Goal: Transaction & Acquisition: Purchase product/service

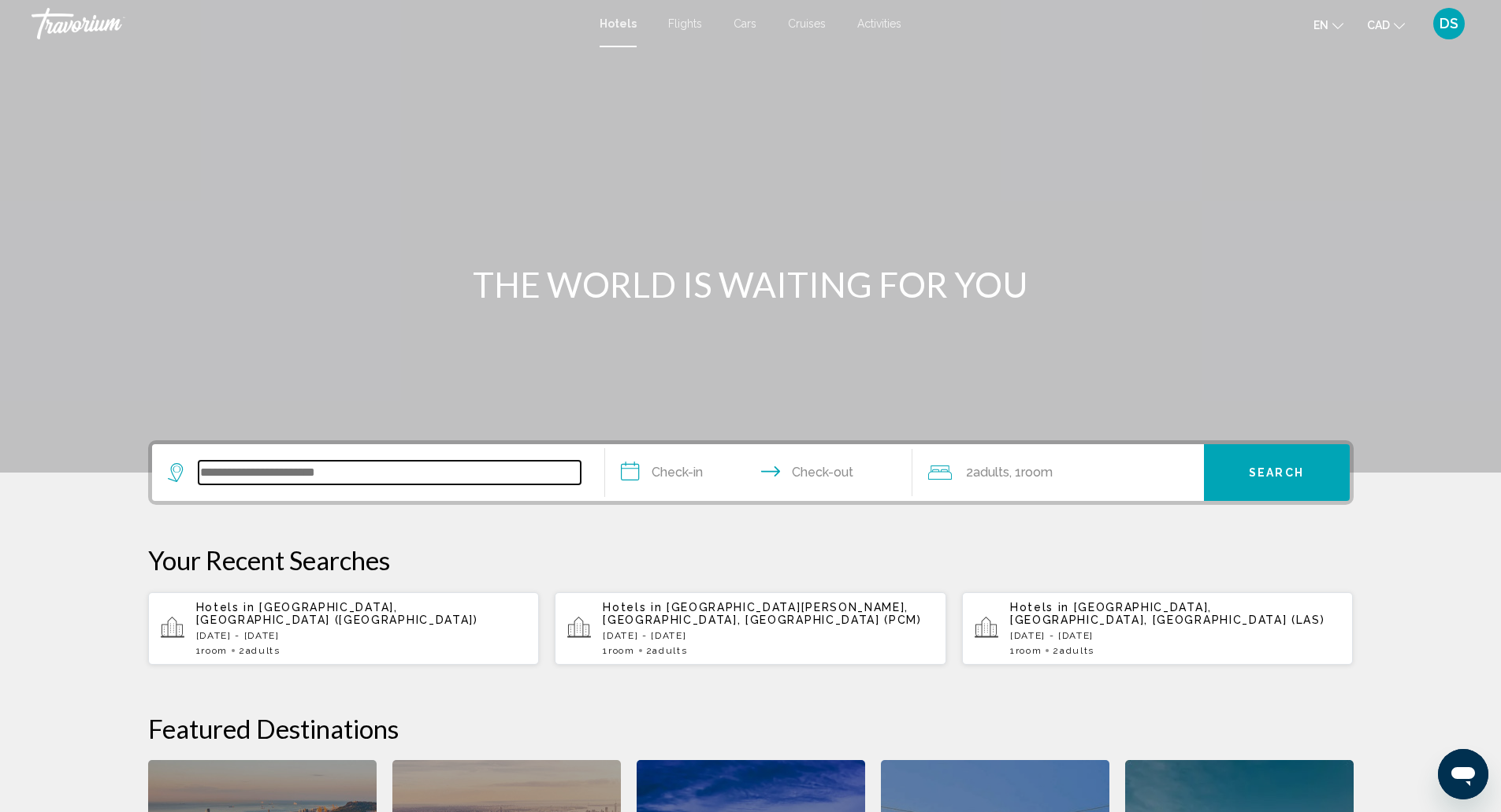
click at [289, 478] on input "Search widget" at bounding box center [390, 473] width 382 height 23
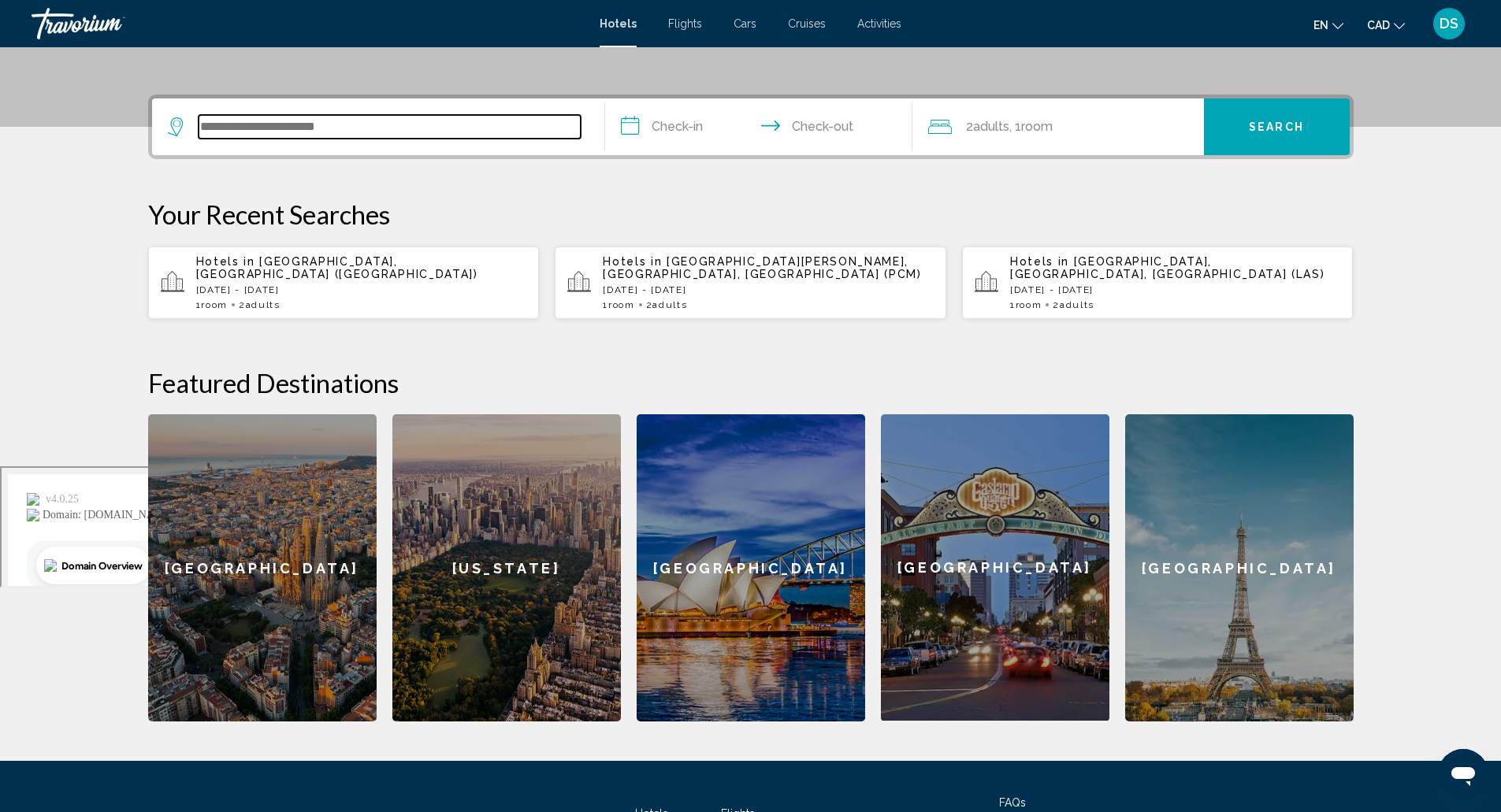
scroll to position [389, 0]
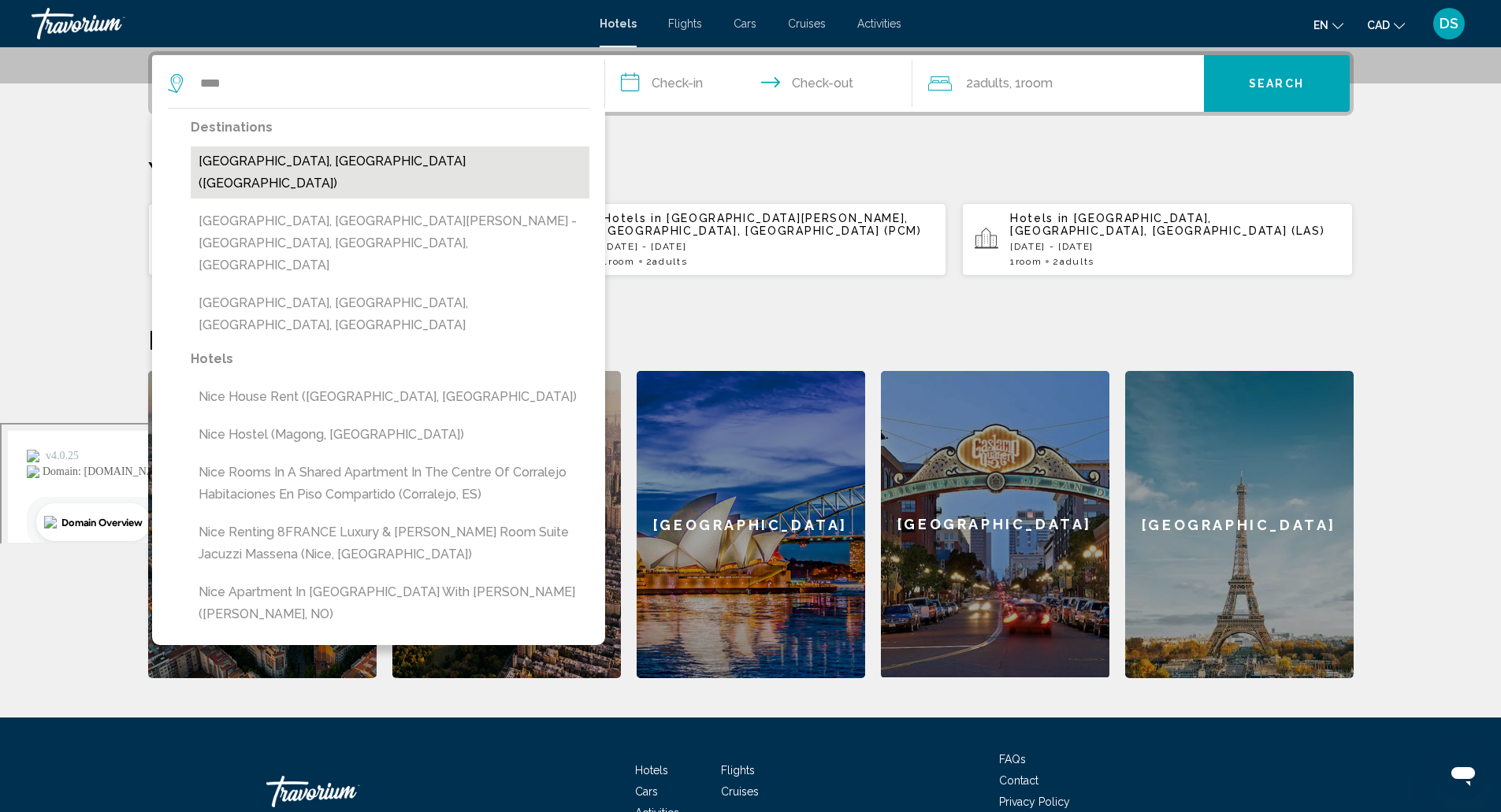
click at [288, 156] on button "[GEOGRAPHIC_DATA], [GEOGRAPHIC_DATA] ([GEOGRAPHIC_DATA])" at bounding box center [390, 172] width 399 height 52
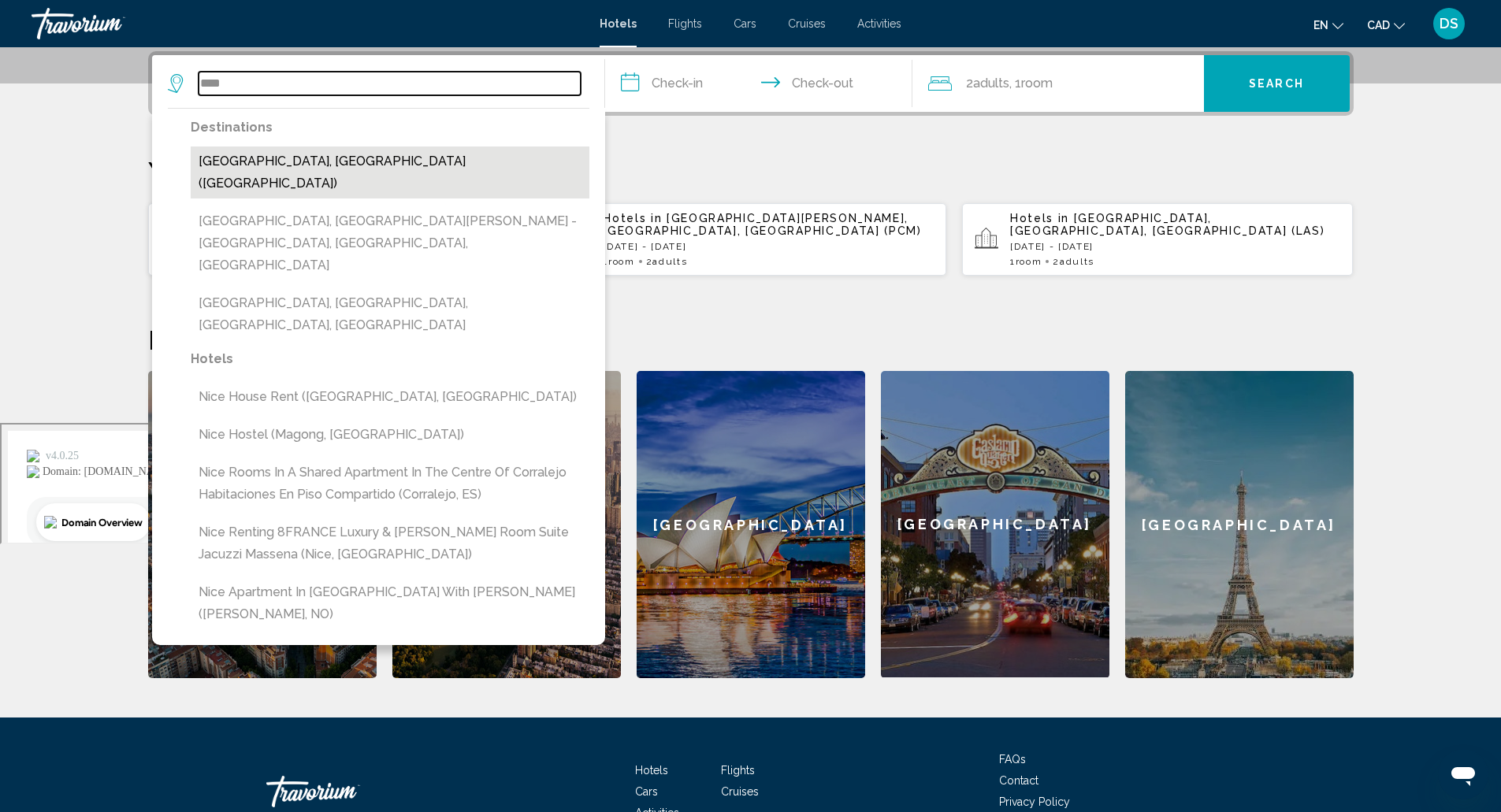
type input "**********"
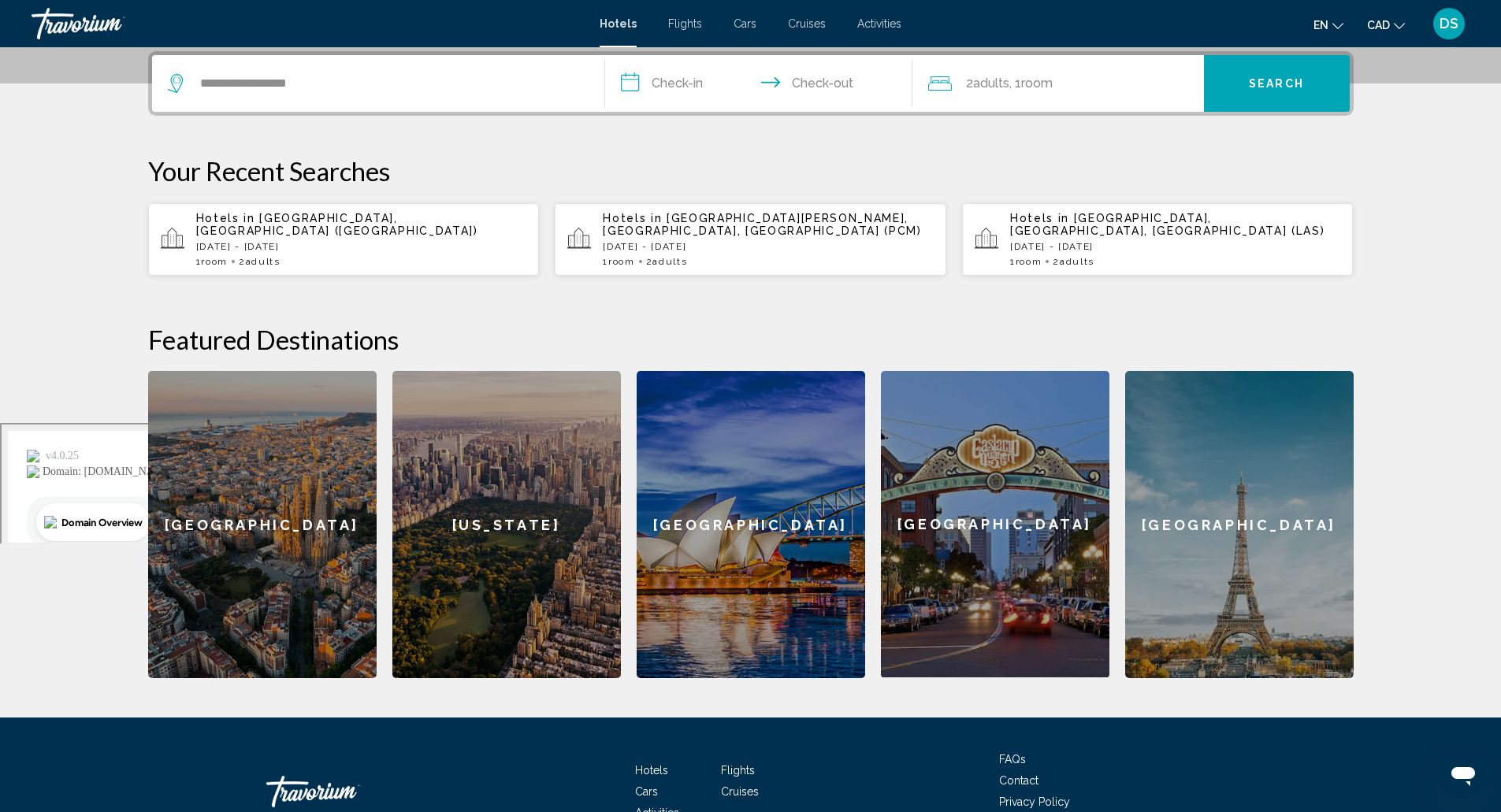
click at [685, 80] on input "**********" at bounding box center [761, 86] width 313 height 62
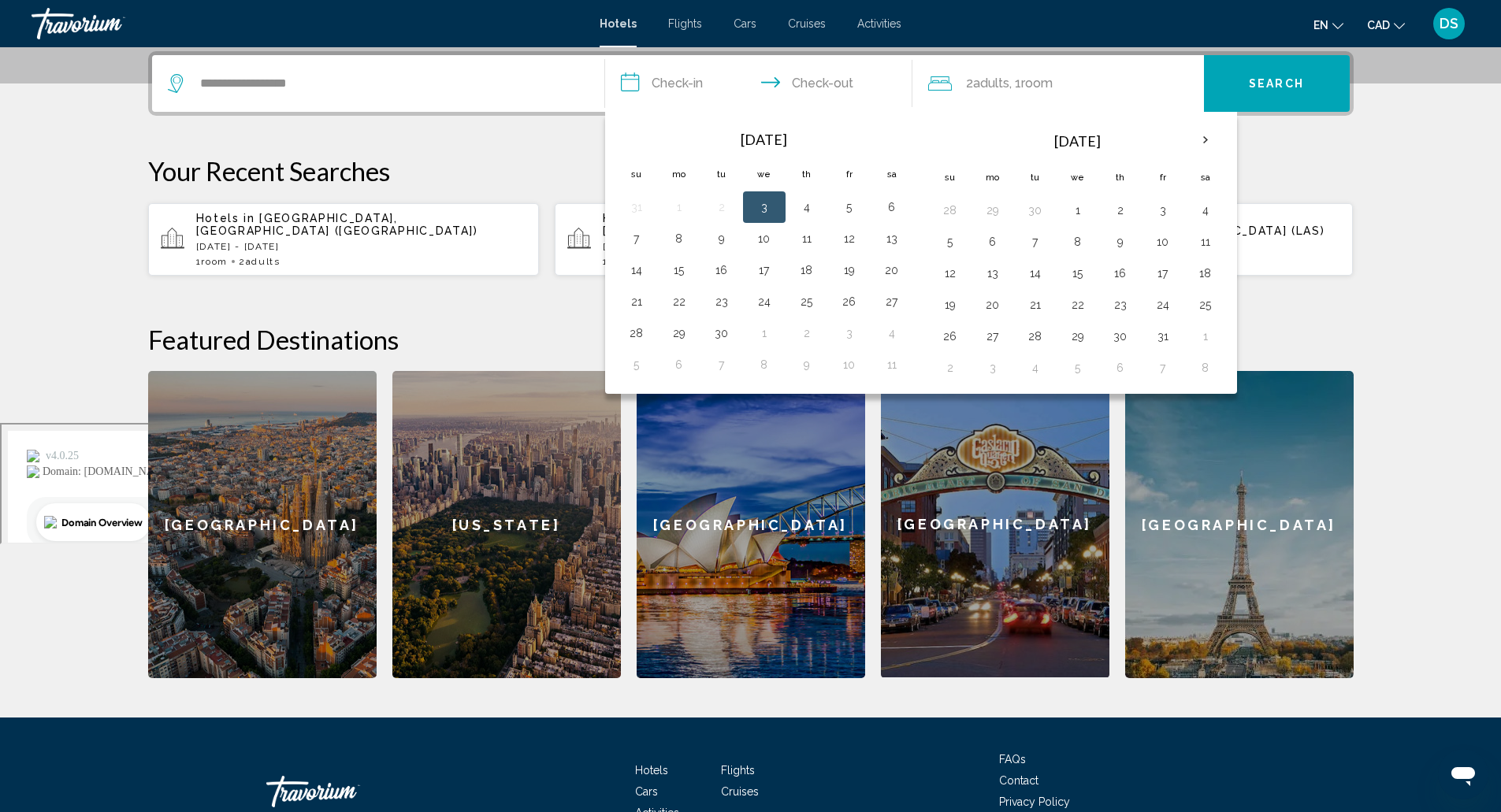
click at [775, 204] on button "3" at bounding box center [764, 207] width 25 height 22
click at [805, 205] on button "4" at bounding box center [806, 207] width 25 height 22
type input "**********"
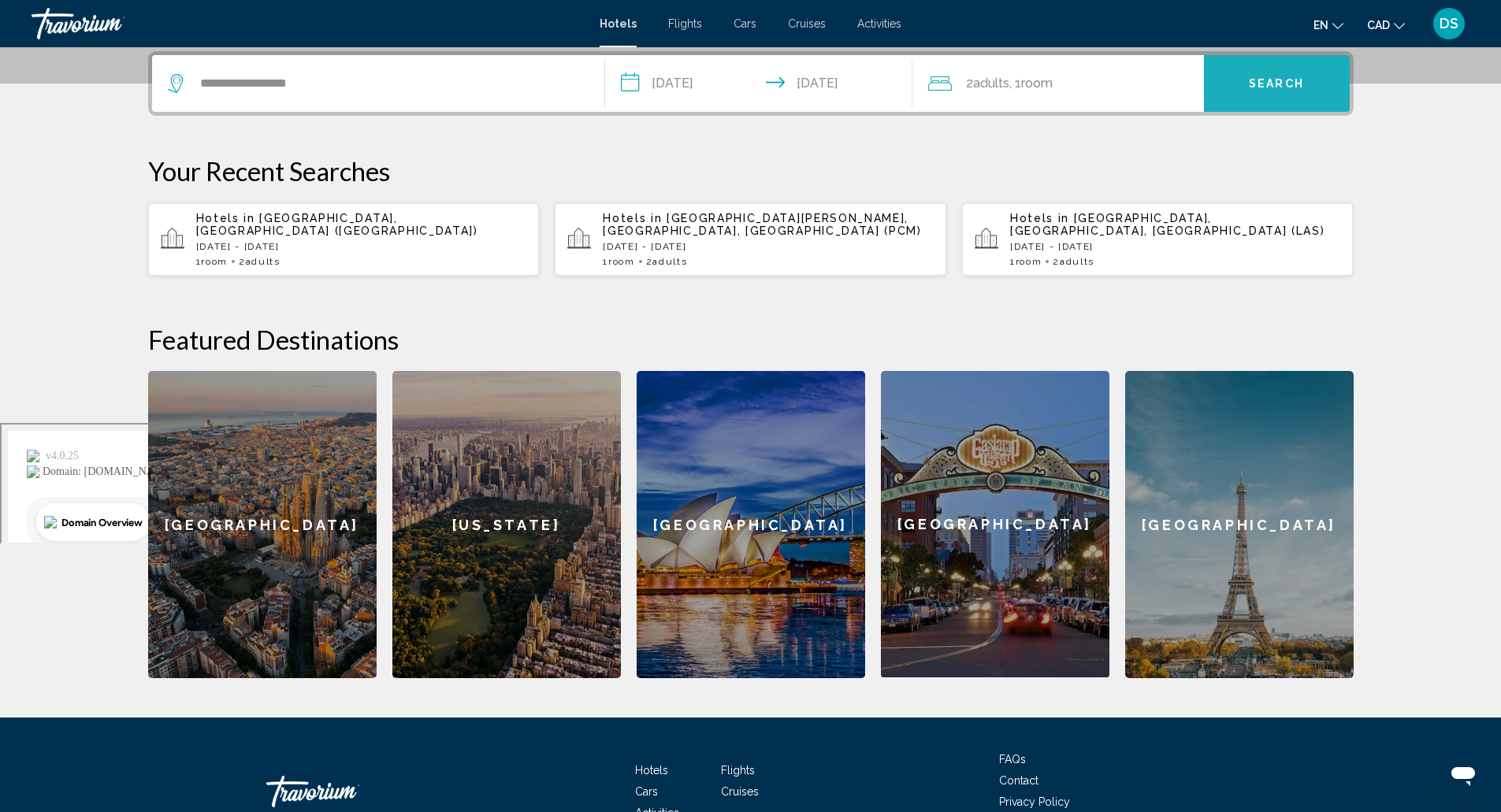
click at [1260, 78] on span "Search" at bounding box center [1276, 84] width 55 height 12
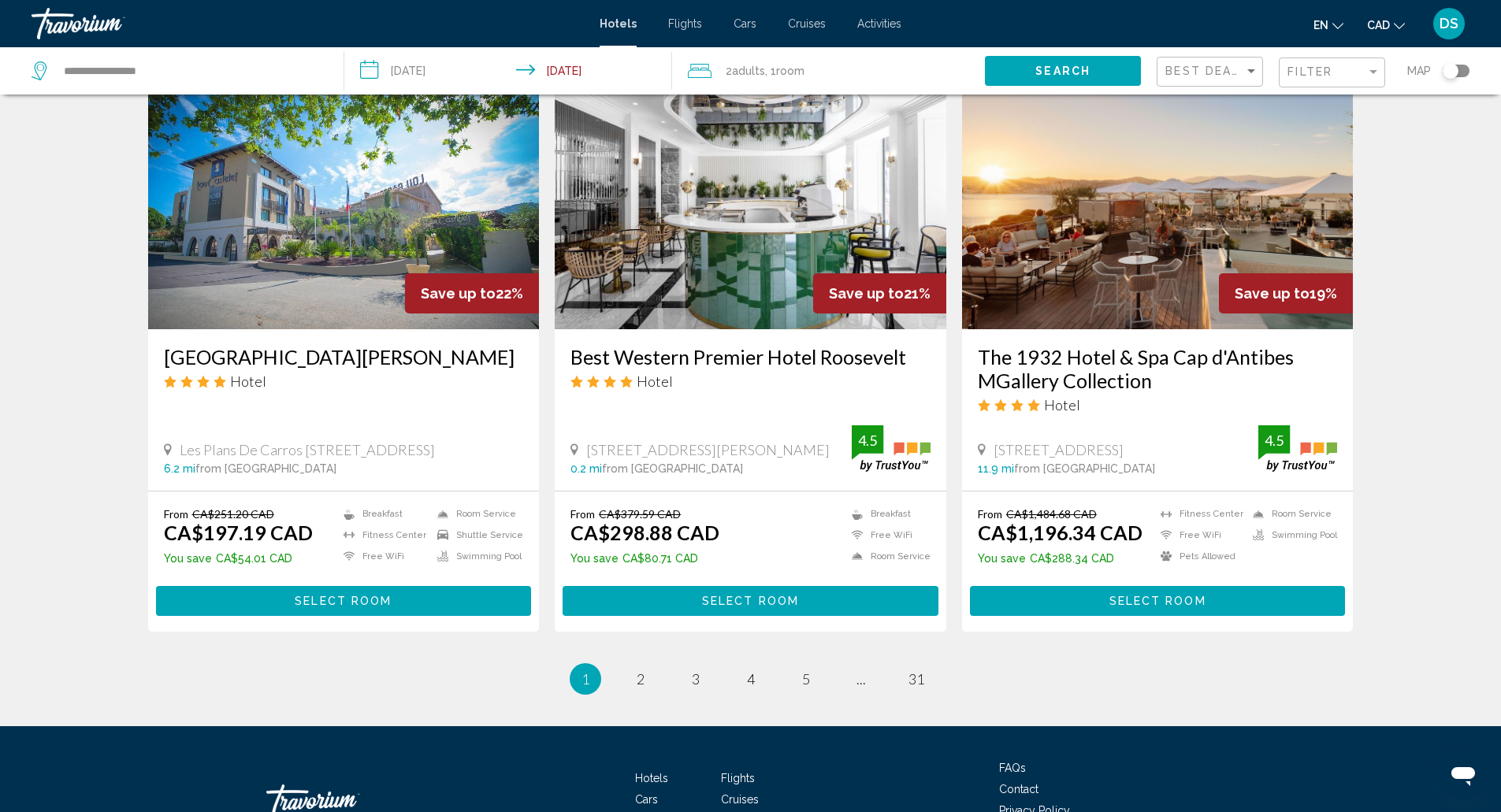
scroll to position [1780, 0]
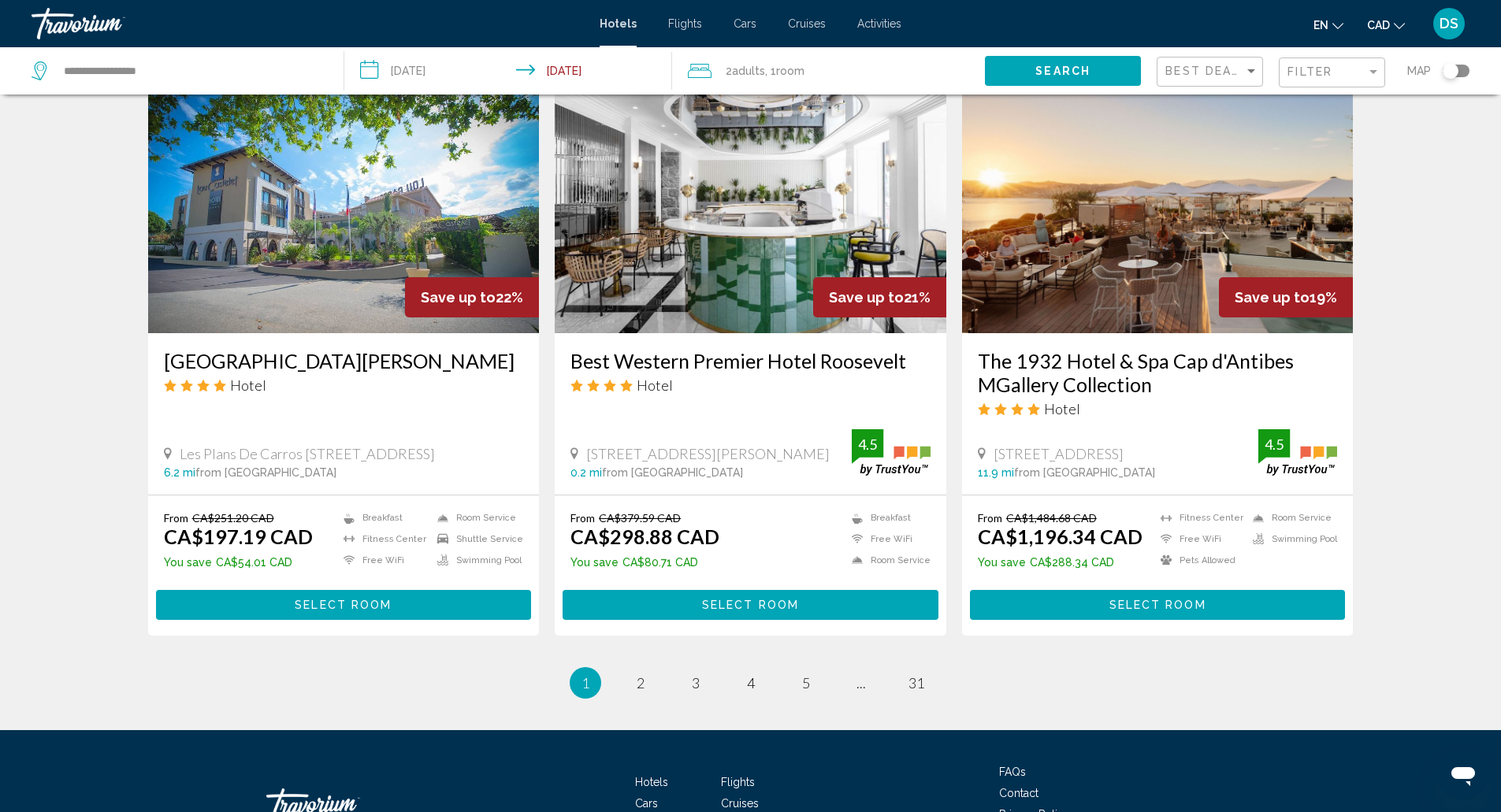
drag, startPoint x: 565, startPoint y: 325, endPoint x: 919, endPoint y: 322, distance: 354.0
click at [919, 333] on div "Best Western Premier Hotel Roosevelt Hotel [STREET_ADDRESS][PERSON_NAME] 0.2 mi…" at bounding box center [750, 414] width 391 height 161
copy h3 "Best Western Premier Hotel Roosevelt"
click at [640, 674] on span "2" at bounding box center [640, 682] width 7 height 17
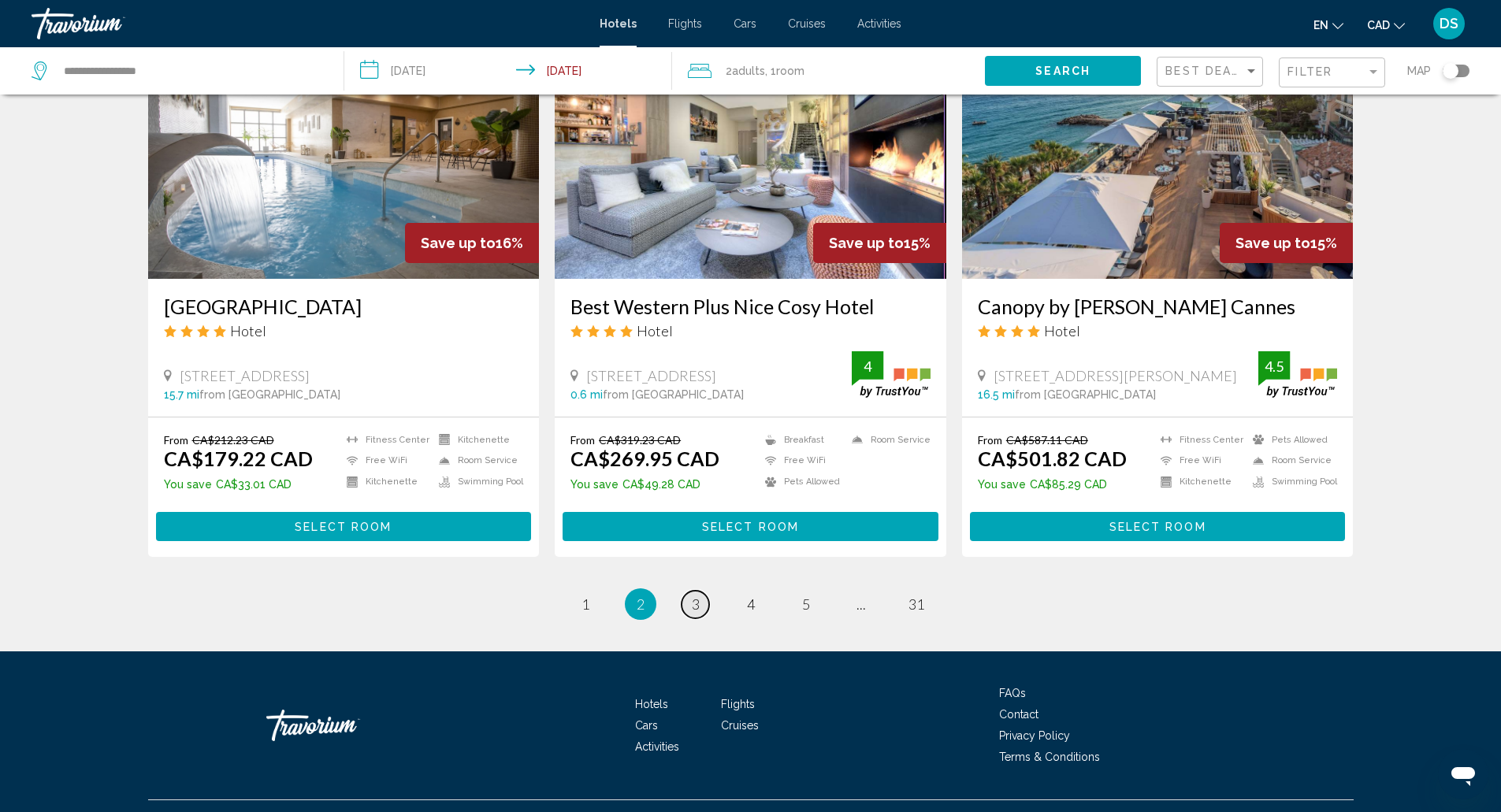
click at [695, 596] on span "3" at bounding box center [695, 604] width 7 height 17
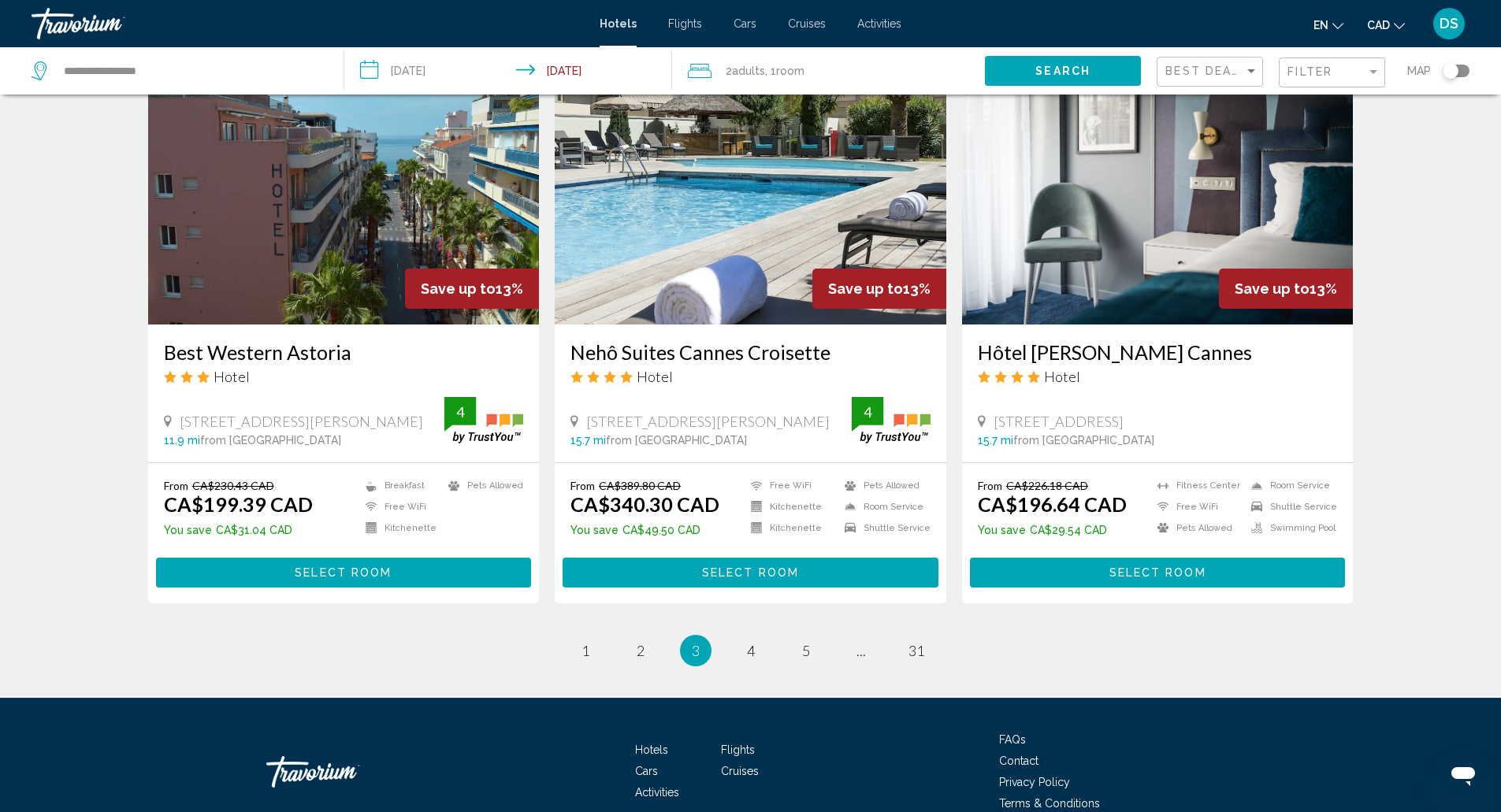
scroll to position [1868, 0]
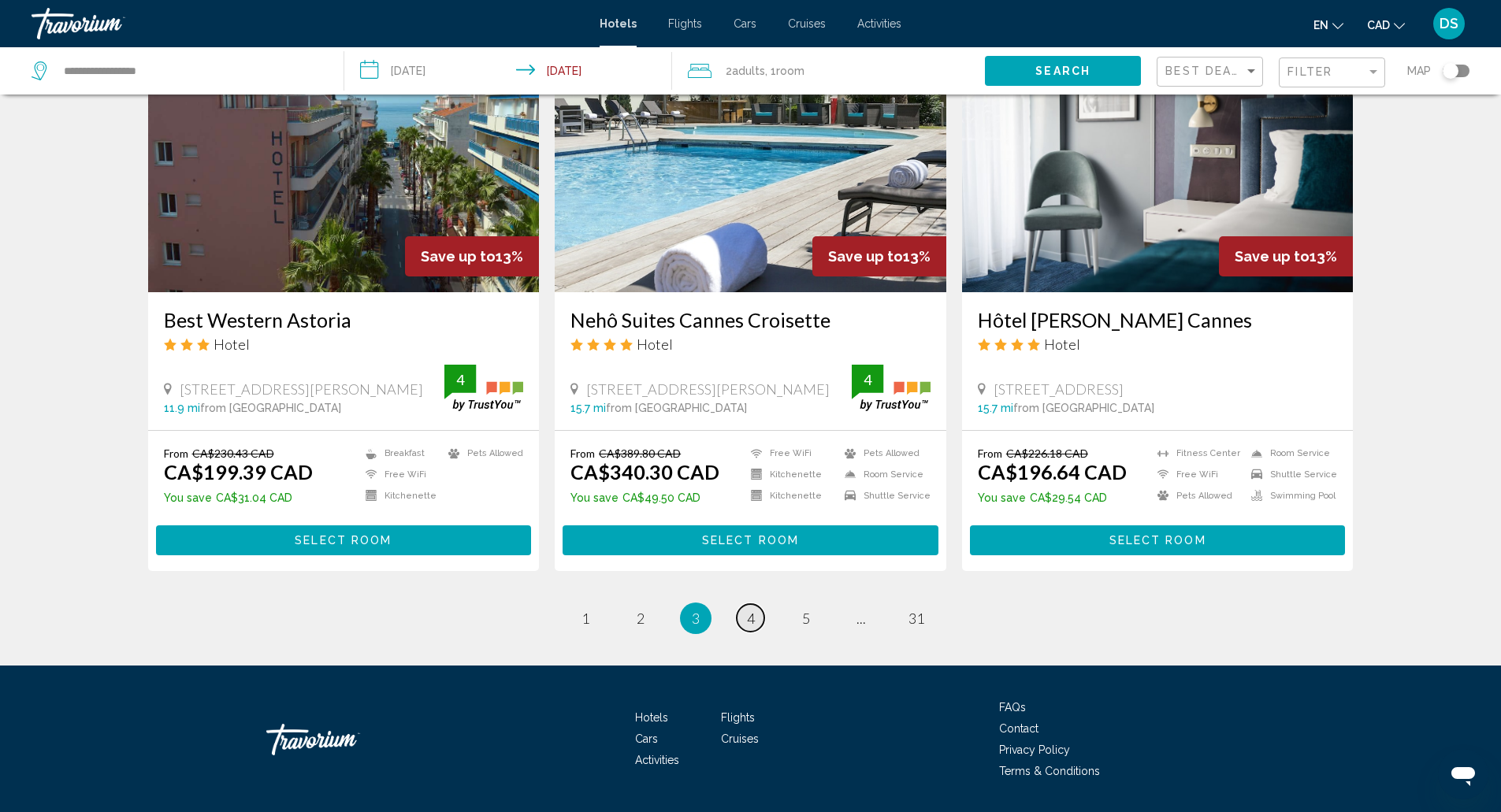
click at [750, 610] on span "4" at bounding box center [750, 618] width 7 height 17
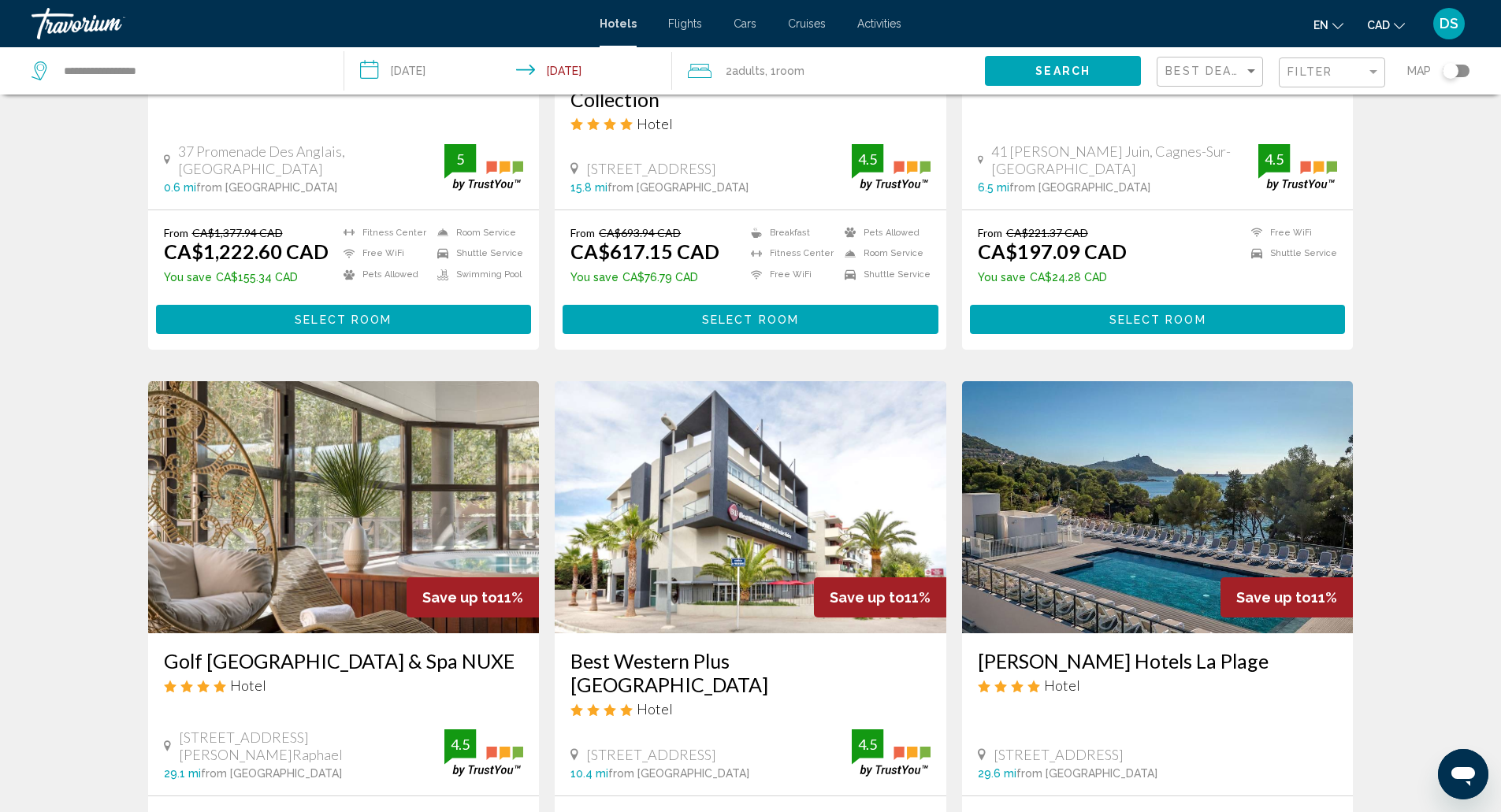
scroll to position [1546, 0]
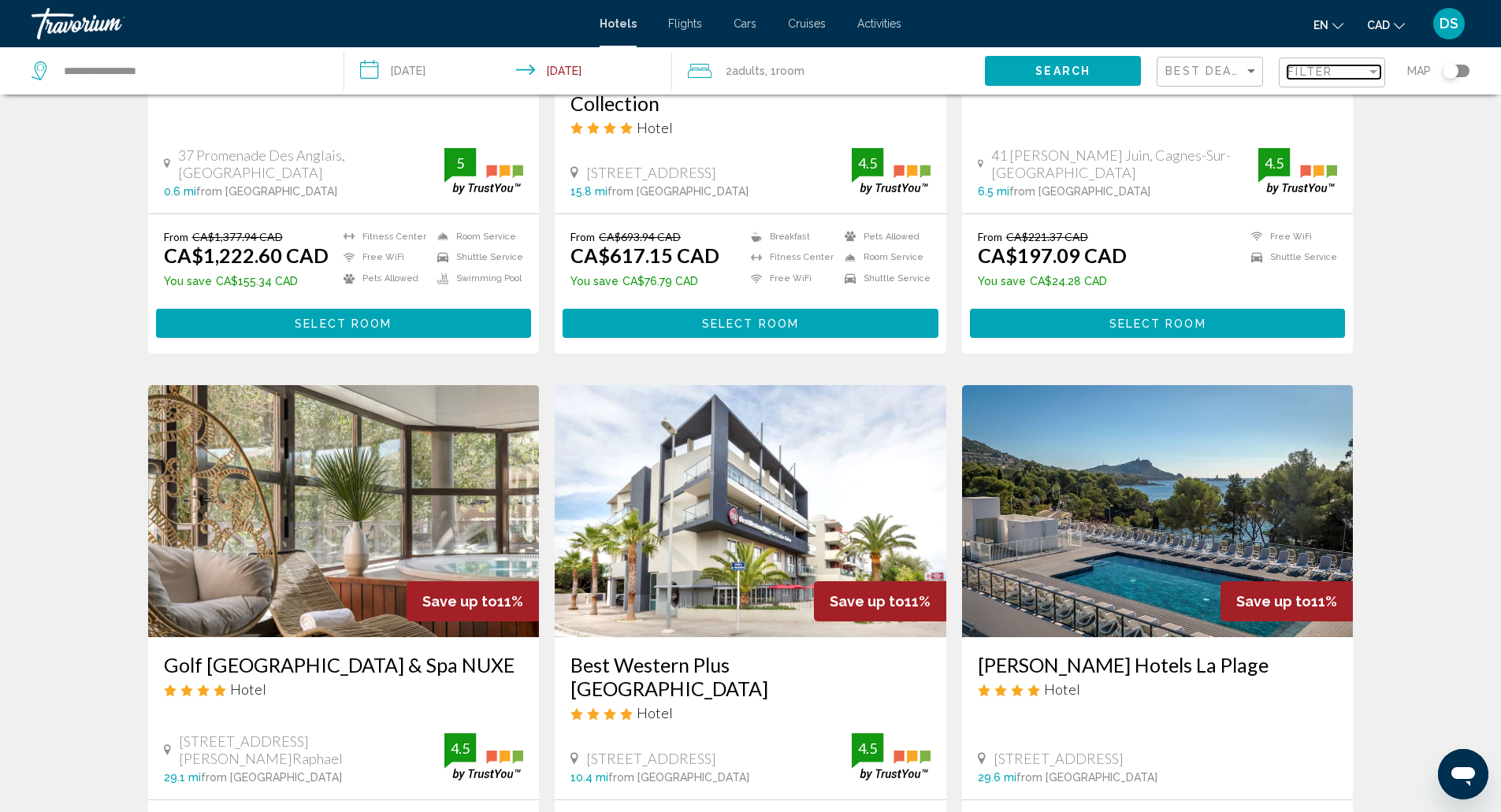
click at [1337, 68] on div "Filter" at bounding box center [1326, 71] width 79 height 12
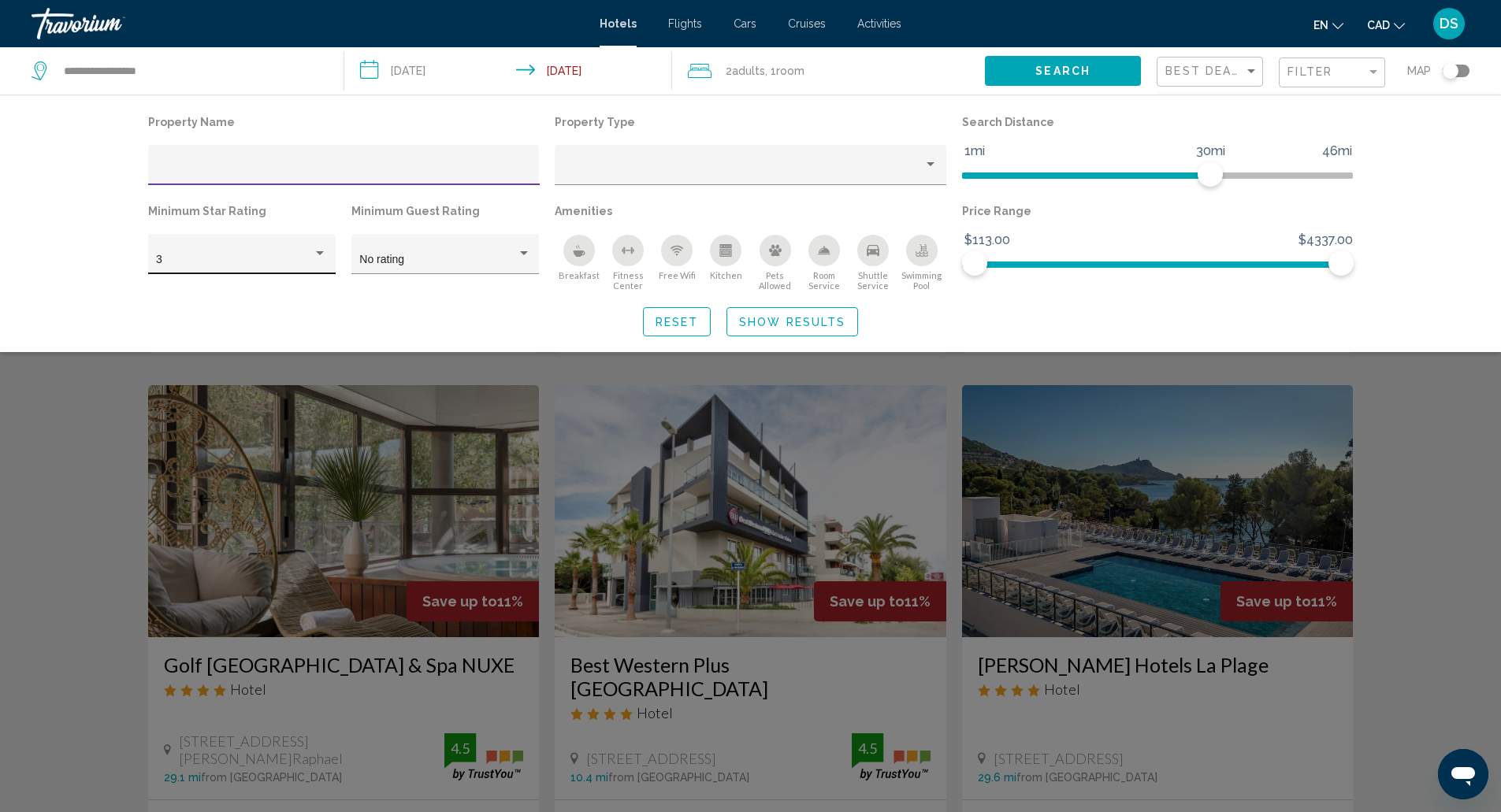
click at [286, 255] on div "3" at bounding box center [234, 259] width 157 height 12
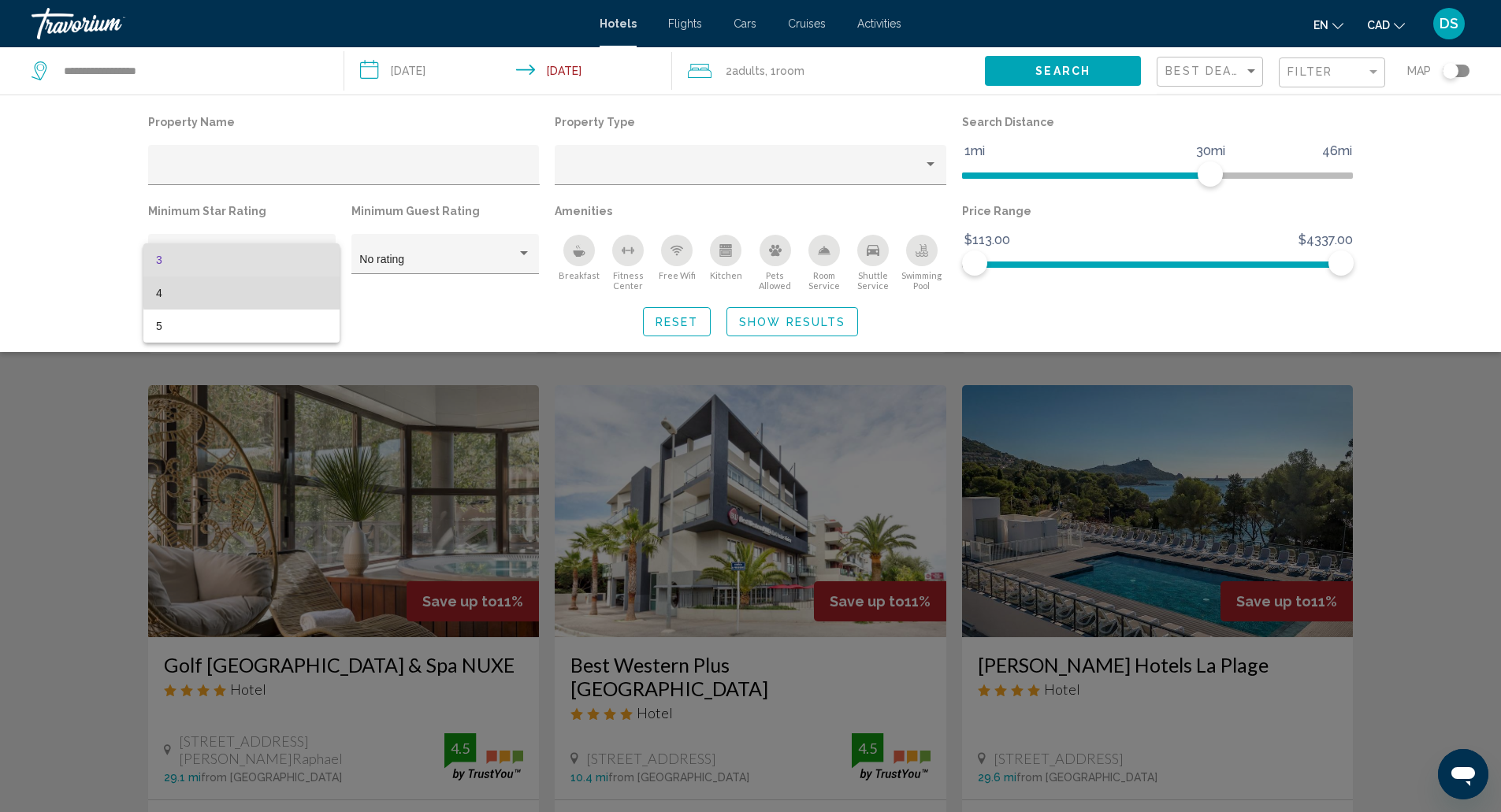
click at [273, 288] on span "4" at bounding box center [242, 293] width 171 height 33
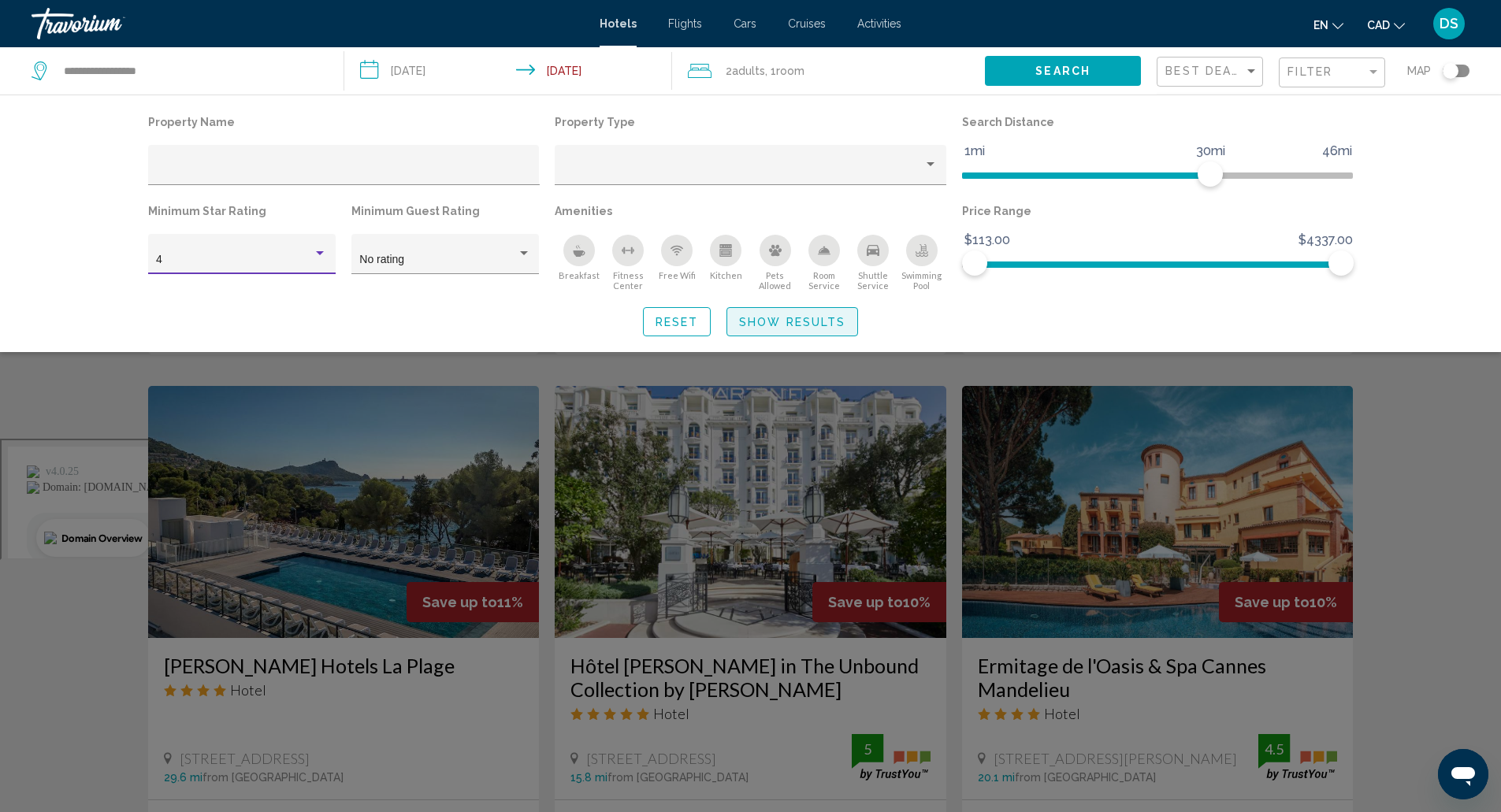
click at [810, 323] on span "Show Results" at bounding box center [792, 322] width 106 height 12
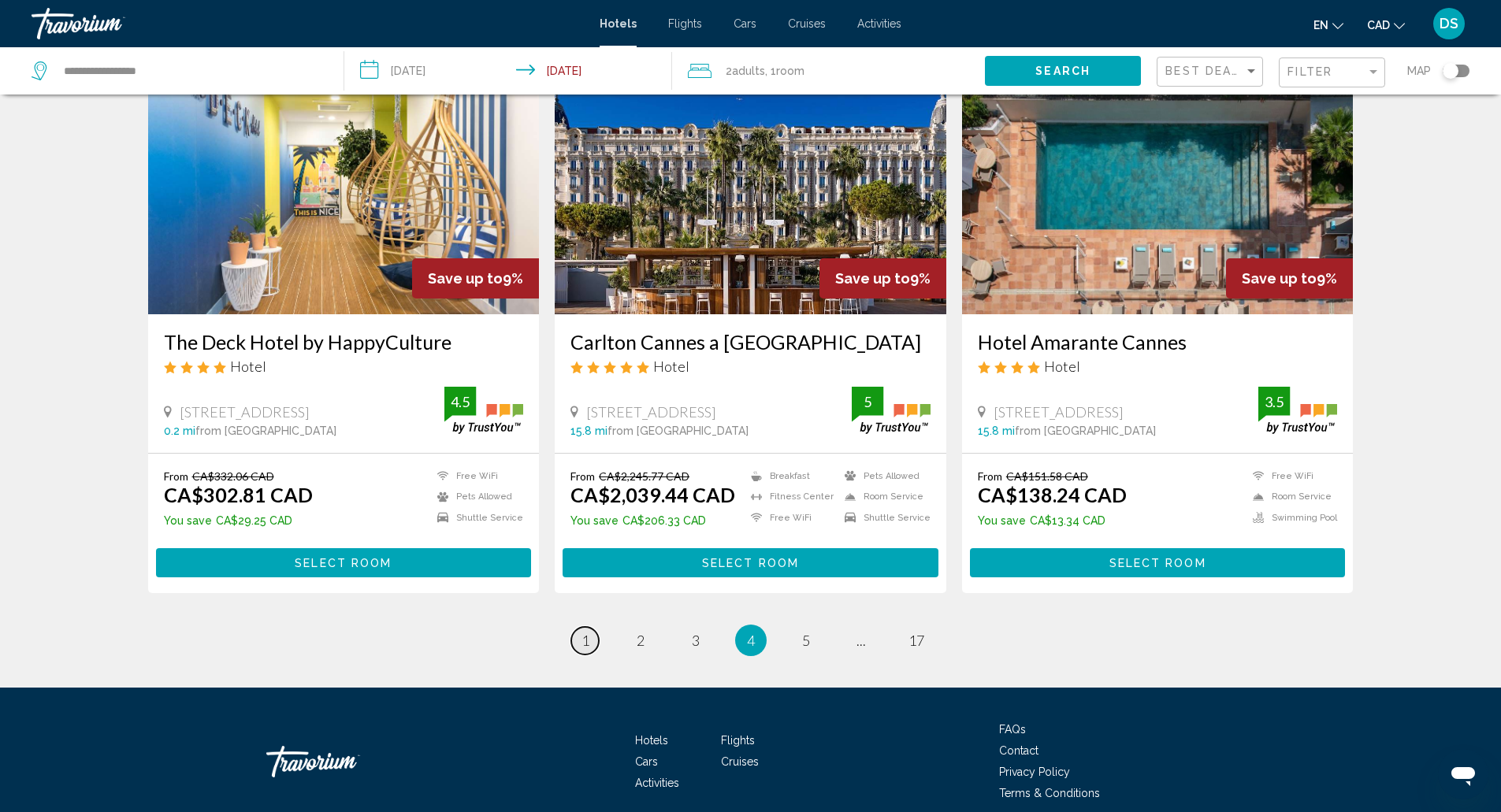
click at [584, 627] on link "page 1" at bounding box center [584, 640] width 27 height 27
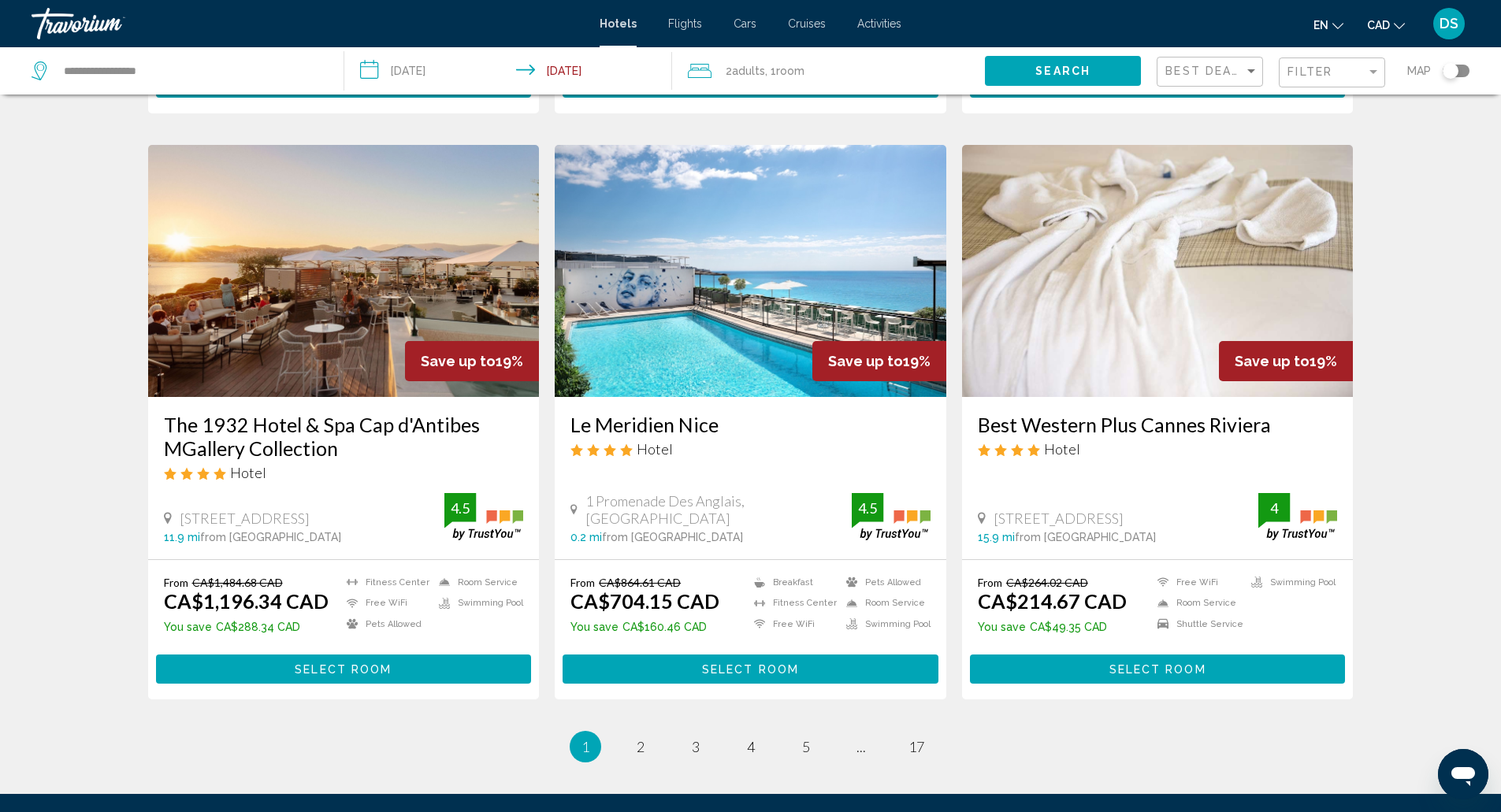
scroll to position [1745, 0]
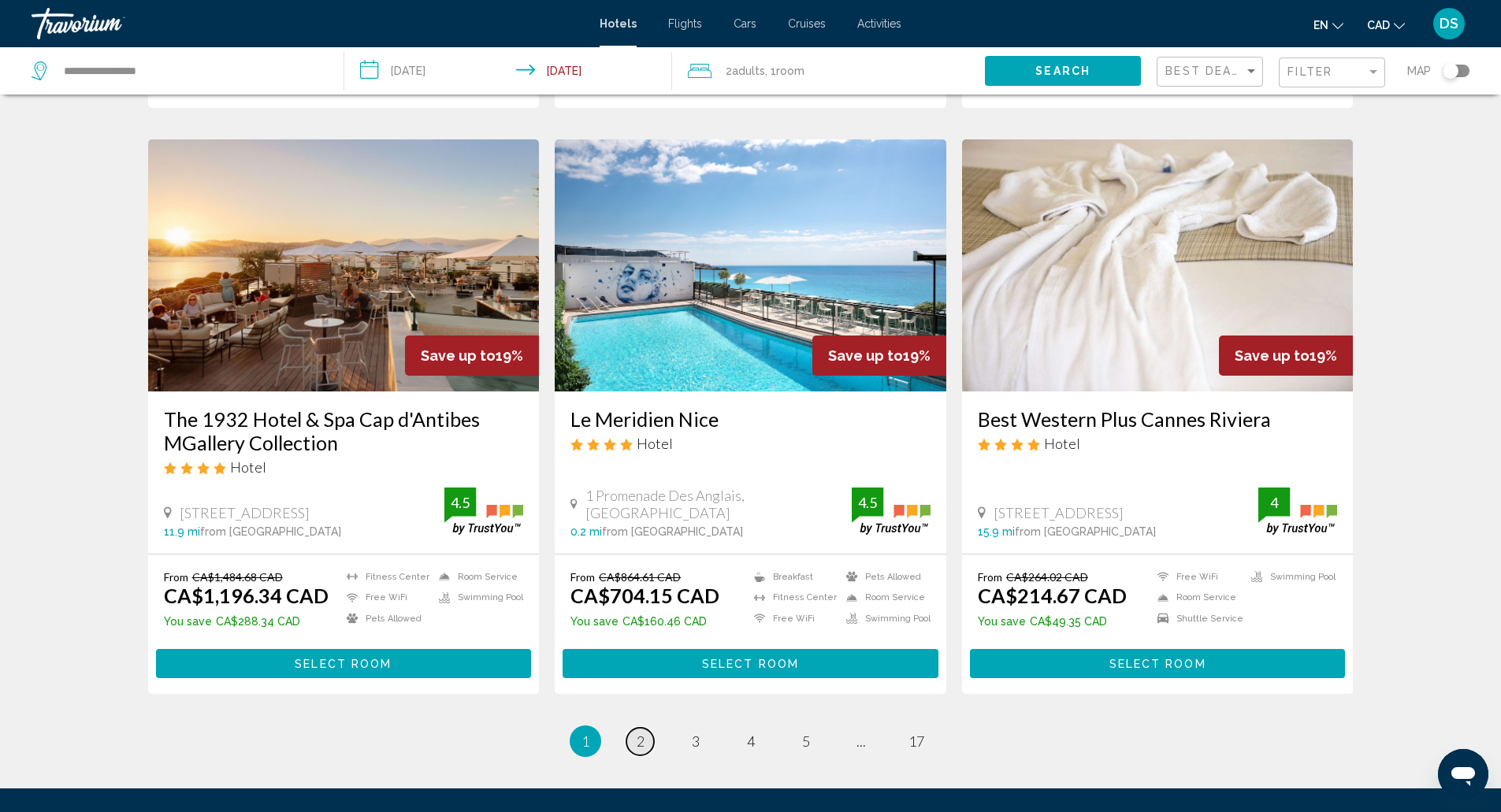
click at [637, 733] on span "2" at bounding box center [640, 741] width 7 height 17
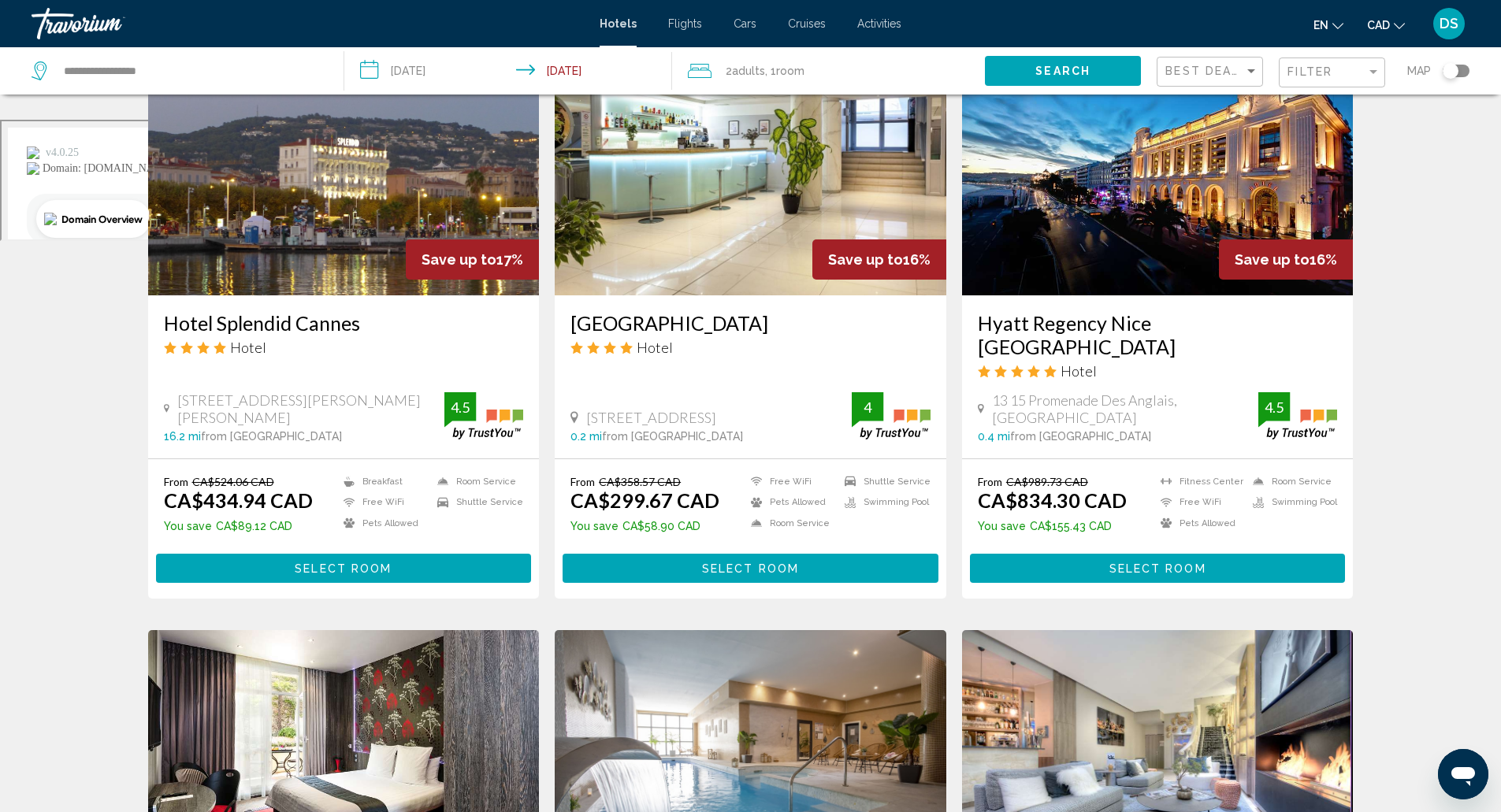
scroll to position [693, 0]
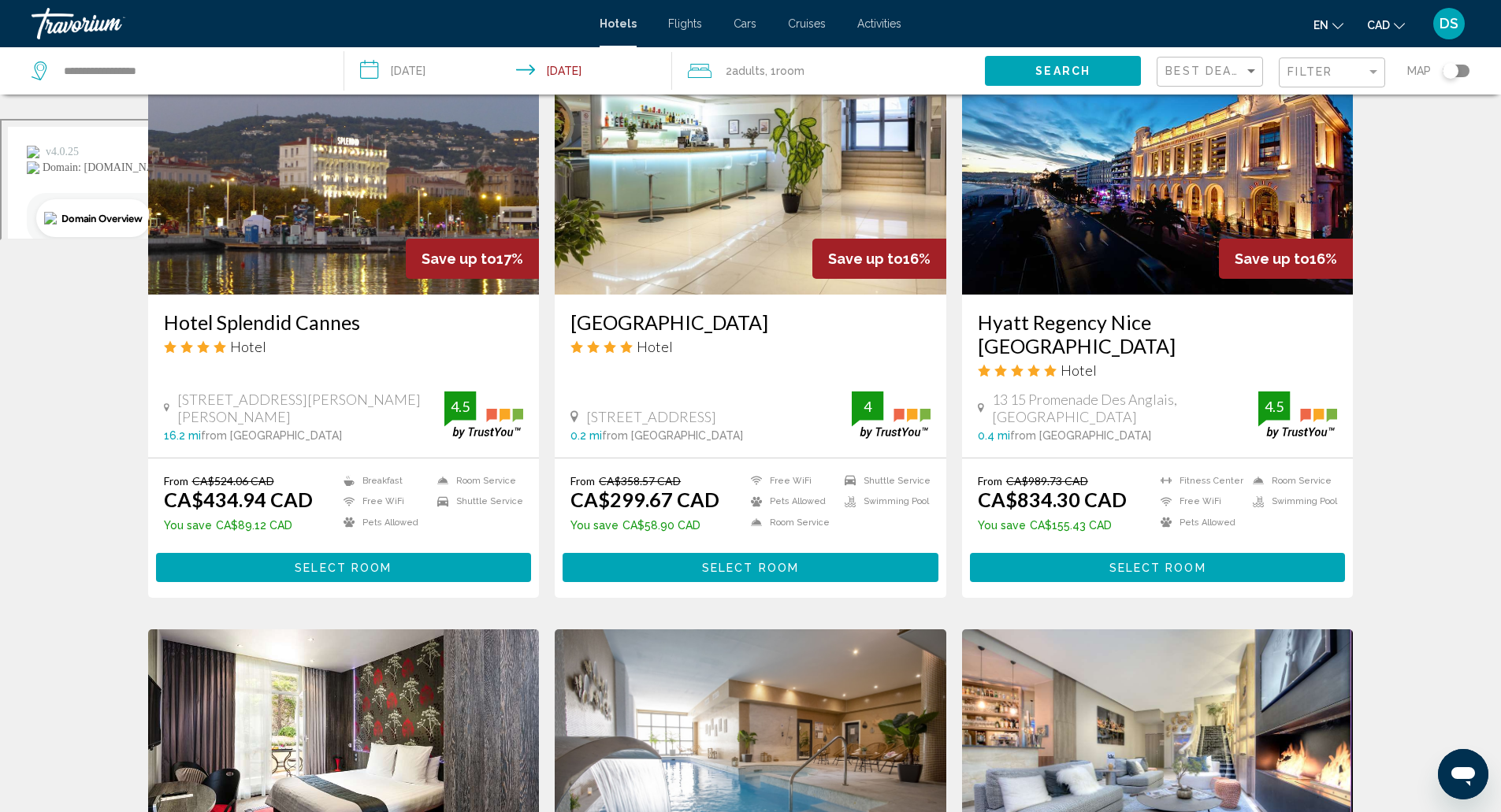
click at [1458, 67] on div "Toggle map" at bounding box center [1456, 71] width 27 height 12
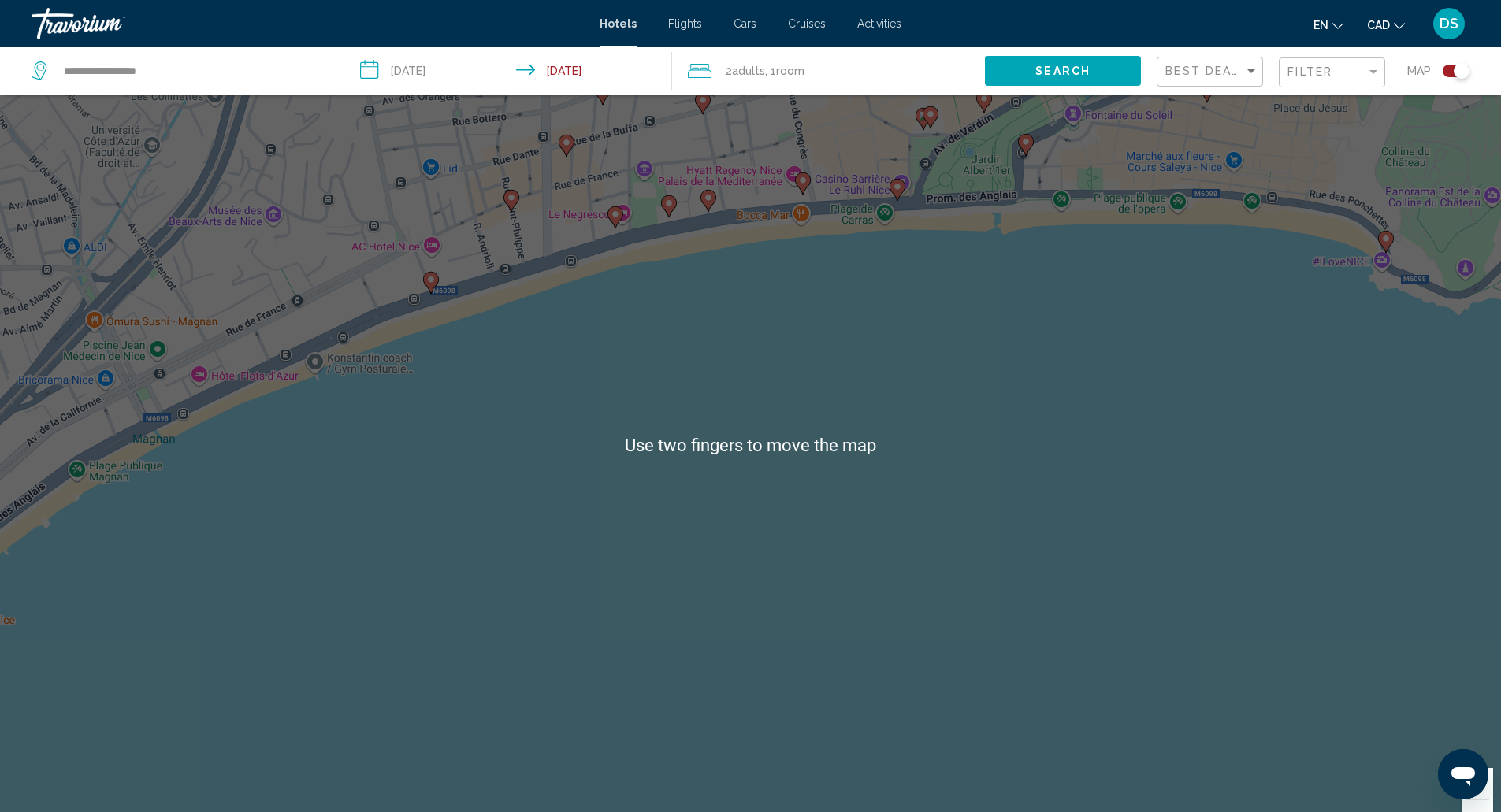
scroll to position [0, 0]
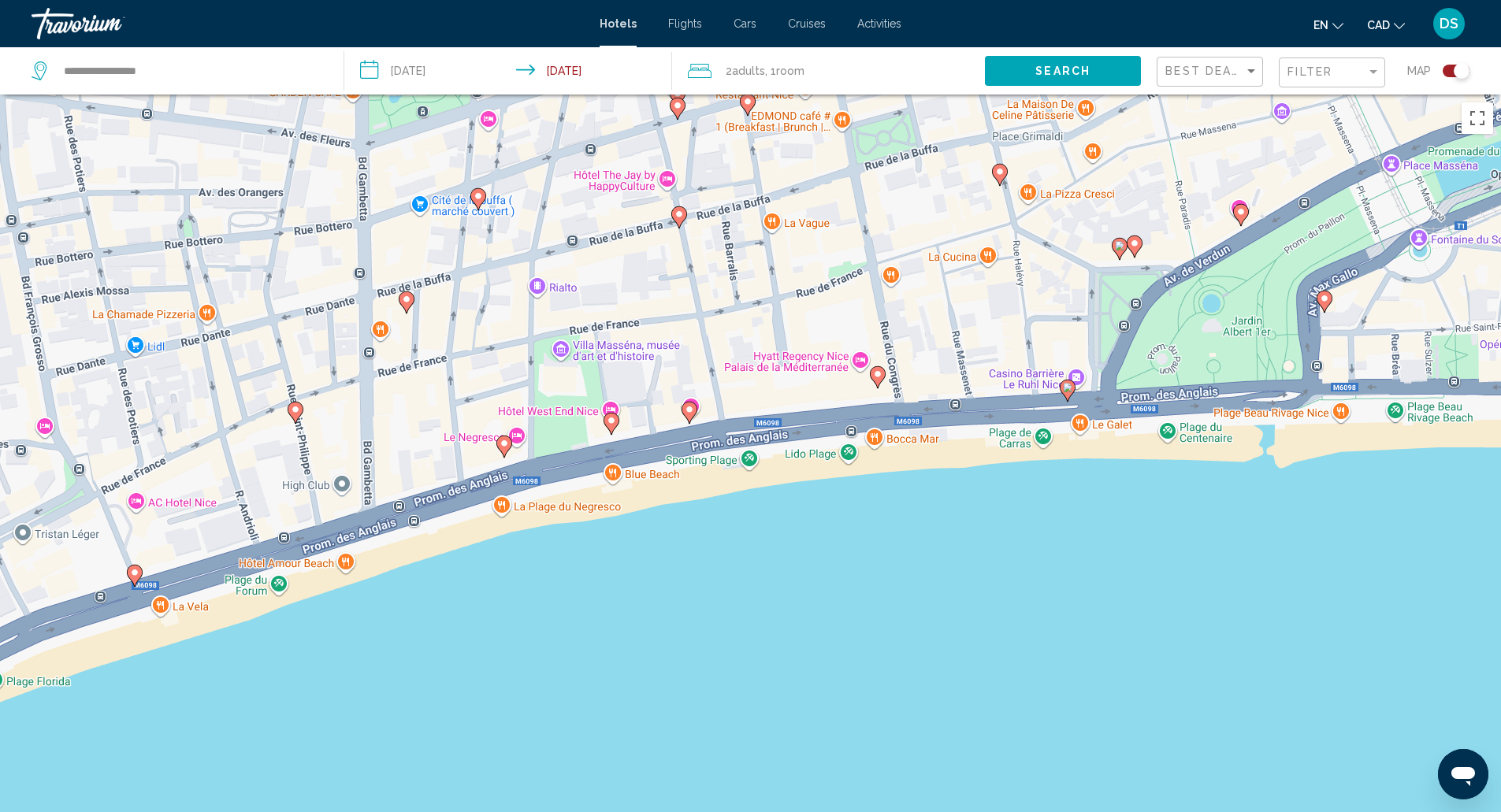
click at [1067, 386] on image "Main content" at bounding box center [1067, 387] width 9 height 9
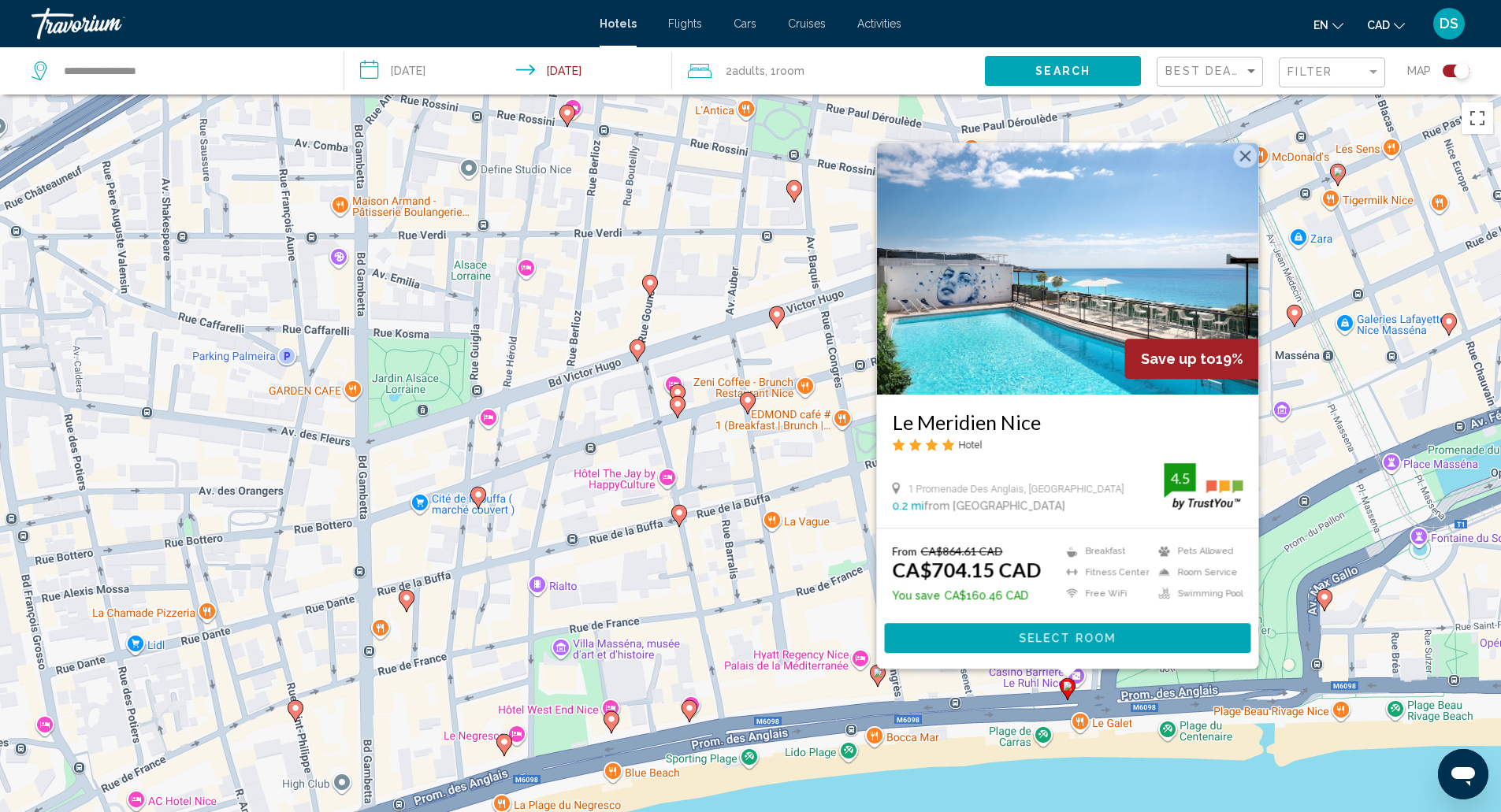
click at [873, 675] on icon "Main content" at bounding box center [876, 675] width 14 height 21
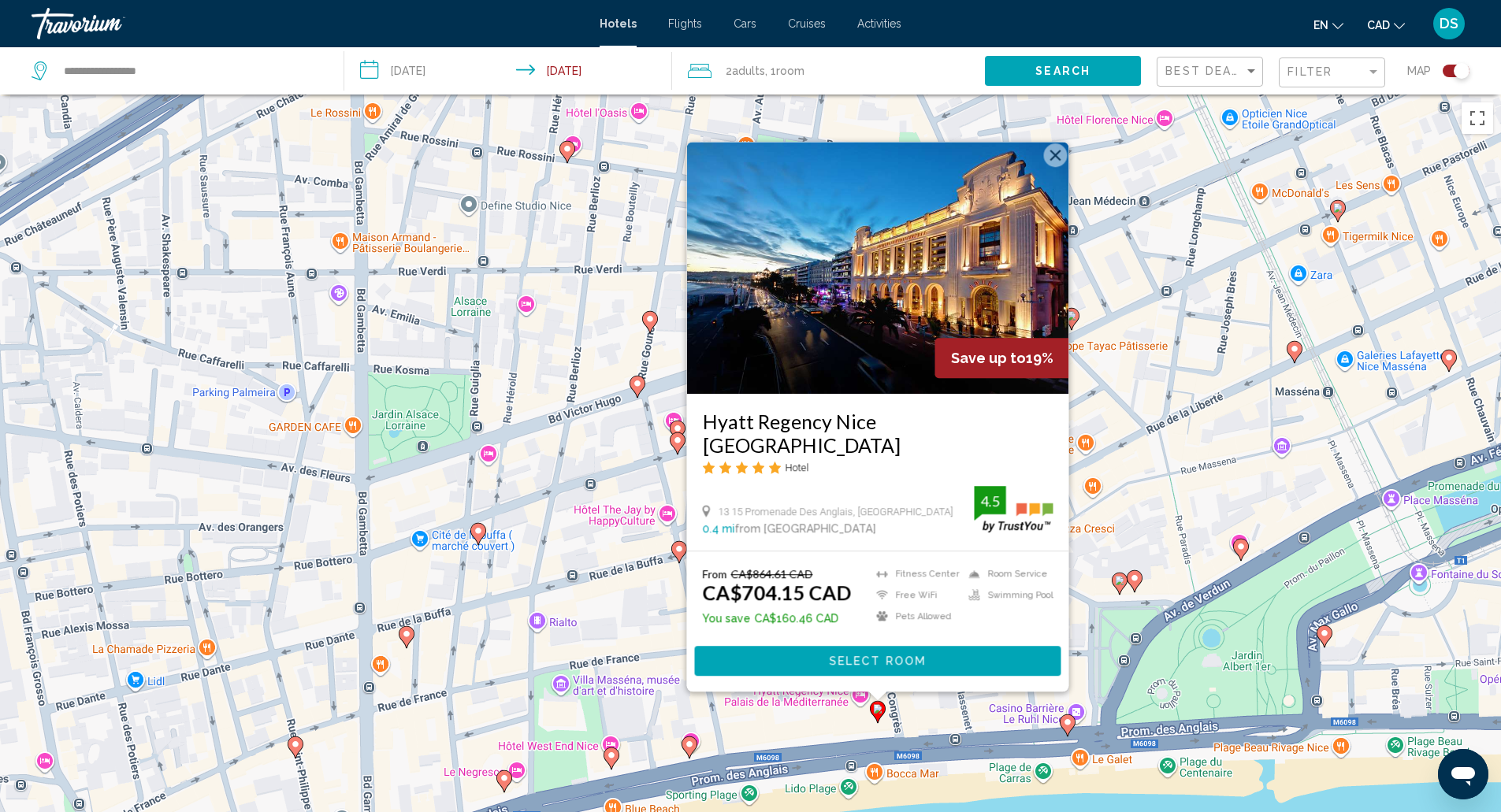
click at [695, 750] on gmp-advanced-marker "Main content" at bounding box center [689, 747] width 16 height 23
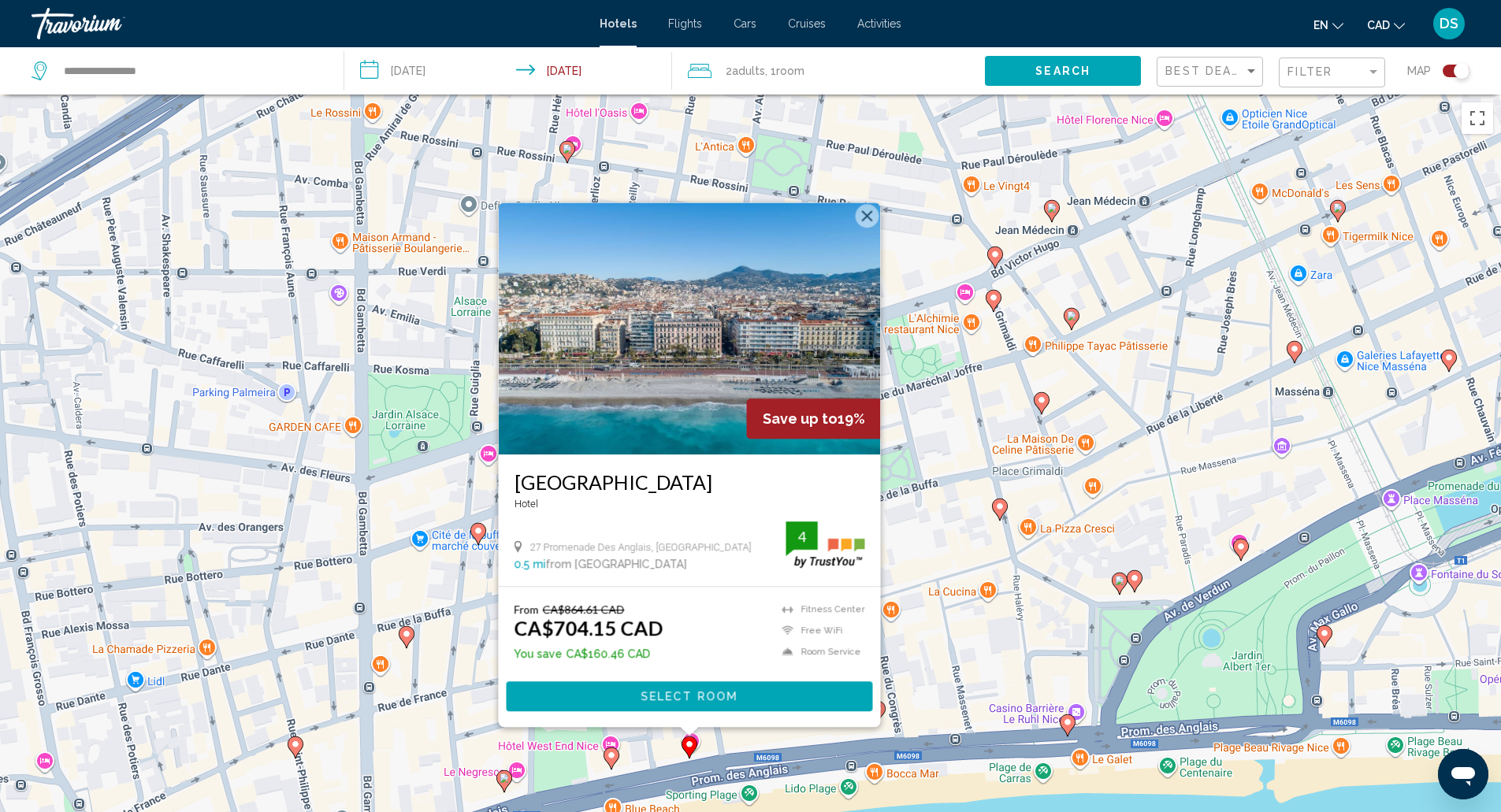
click at [611, 763] on icon "Main content" at bounding box center [610, 758] width 14 height 21
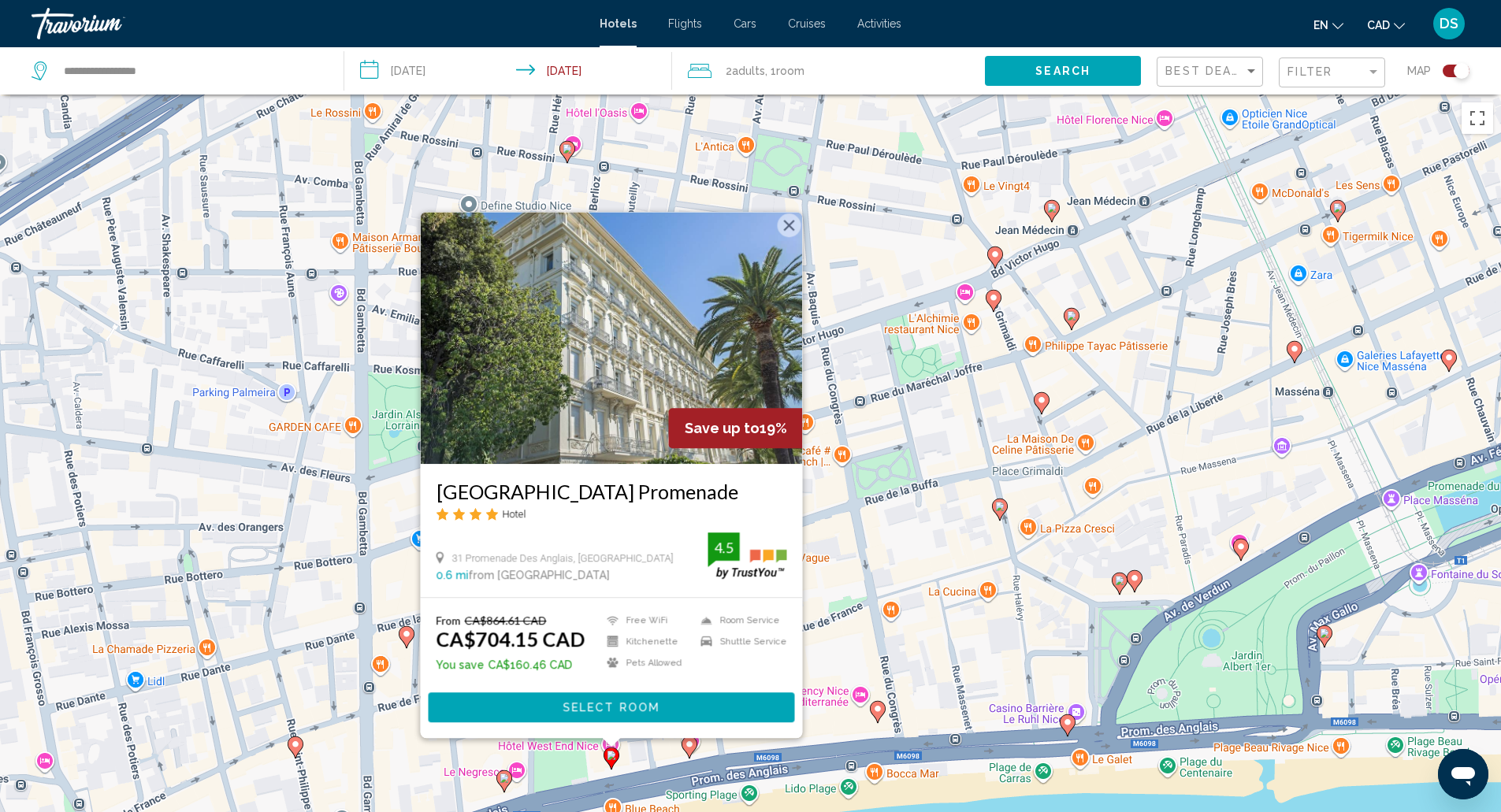
click at [504, 787] on icon "Main content" at bounding box center [503, 780] width 14 height 21
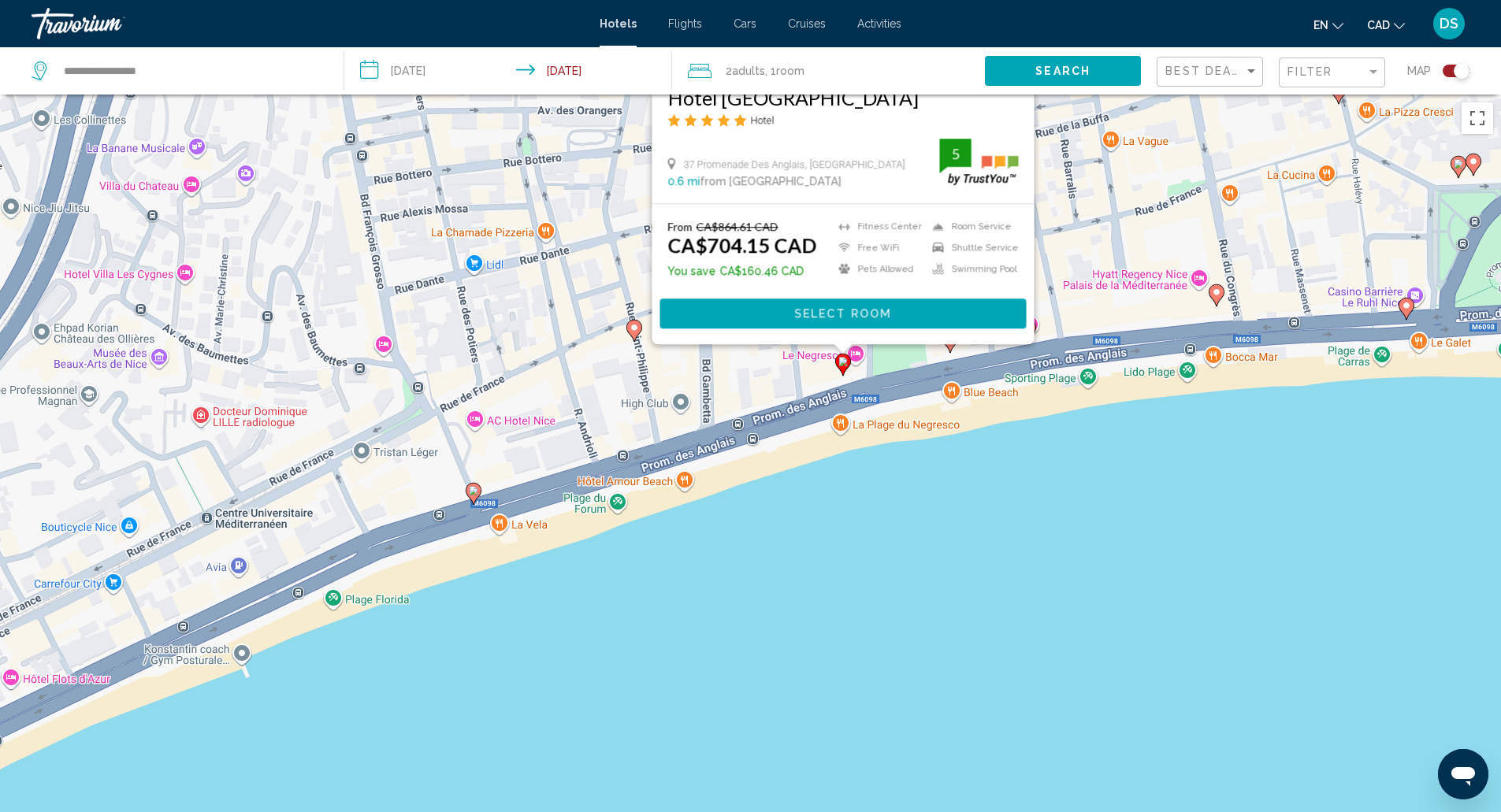
click at [476, 491] on image "Main content" at bounding box center [473, 490] width 9 height 9
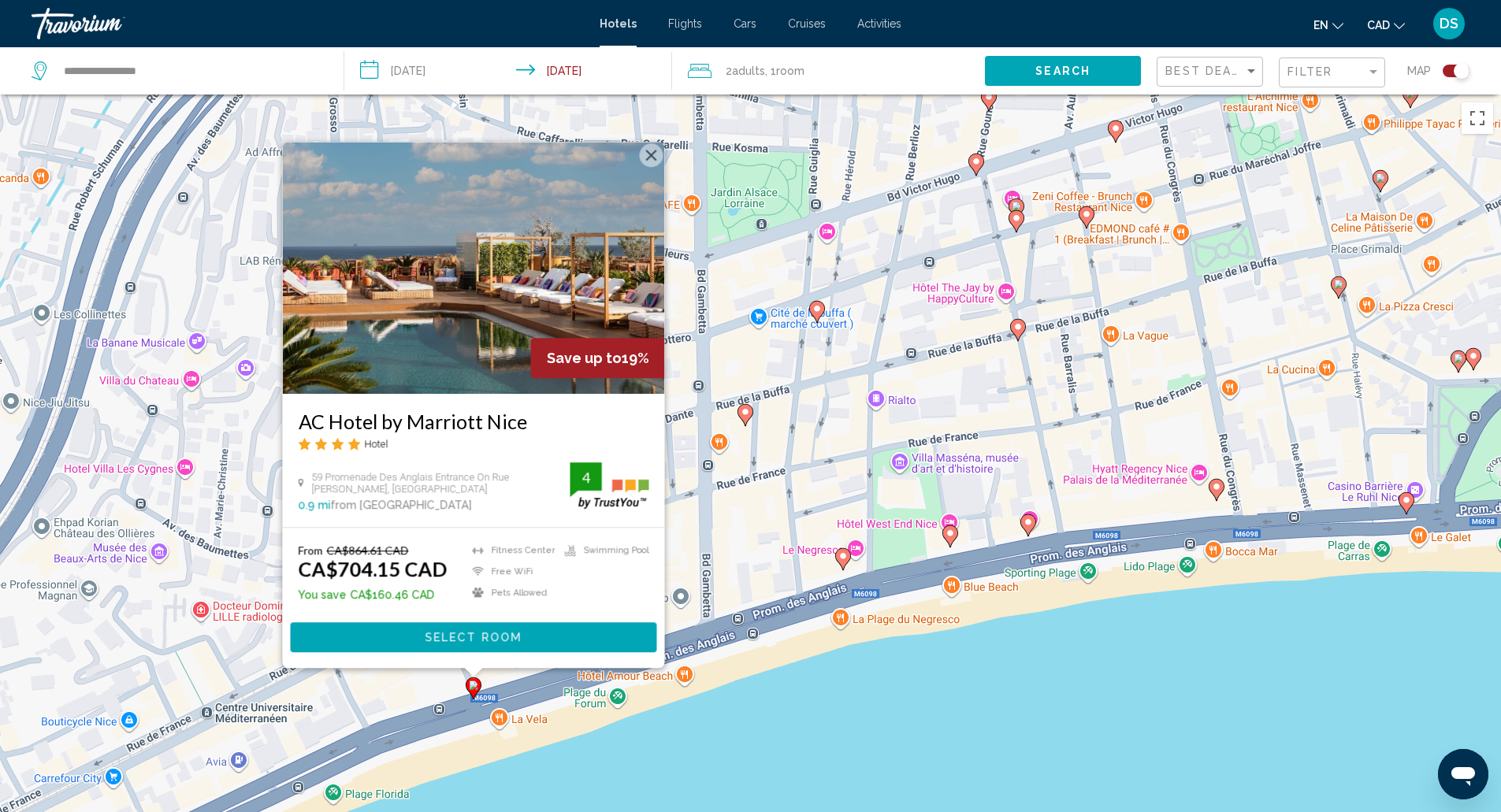
click at [722, 514] on div "To activate drag with keyboard, press Alt + Enter. Once in keyboard drag state,…" at bounding box center [750, 500] width 1501 height 812
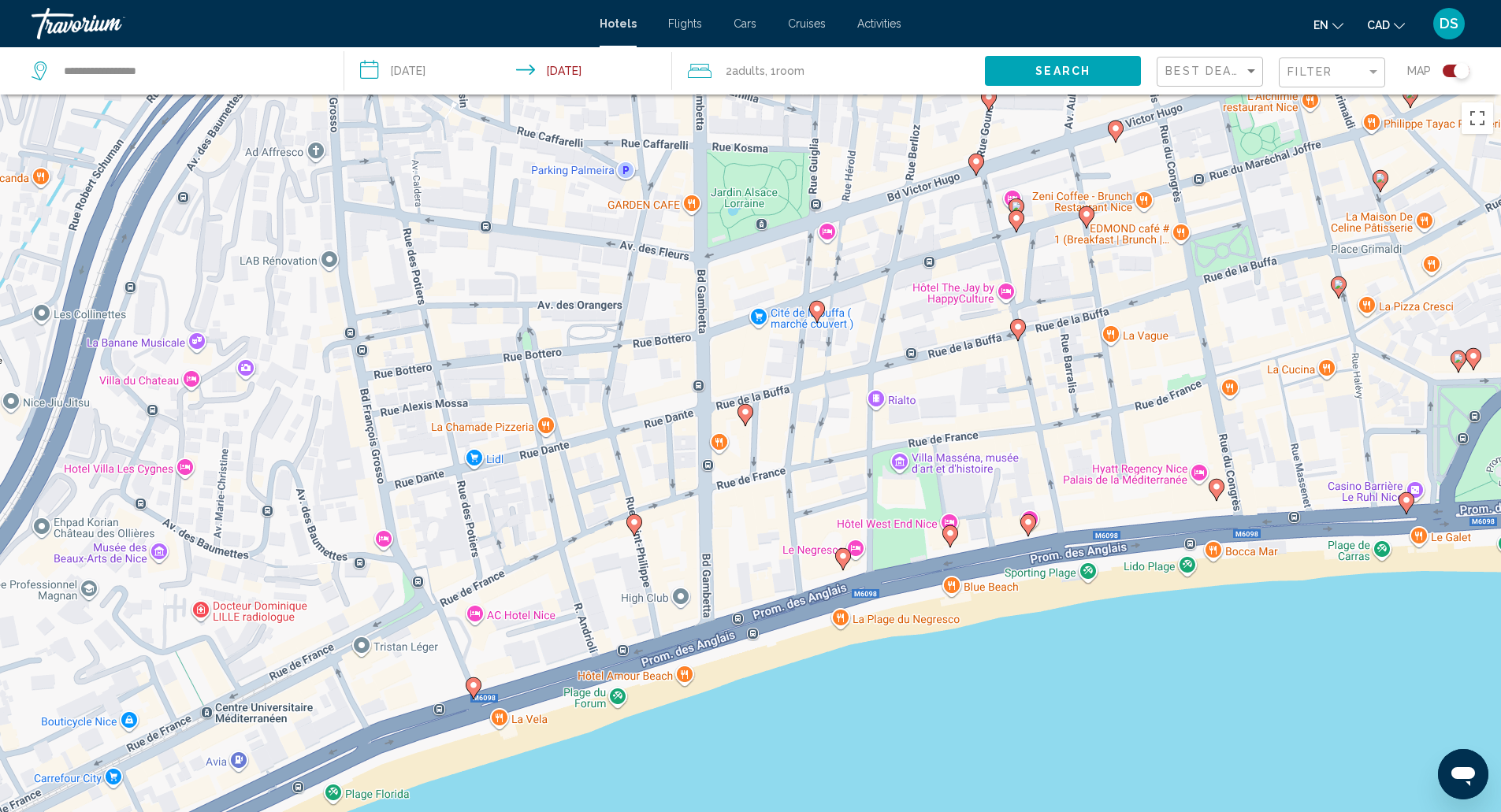
click at [747, 419] on icon "Main content" at bounding box center [744, 414] width 14 height 21
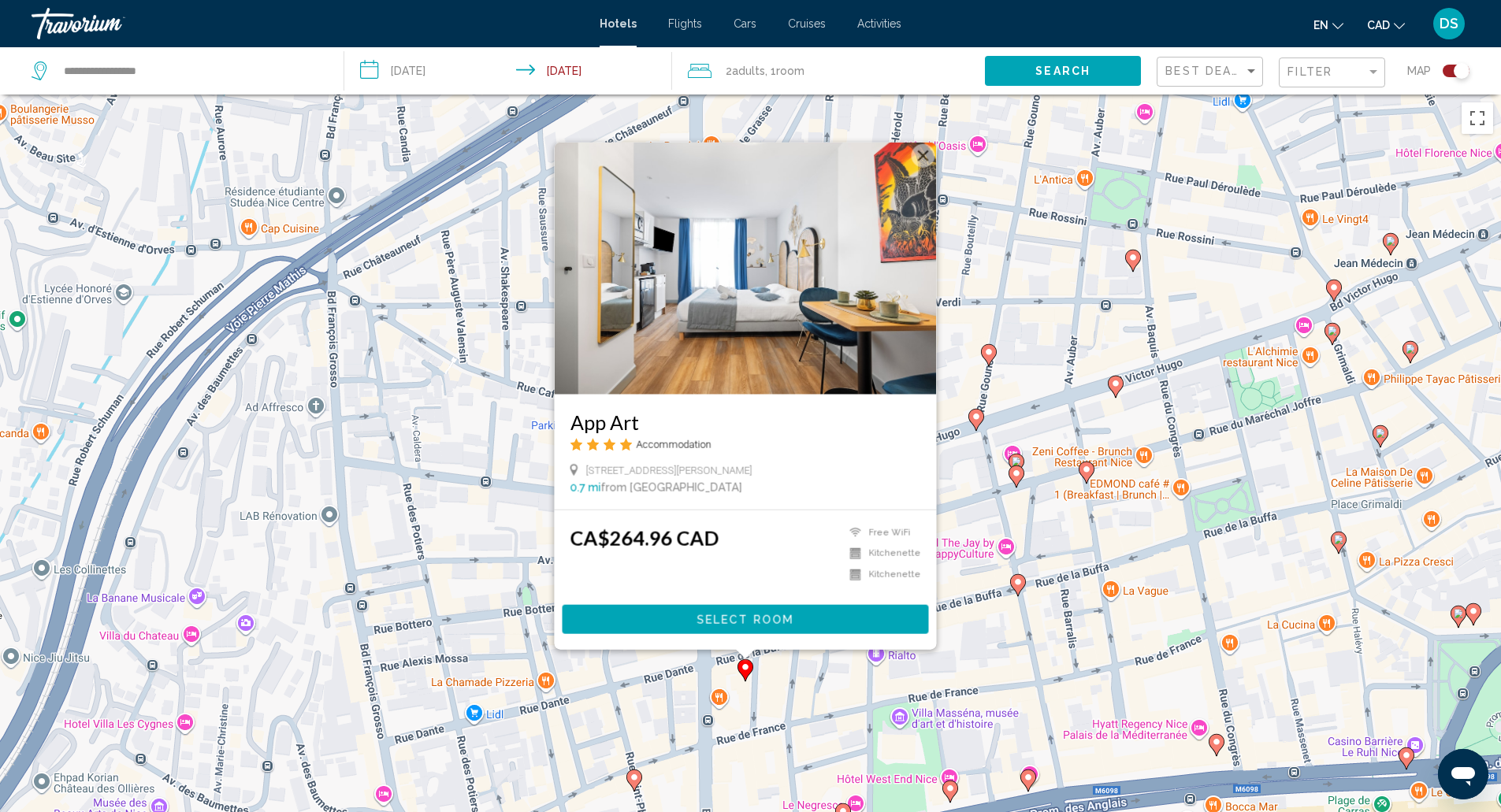
click at [638, 783] on icon "Main content" at bounding box center [633, 780] width 14 height 21
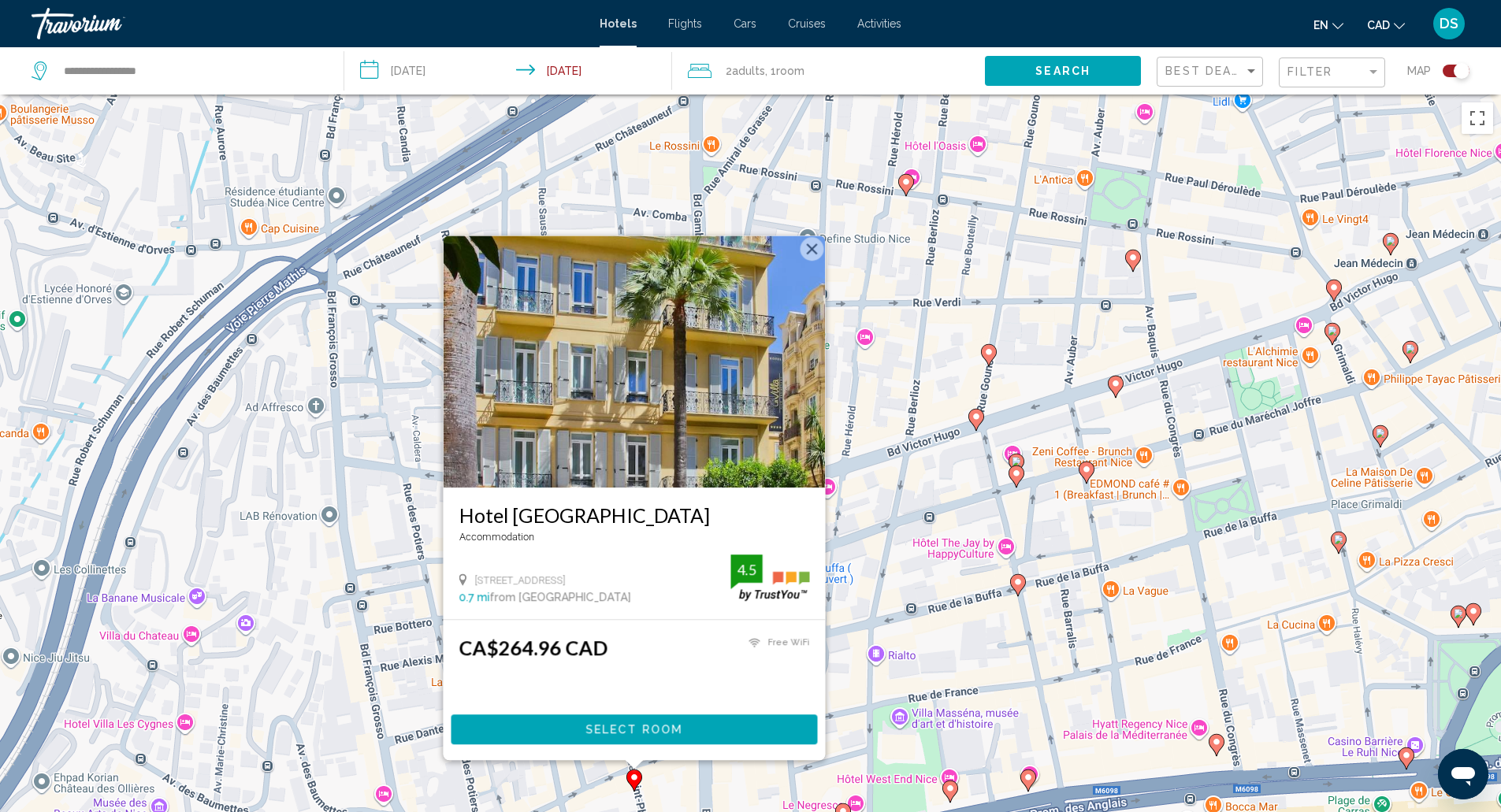
click at [1018, 590] on icon "Main content" at bounding box center [1016, 584] width 14 height 21
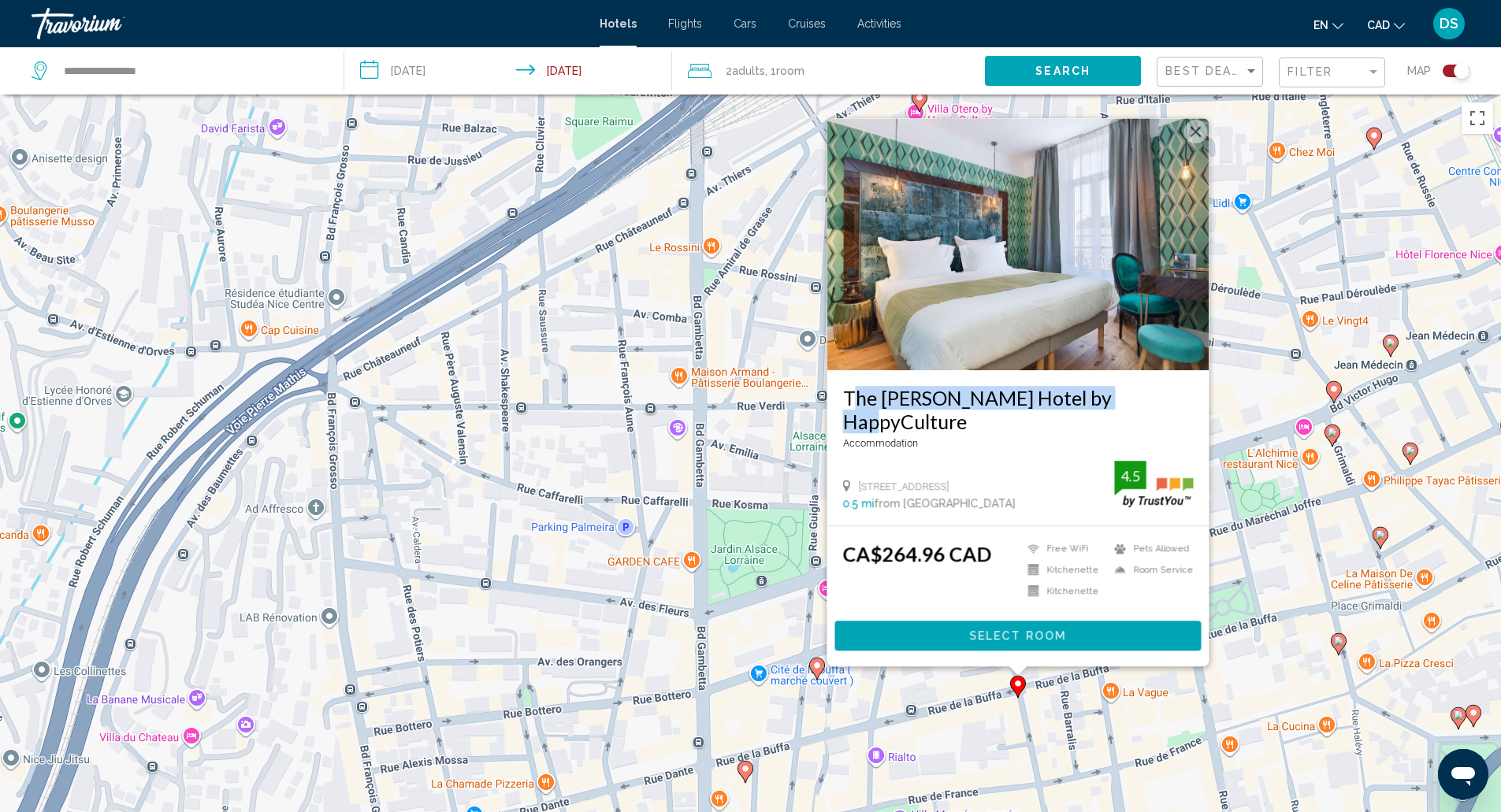
drag, startPoint x: 839, startPoint y: 401, endPoint x: 1110, endPoint y: 430, distance: 272.5
click at [1110, 430] on div "The [PERSON_NAME] Hotel by HappyCulture Accommodation [STREET_ADDRESS] 0.5 mi f…" at bounding box center [1017, 447] width 382 height 155
copy h3 "The [PERSON_NAME] Hotel by HappyCulture"
click at [999, 642] on span "Select Room" at bounding box center [1017, 636] width 97 height 12
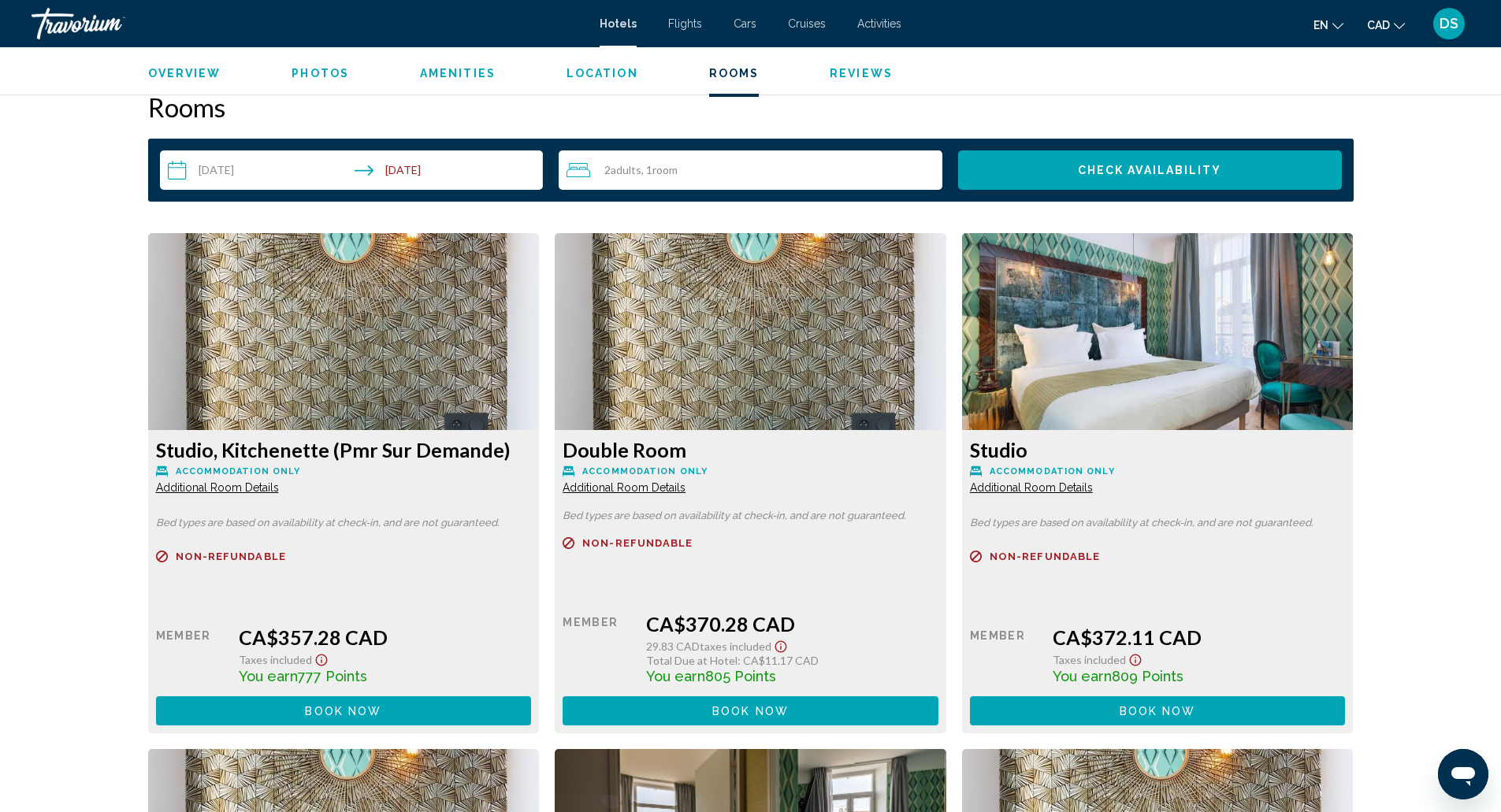
scroll to position [2005, 0]
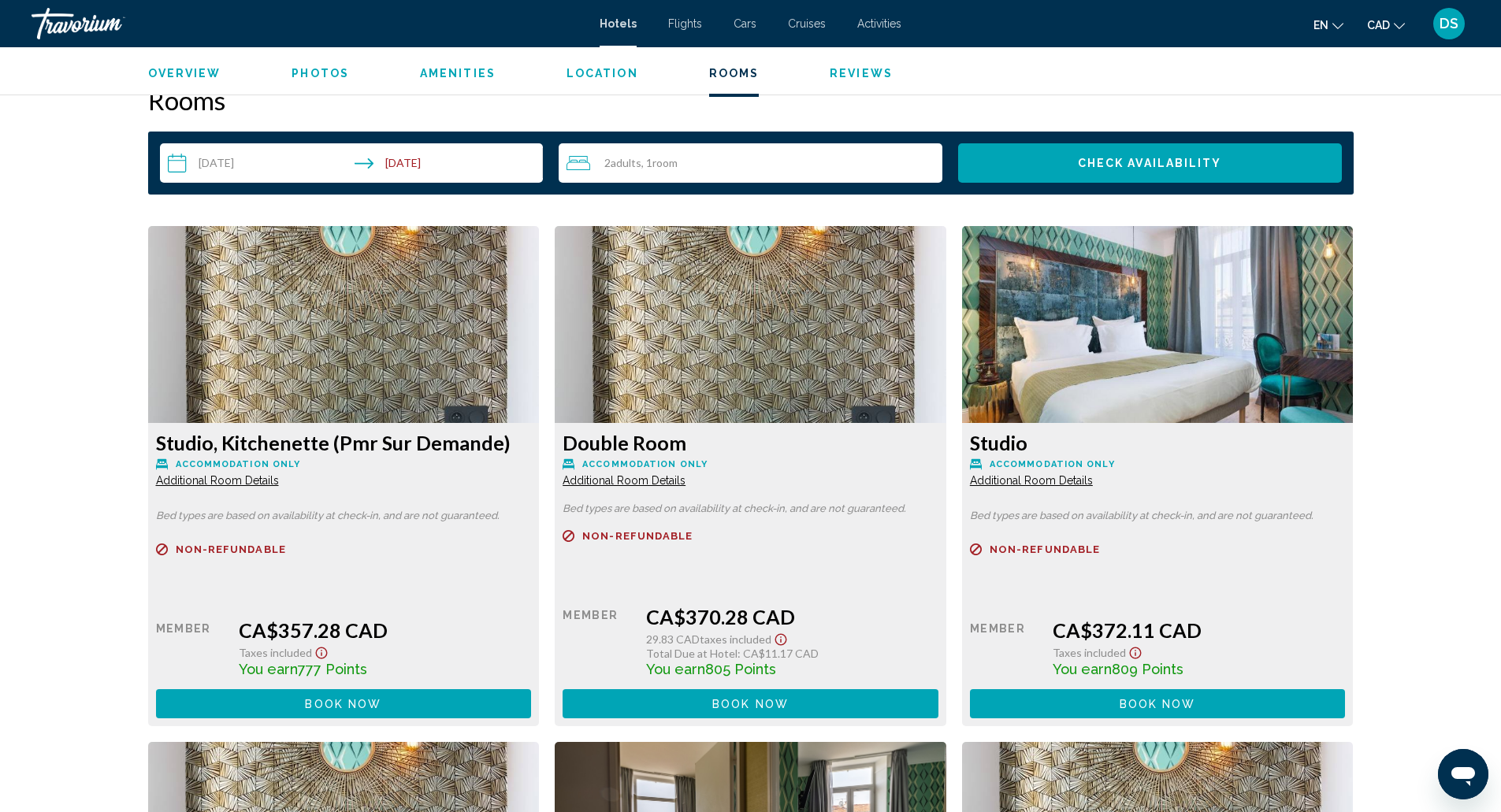
drag, startPoint x: 72, startPoint y: 0, endPoint x: 290, endPoint y: 36, distance: 221.0
click at [290, 36] on link "Travorium" at bounding box center [308, 23] width 552 height 32
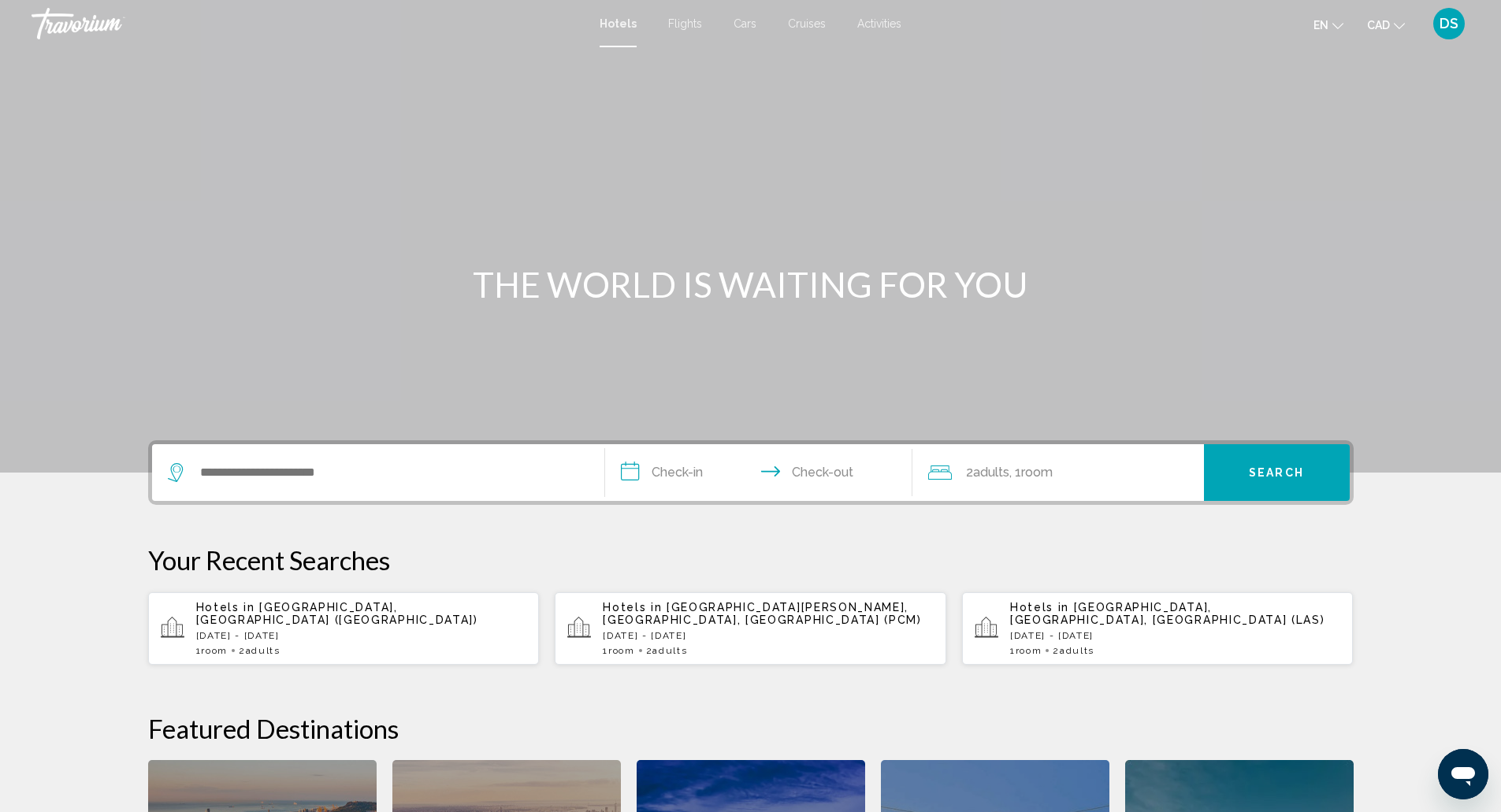
click at [326, 615] on span "[GEOGRAPHIC_DATA], [GEOGRAPHIC_DATA] ([GEOGRAPHIC_DATA])" at bounding box center [337, 613] width 282 height 25
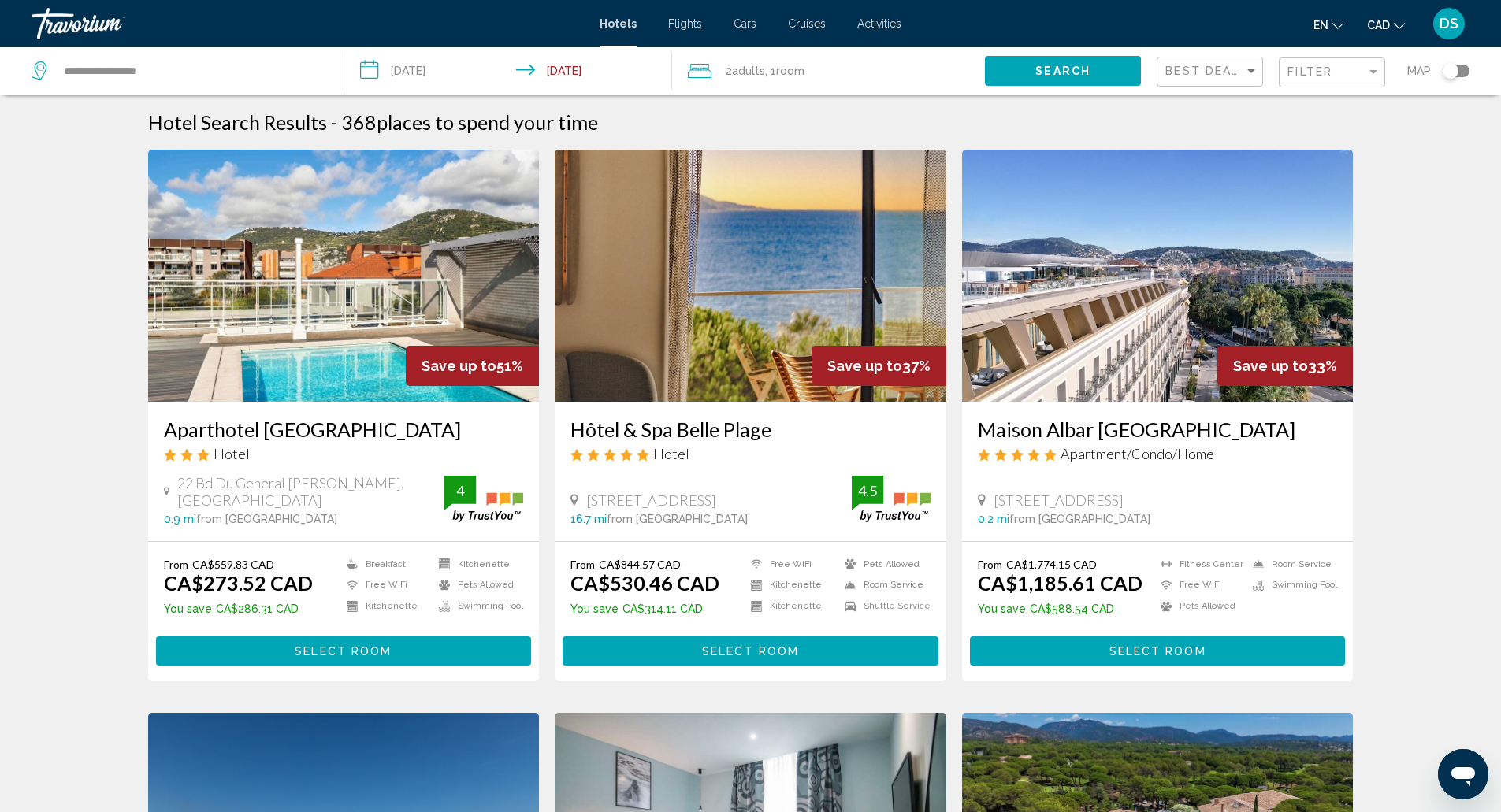
click at [1333, 81] on div "Filter" at bounding box center [1334, 72] width 93 height 29
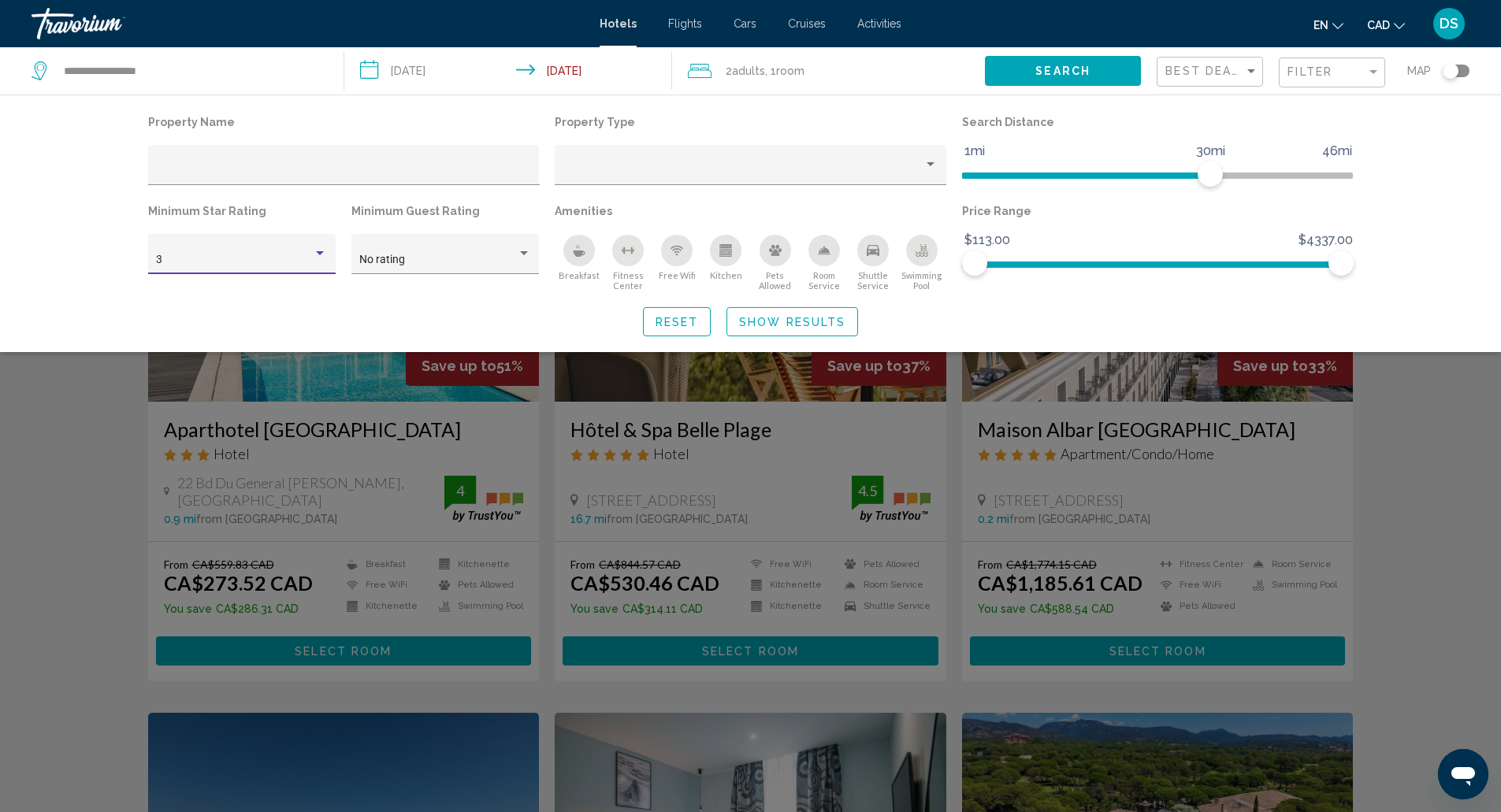
click at [279, 260] on div "3" at bounding box center [234, 259] width 157 height 12
click at [247, 288] on span "4" at bounding box center [242, 293] width 171 height 33
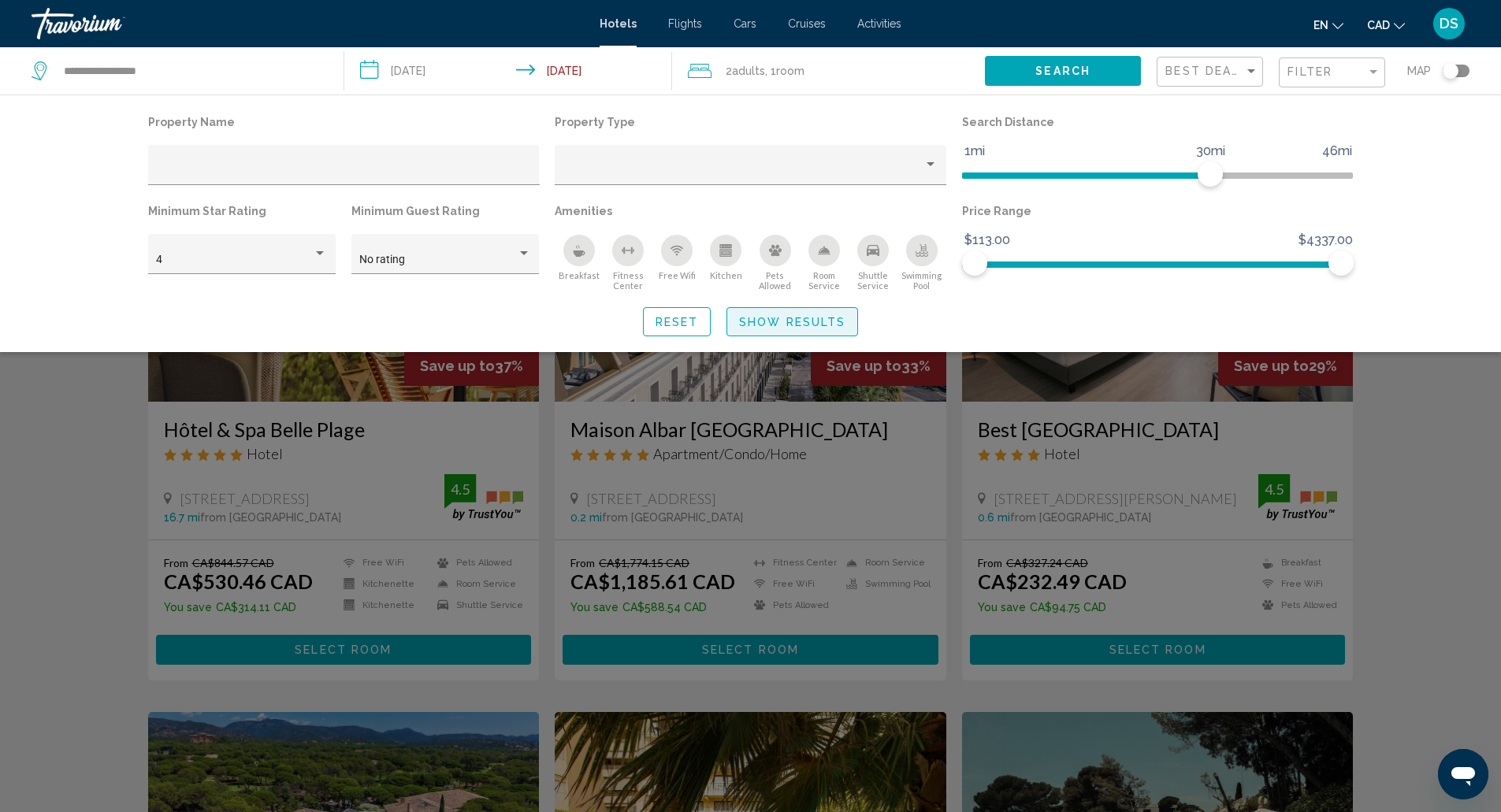
click at [825, 310] on button "Show Results" at bounding box center [792, 322] width 131 height 29
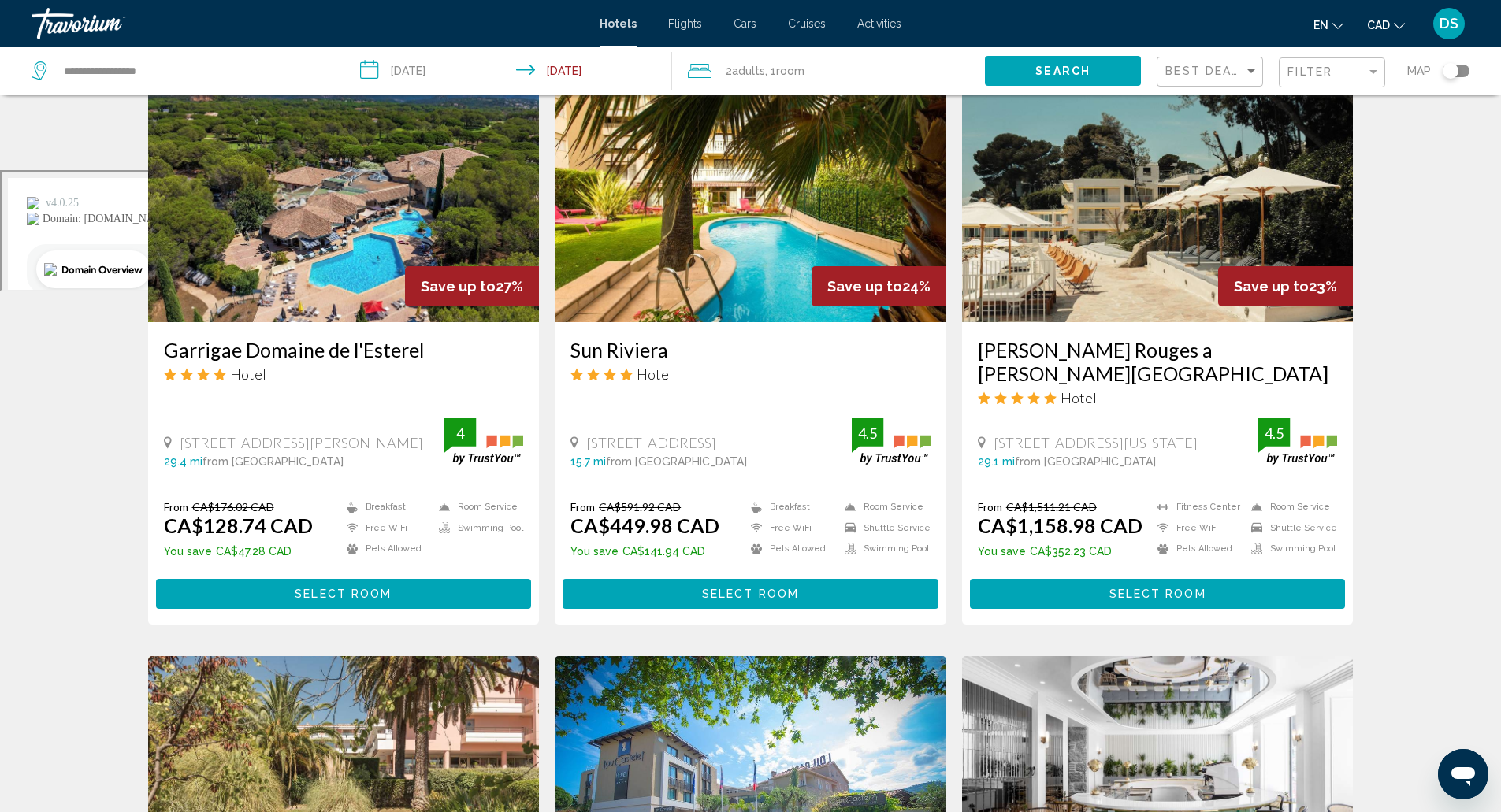
click at [1467, 73] on div "Toggle map" at bounding box center [1456, 71] width 27 height 12
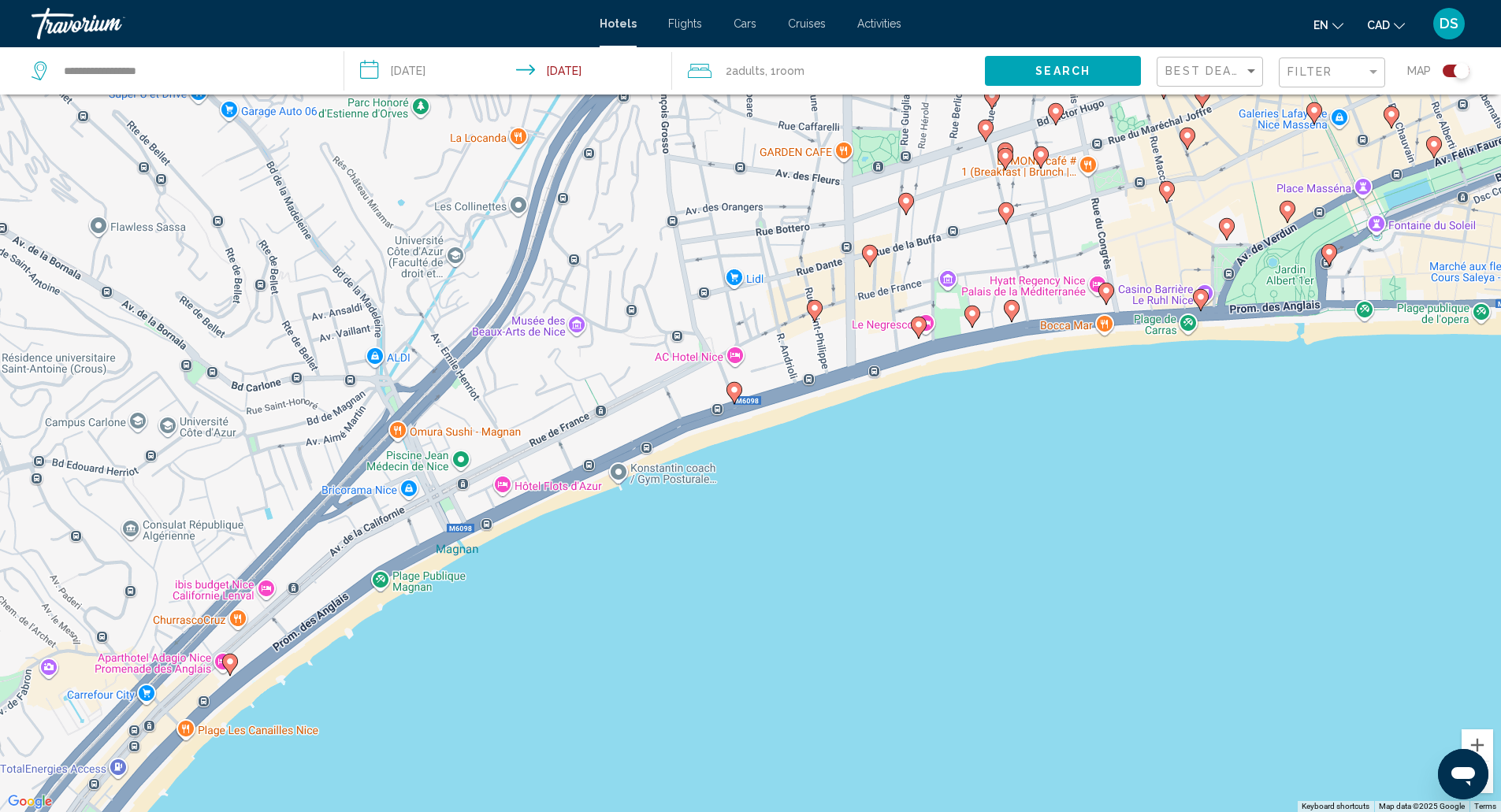
click at [229, 664] on image "Main content" at bounding box center [229, 662] width 9 height 9
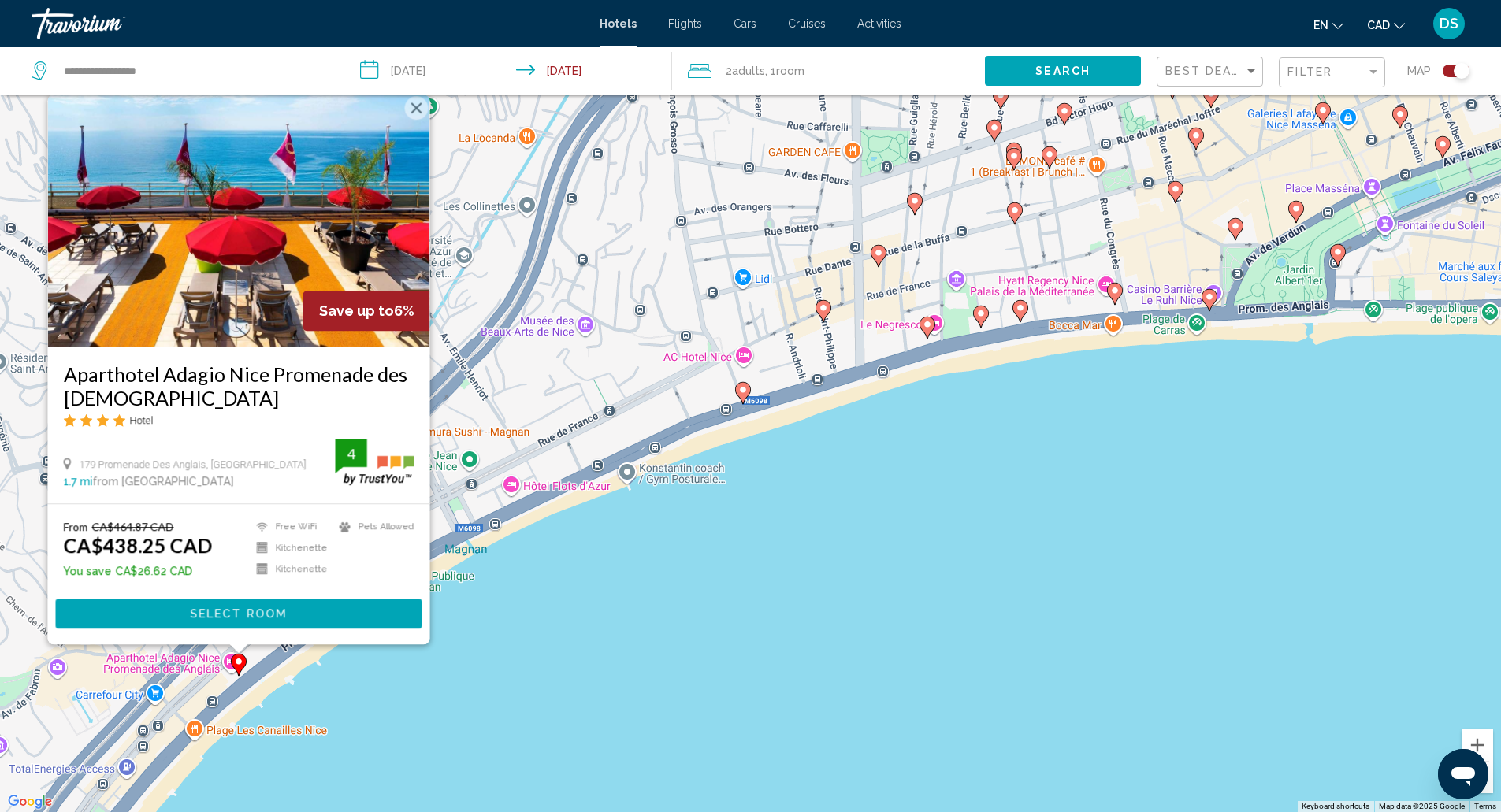
click at [747, 391] on image "Main content" at bounding box center [742, 390] width 9 height 9
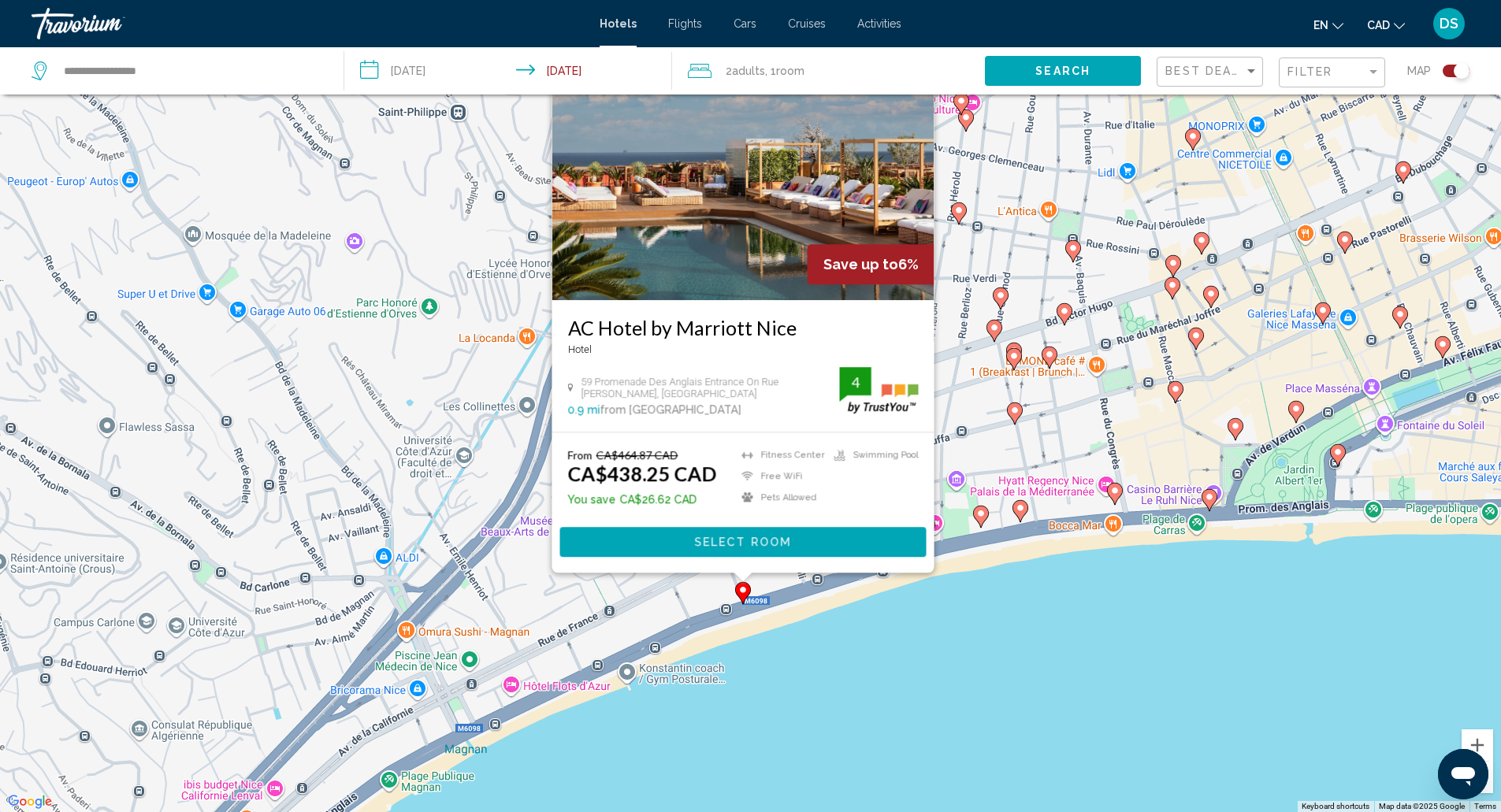
click at [869, 583] on div "To activate drag with keyboard, press Alt + Enter. Once in keyboard drag state,…" at bounding box center [750, 406] width 1501 height 812
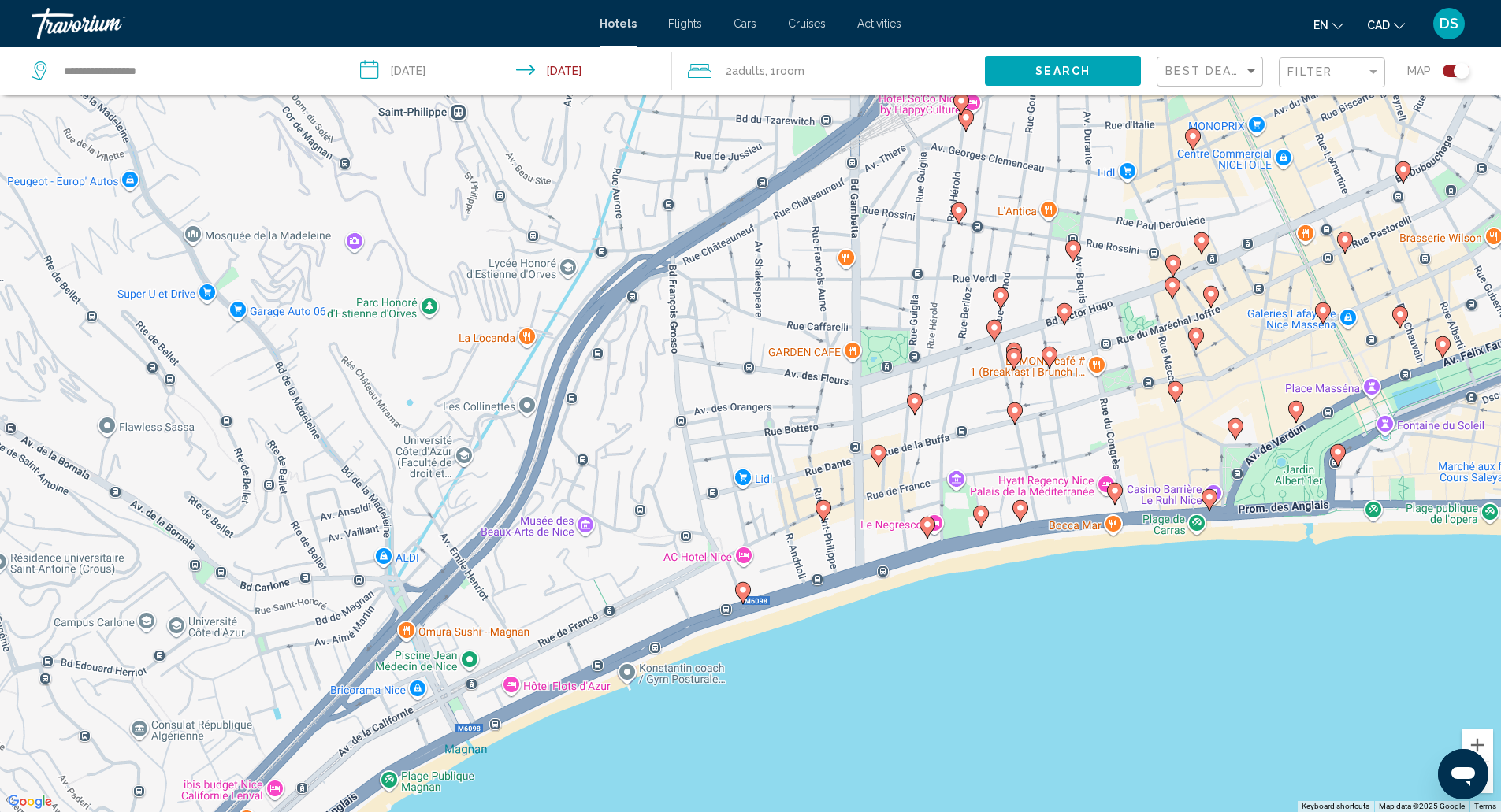
click at [824, 509] on image "Main content" at bounding box center [823, 508] width 9 height 9
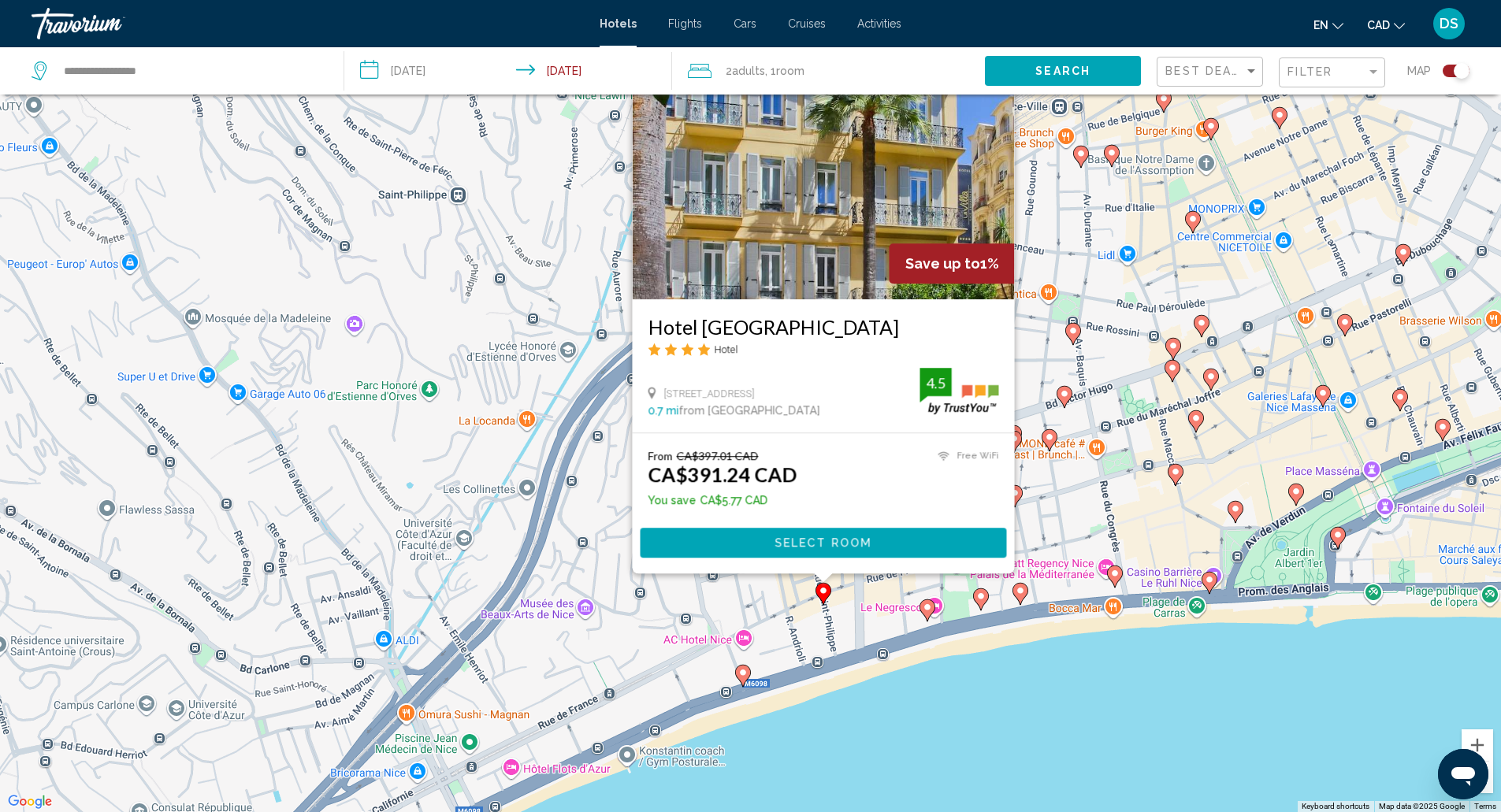
click at [865, 590] on div "To activate drag with keyboard, press Alt + Enter. Once in keyboard drag state,…" at bounding box center [750, 406] width 1501 height 812
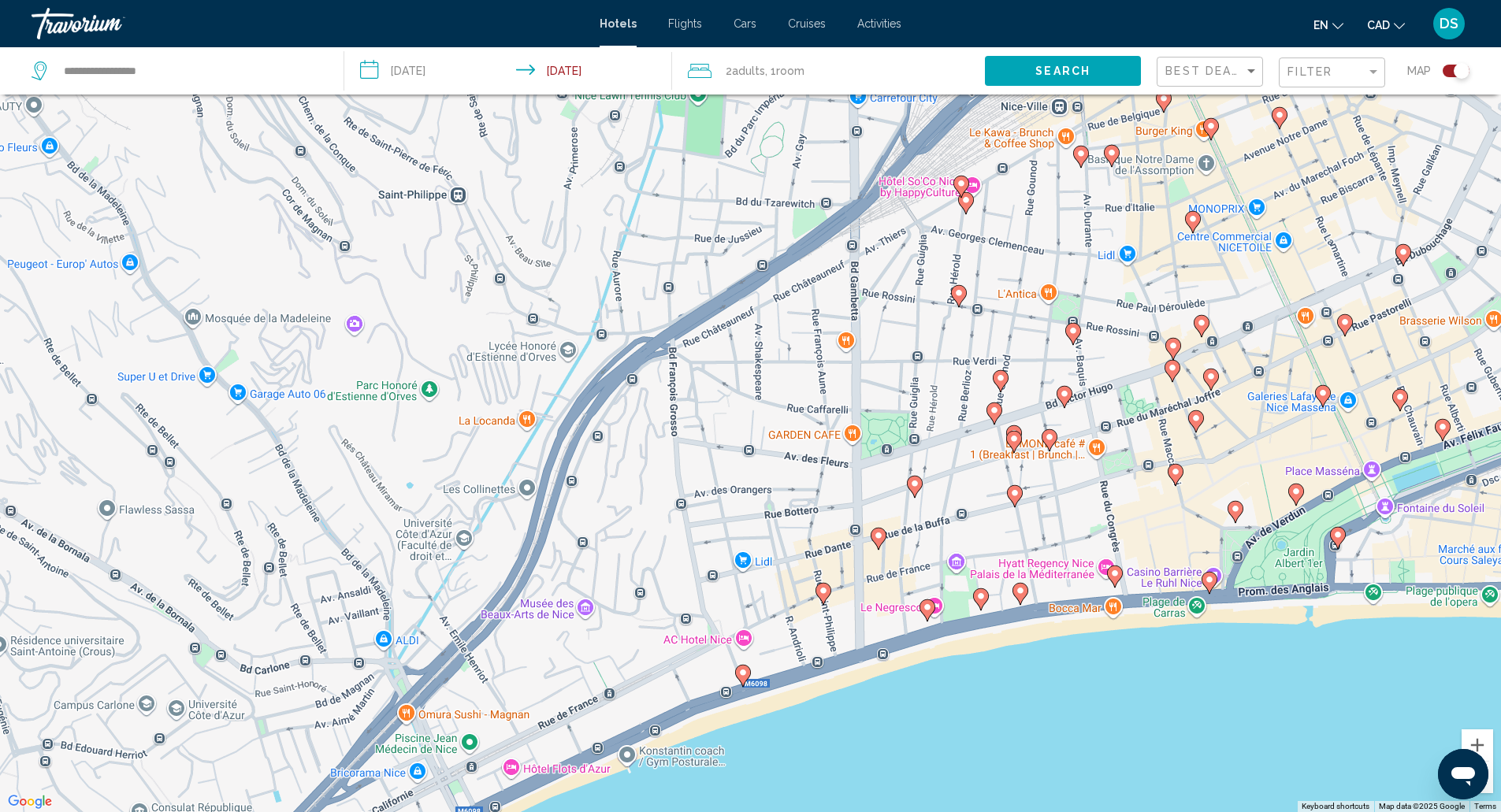
click at [888, 539] on div "To activate drag with keyboard, press Alt + Enter. Once in keyboard drag state,…" at bounding box center [750, 406] width 1501 height 812
click at [879, 543] on icon "Main content" at bounding box center [877, 538] width 14 height 21
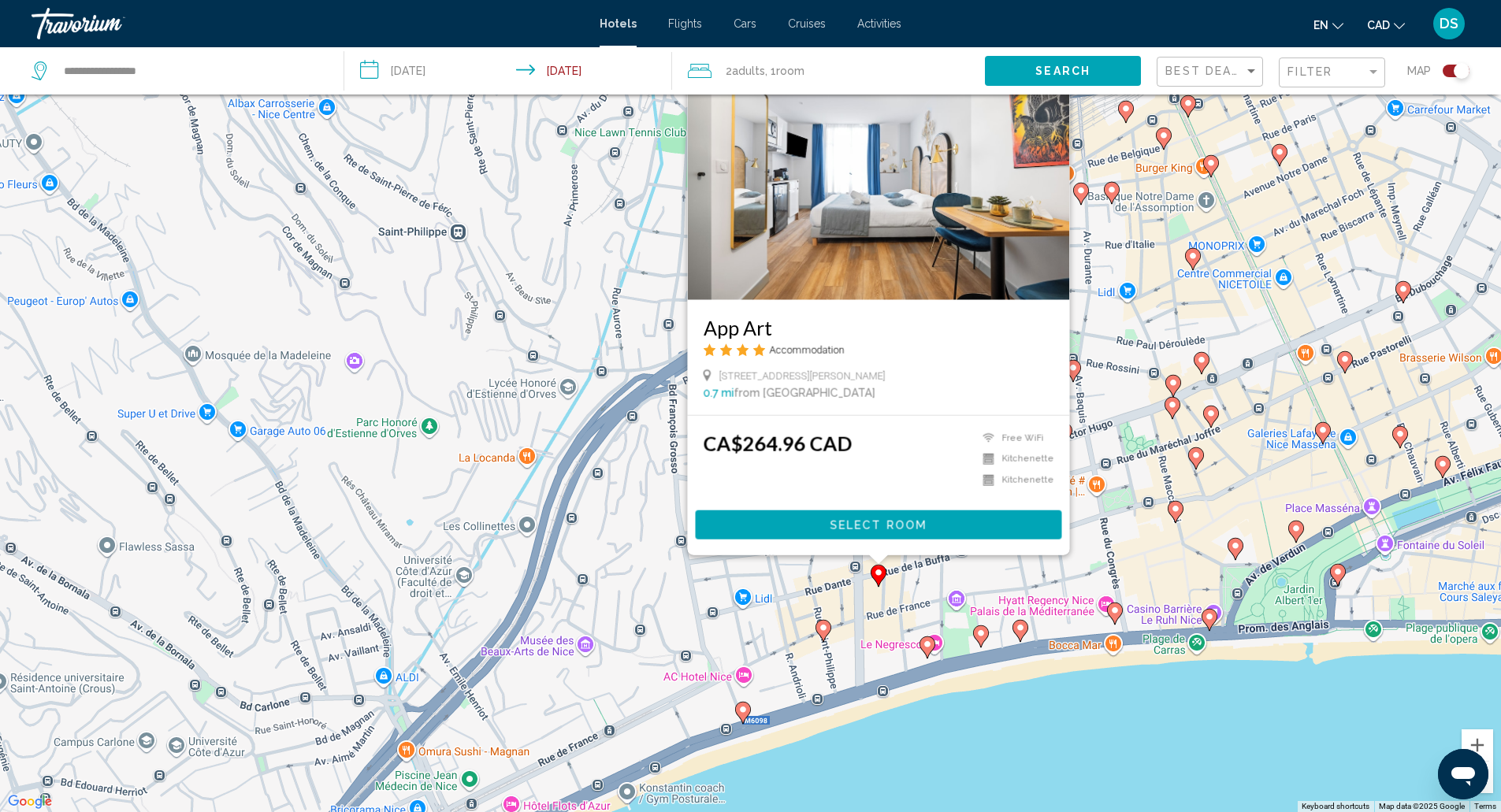
drag, startPoint x: 698, startPoint y: 319, endPoint x: 783, endPoint y: 323, distance: 85.1
click at [783, 323] on div "App Art Accommodation [STREET_ADDRESS][PERSON_NAME] 0.7 mi from [GEOGRAPHIC_DAT…" at bounding box center [878, 357] width 382 height 115
copy h3 "App Art"
click at [928, 647] on image "Main content" at bounding box center [927, 644] width 9 height 9
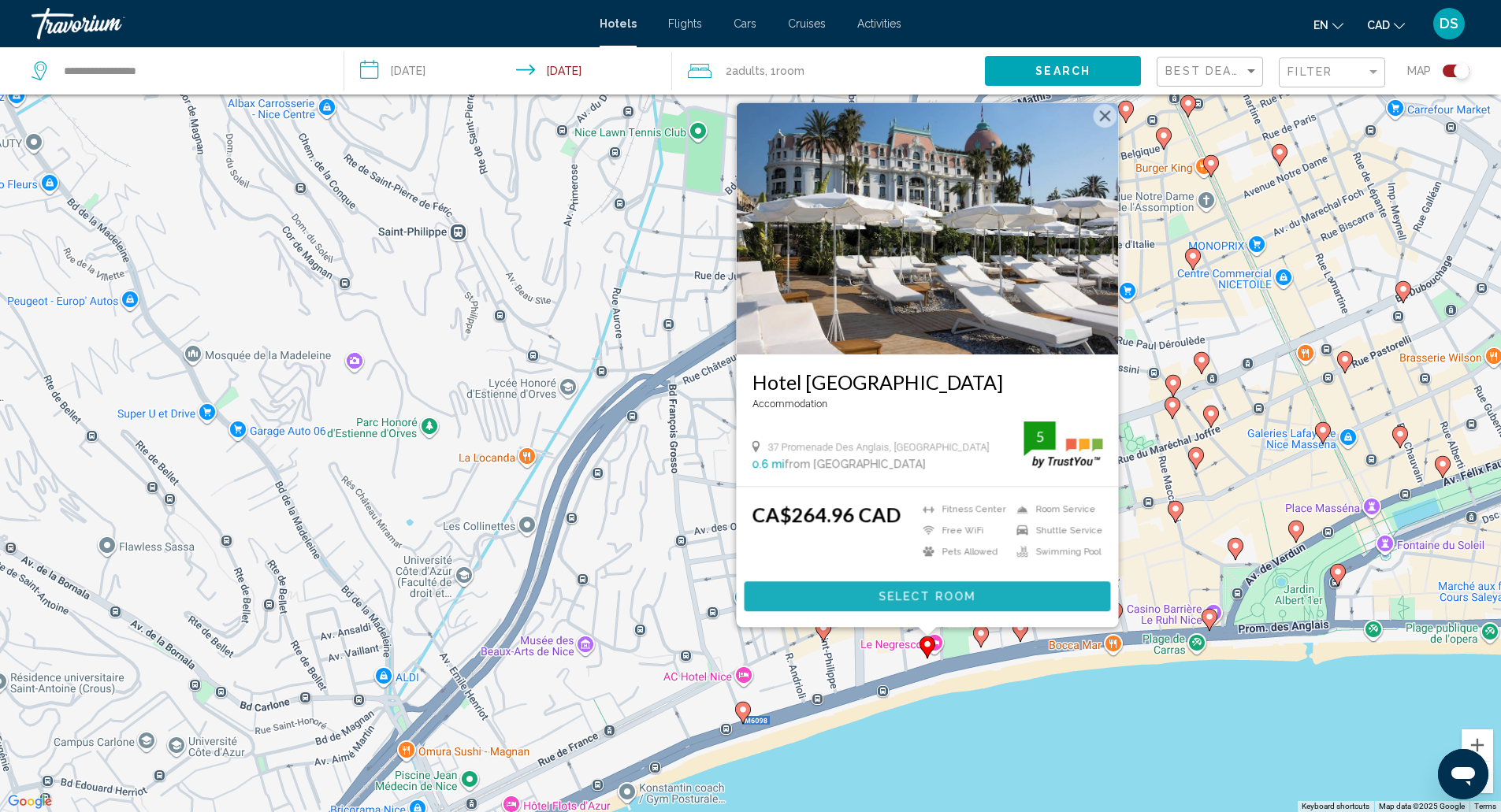
click at [920, 598] on span "Select Room" at bounding box center [927, 597] width 97 height 12
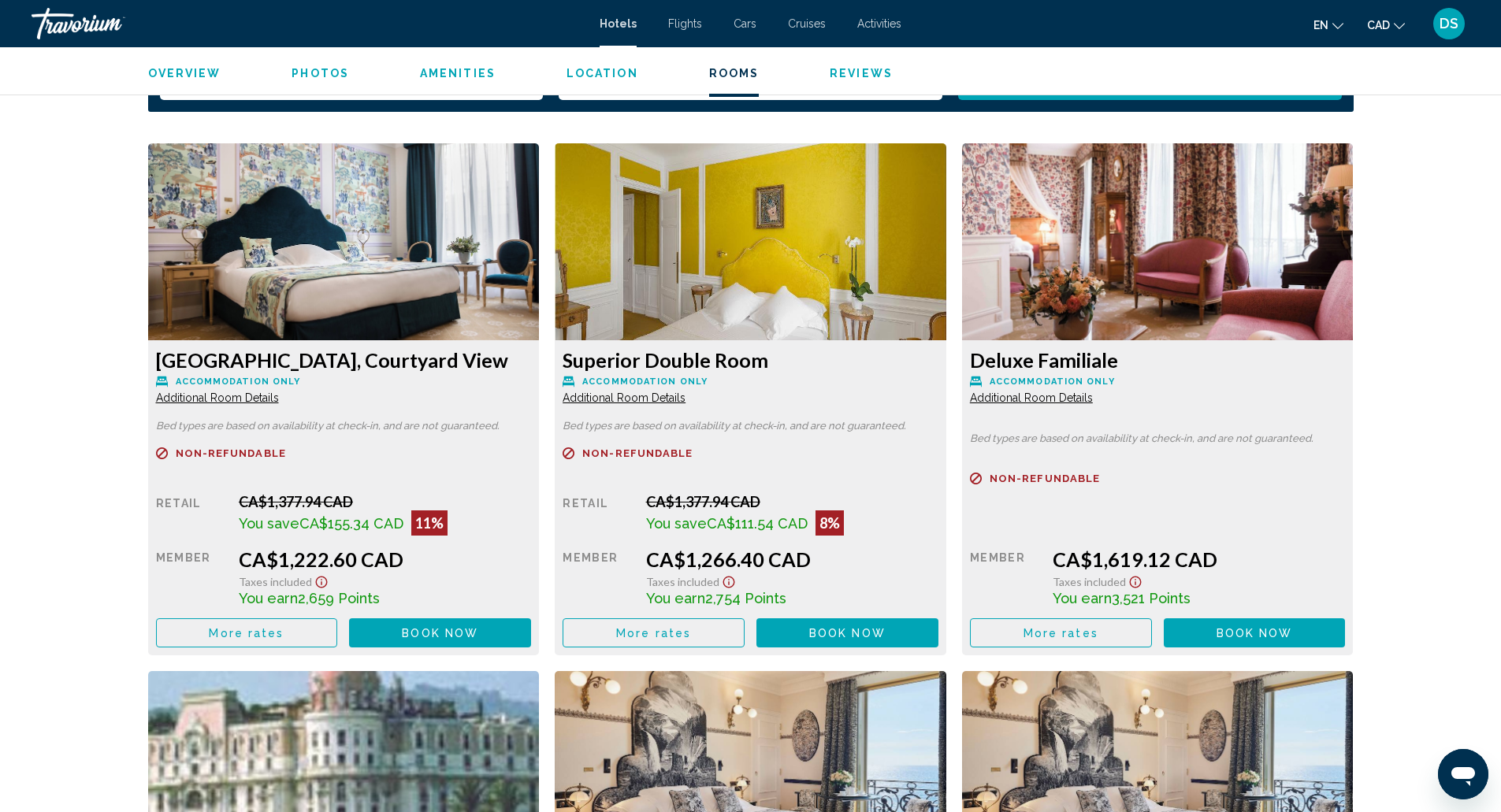
scroll to position [2099, 0]
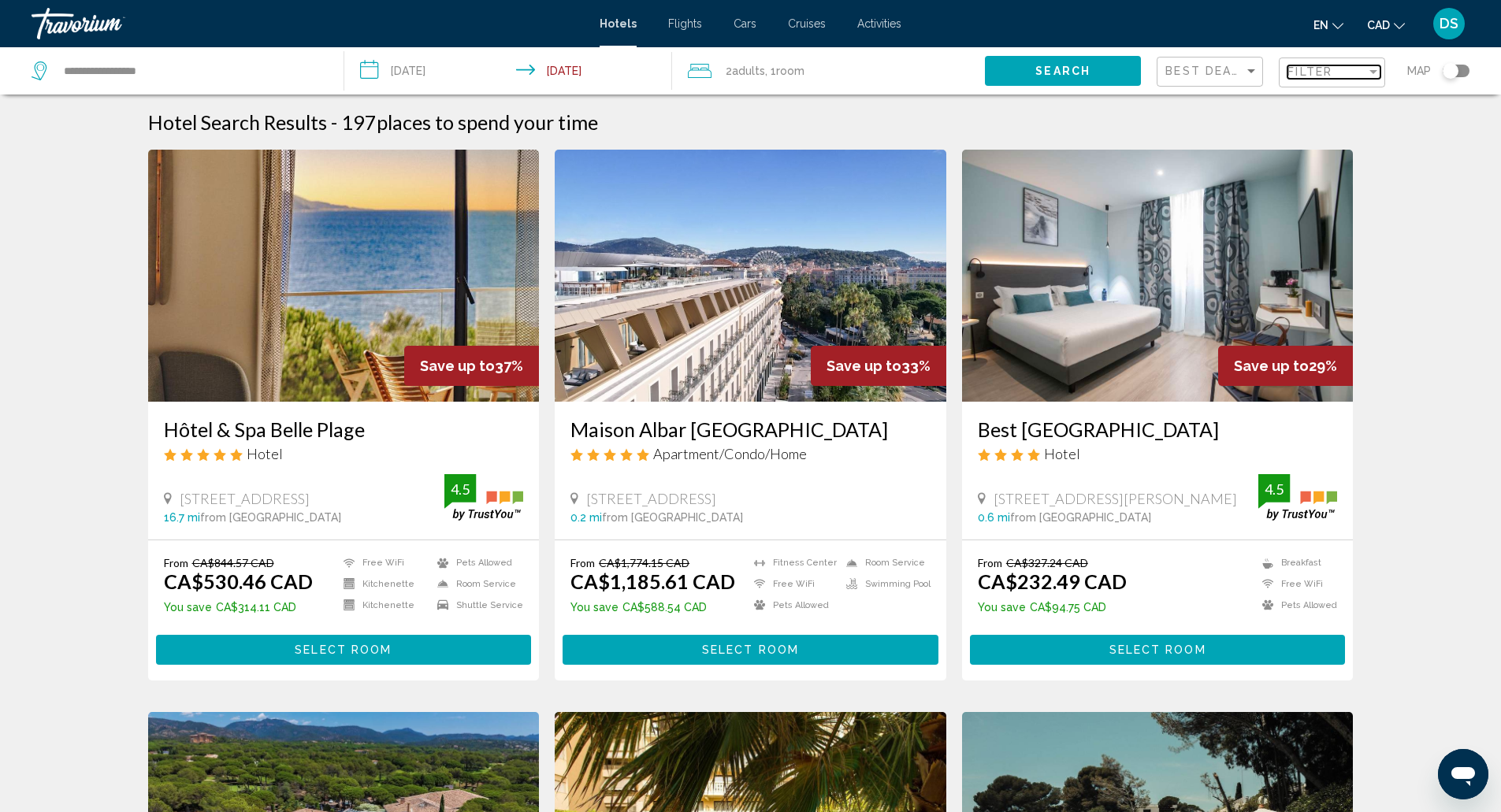
click at [1341, 66] on div "Filter" at bounding box center [1326, 71] width 79 height 12
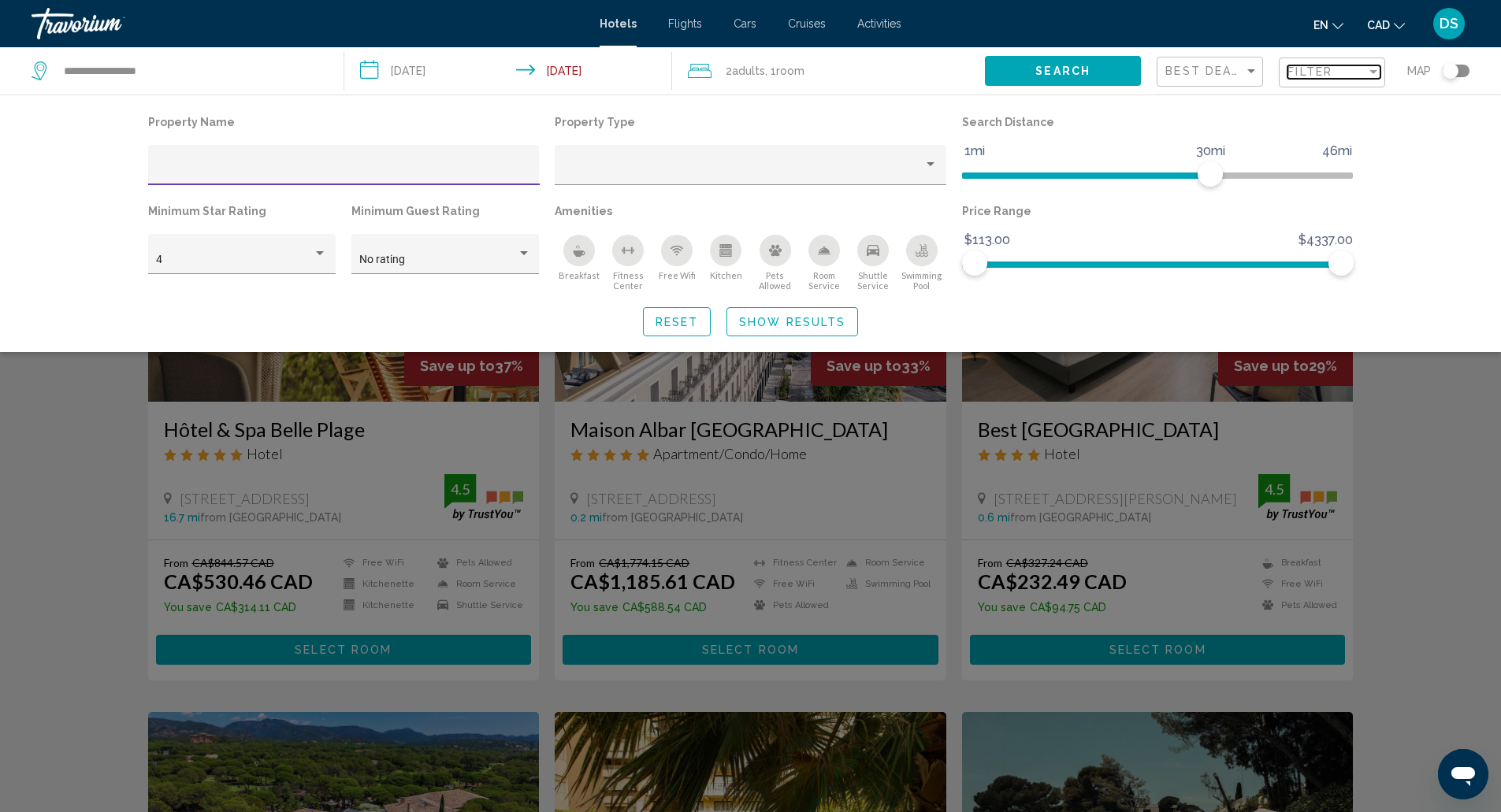
click at [1341, 66] on div "Filter" at bounding box center [1326, 71] width 79 height 12
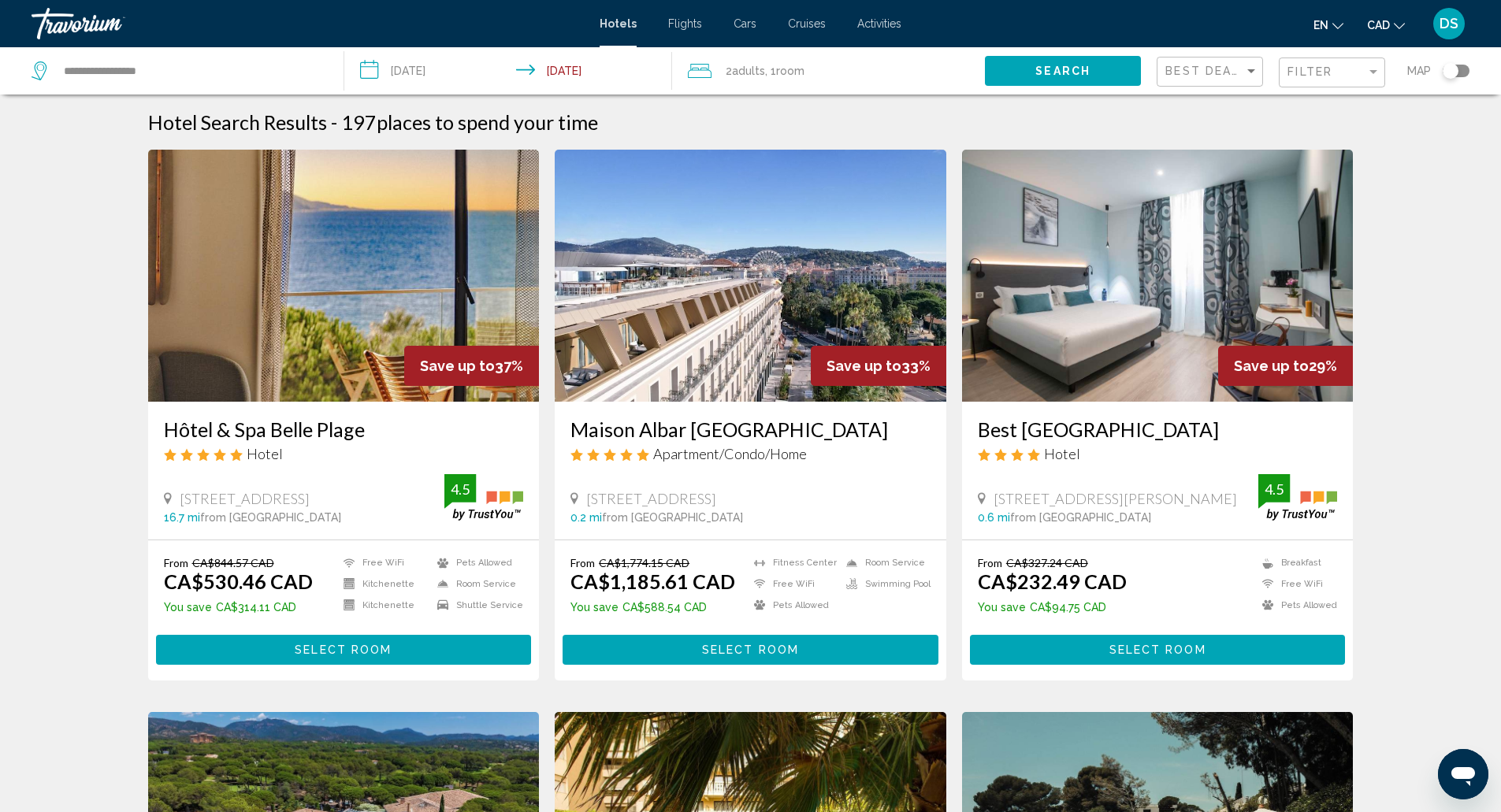
click at [1462, 68] on div "Toggle map" at bounding box center [1456, 71] width 27 height 12
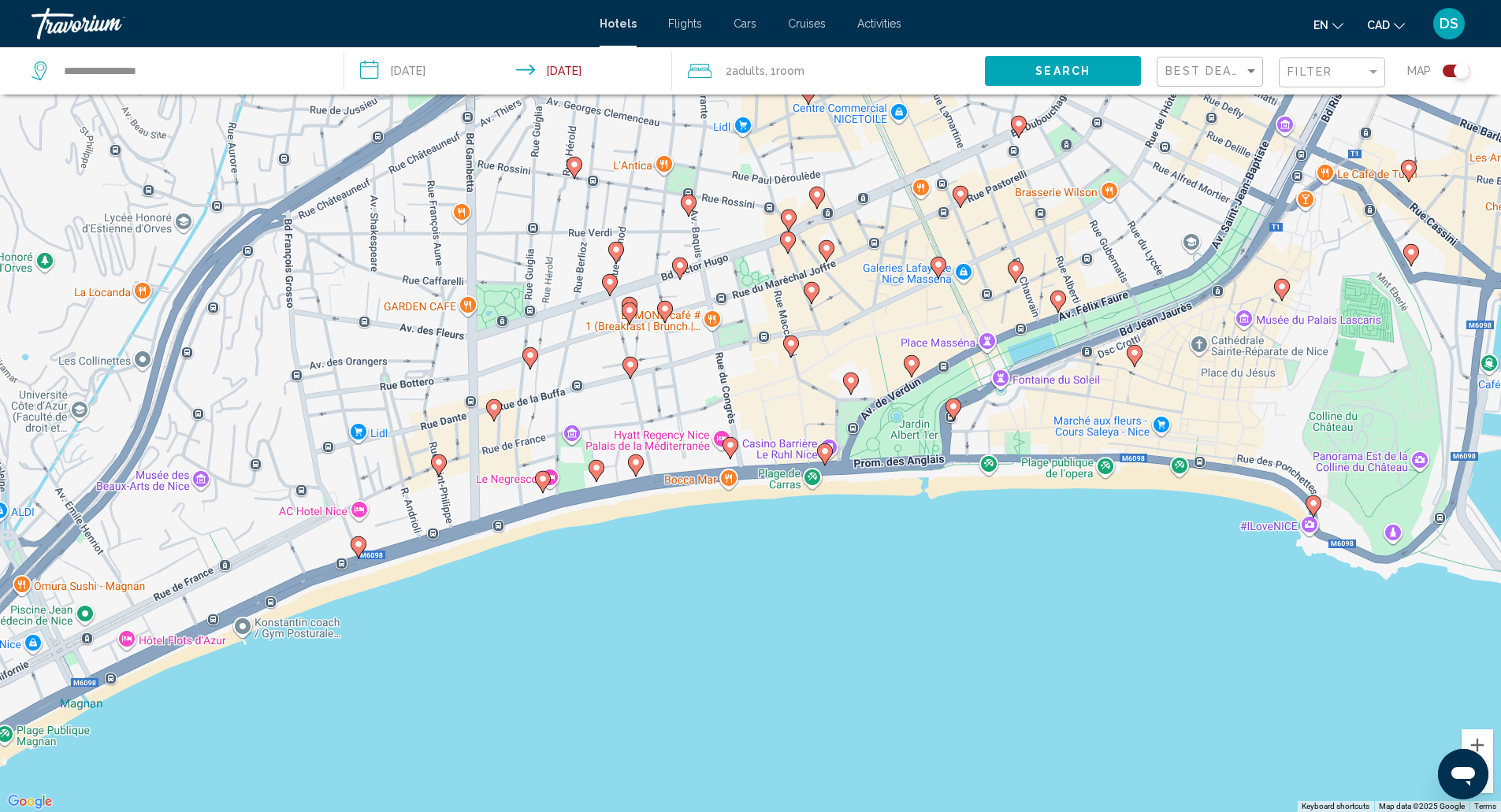
click at [956, 409] on image "Main content" at bounding box center [952, 406] width 9 height 9
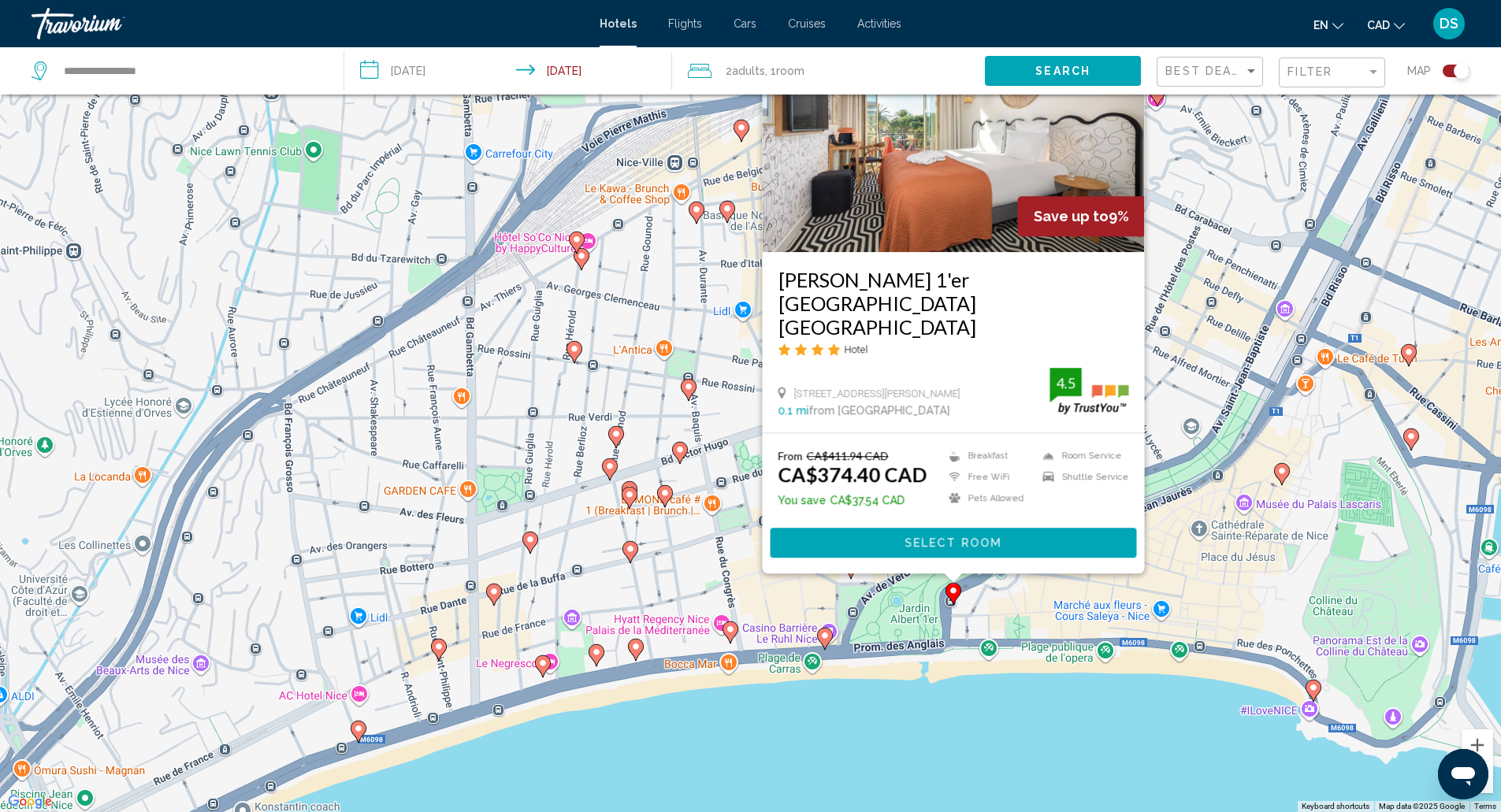
click at [899, 607] on div "To activate drag with keyboard, press Alt + Enter. Once in keyboard drag state,…" at bounding box center [750, 406] width 1501 height 812
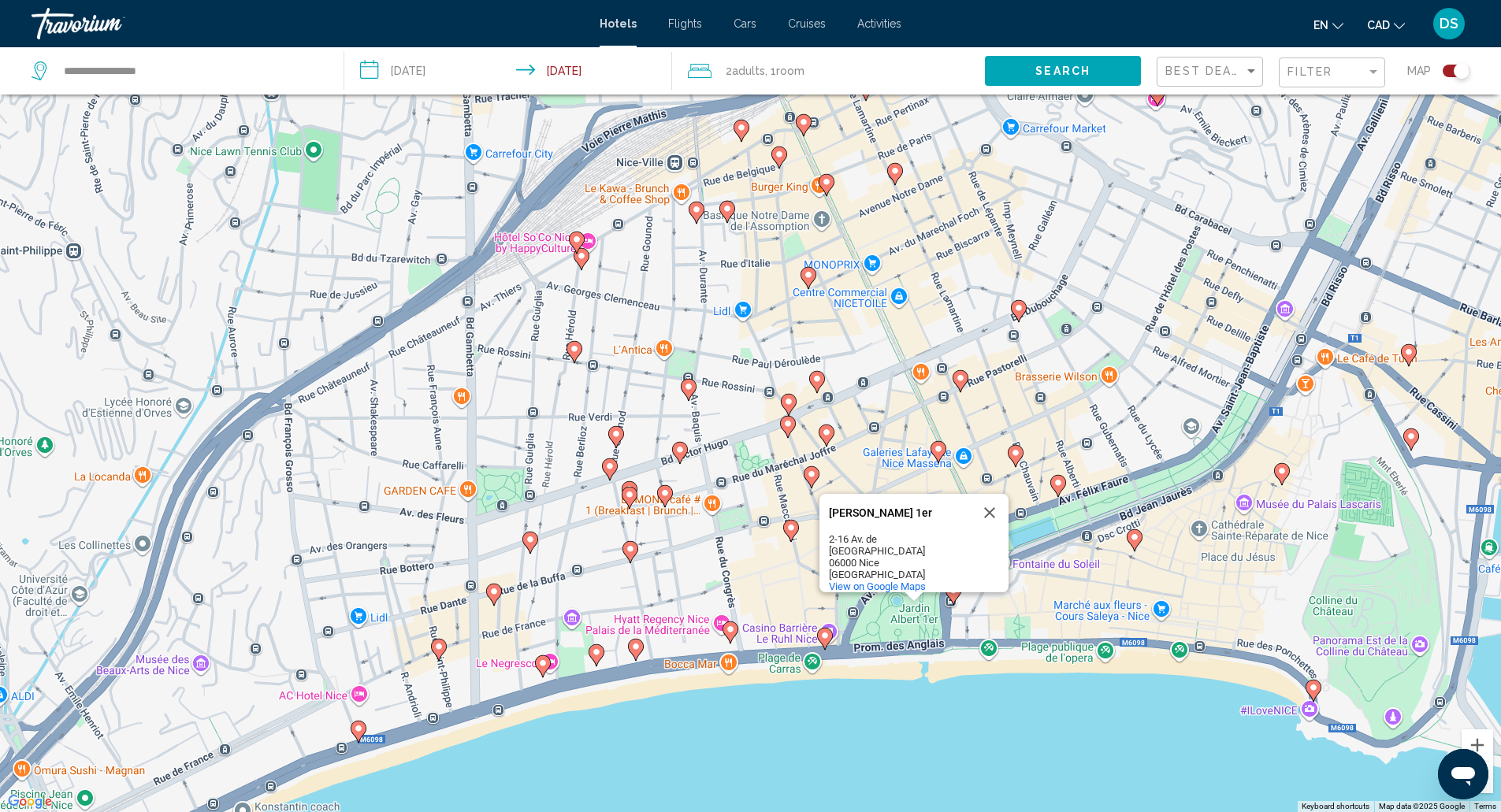
click at [789, 587] on div "To activate drag with keyboard, press Alt + Enter. Once in keyboard drag state,…" at bounding box center [750, 406] width 1501 height 812
click at [793, 533] on icon "Main content" at bounding box center [790, 530] width 14 height 21
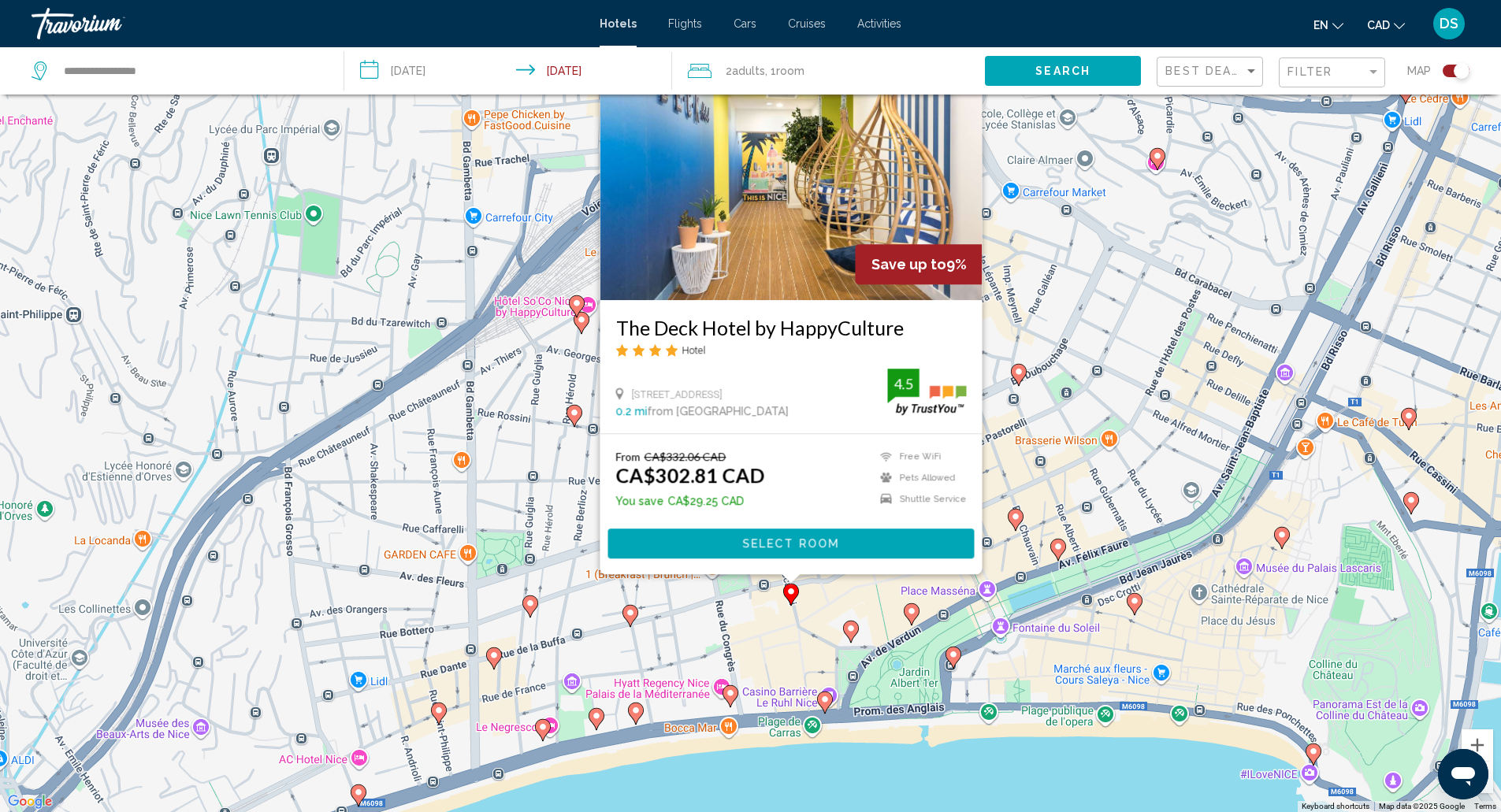
click at [733, 696] on image "Main content" at bounding box center [730, 692] width 9 height 9
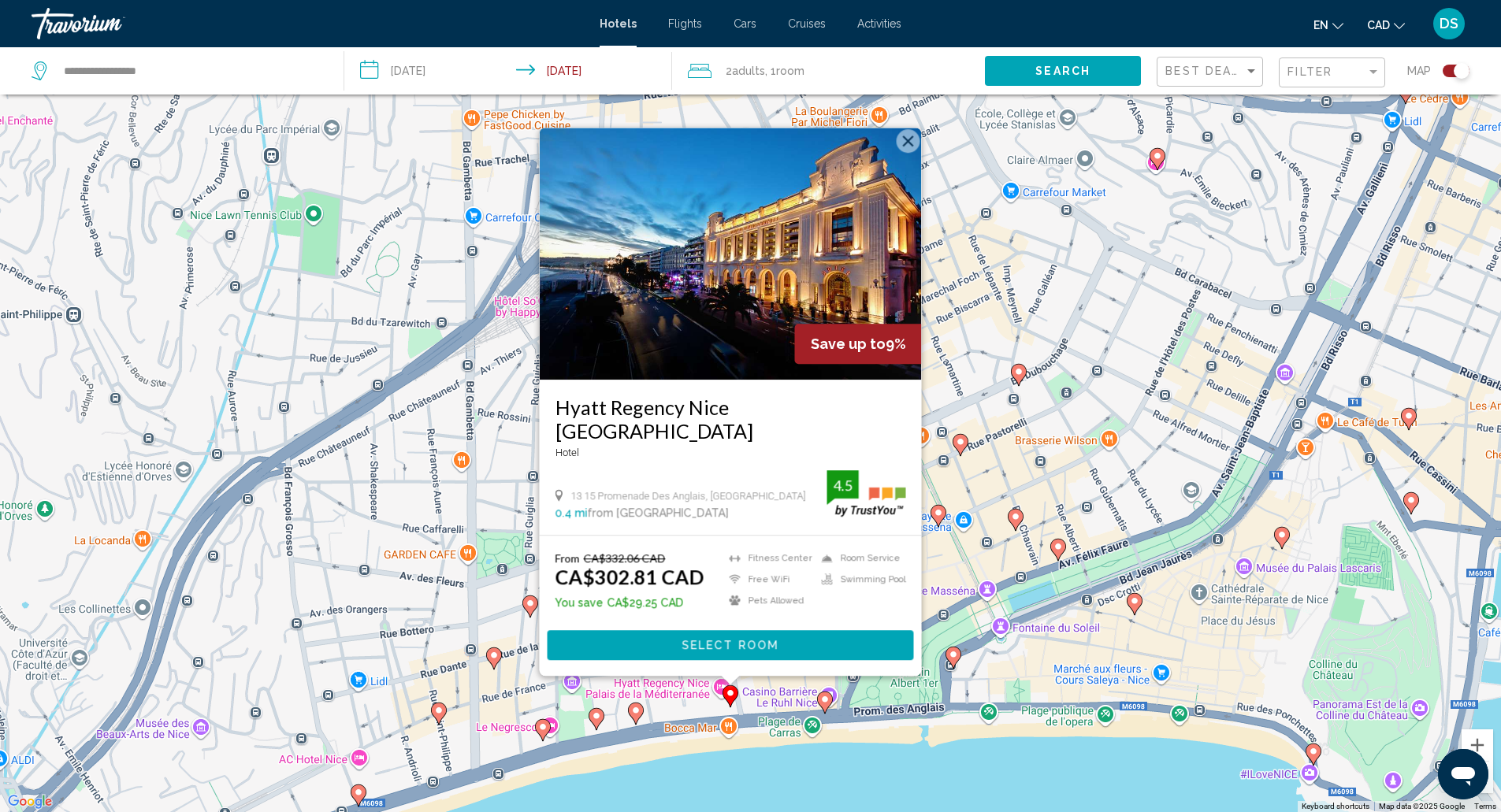
click at [819, 696] on icon "Main content" at bounding box center [824, 701] width 14 height 21
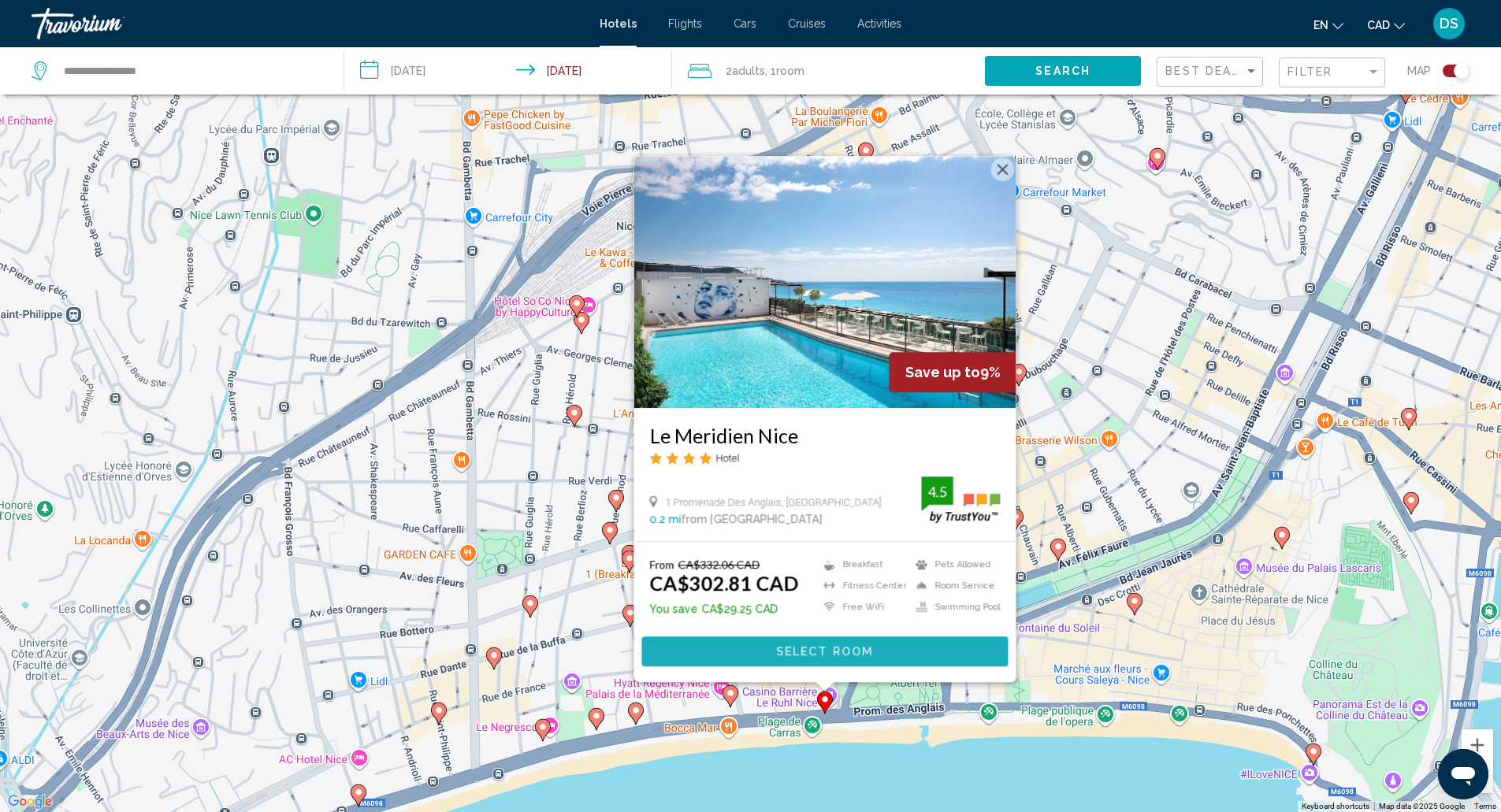
click at [790, 648] on span "Select Room" at bounding box center [824, 652] width 97 height 12
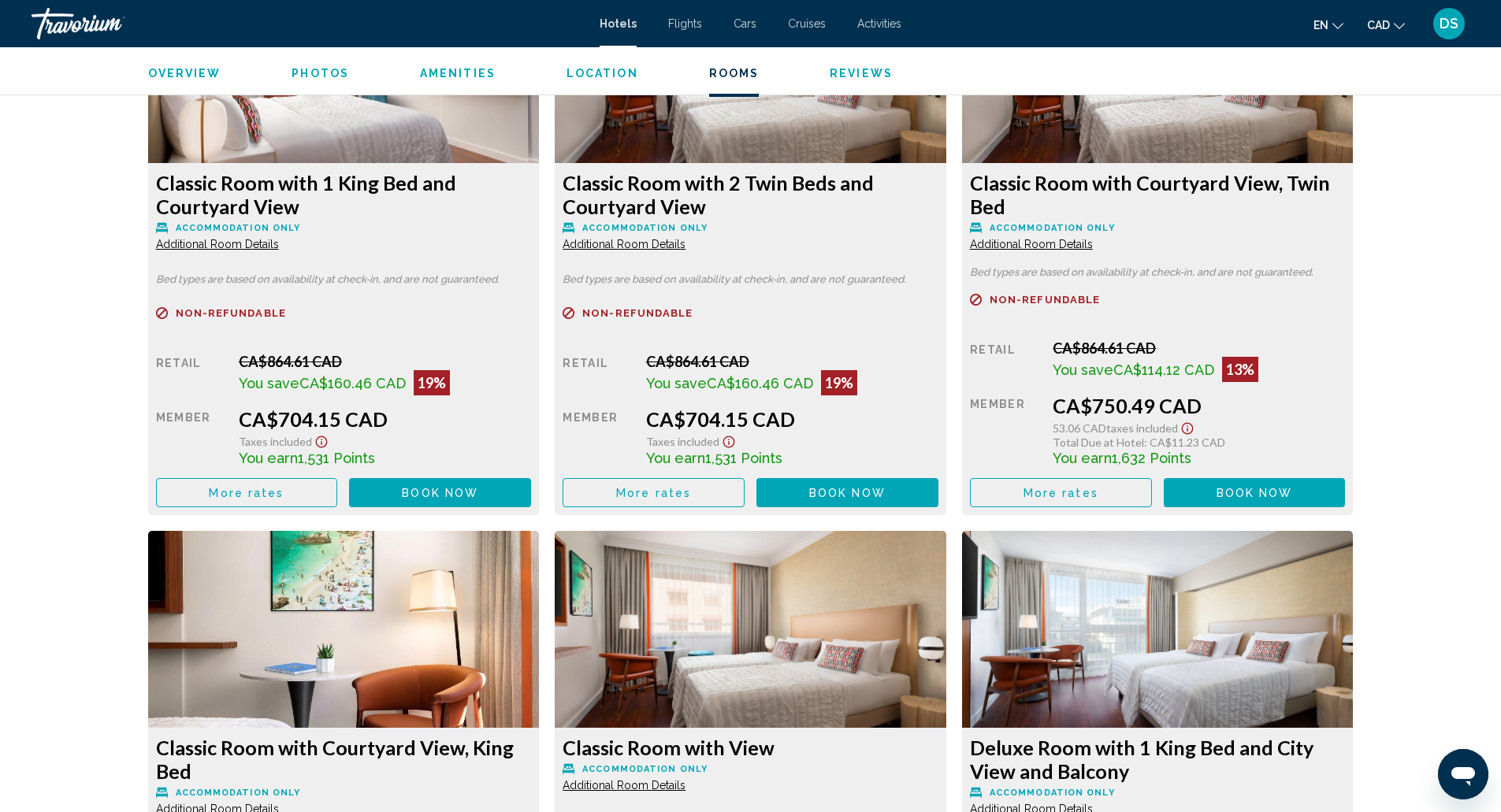
scroll to position [2274, 0]
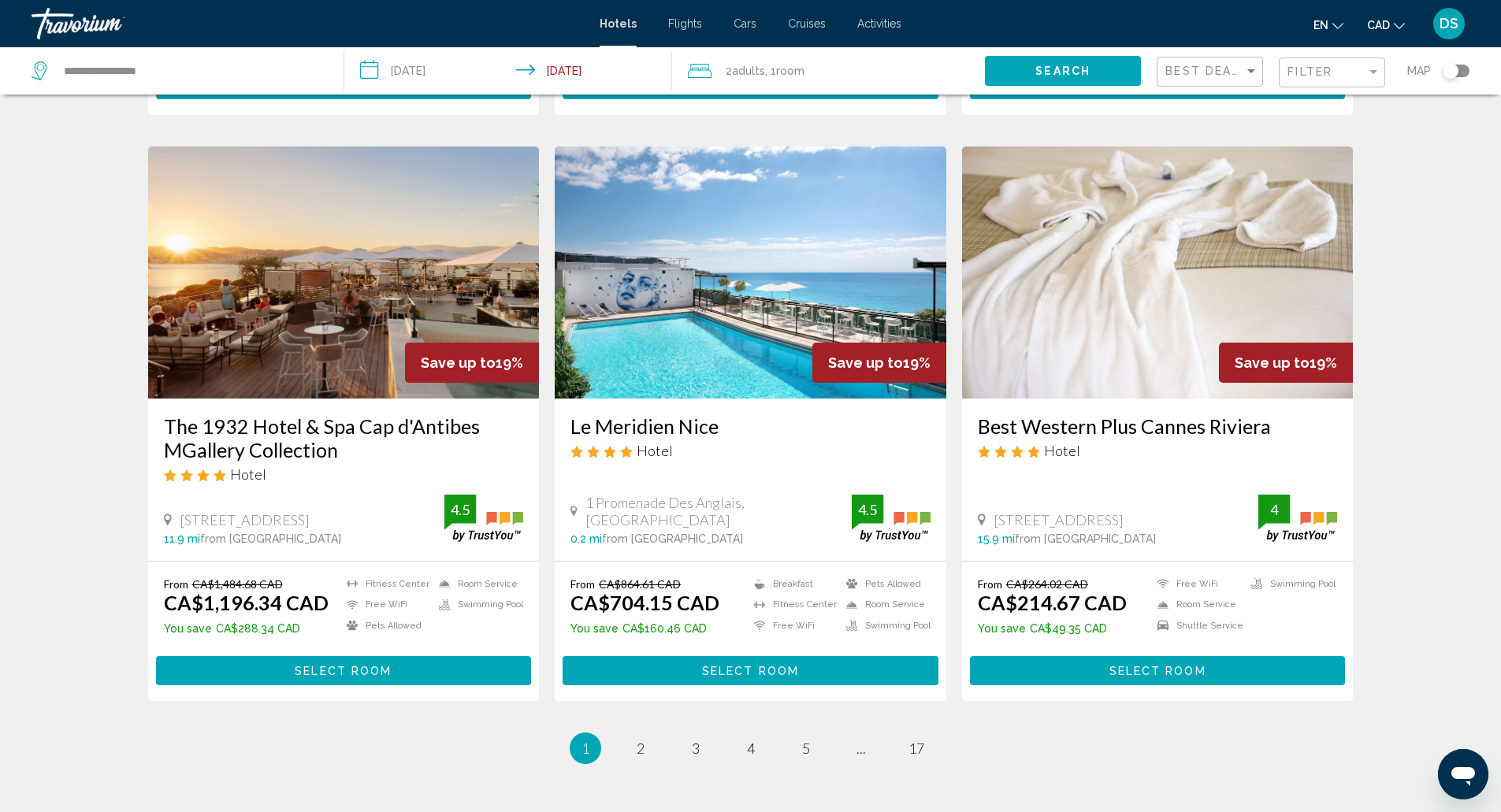
scroll to position [1785, 0]
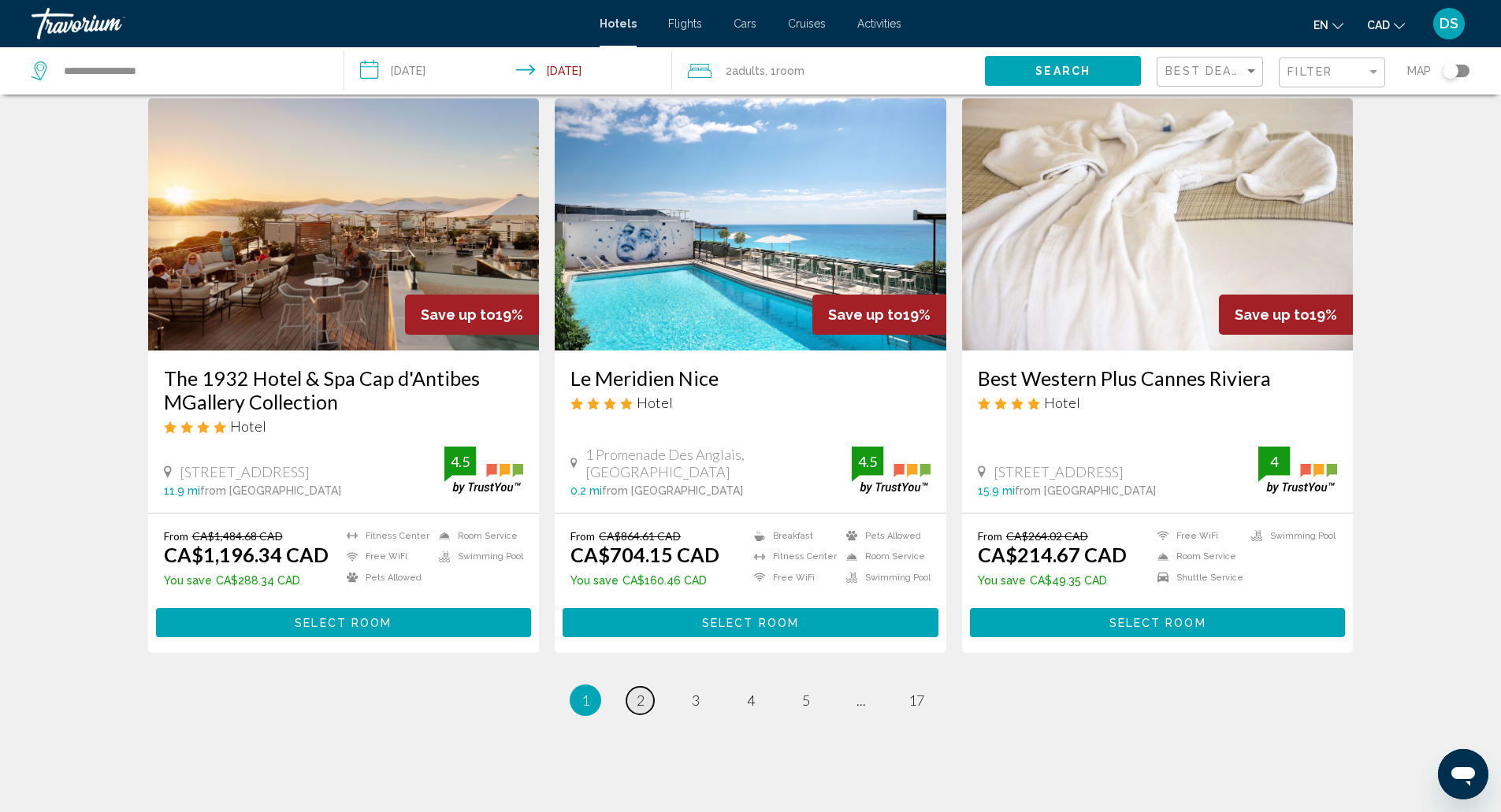
click at [637, 687] on link "page 2" at bounding box center [640, 701] width 27 height 27
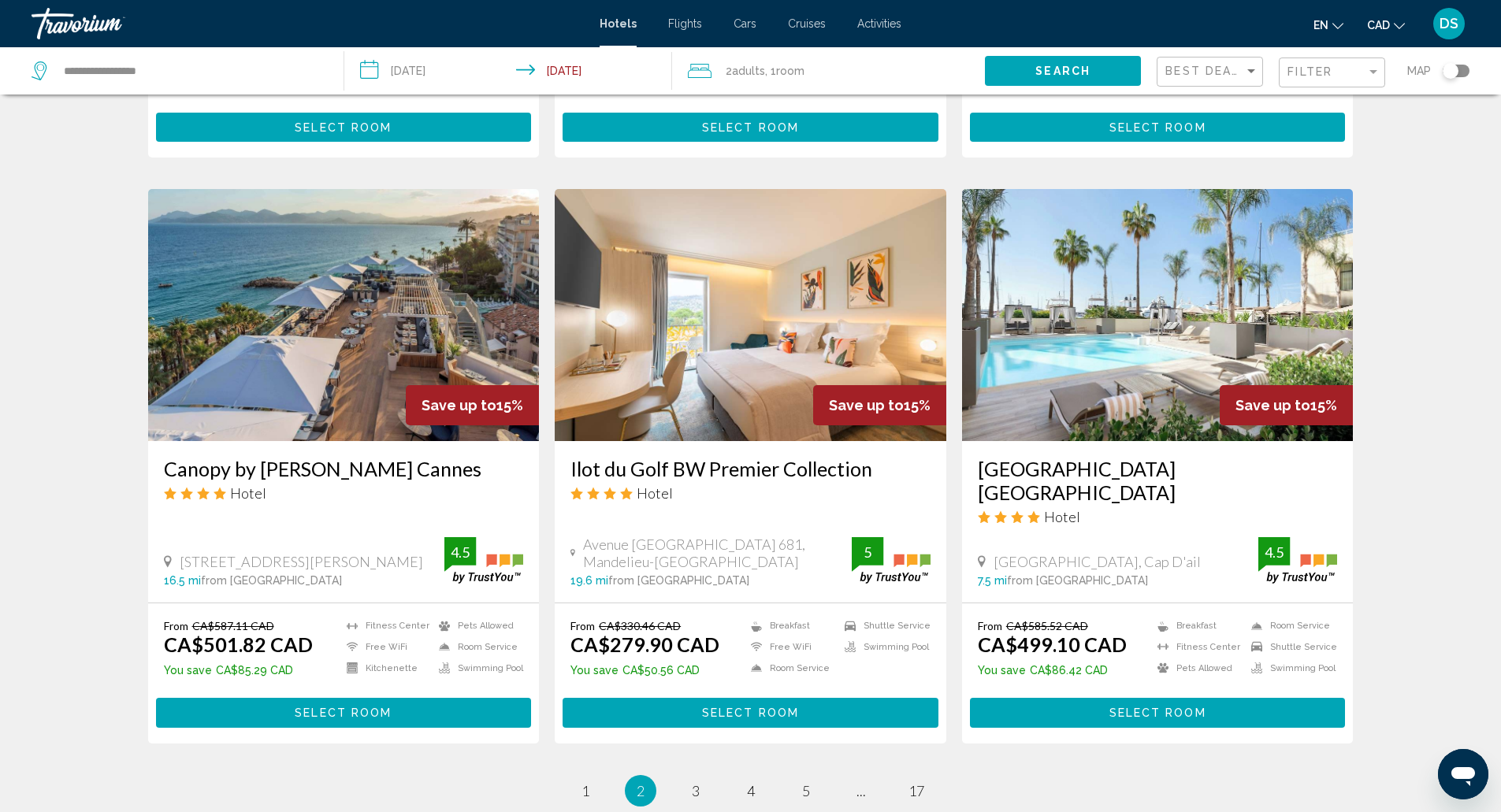
click at [1467, 71] on div "Toggle map" at bounding box center [1456, 71] width 27 height 12
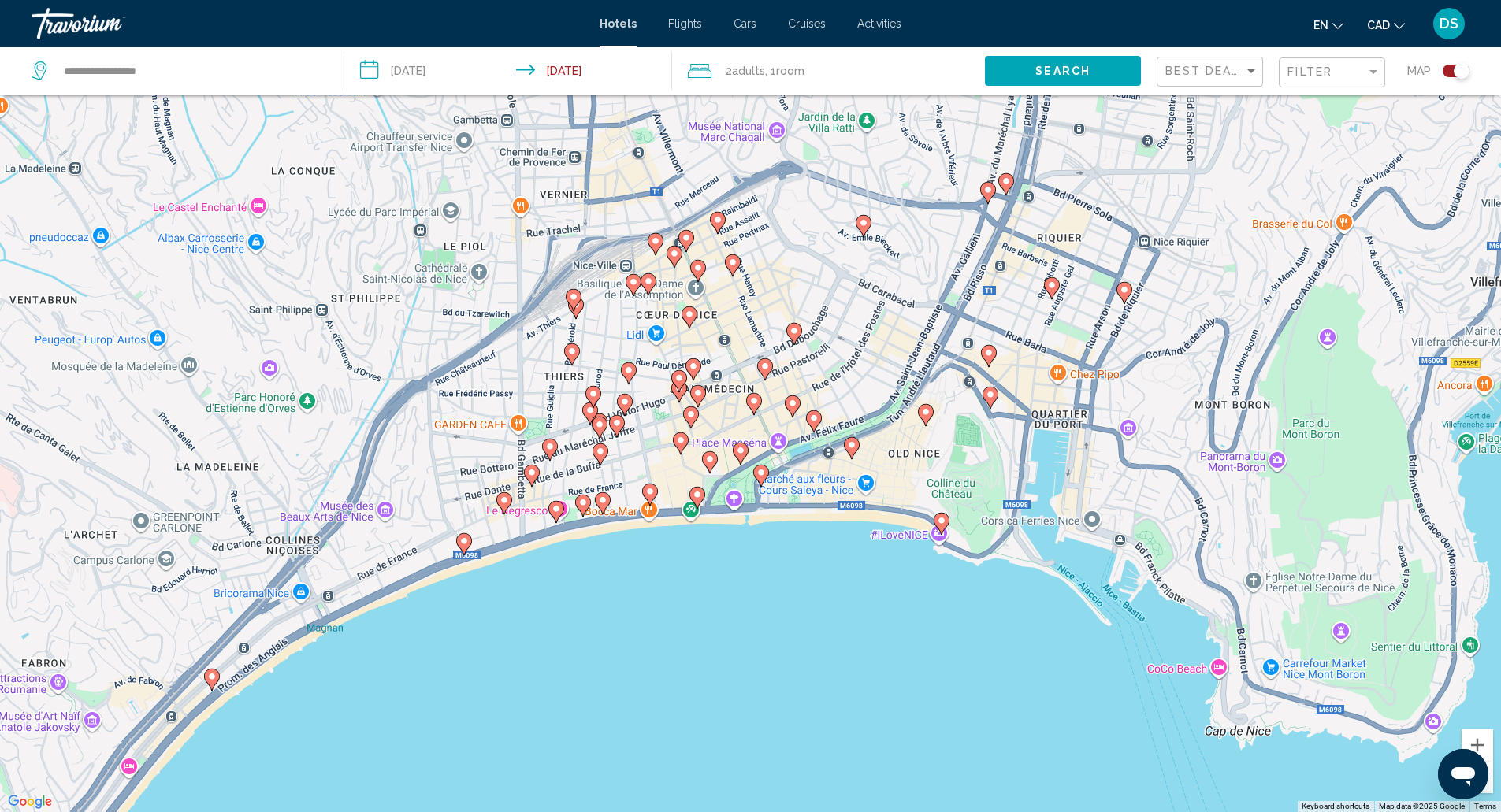
click at [602, 461] on icon "Main content" at bounding box center [600, 454] width 16 height 22
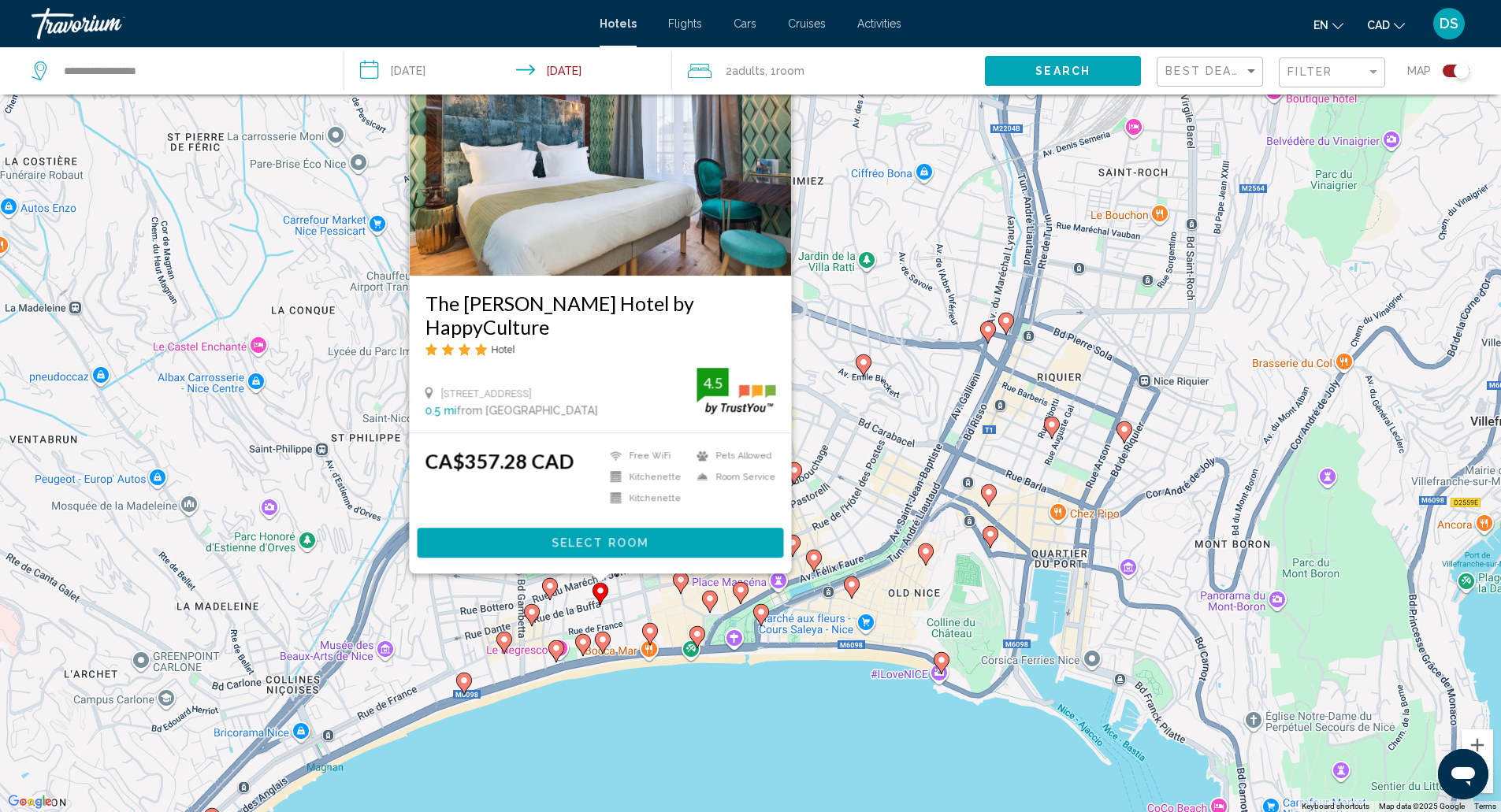
click at [544, 584] on icon "Main content" at bounding box center [549, 588] width 14 height 21
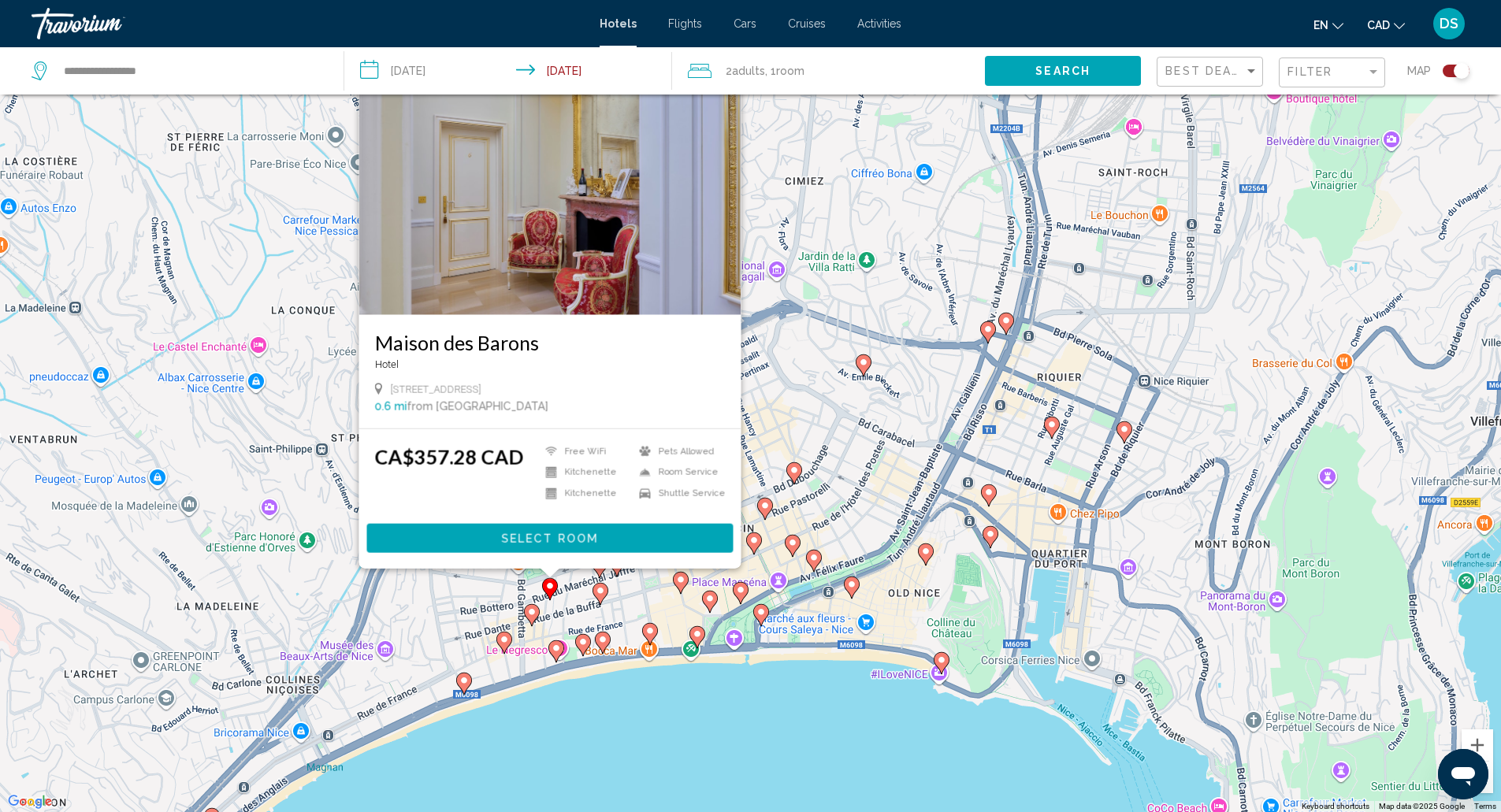
click at [531, 619] on icon "Main content" at bounding box center [530, 614] width 14 height 21
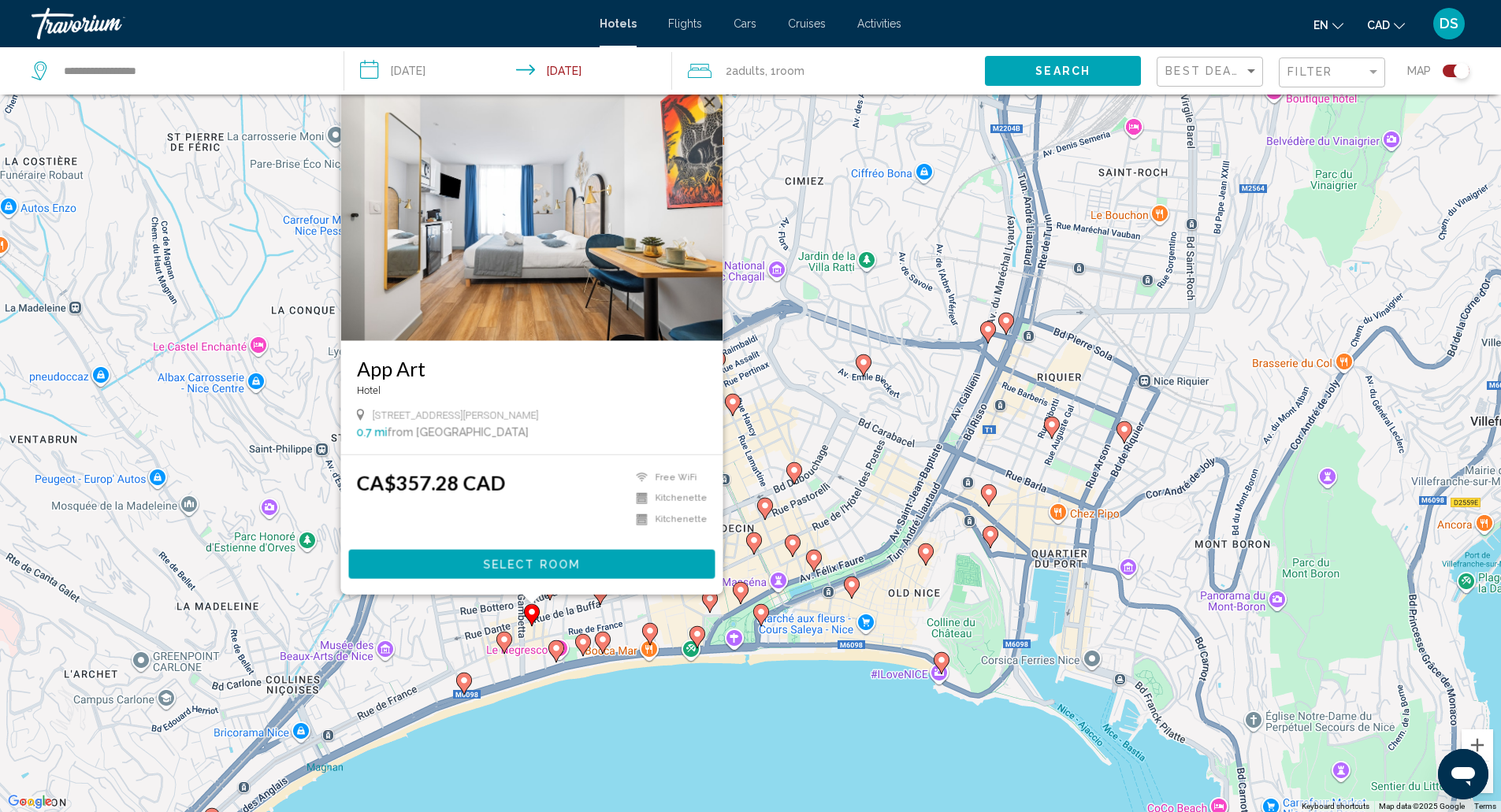
click at [716, 609] on gmp-advanced-marker "Main content" at bounding box center [710, 602] width 16 height 23
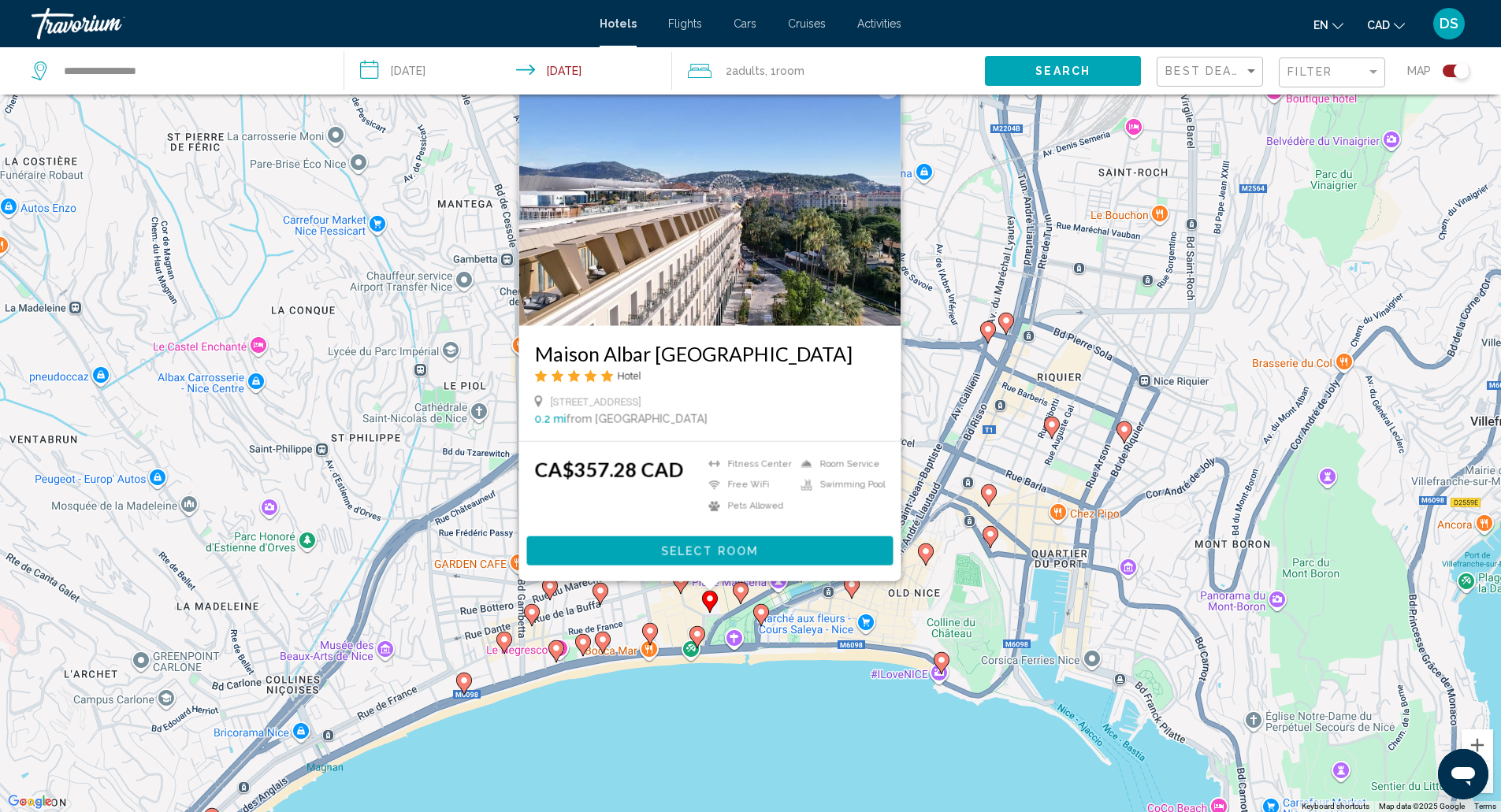
click at [736, 592] on icon "Main content" at bounding box center [740, 592] width 14 height 21
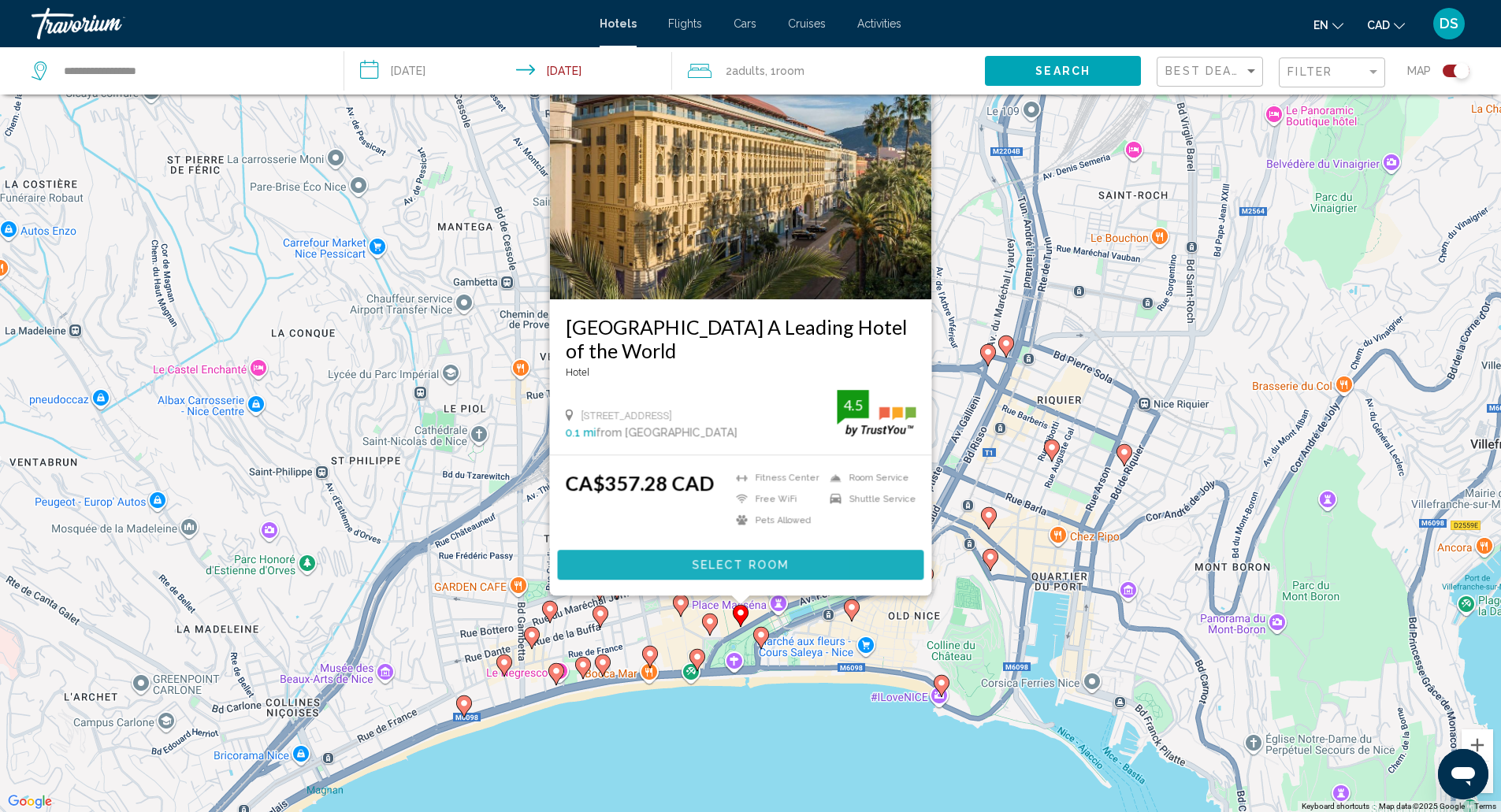
click at [687, 559] on button "Select Room" at bounding box center [740, 564] width 367 height 29
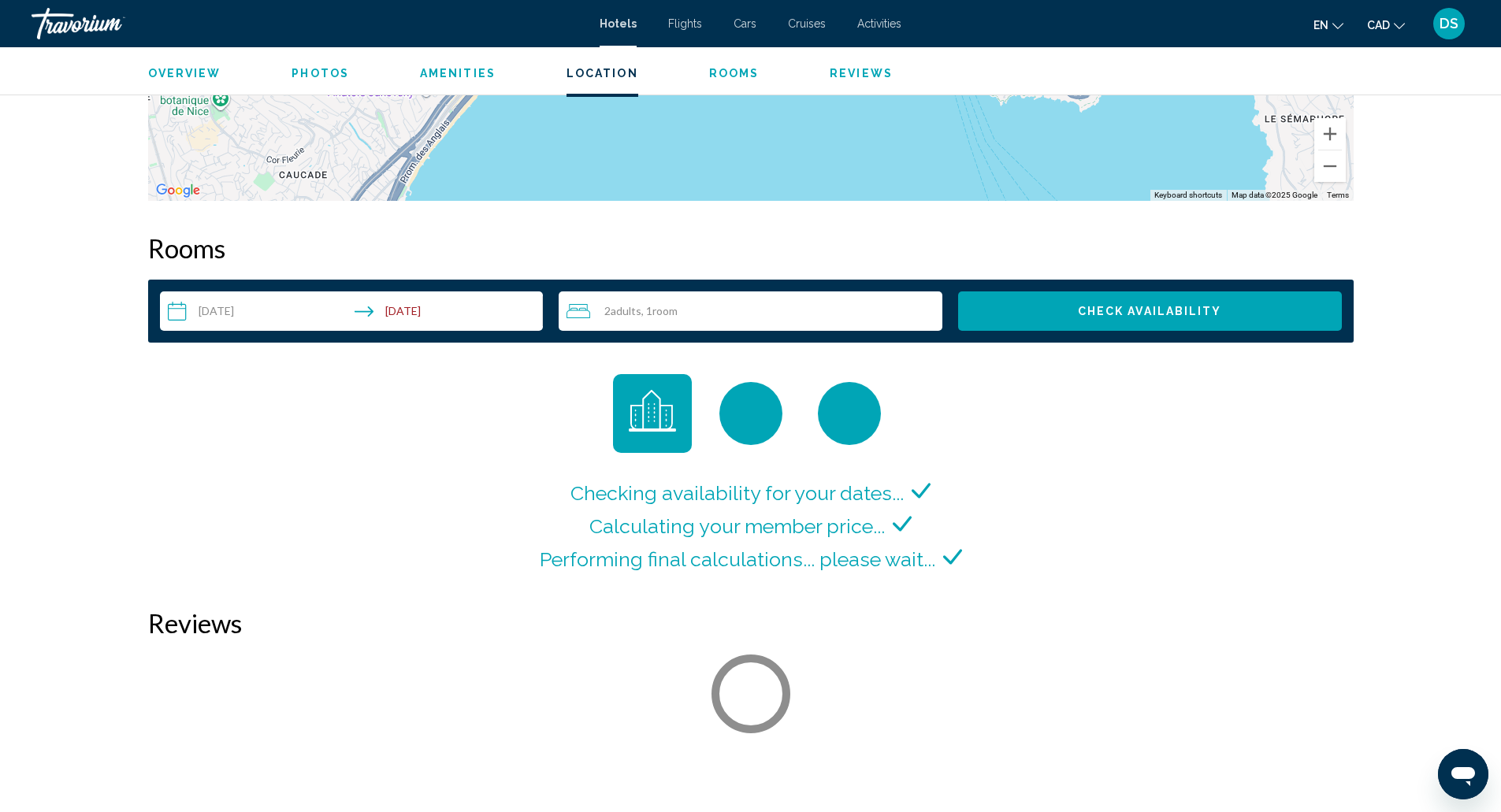
scroll to position [1881, 0]
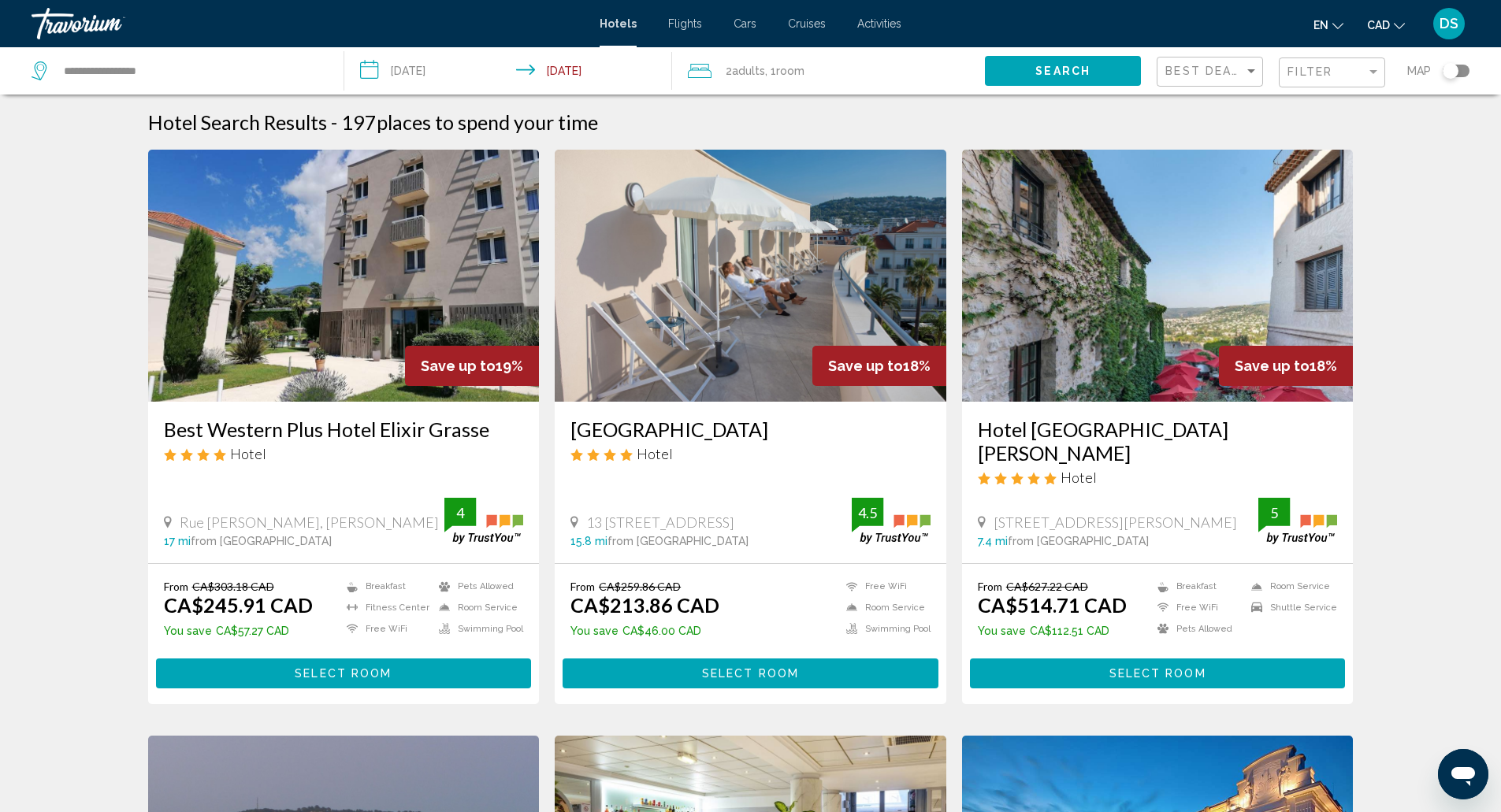
click at [1348, 62] on div "Filter" at bounding box center [1334, 72] width 93 height 29
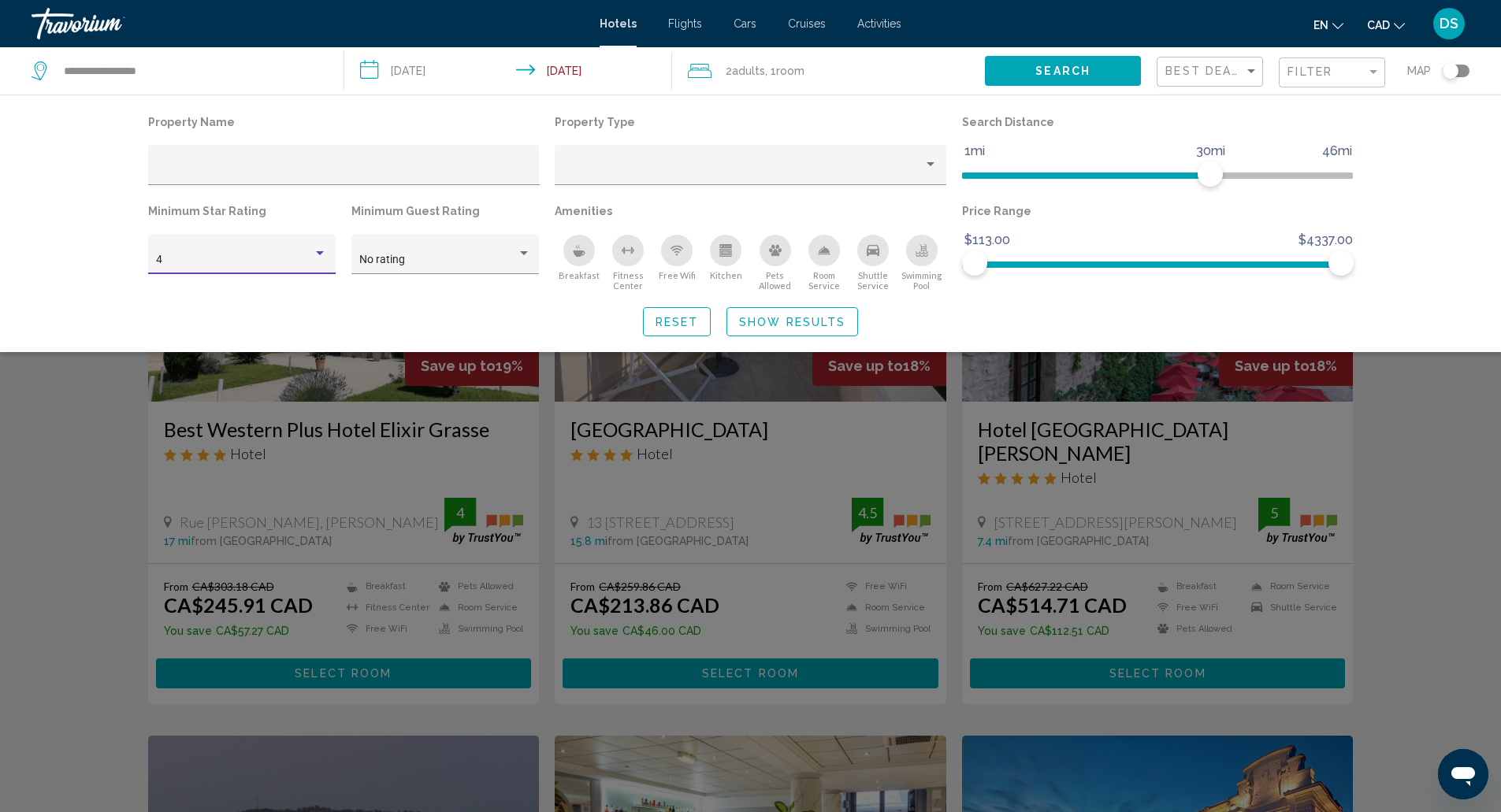
click at [318, 258] on div "Hotel Filters" at bounding box center [319, 253] width 14 height 12
click at [293, 284] on span "5" at bounding box center [242, 293] width 171 height 33
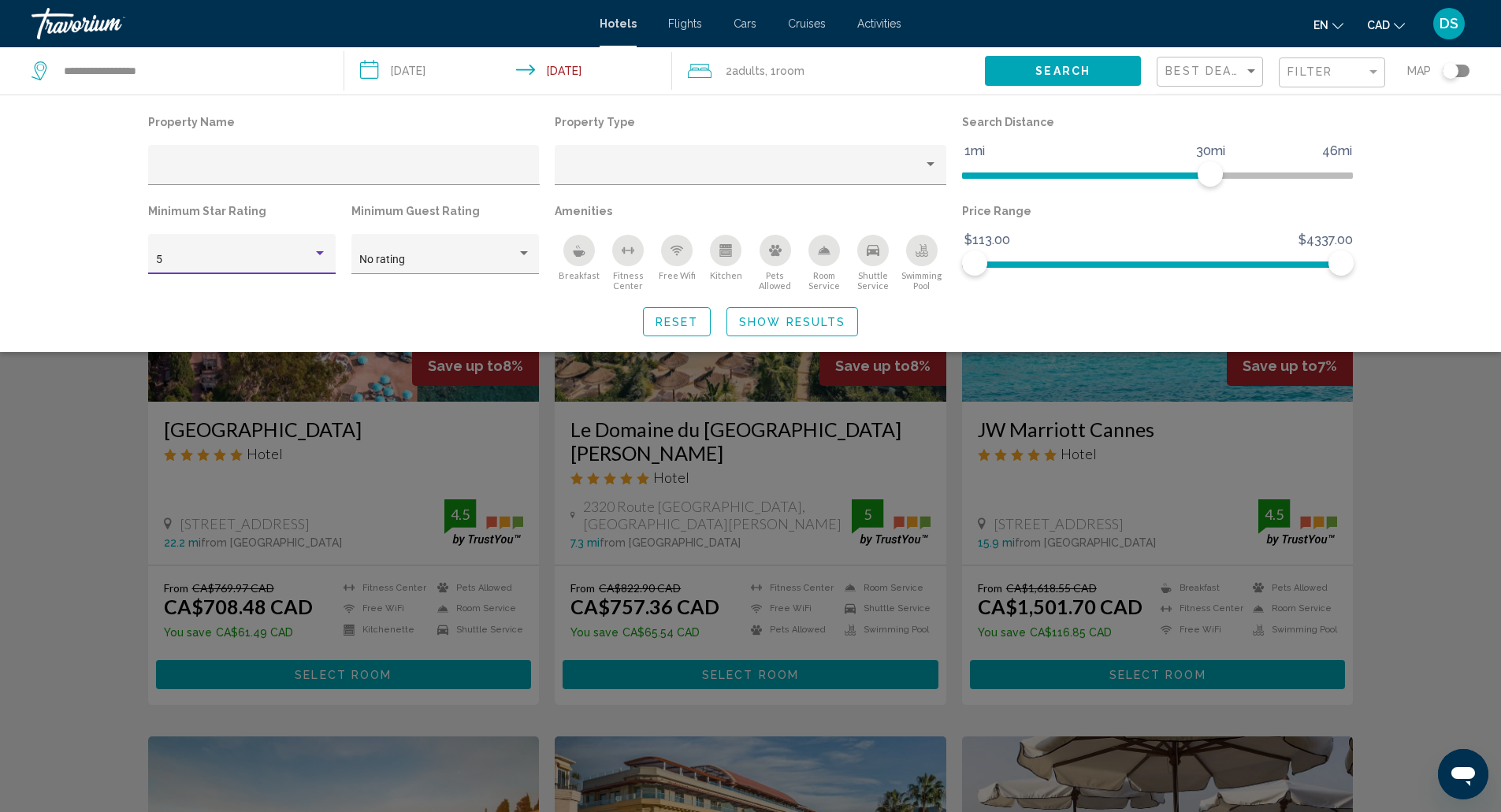
click at [840, 314] on button "Show Results" at bounding box center [792, 322] width 131 height 29
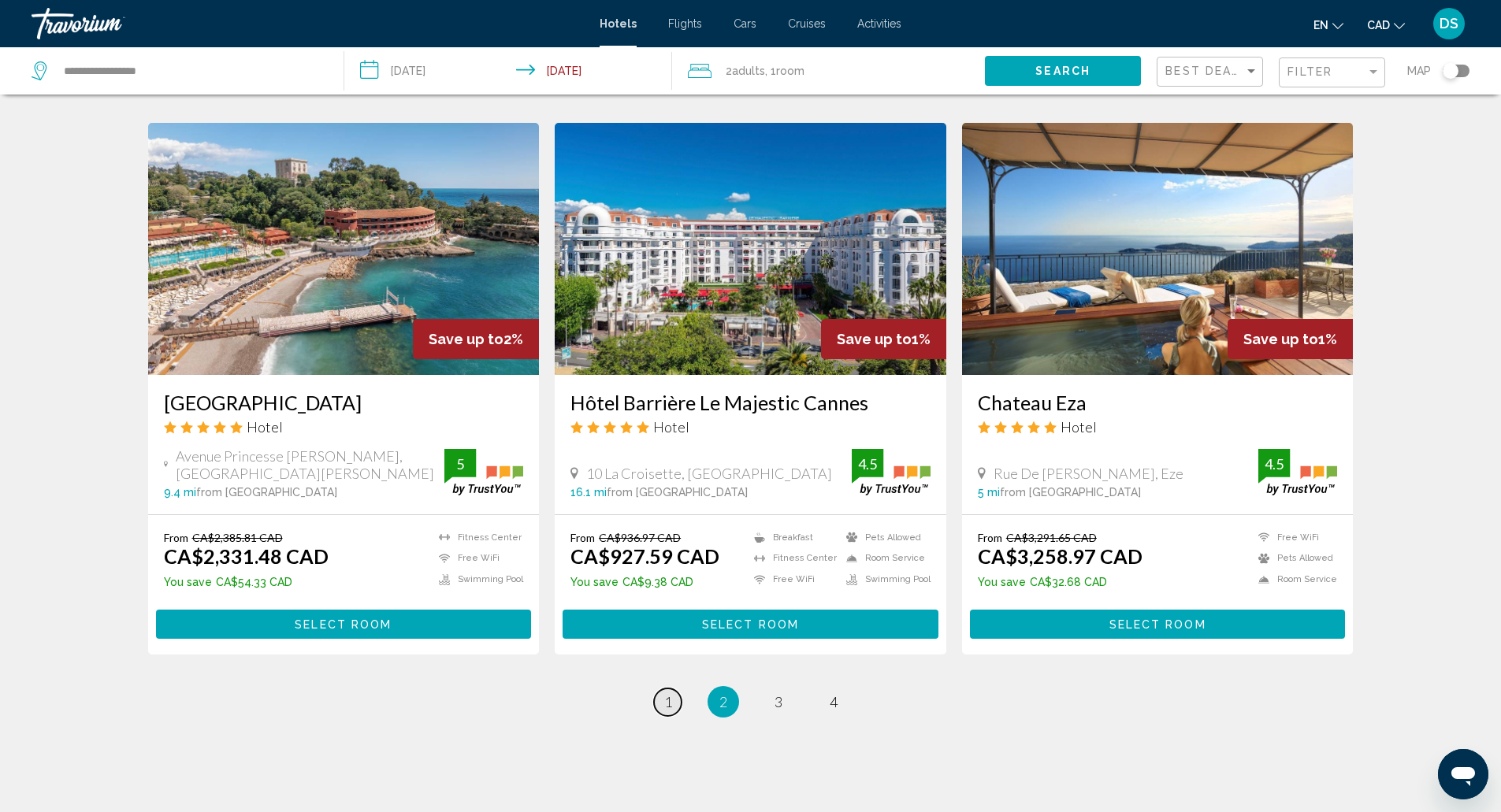
click at [667, 693] on span "1" at bounding box center [667, 701] width 7 height 17
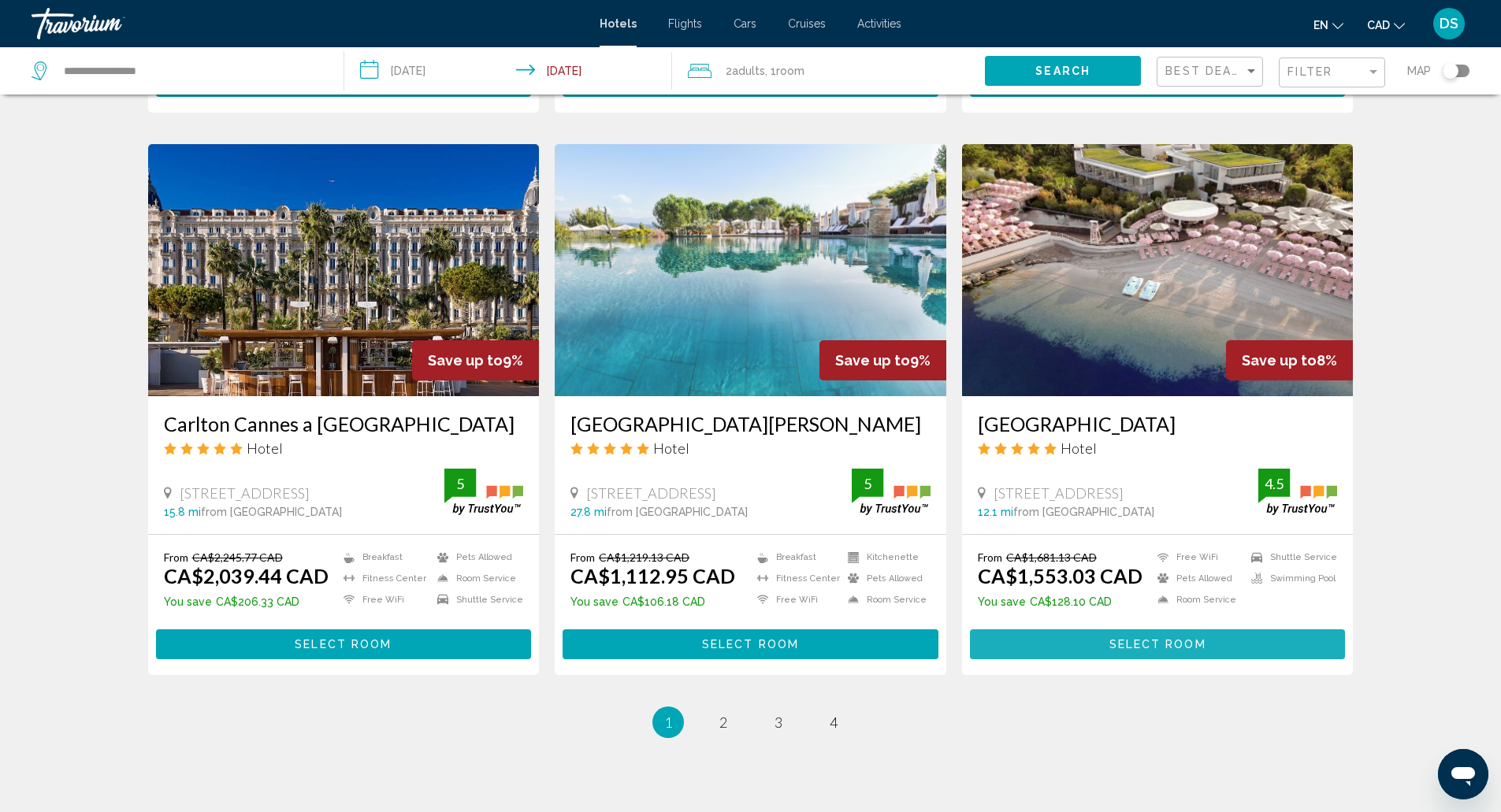
scroll to position [1809, 0]
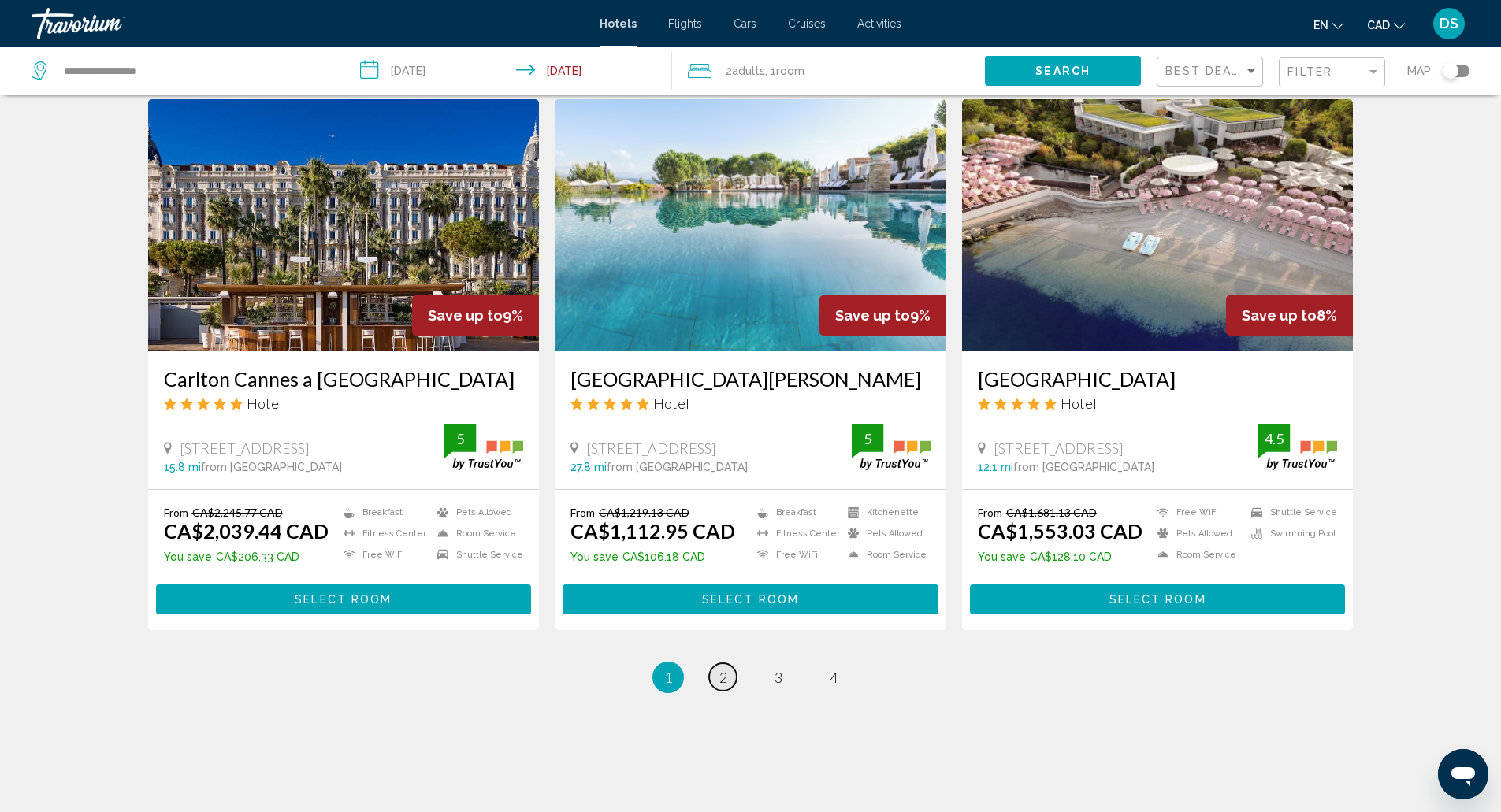
click at [712, 663] on link "page 2" at bounding box center [722, 677] width 27 height 27
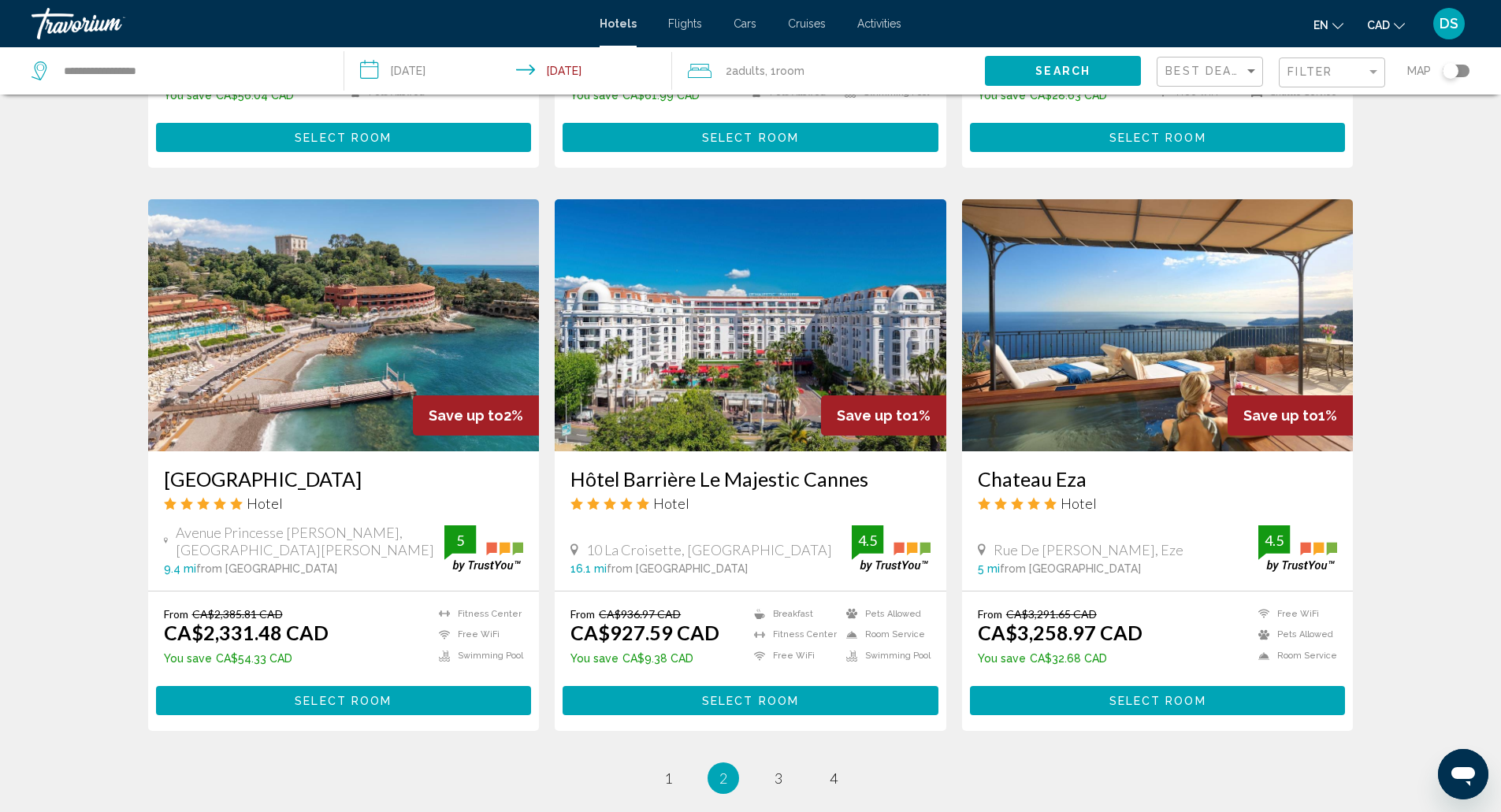
scroll to position [1809, 0]
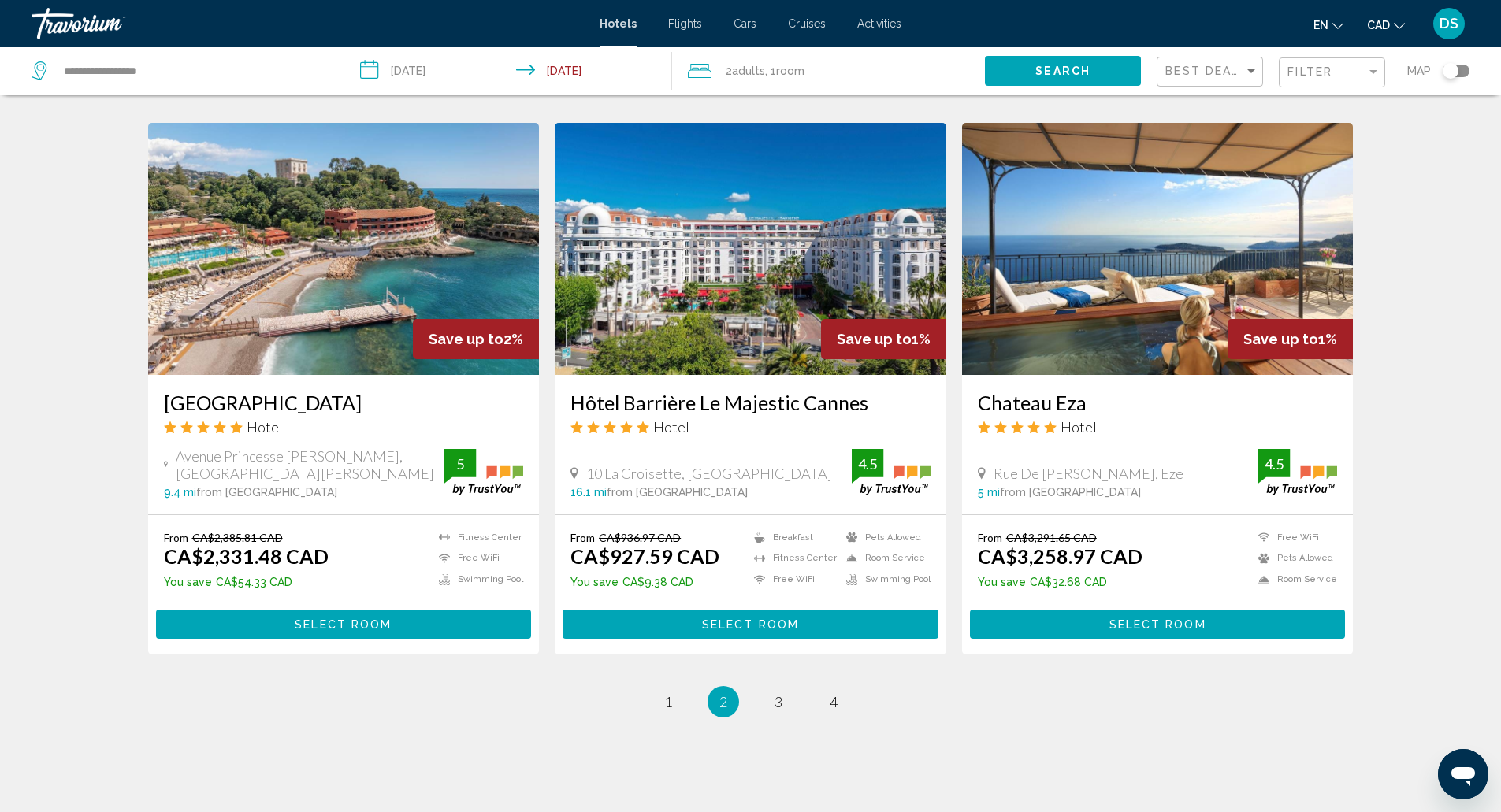
click at [779, 688] on link "page 3" at bounding box center [777, 701] width 27 height 27
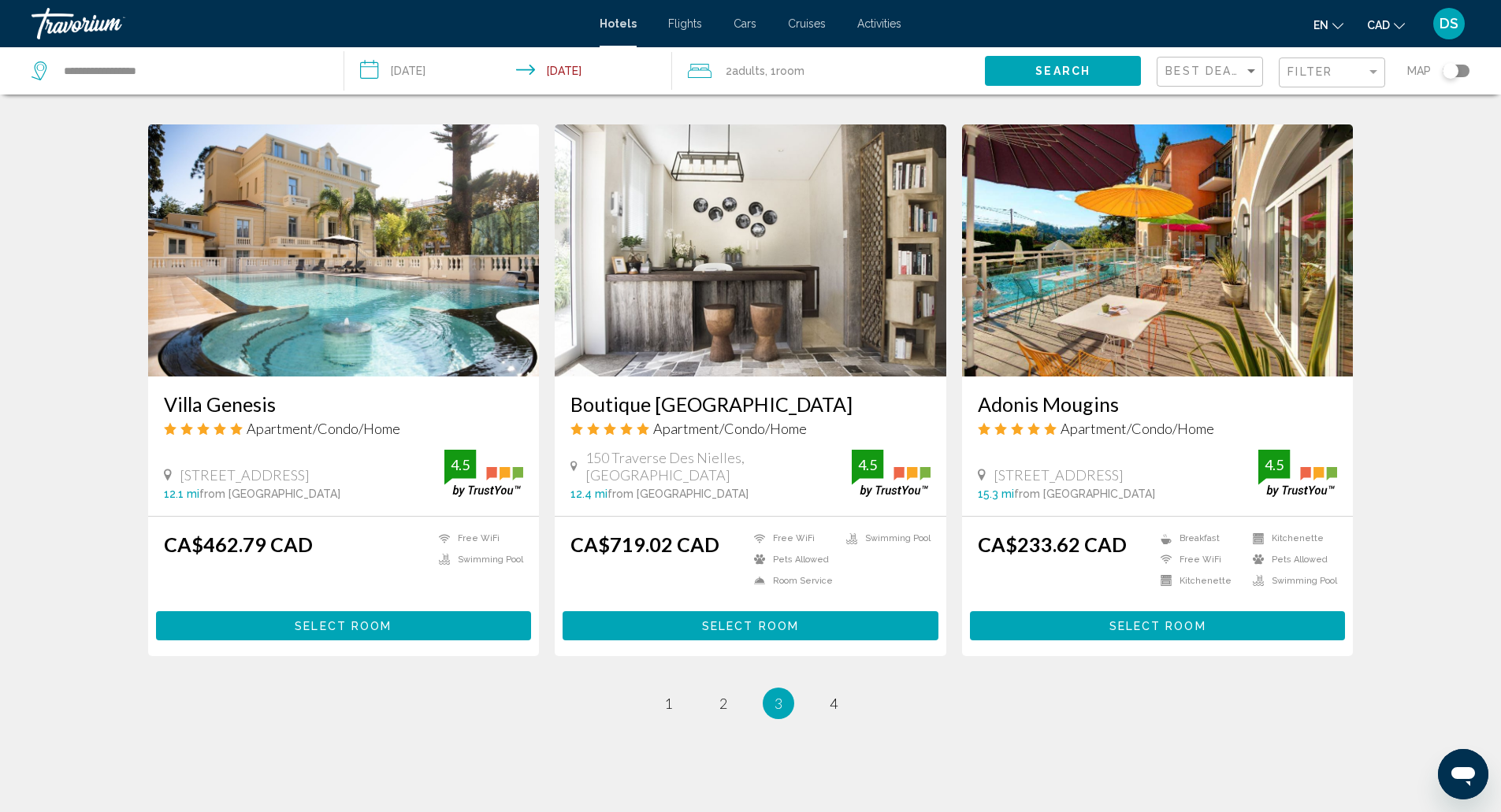
scroll to position [1809, 0]
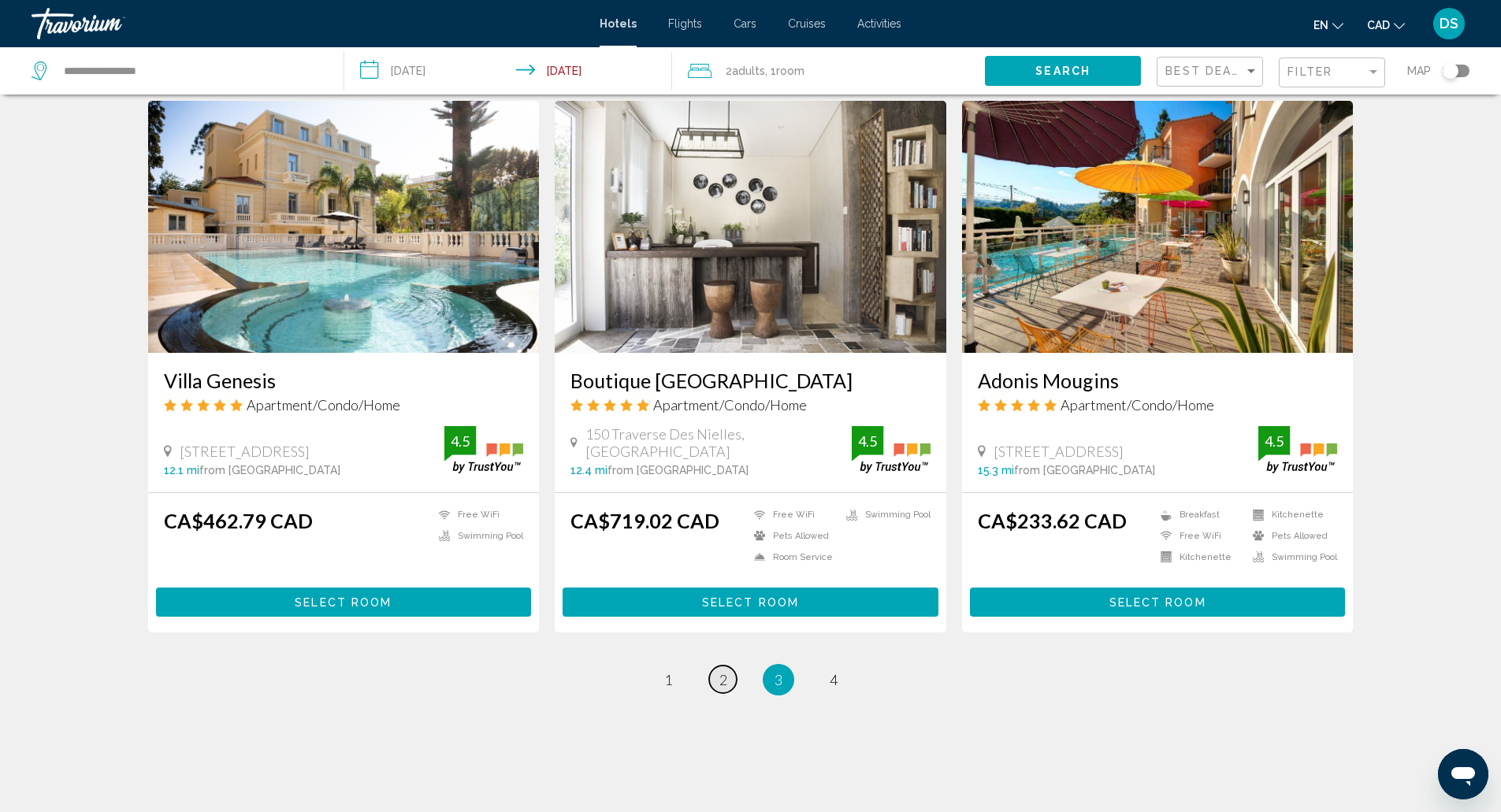
click at [723, 672] on span "2" at bounding box center [722, 680] width 7 height 17
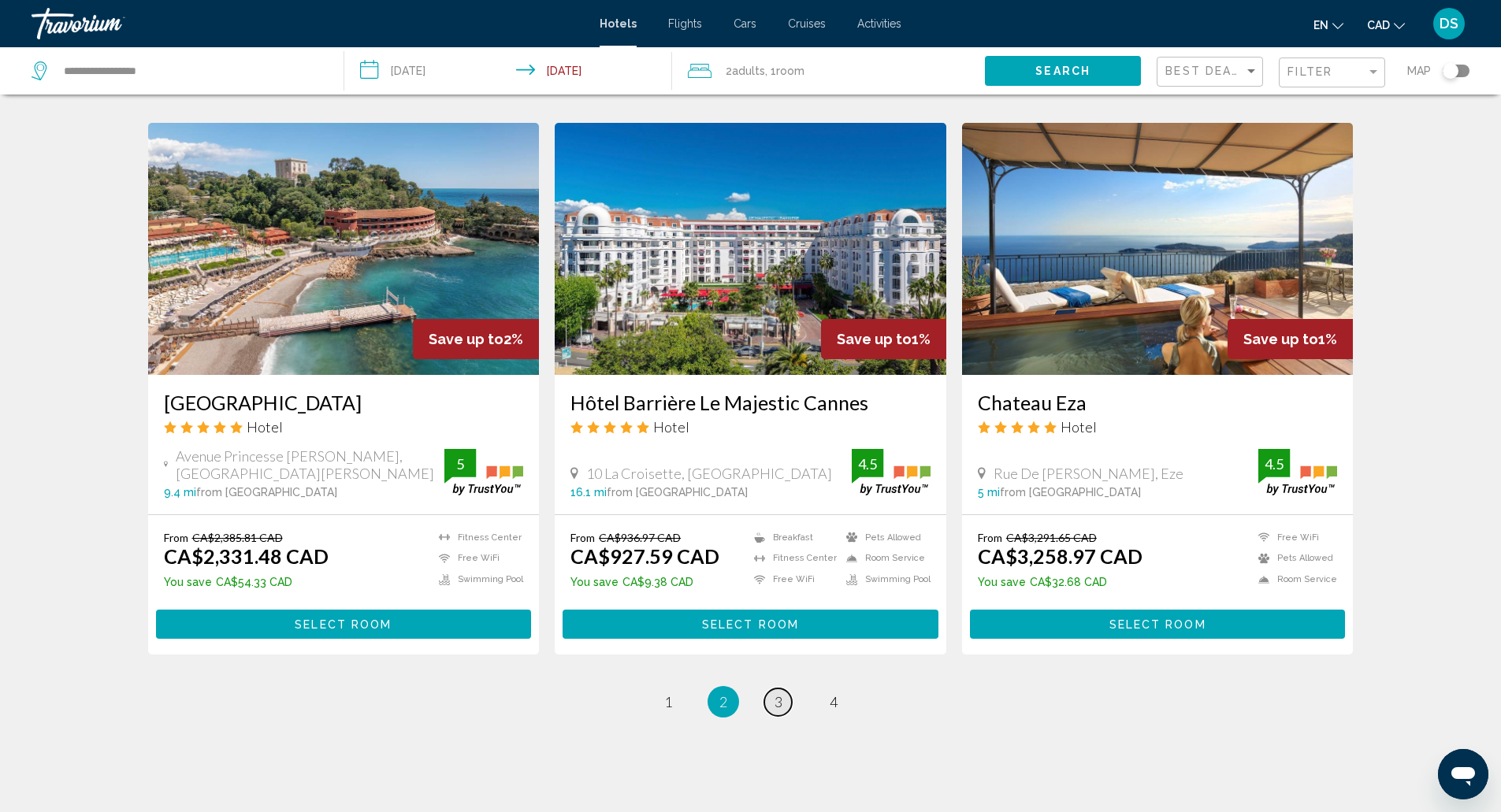
click at [790, 688] on link "page 3" at bounding box center [777, 701] width 27 height 27
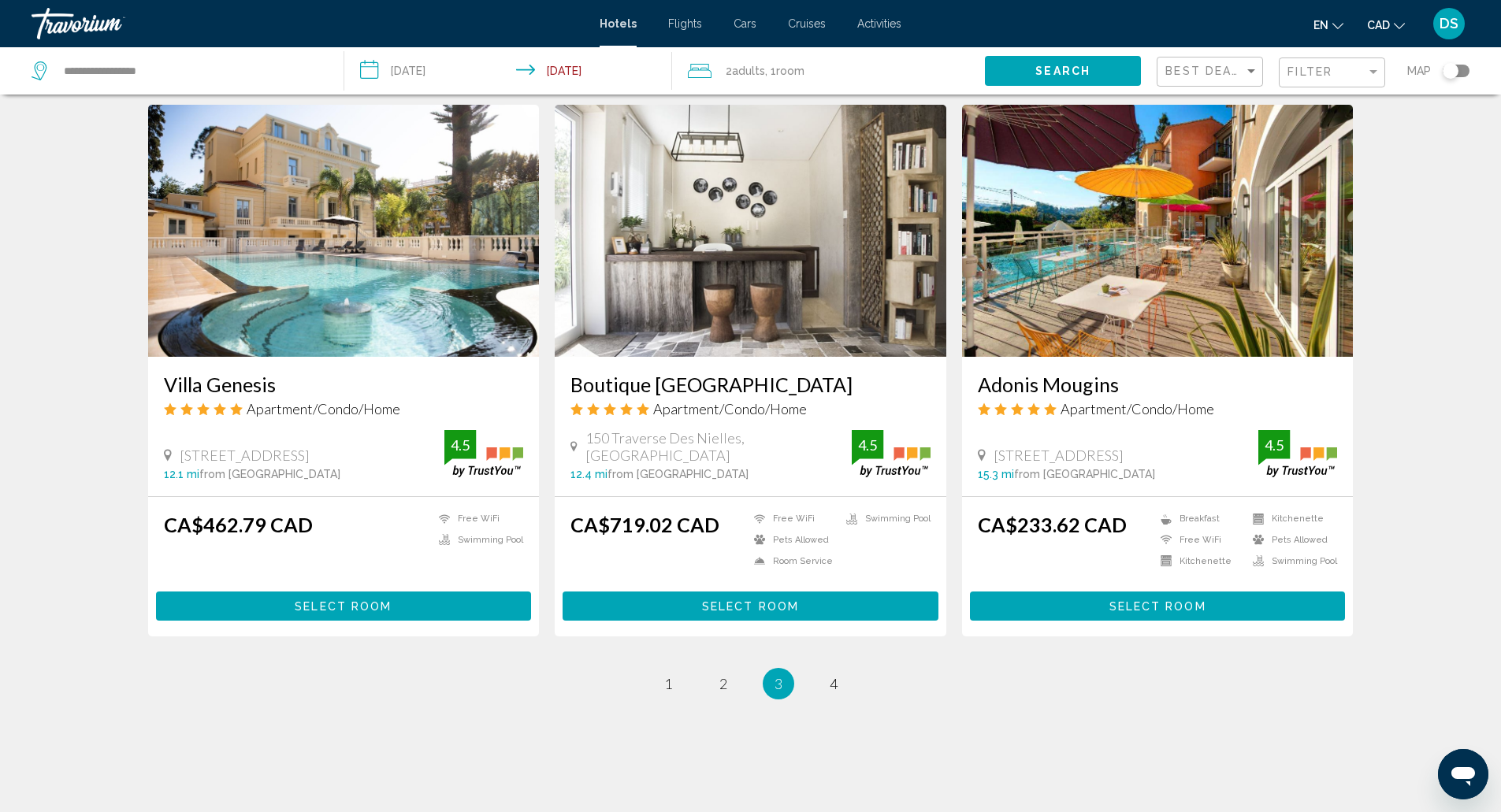
scroll to position [1809, 0]
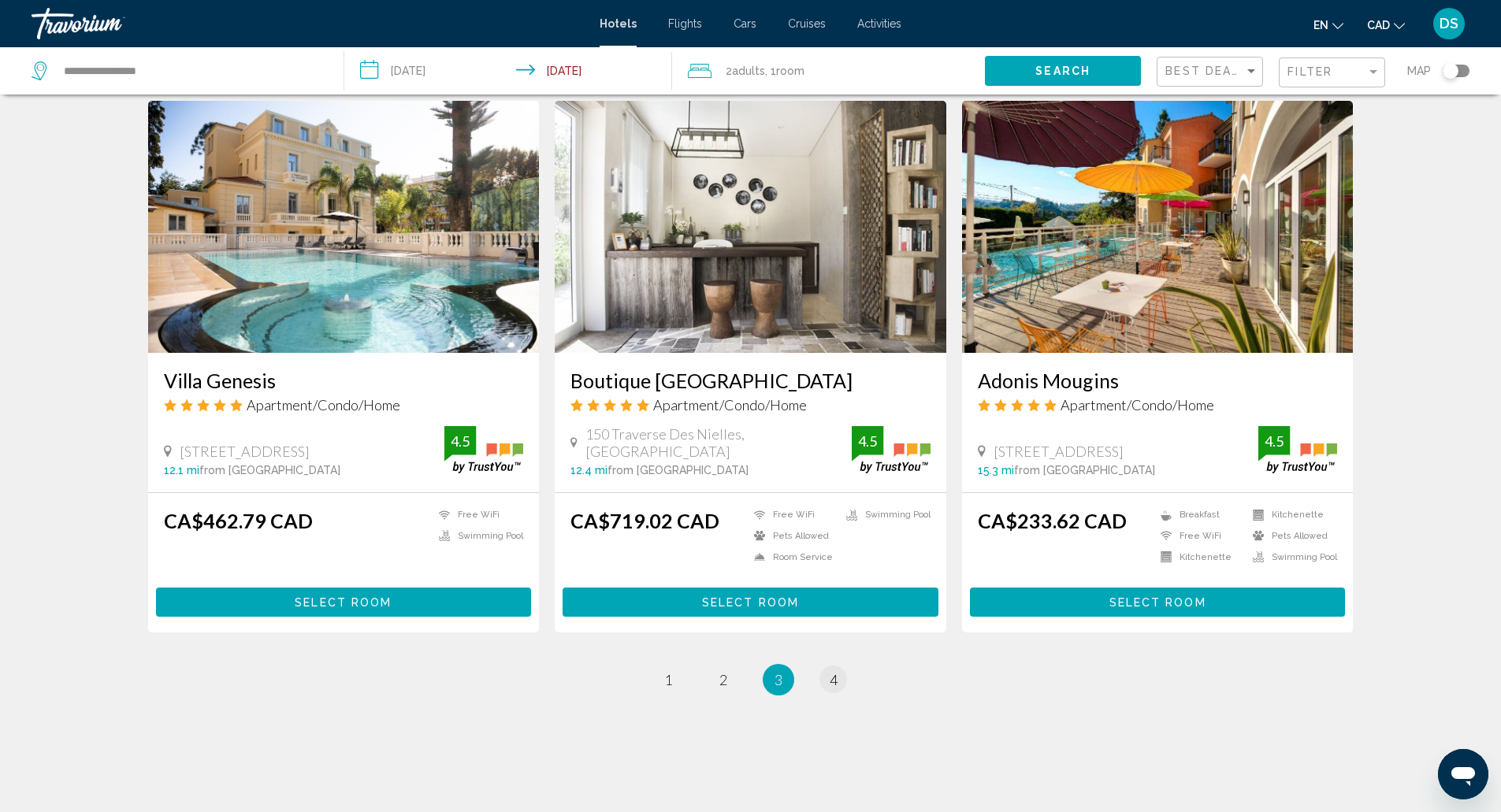
click at [829, 672] on span "4" at bounding box center [833, 680] width 7 height 17
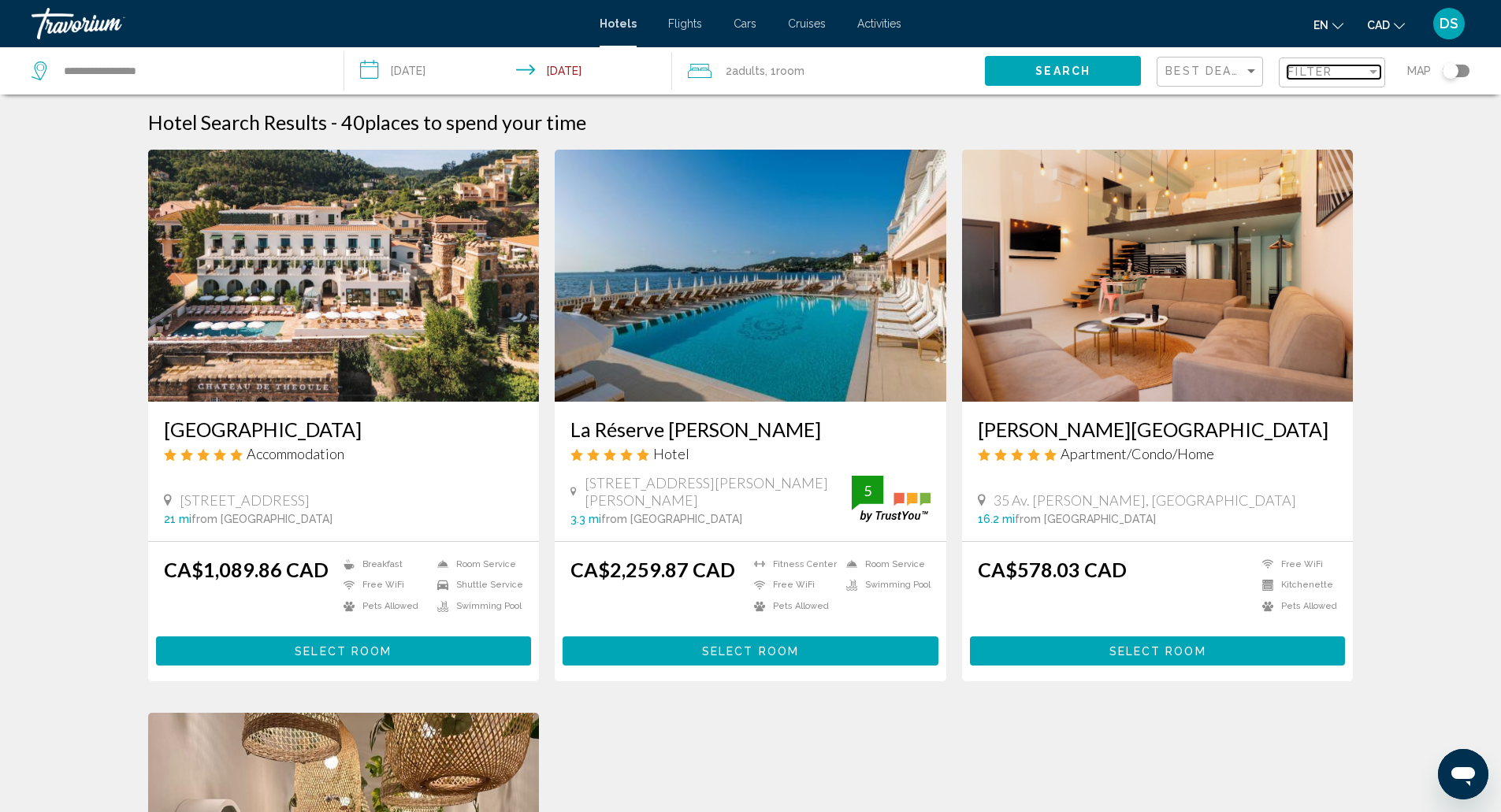
click at [1346, 66] on div "Filter" at bounding box center [1326, 71] width 79 height 12
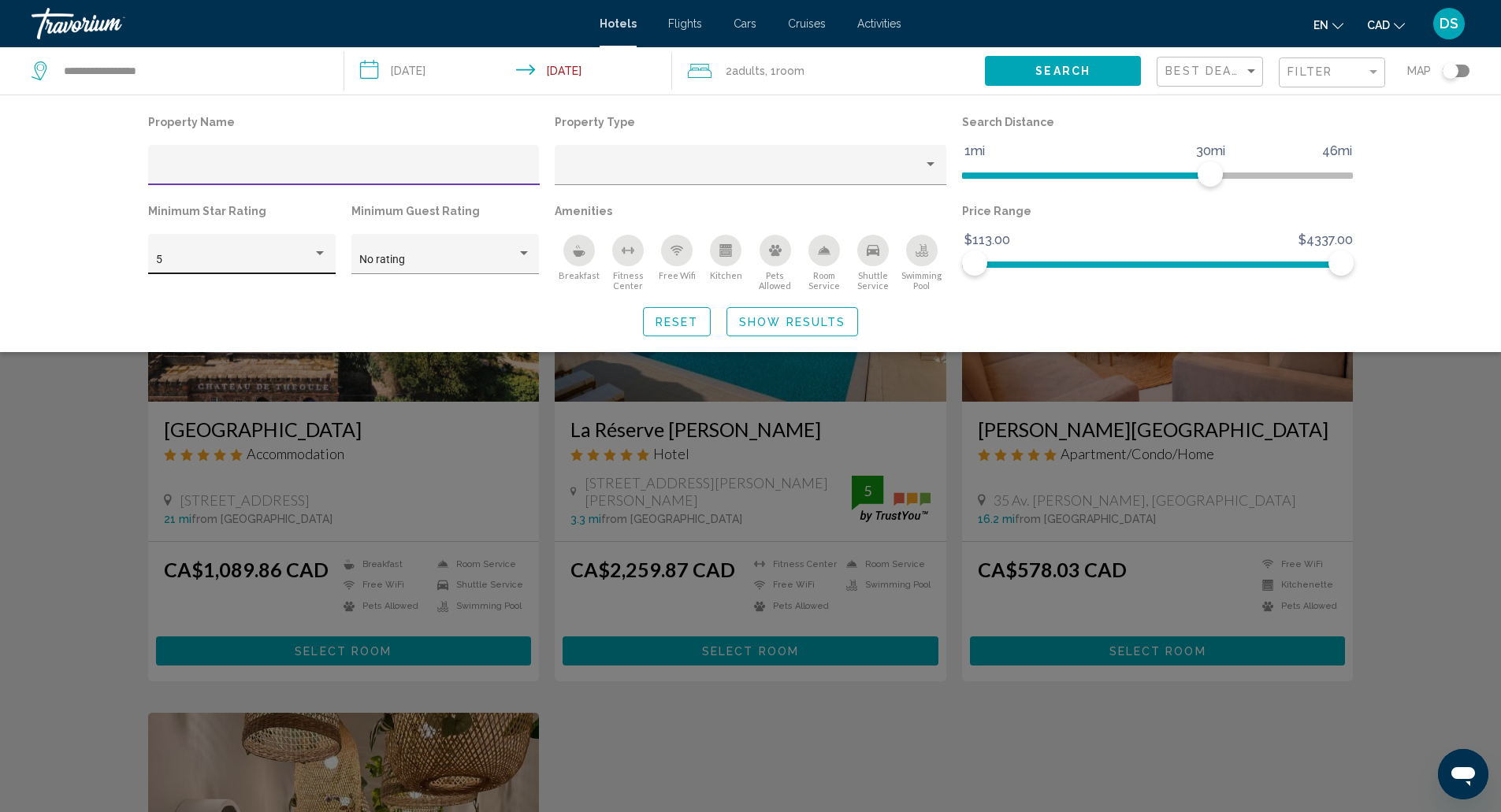
click at [308, 259] on div "5" at bounding box center [234, 259] width 157 height 12
click at [269, 219] on span "4" at bounding box center [242, 227] width 171 height 33
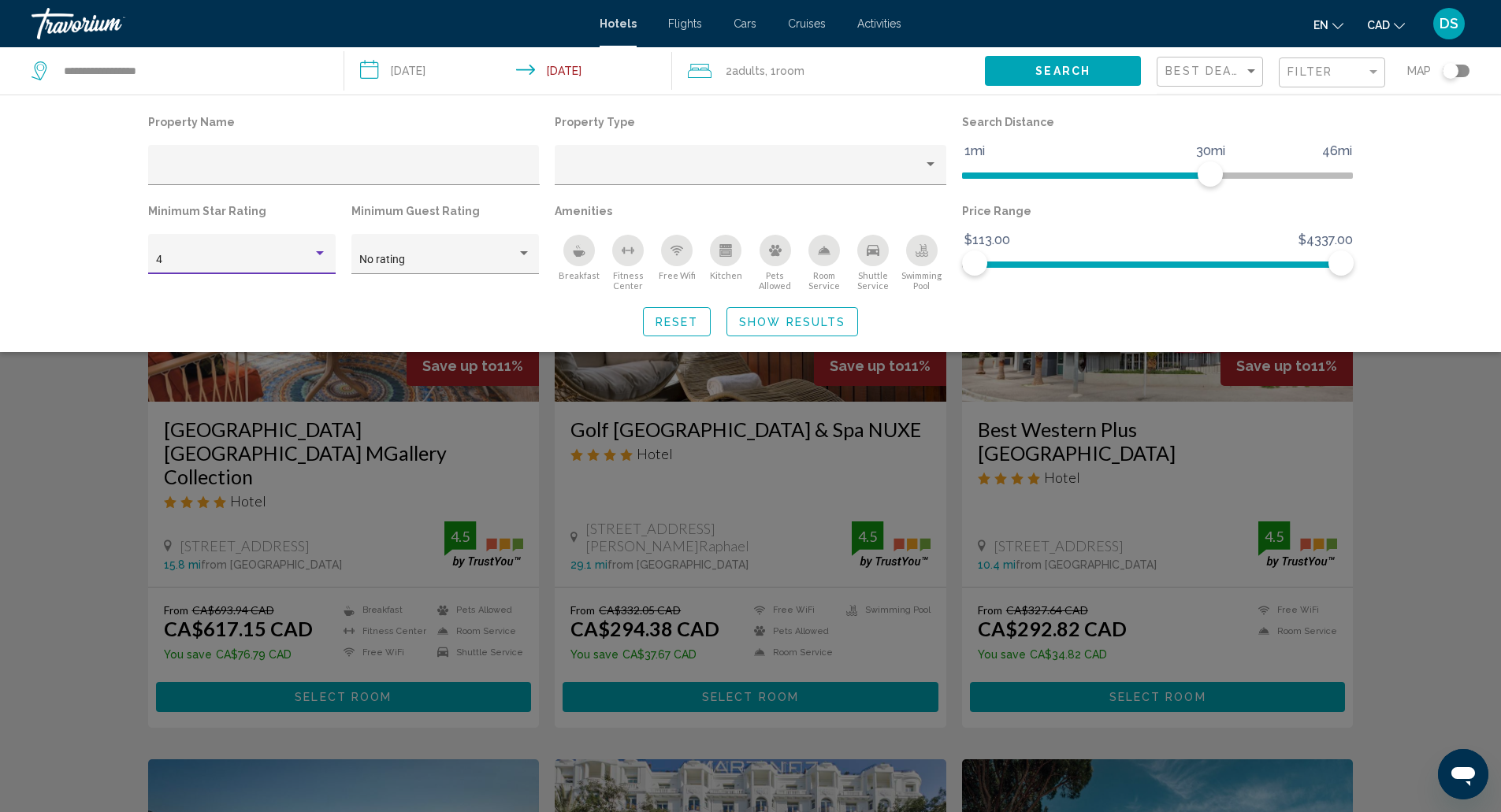
click at [844, 322] on button "Show Results" at bounding box center [792, 322] width 131 height 29
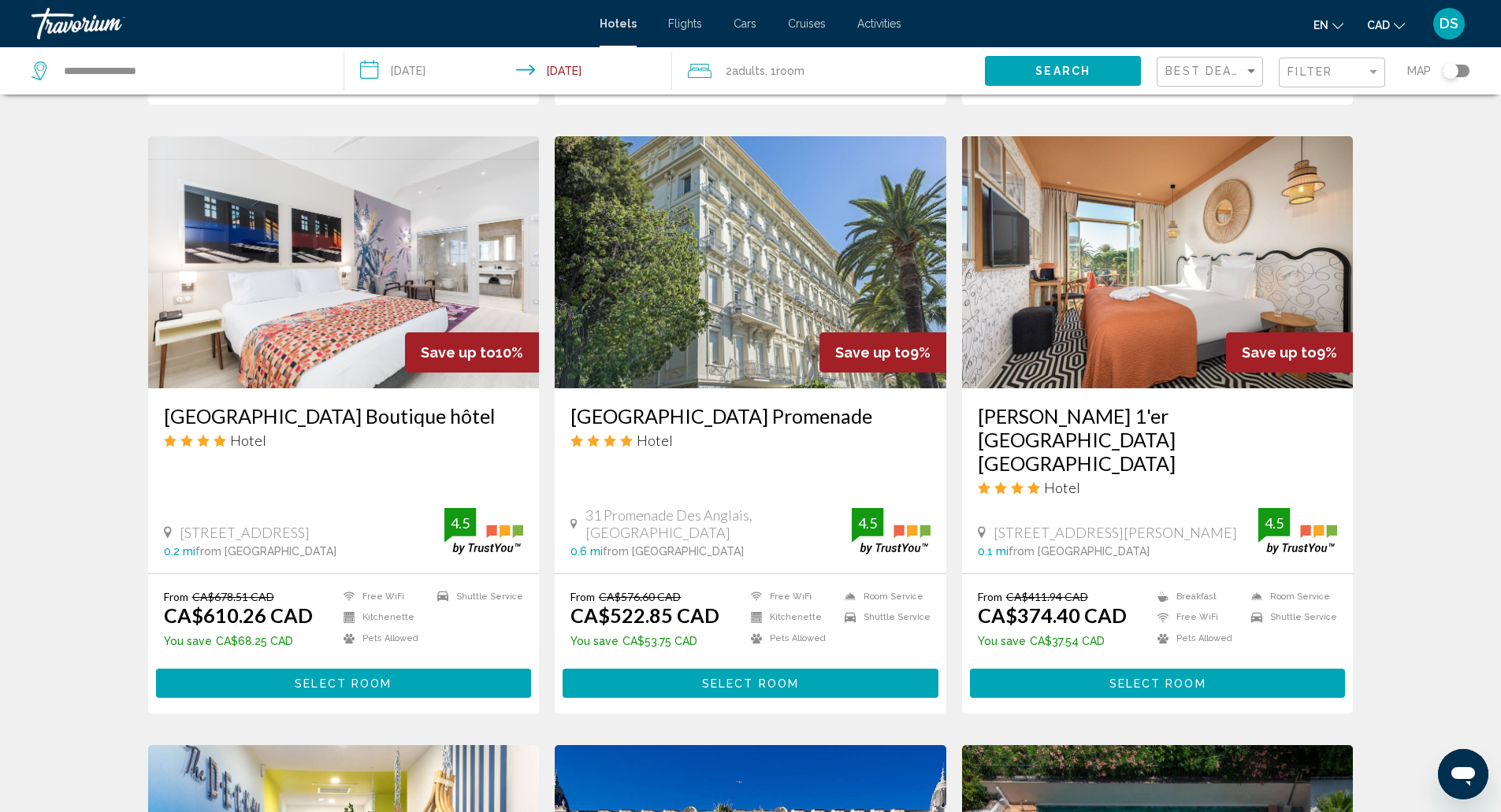
scroll to position [1203, 0]
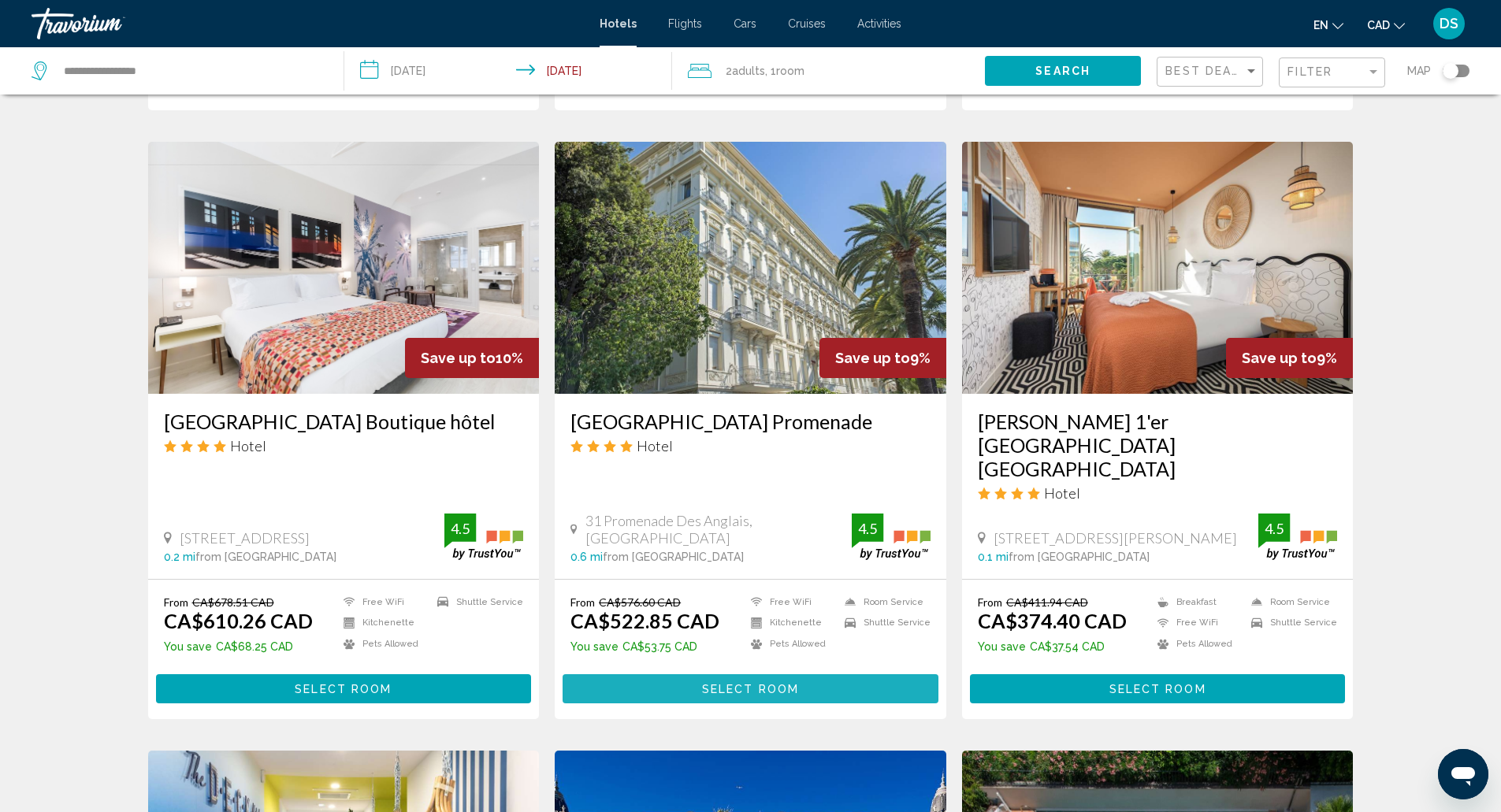
click at [861, 674] on button "Select Room" at bounding box center [750, 688] width 376 height 29
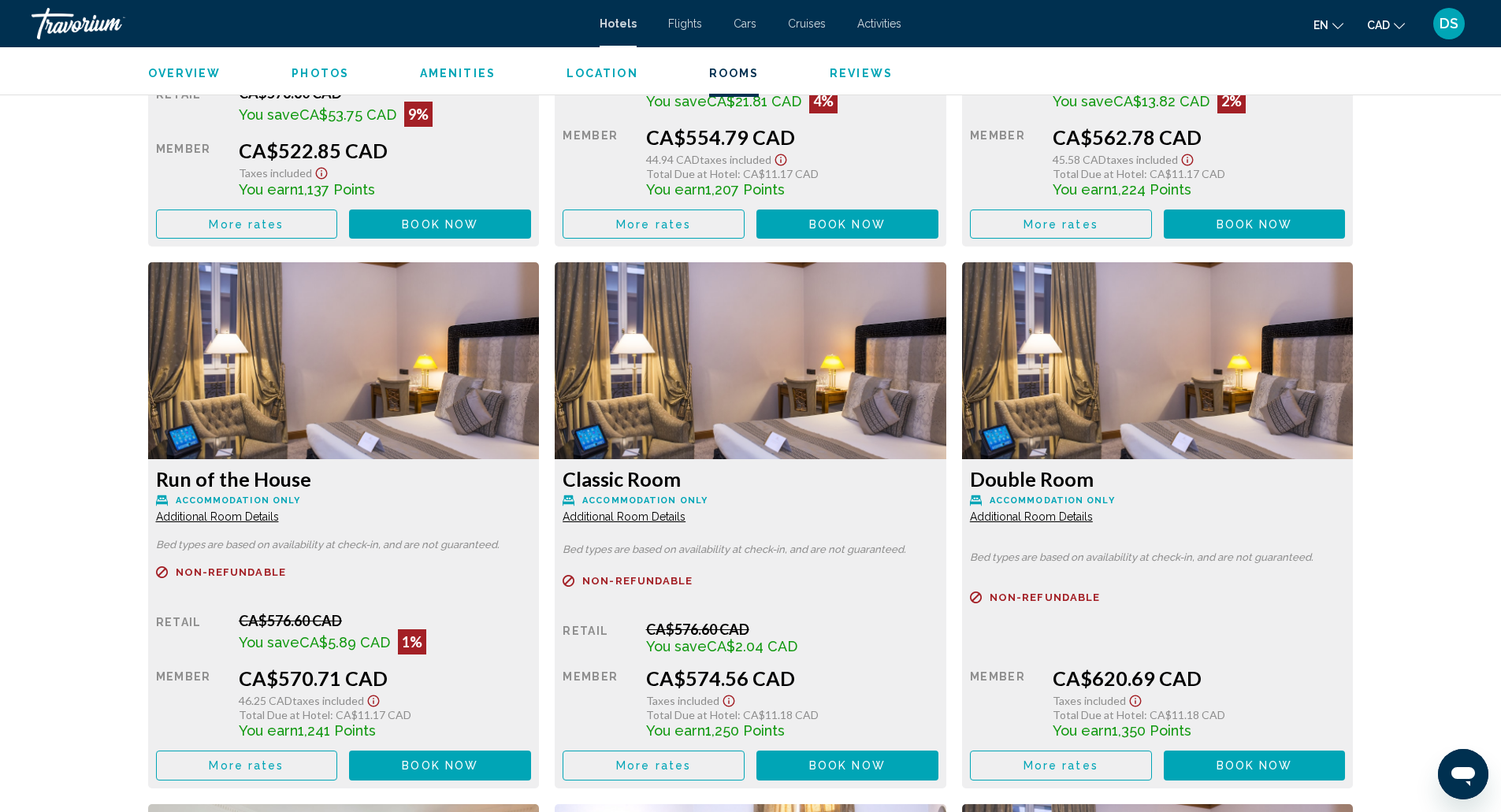
scroll to position [2419, 0]
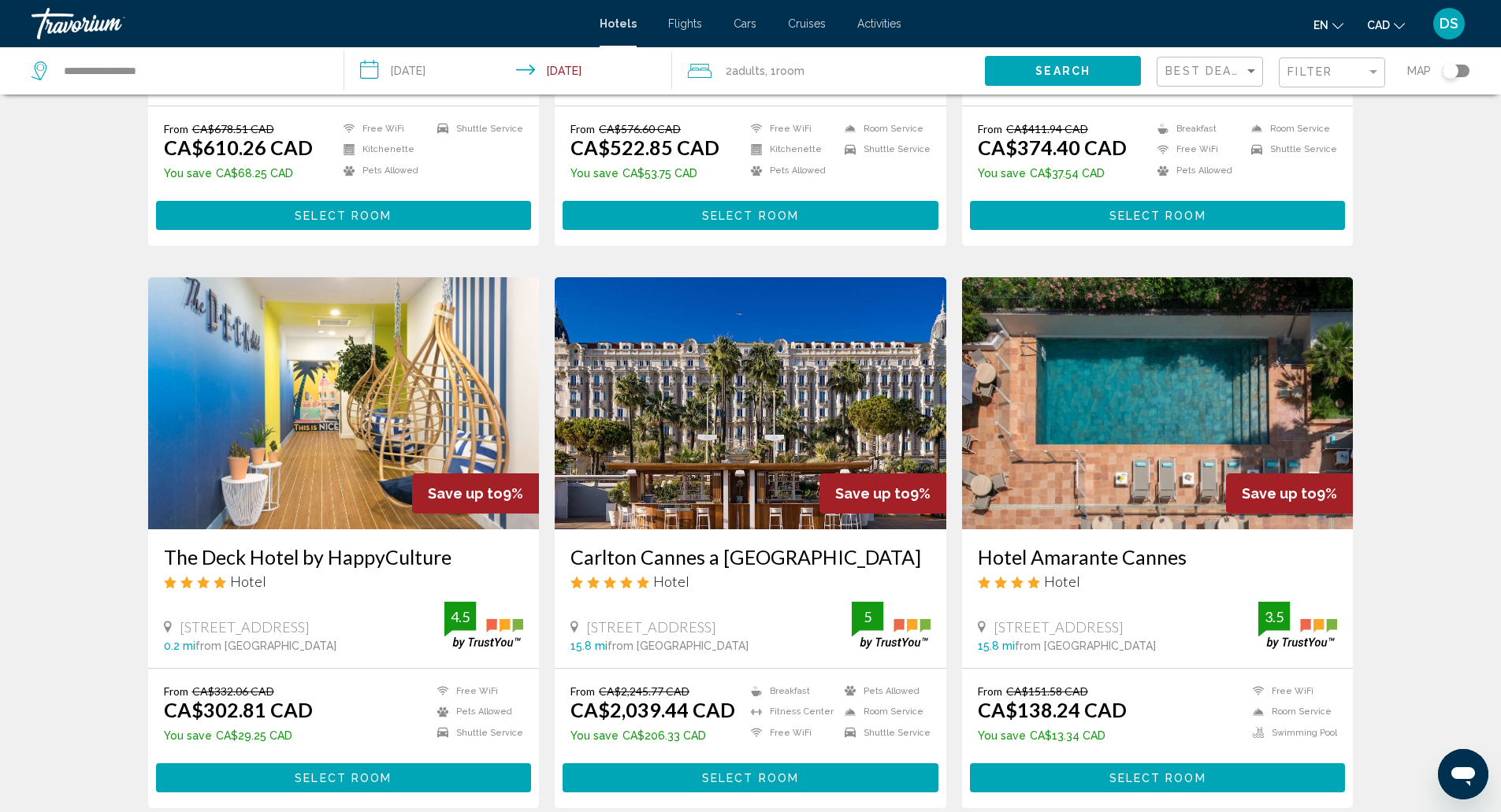
scroll to position [1809, 0]
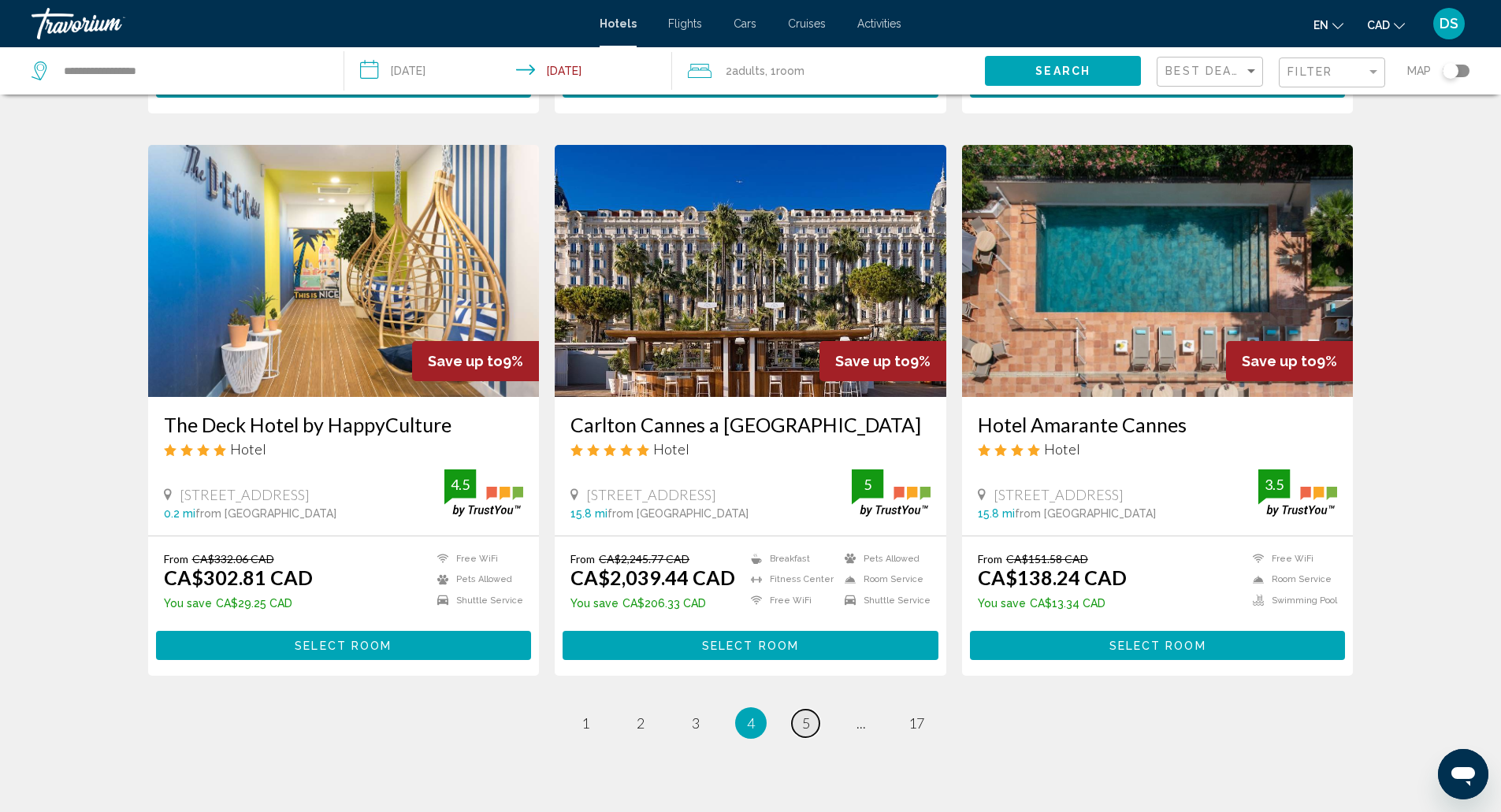
click at [805, 715] on span "5" at bounding box center [805, 723] width 7 height 17
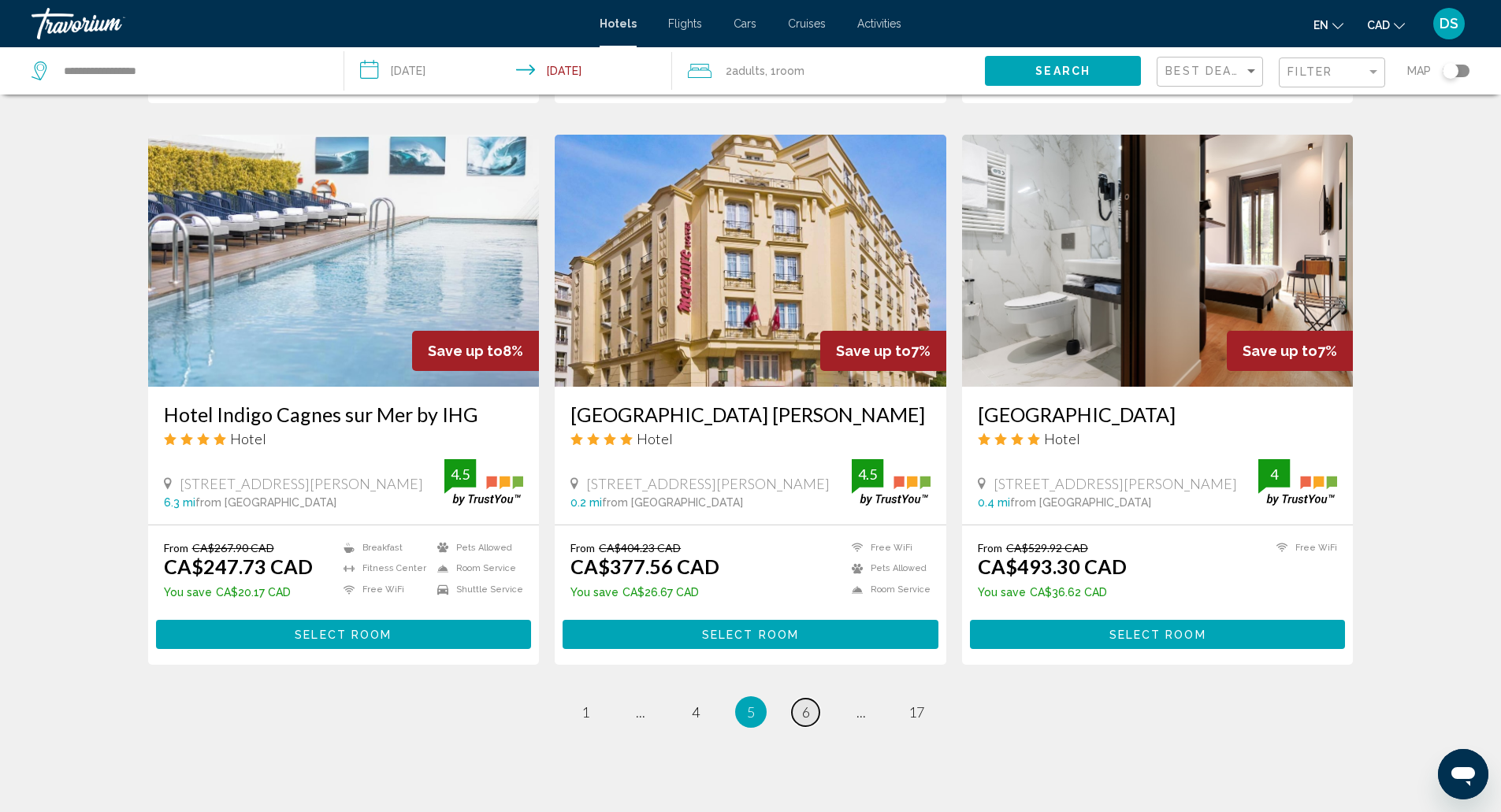
scroll to position [1754, 0]
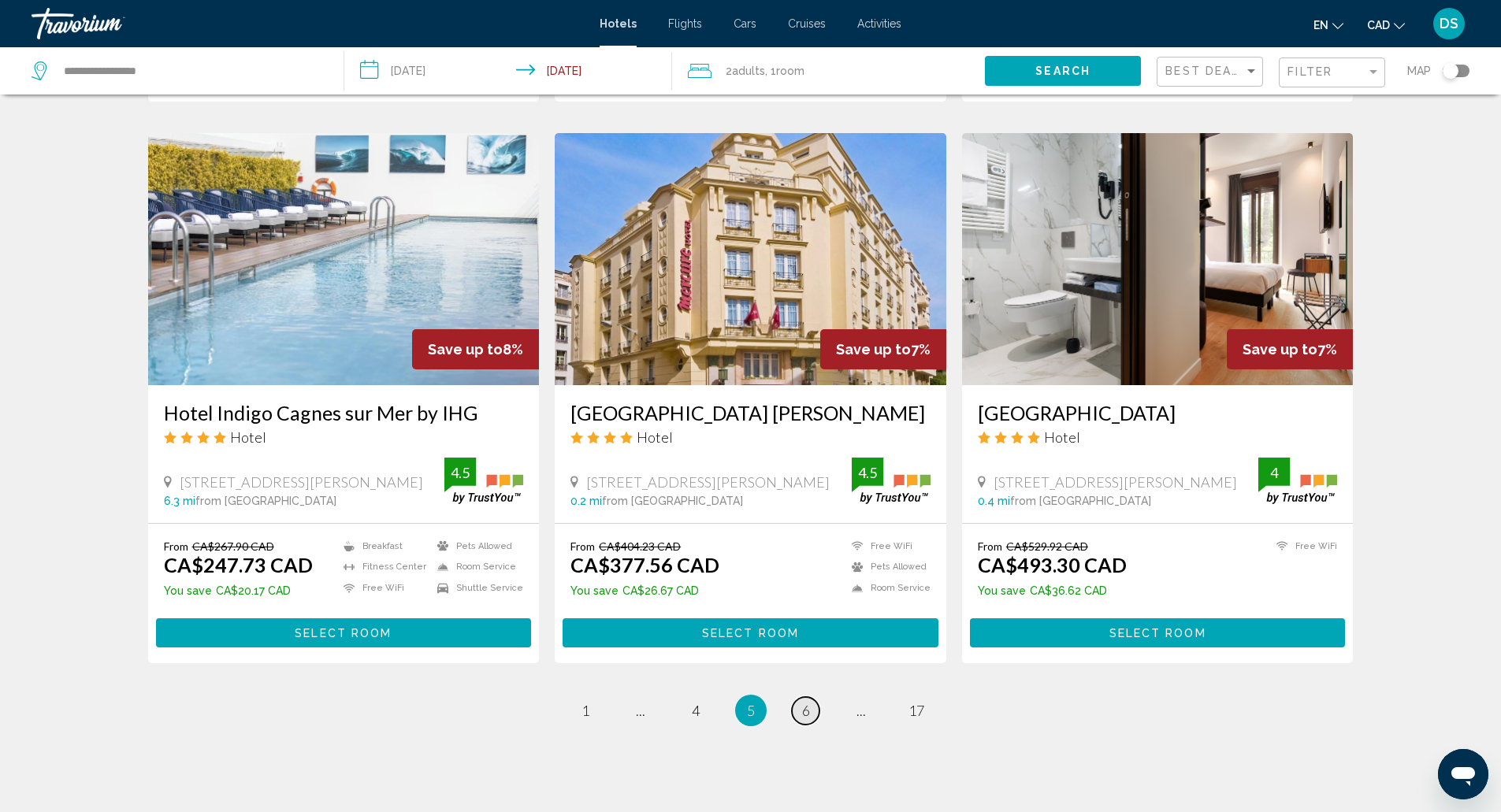
click at [809, 702] on span "6" at bounding box center [805, 711] width 7 height 17
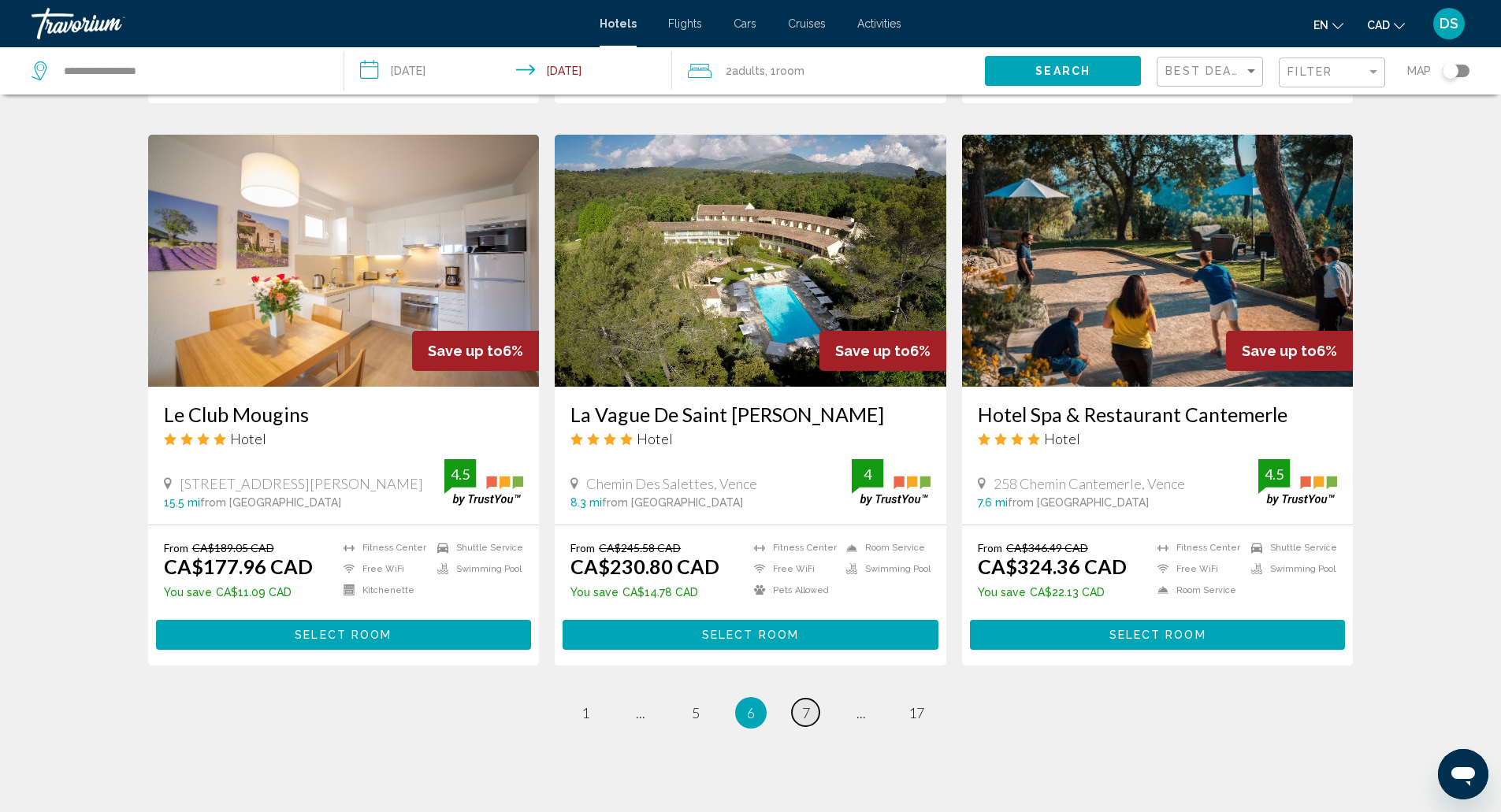
scroll to position [1785, 0]
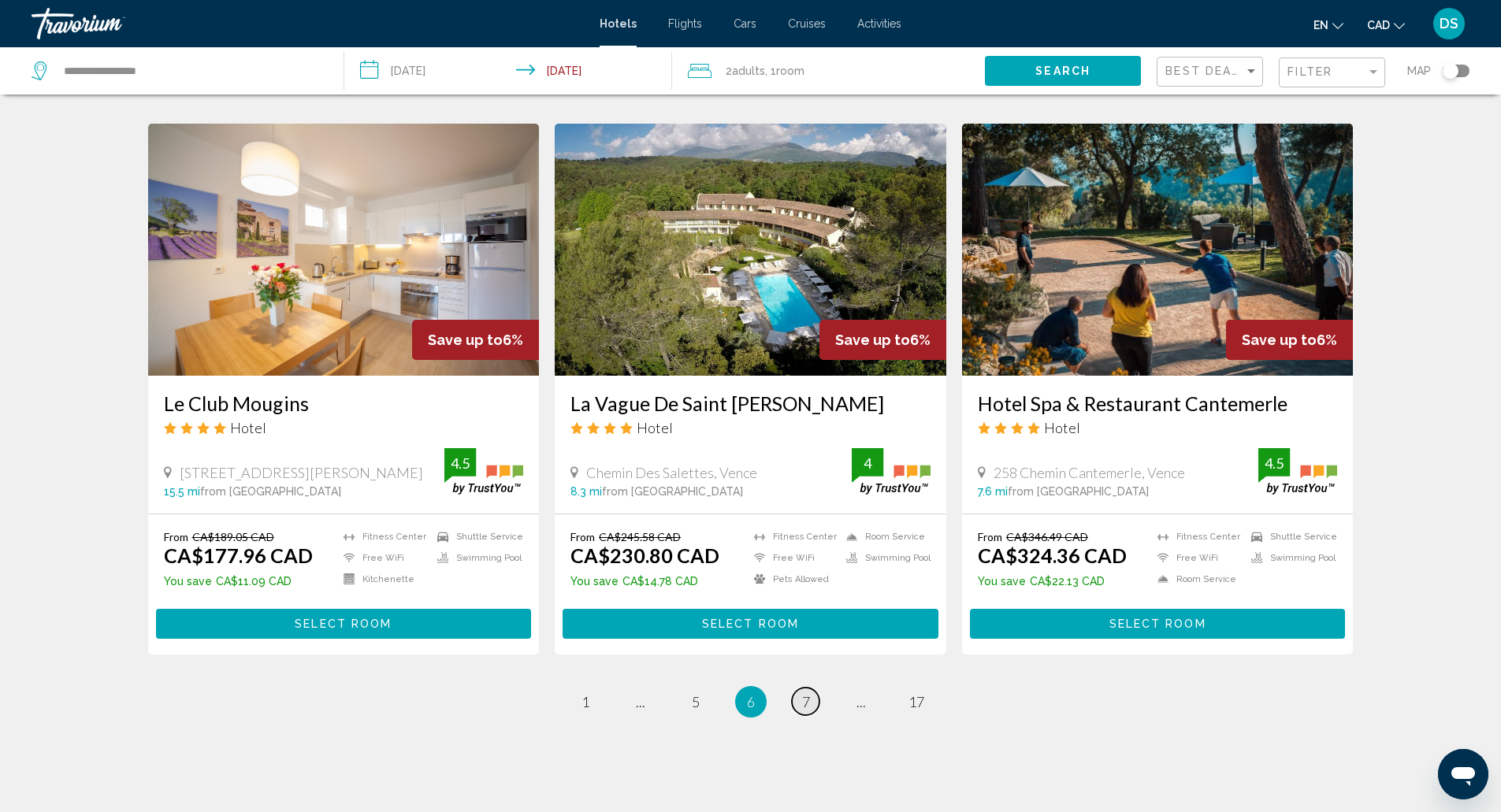
click at [808, 693] on span "7" at bounding box center [805, 701] width 7 height 17
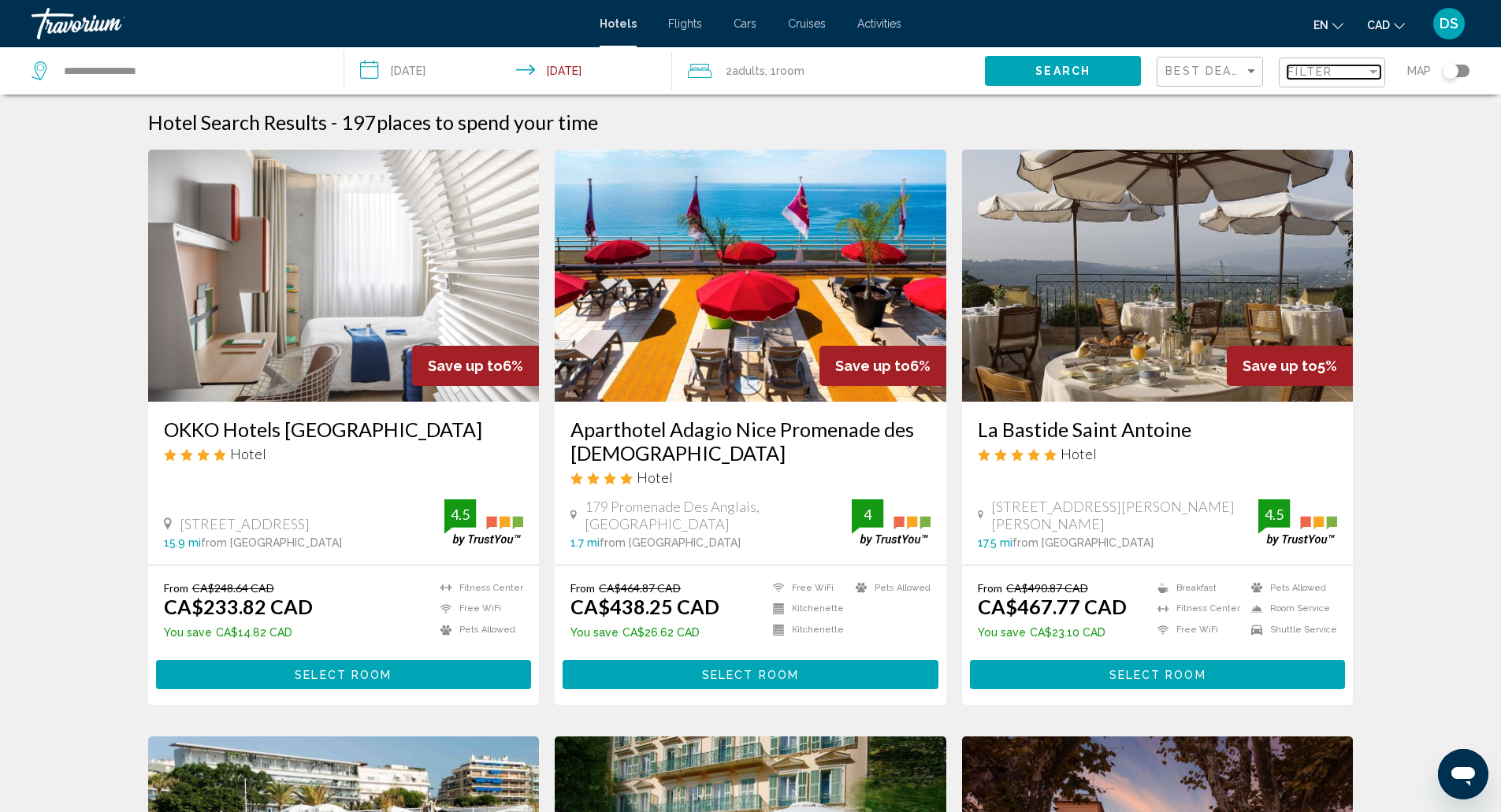
click at [1320, 68] on span "Filter" at bounding box center [1310, 71] width 45 height 12
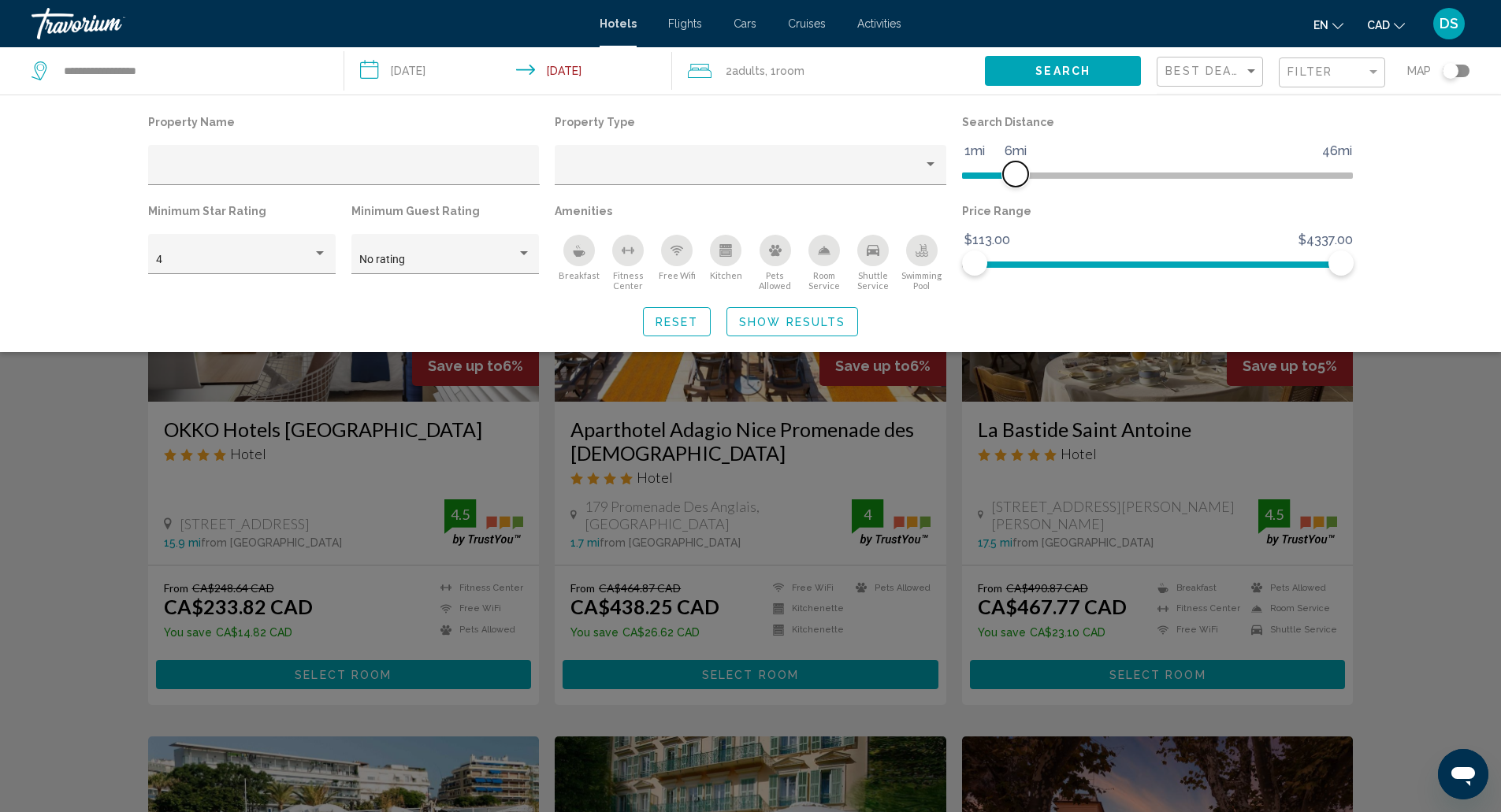
drag, startPoint x: 1202, startPoint y: 179, endPoint x: 1013, endPoint y: 189, distance: 189.3
click at [1013, 189] on div "Search Distance 1mi 46mi 6mi" at bounding box center [1158, 155] width 407 height 89
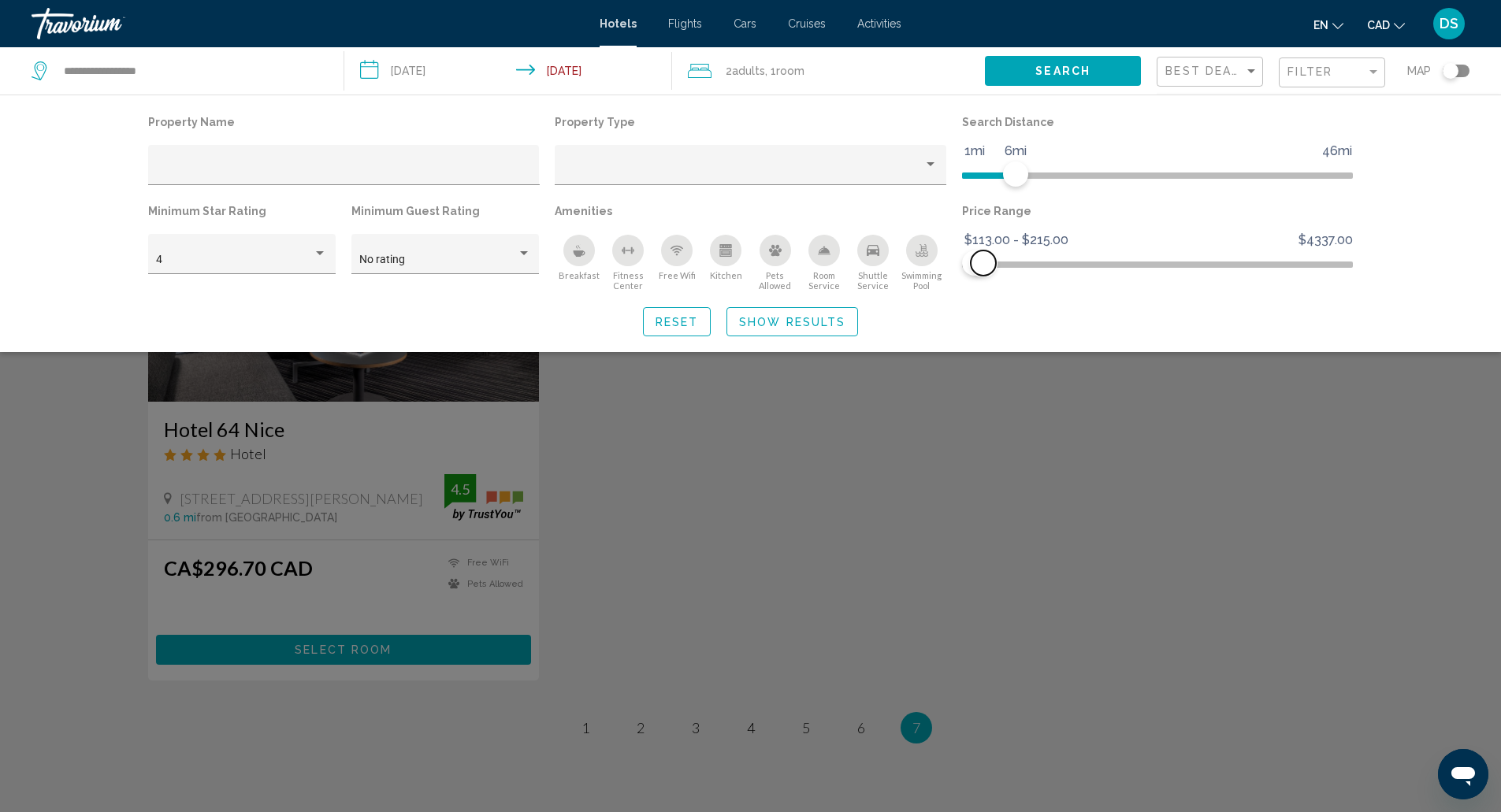
drag, startPoint x: 1341, startPoint y: 265, endPoint x: 983, endPoint y: 291, distance: 358.9
click at [983, 291] on div "Price Range $113.00 $4337.00 $113.00 $215.00 $113.00 - $215.00" at bounding box center [1158, 246] width 407 height 91
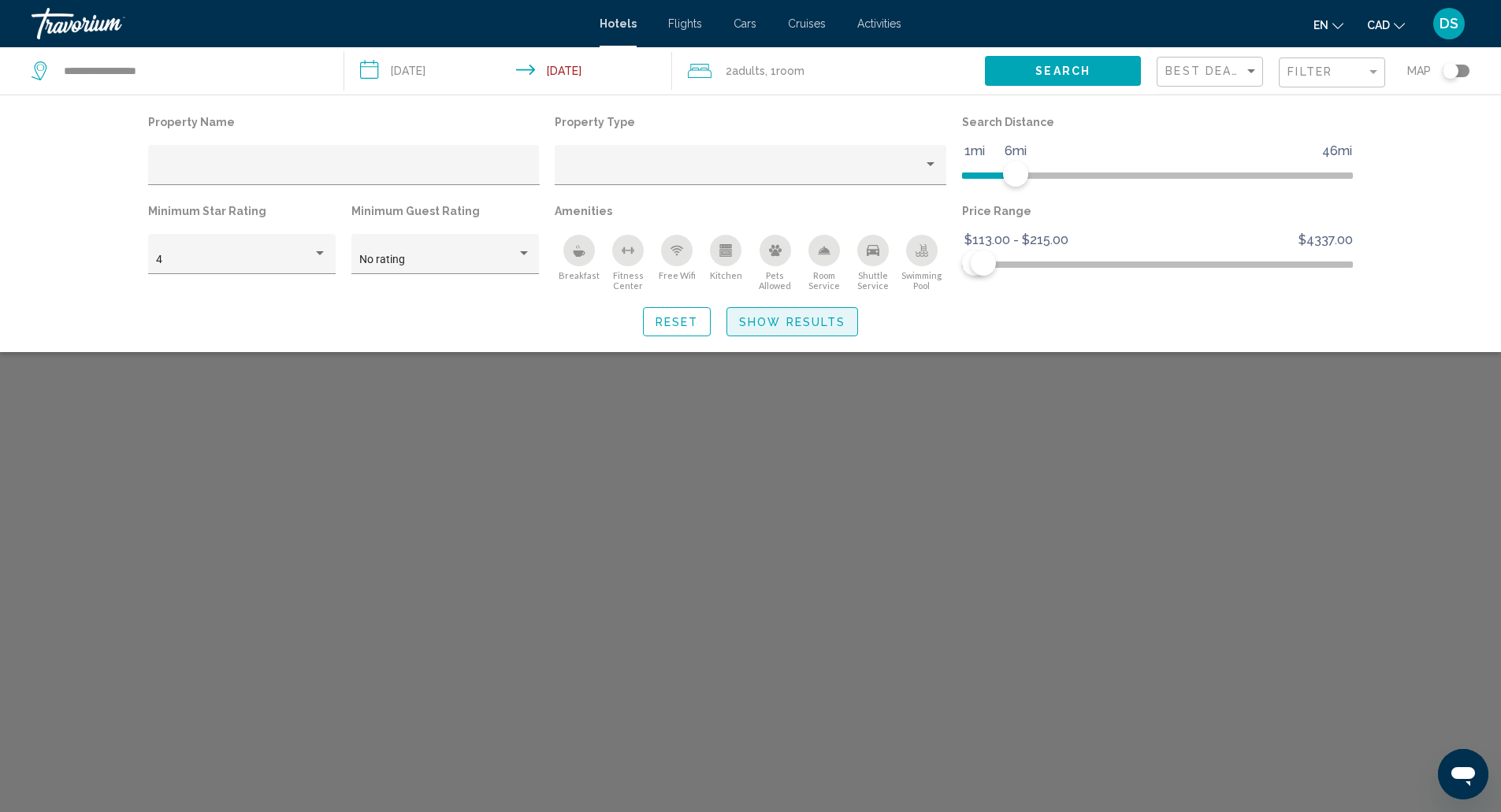
click at [810, 318] on span "Show Results" at bounding box center [792, 322] width 106 height 12
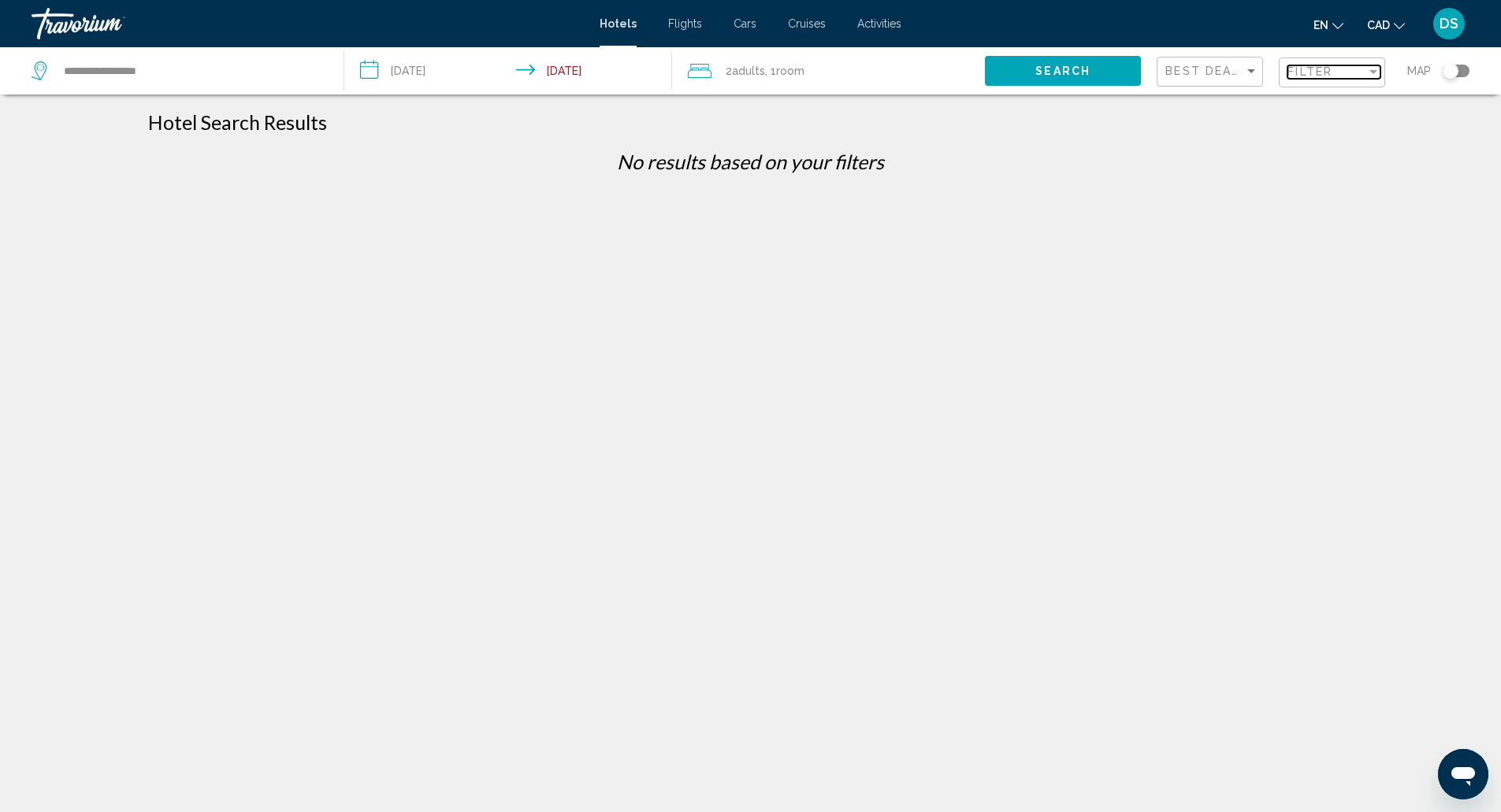
click at [1366, 68] on div "Filter" at bounding box center [1373, 71] width 14 height 12
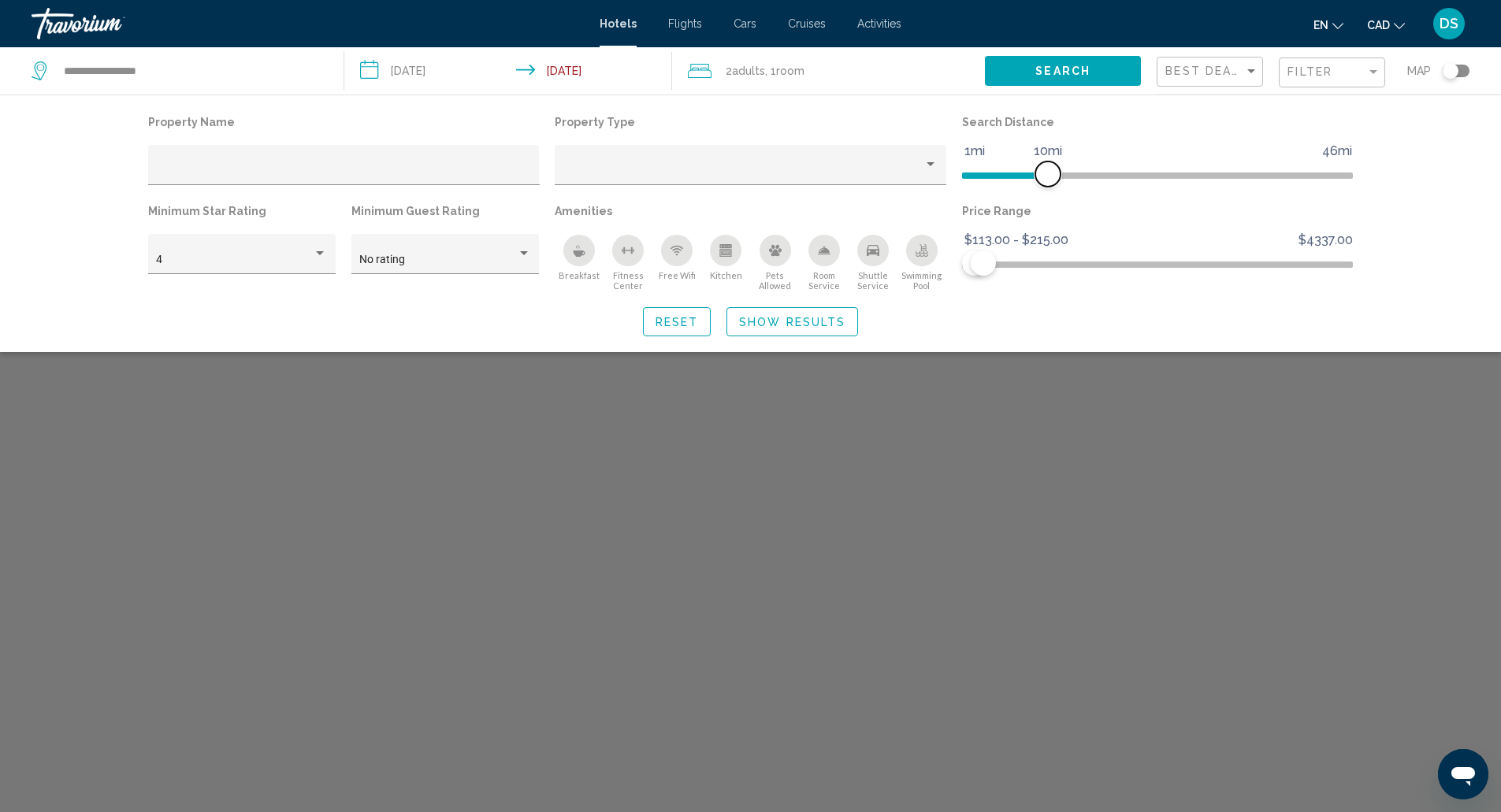
drag, startPoint x: 1016, startPoint y: 168, endPoint x: 1050, endPoint y: 165, distance: 34.1
click at [1050, 165] on span "Hotel Filters" at bounding box center [1047, 174] width 25 height 25
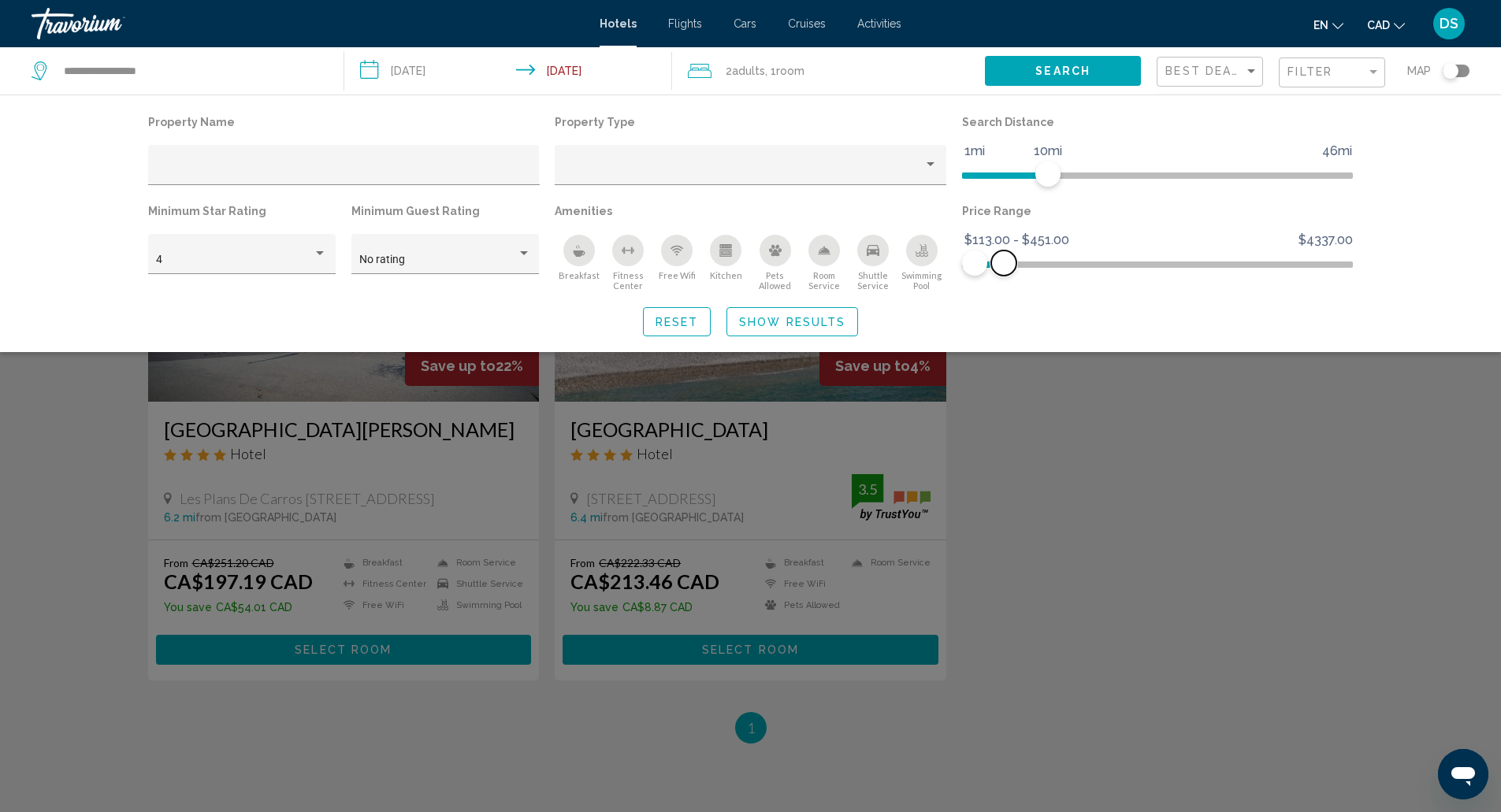
drag, startPoint x: 980, startPoint y: 273, endPoint x: 1004, endPoint y: 268, distance: 24.5
click at [1004, 268] on span "Hotel Filters" at bounding box center [1003, 263] width 25 height 25
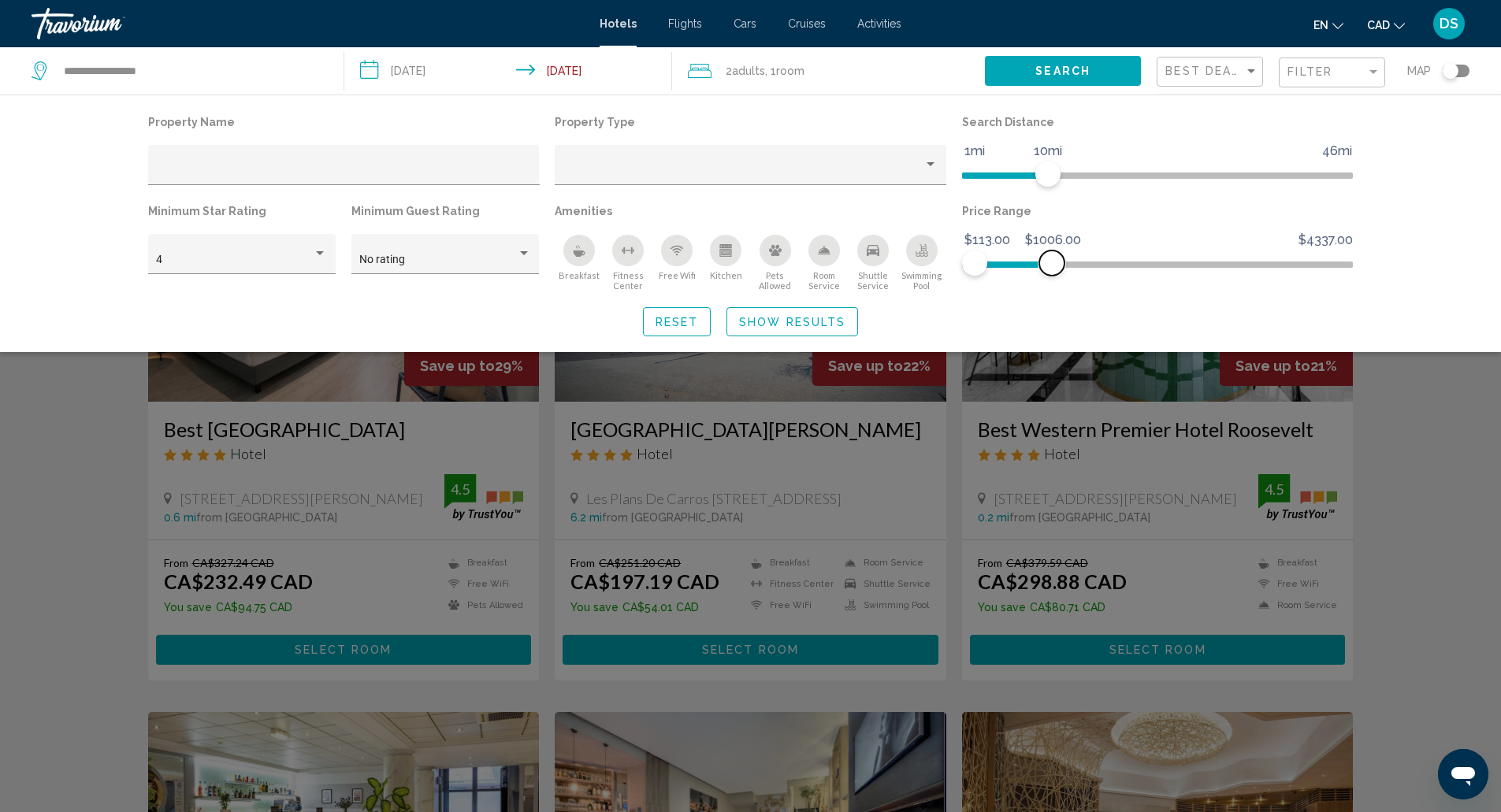
drag, startPoint x: 1004, startPoint y: 268, endPoint x: 1051, endPoint y: 260, distance: 47.7
click at [1051, 260] on span "Hotel Filters" at bounding box center [1051, 263] width 25 height 25
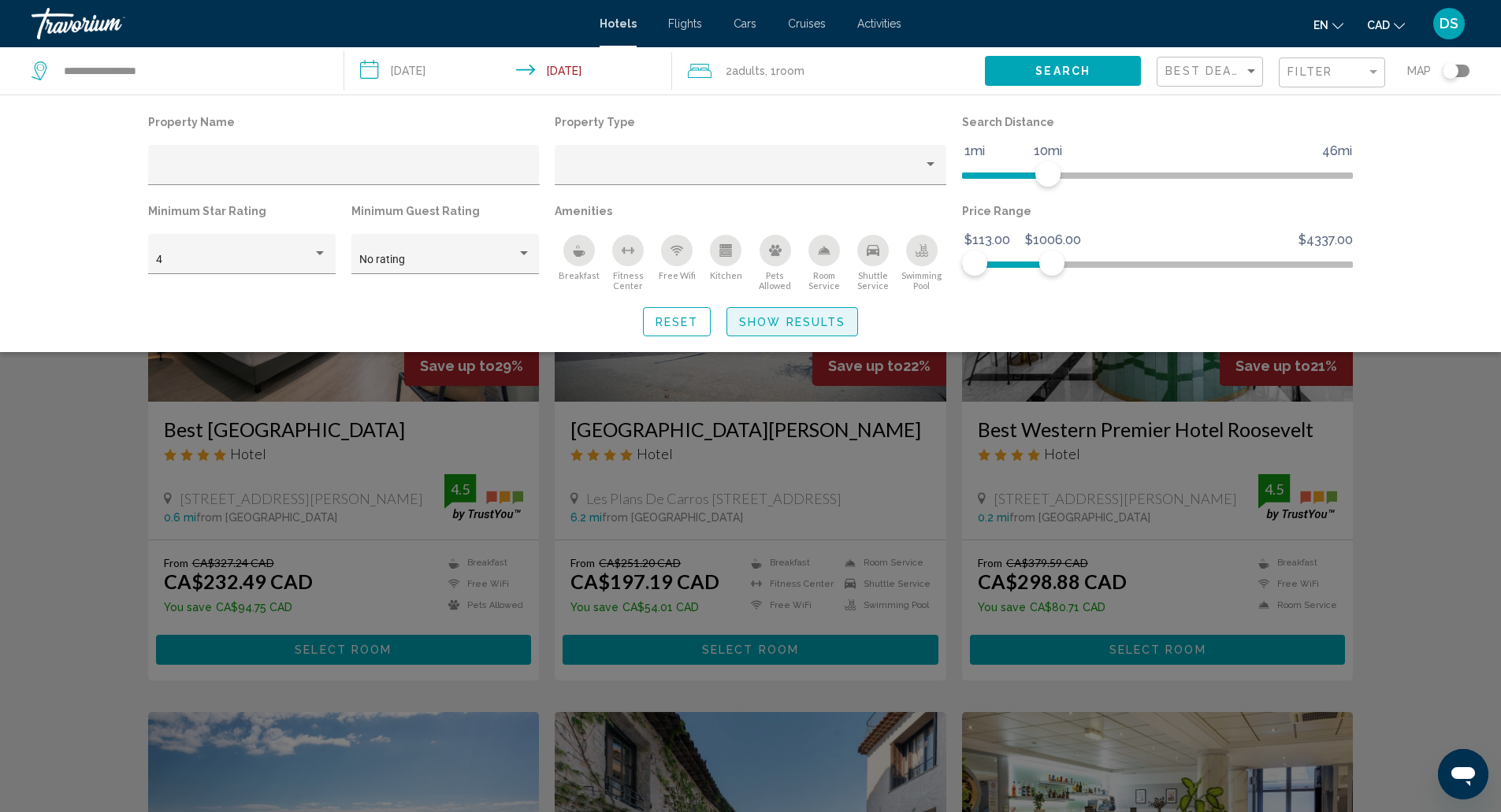
click at [814, 334] on button "Show Results" at bounding box center [792, 322] width 131 height 29
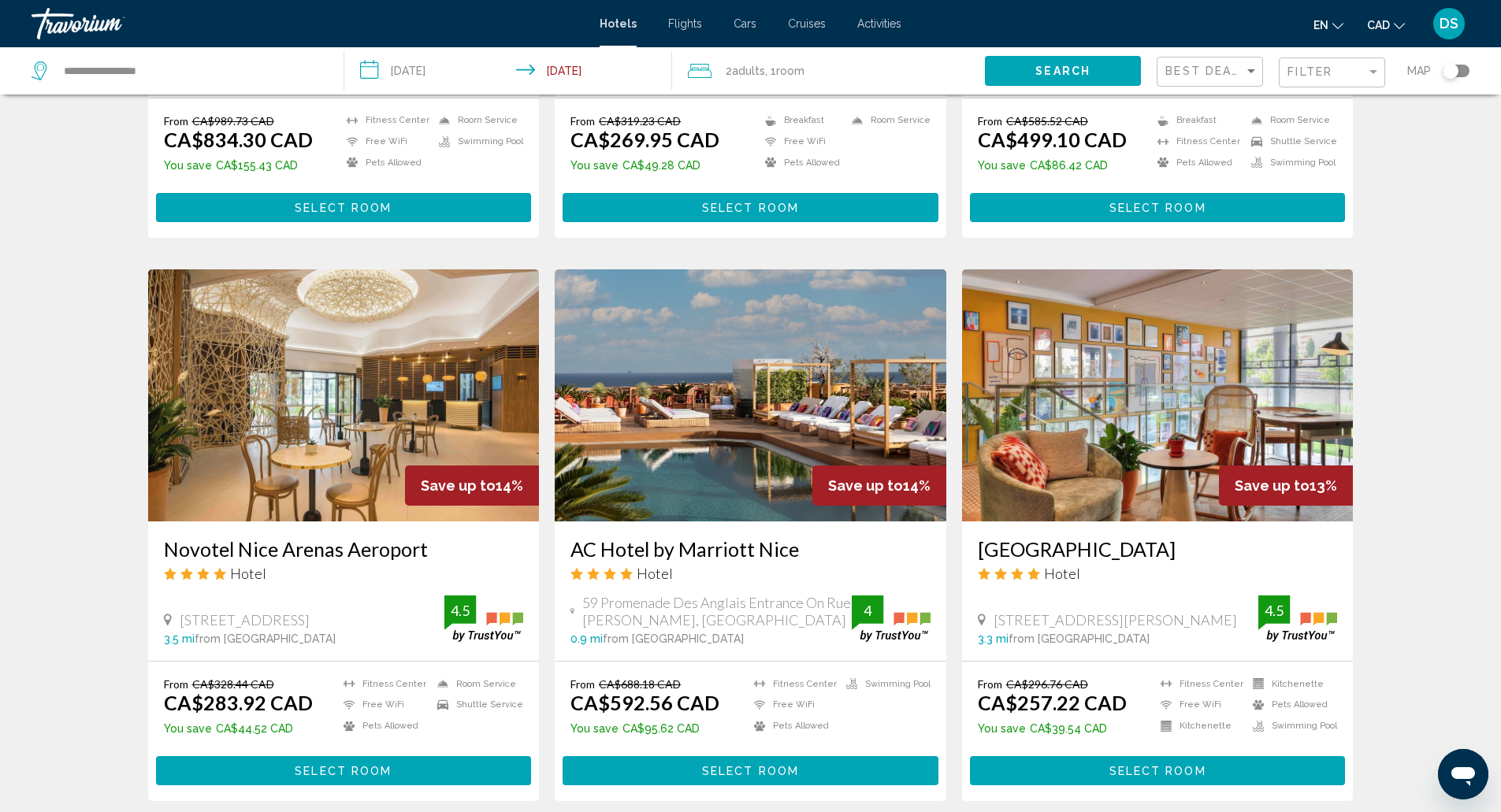
scroll to position [1615, 0]
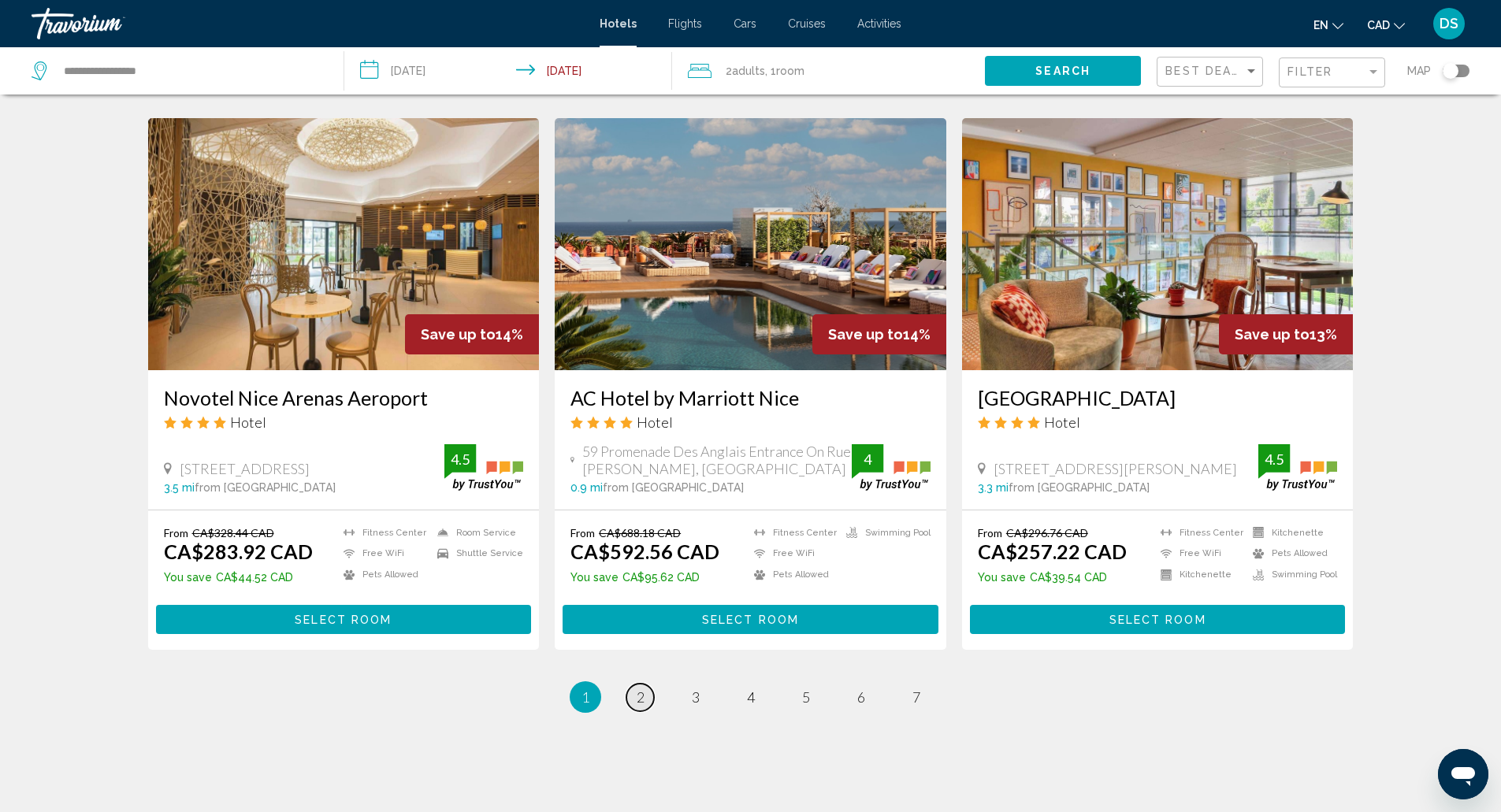
click at [642, 684] on link "page 2" at bounding box center [640, 697] width 27 height 27
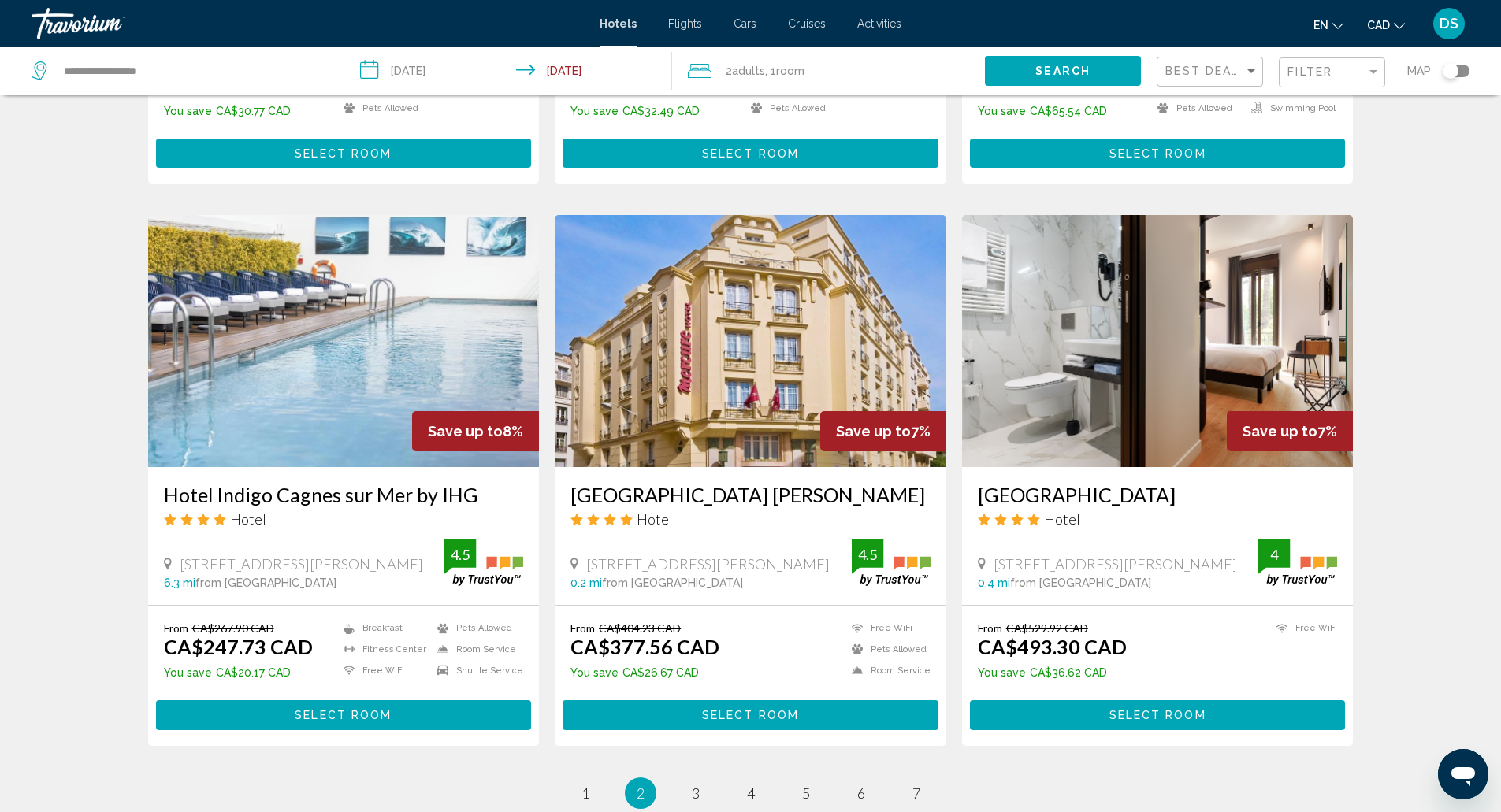
scroll to position [1716, 0]
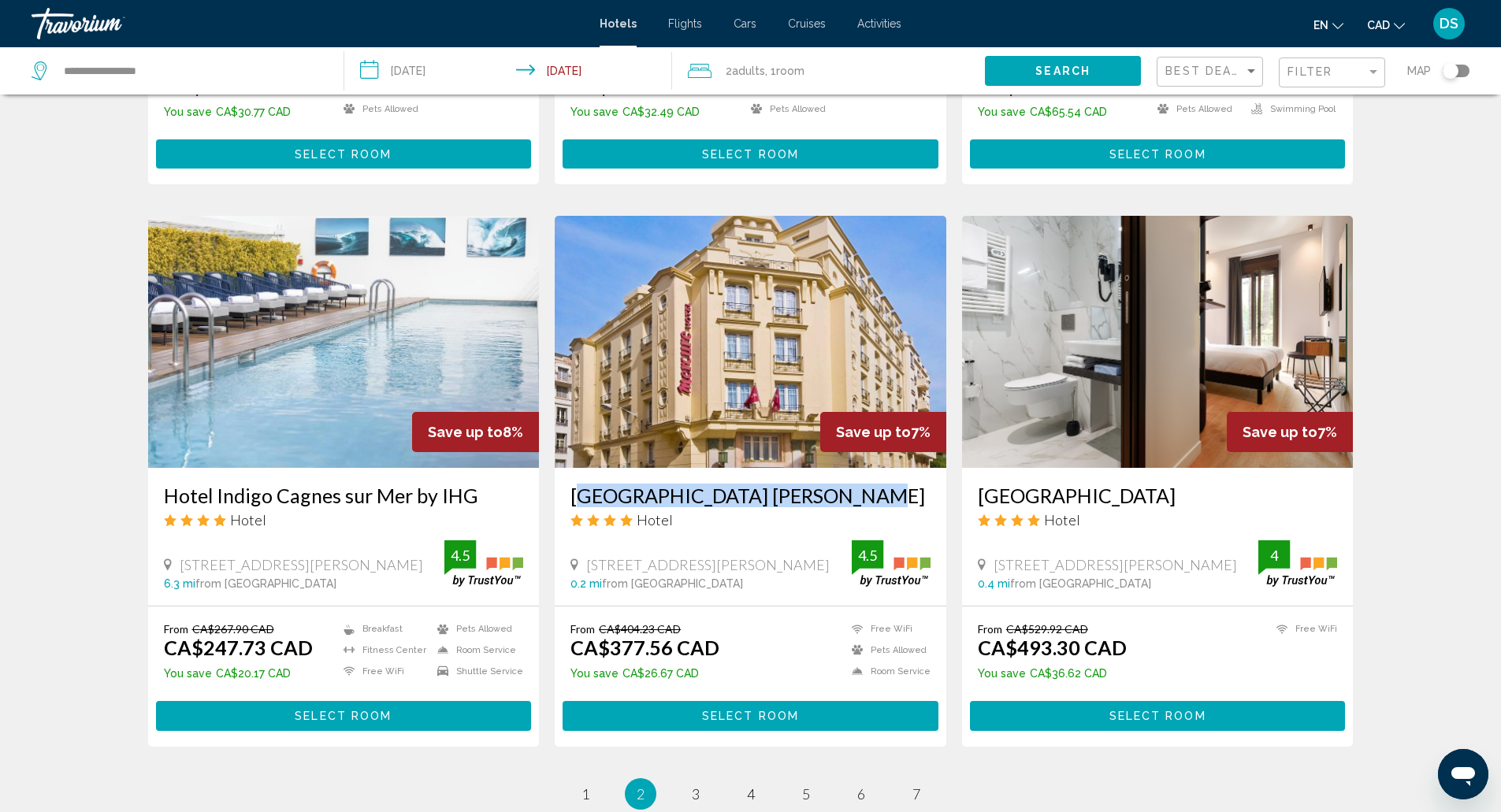
drag, startPoint x: 570, startPoint y: 403, endPoint x: 863, endPoint y: 424, distance: 293.8
click at [863, 468] on div "[GEOGRAPHIC_DATA] [PERSON_NAME] Hotel [STREET_ADDRESS][PERSON_NAME] 0.2 mi from…" at bounding box center [750, 537] width 391 height 138
copy h3 "[GEOGRAPHIC_DATA] [PERSON_NAME]"
click at [700, 780] on link "page 3" at bounding box center [695, 793] width 27 height 27
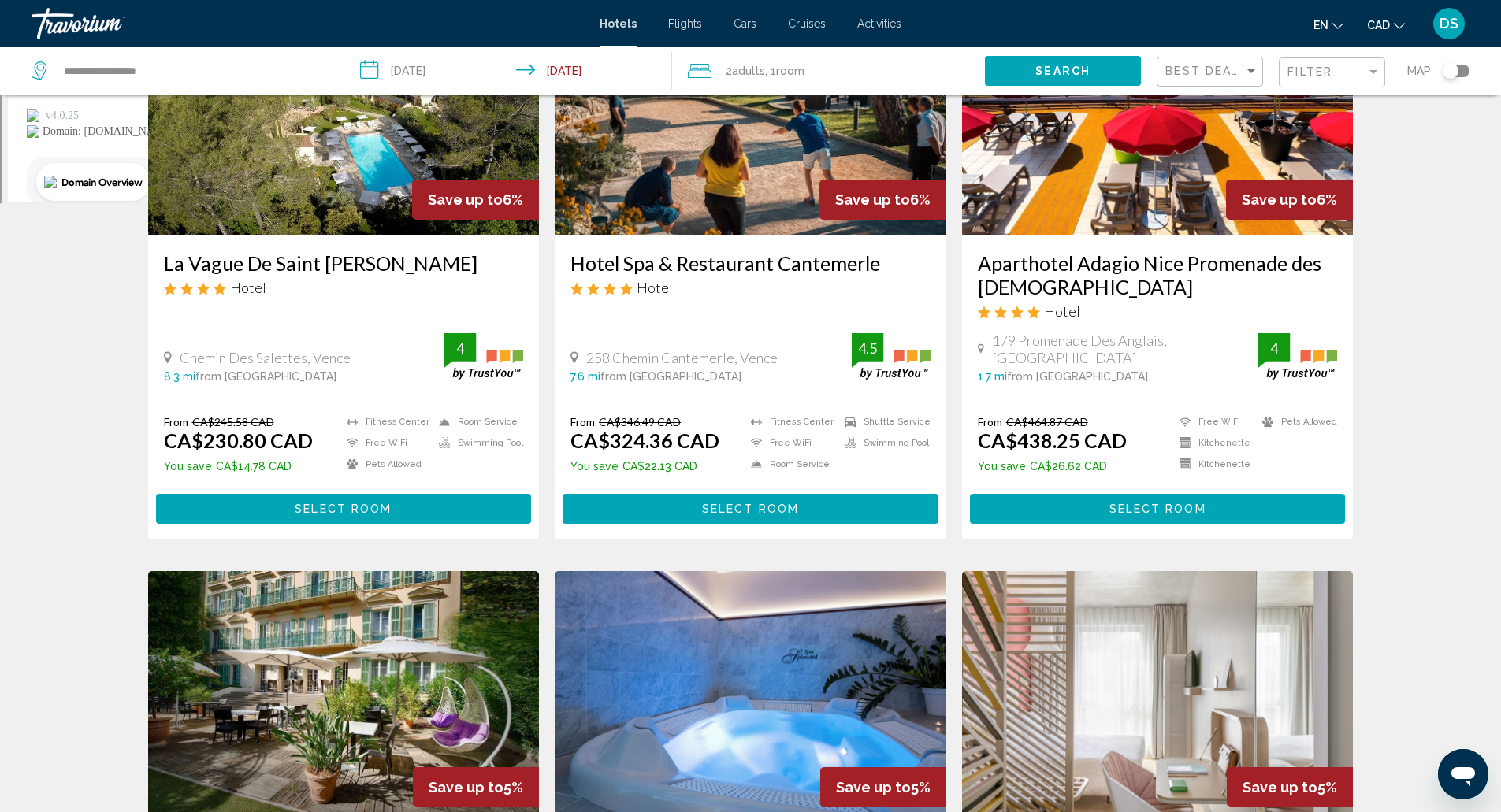
click at [700, 711] on div "Hotel Search Results - 81 places to spend your time Save up to 7% DoubleTree by…" at bounding box center [750, 566] width 1205 height 2371
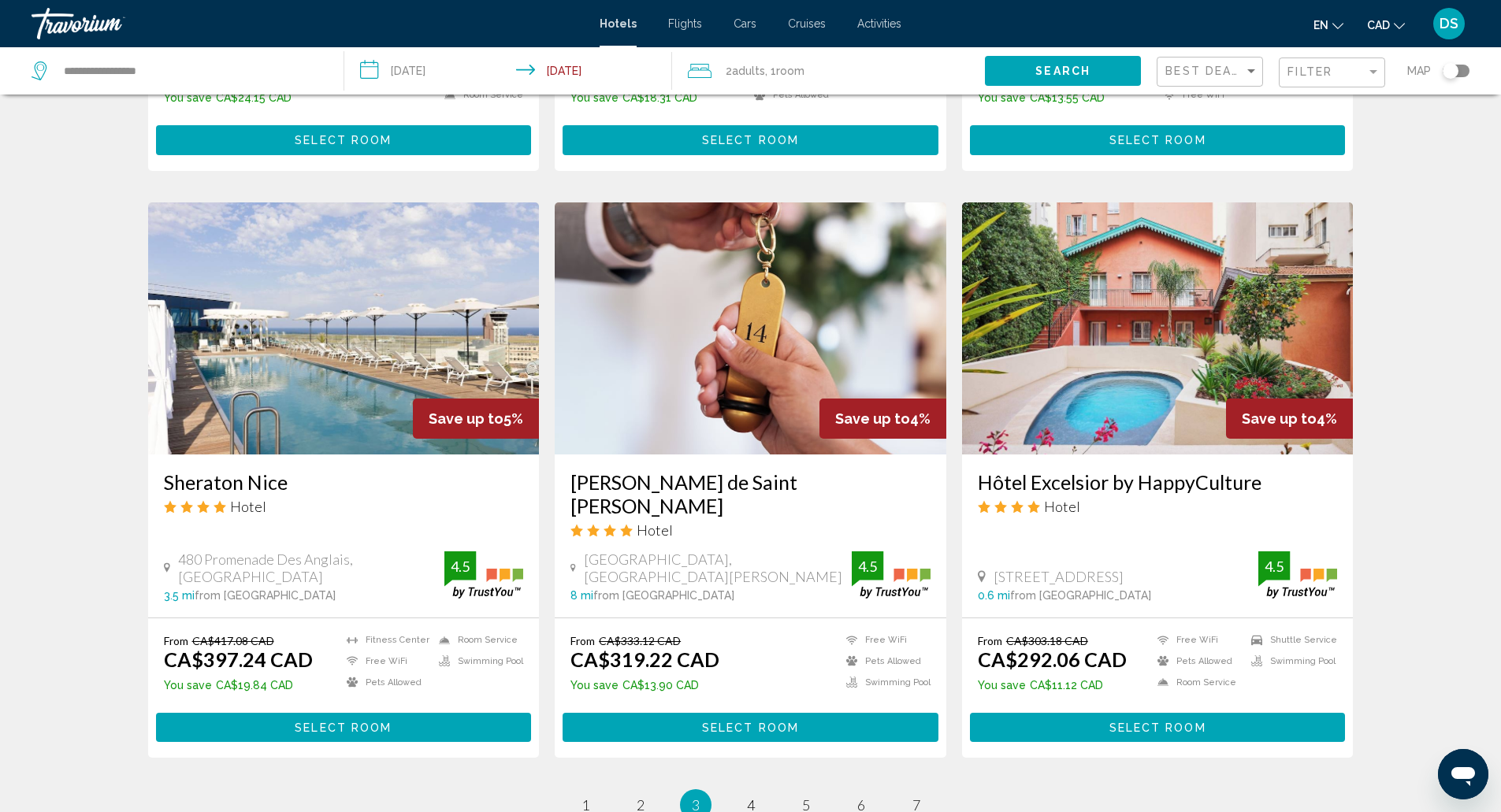
scroll to position [1661, 0]
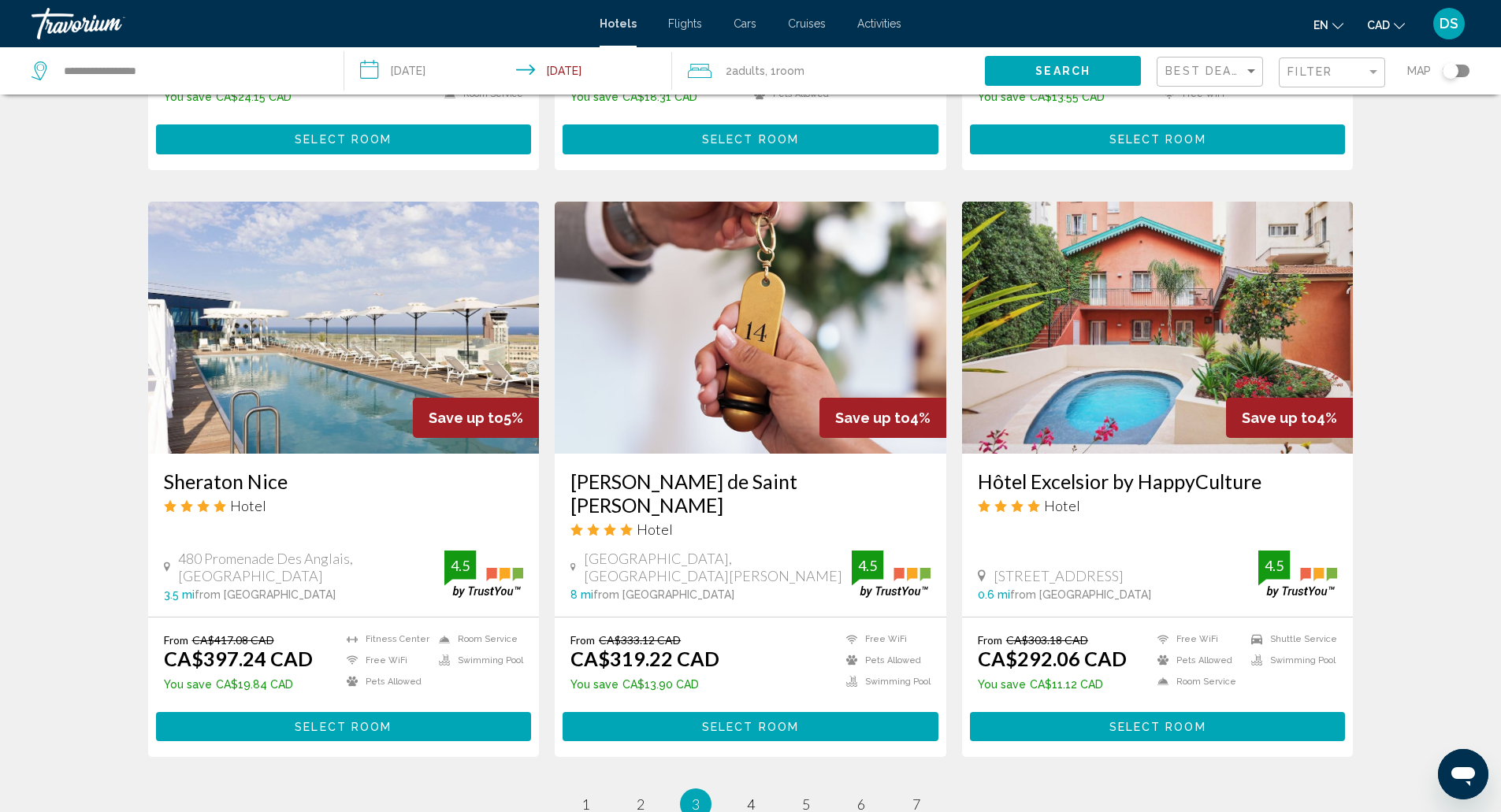
click at [158, 472] on div "Sheraton Nice Hotel [STREET_ADDRESS] 3.5 mi from [GEOGRAPHIC_DATA] from hotel 4…" at bounding box center [343, 535] width 391 height 163
drag, startPoint x: 249, startPoint y: 538, endPoint x: 388, endPoint y: 502, distance: 143.6
click at [388, 502] on div "Sheraton Nice Hotel [STREET_ADDRESS] 3.5 mi from [GEOGRAPHIC_DATA] from hotel 4…" at bounding box center [343, 535] width 391 height 163
click at [336, 550] on span "480 Promenade Des Anglais, [GEOGRAPHIC_DATA]" at bounding box center [311, 568] width 266 height 35
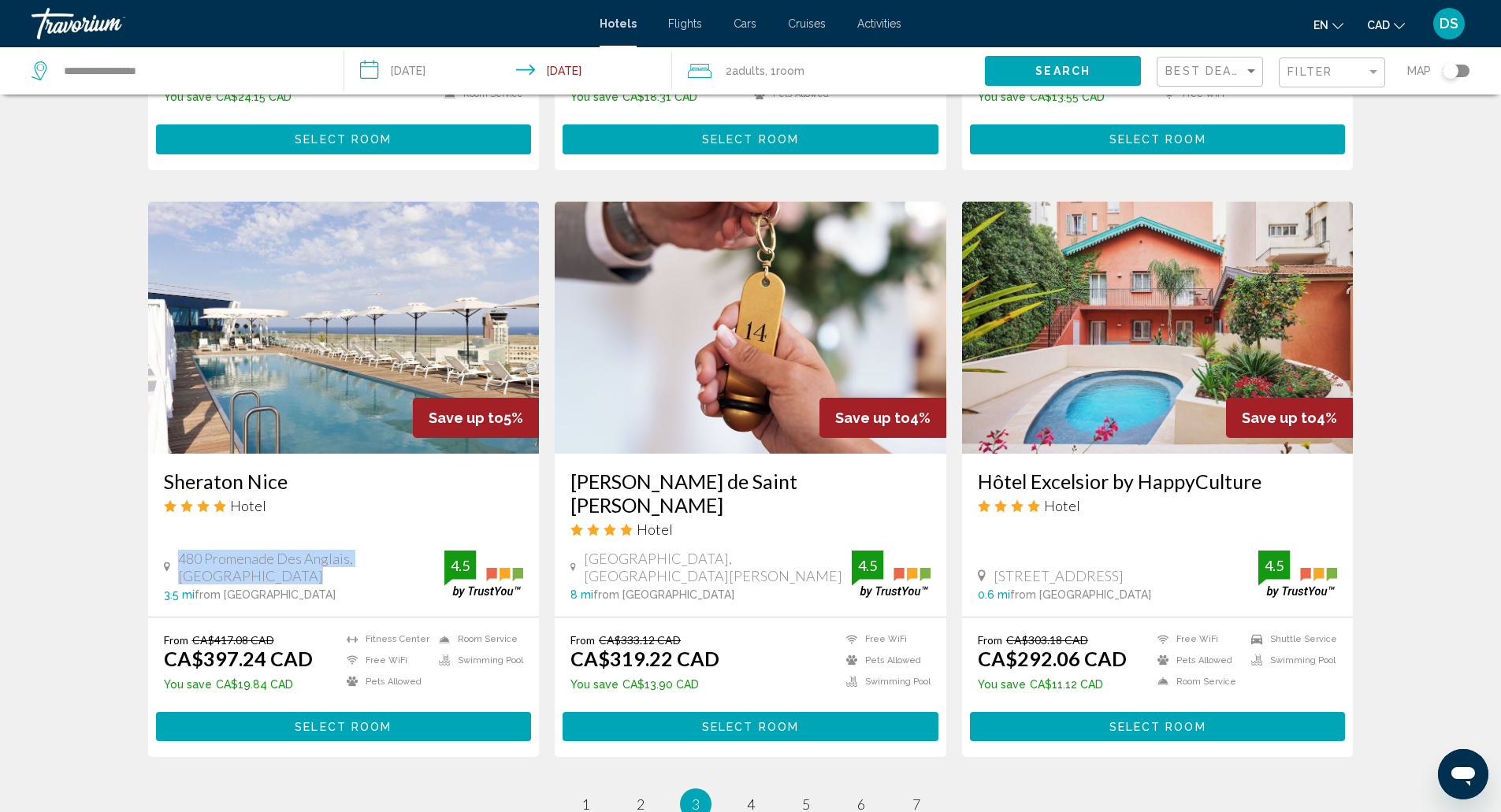
click at [336, 550] on span "480 Promenade Des Anglais, [GEOGRAPHIC_DATA]" at bounding box center [311, 568] width 266 height 35
copy span "480 Promenade Des Anglais, [GEOGRAPHIC_DATA]"
click at [747, 795] on span "4" at bounding box center [750, 804] width 7 height 17
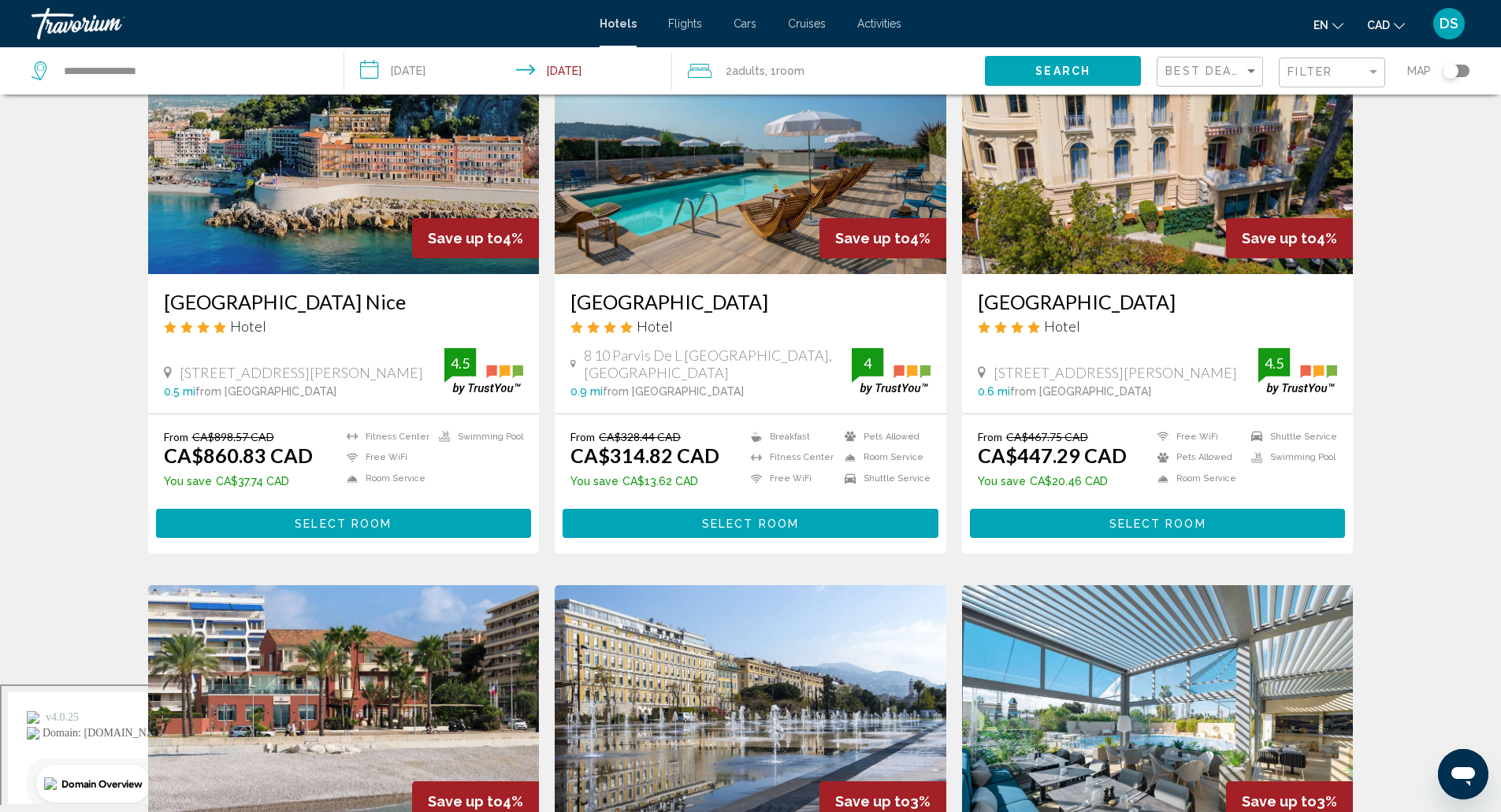
scroll to position [140, 0]
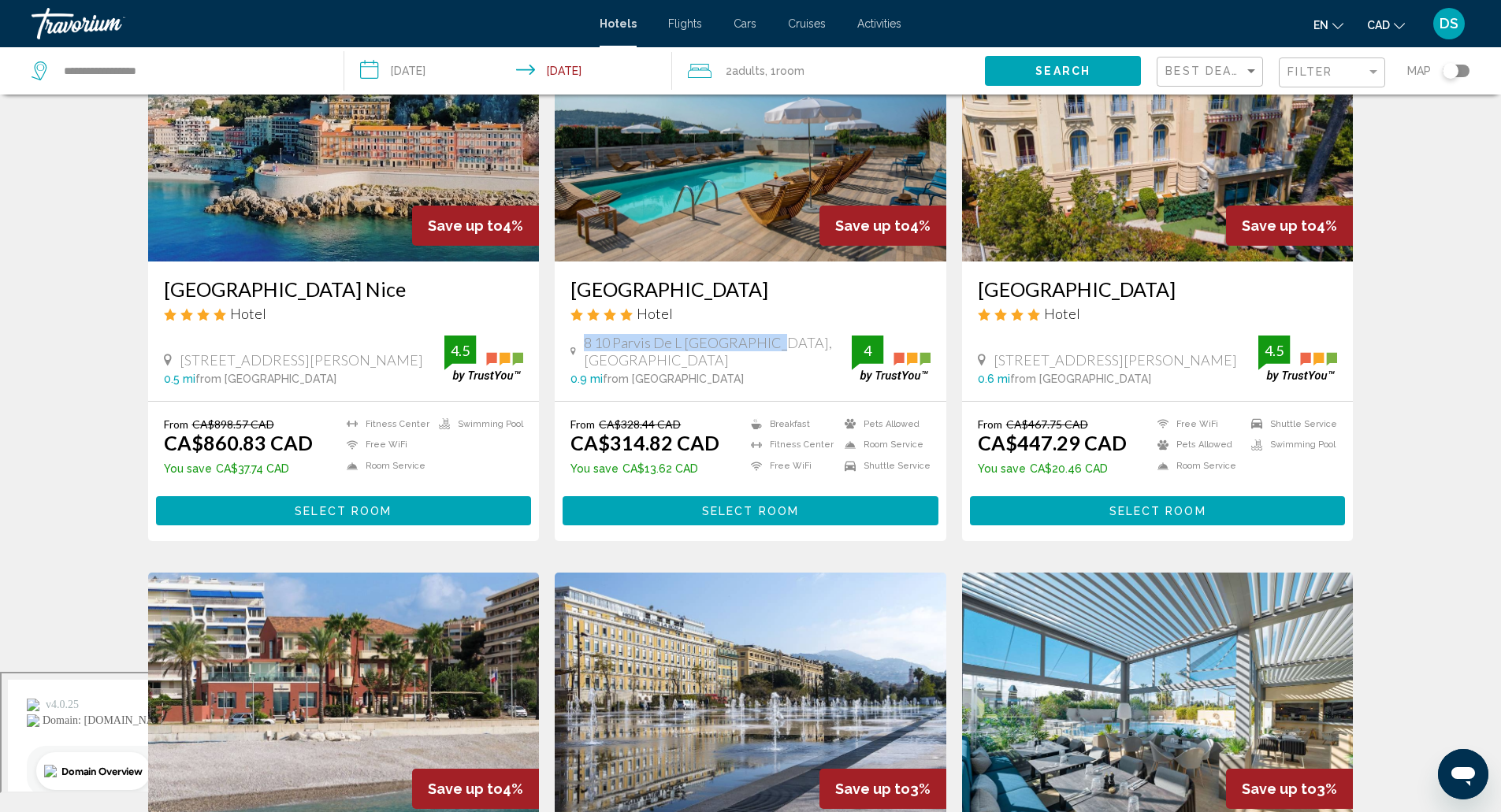
drag, startPoint x: 585, startPoint y: 361, endPoint x: 770, endPoint y: 360, distance: 185.0
click at [770, 360] on div "8 10 Parvis De L [GEOGRAPHIC_DATA], [GEOGRAPHIC_DATA]" at bounding box center [711, 352] width 281 height 35
copy span "8 10 Parvis De L [GEOGRAPHIC_DATA], [GEOGRAPHIC_DATA]"
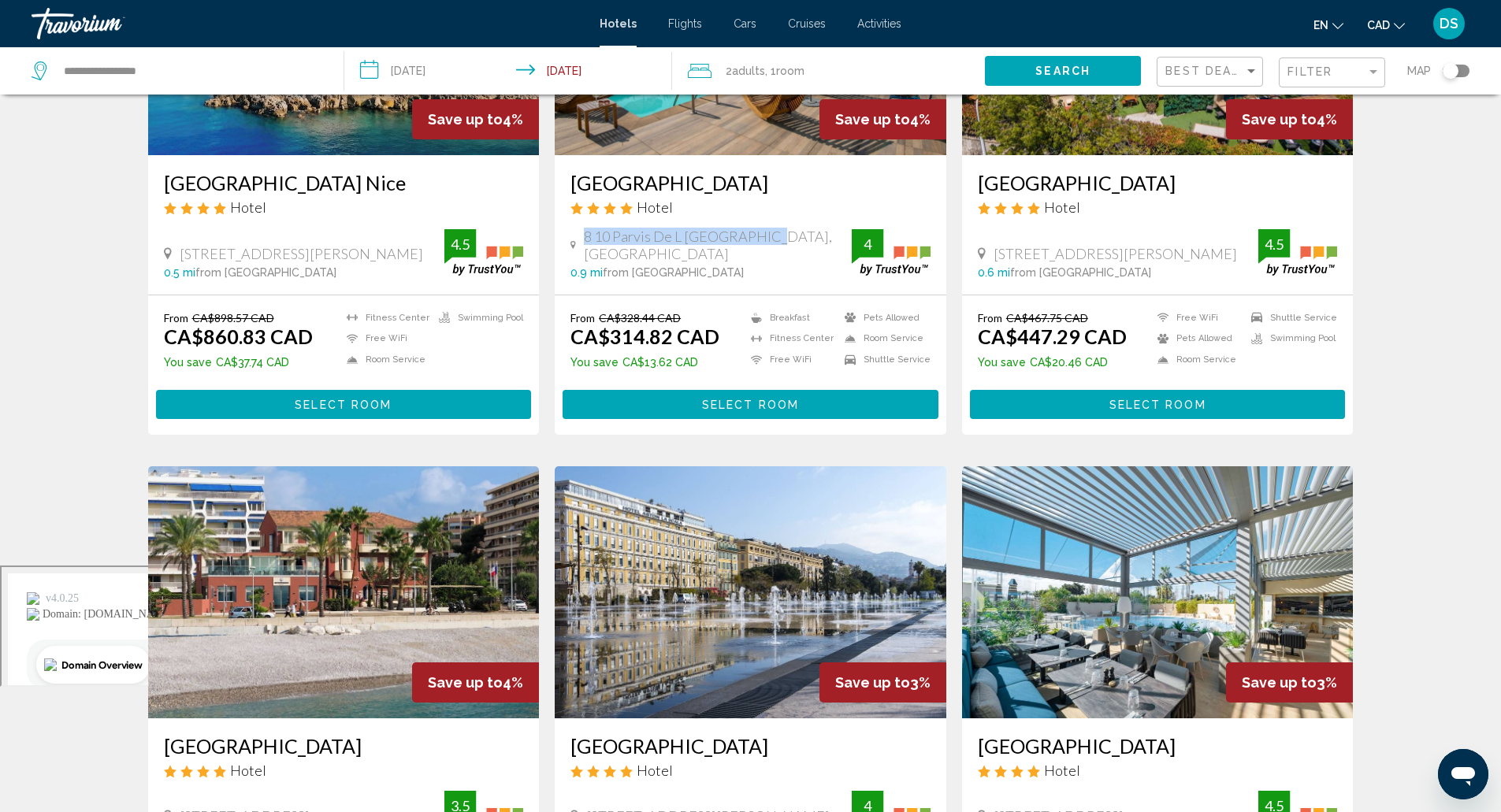
scroll to position [200, 0]
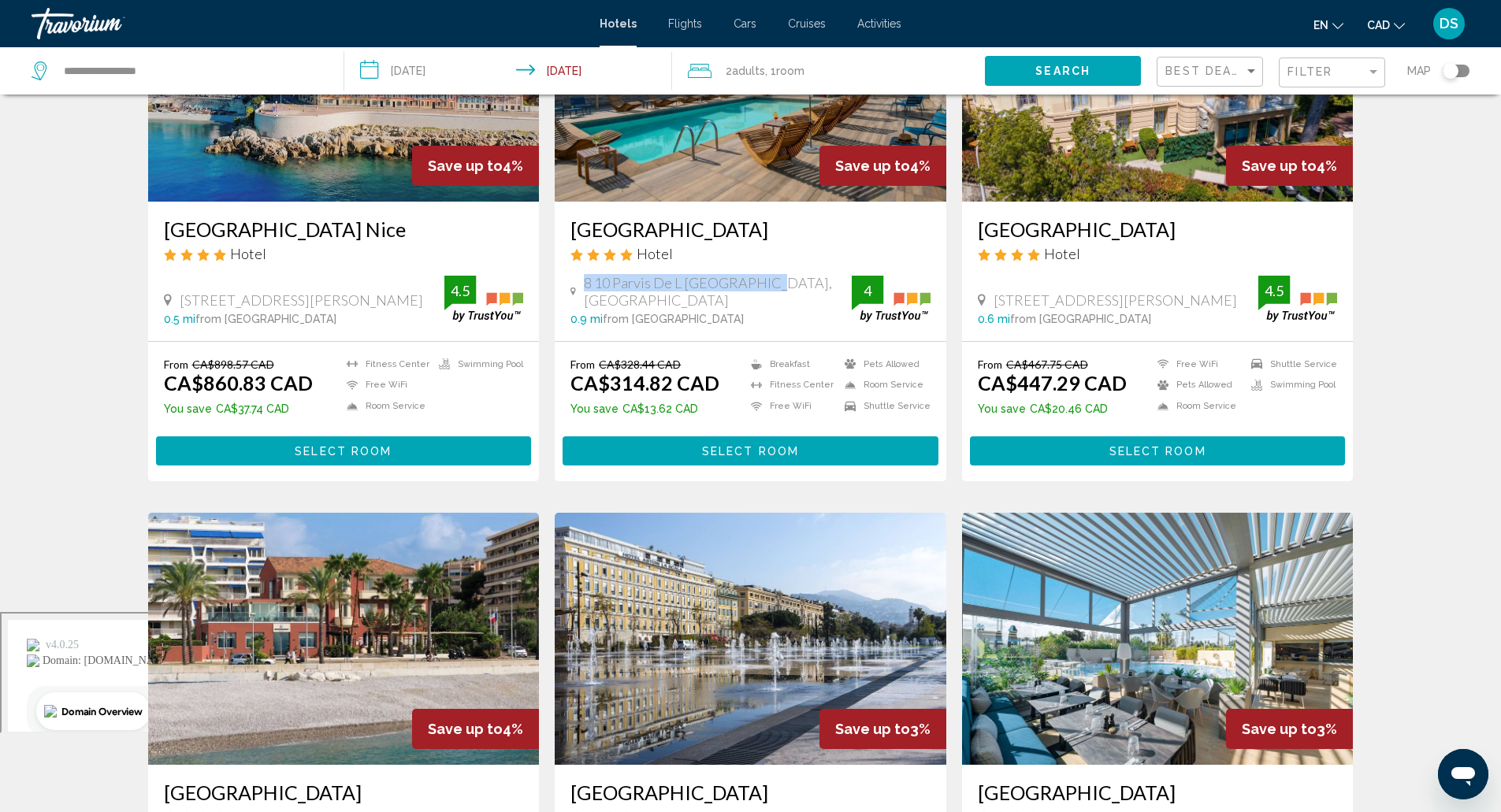
click at [858, 448] on button "Select Room" at bounding box center [750, 450] width 376 height 29
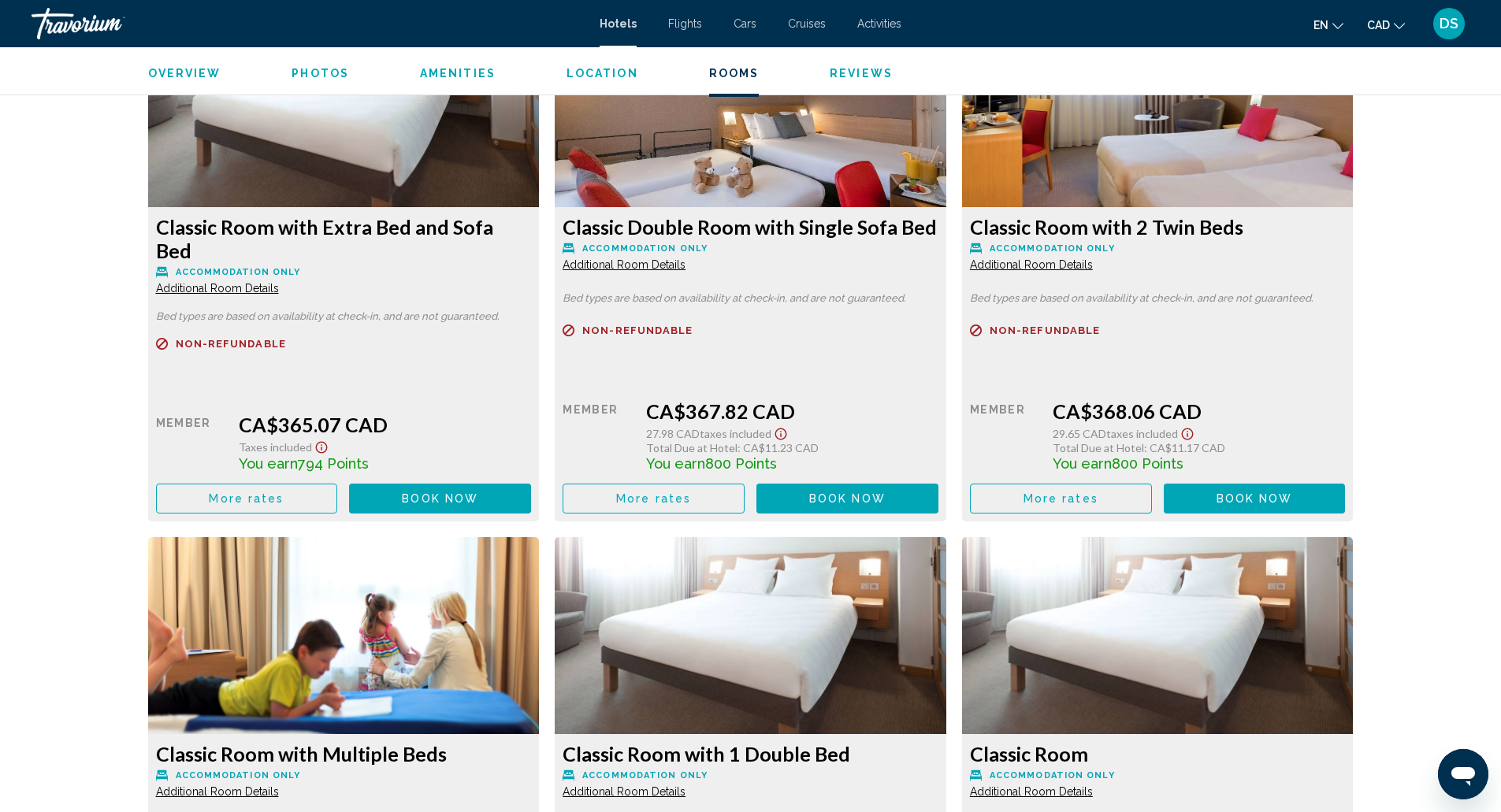
scroll to position [2698, 0]
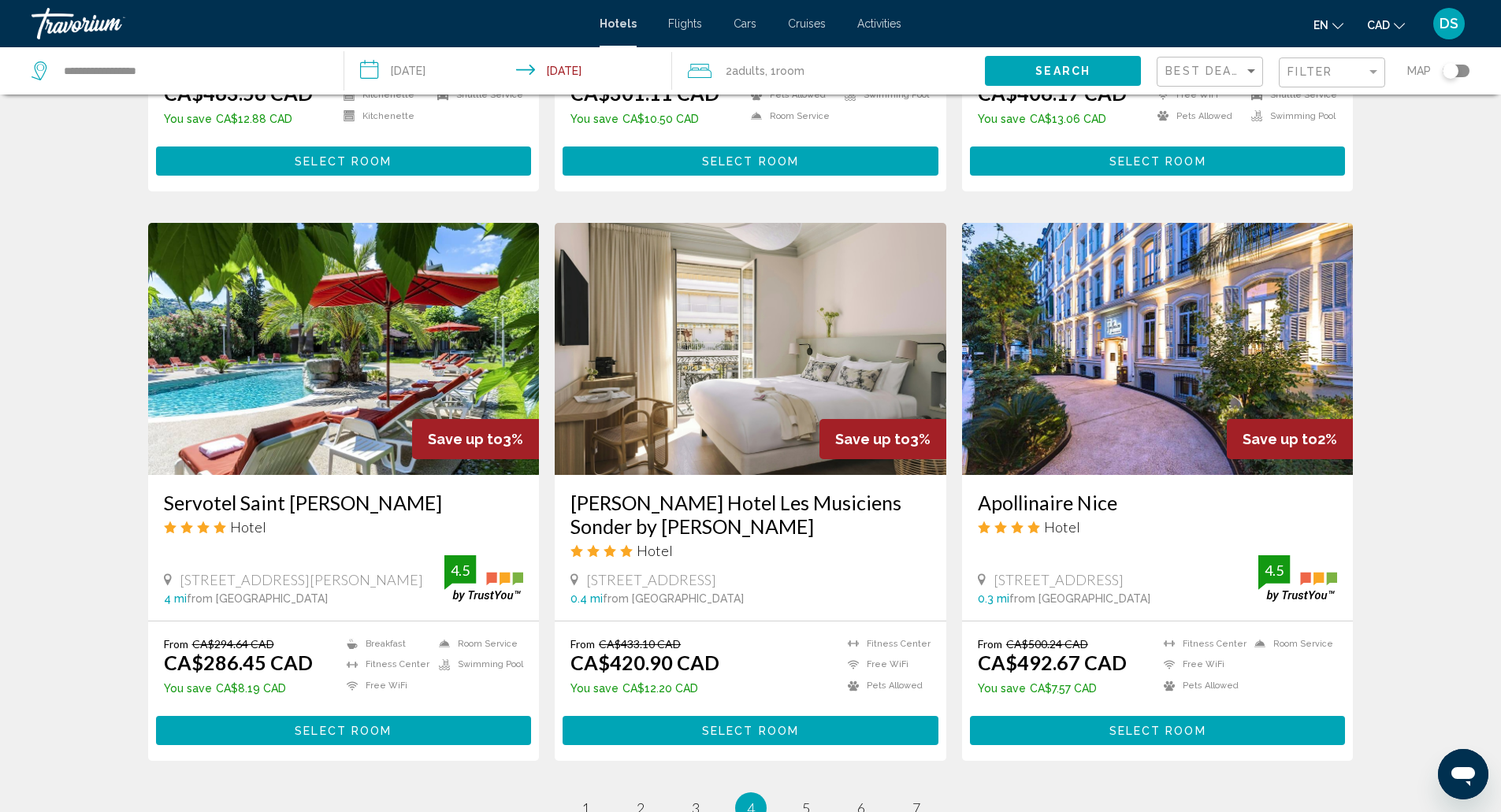
scroll to position [1769, 0]
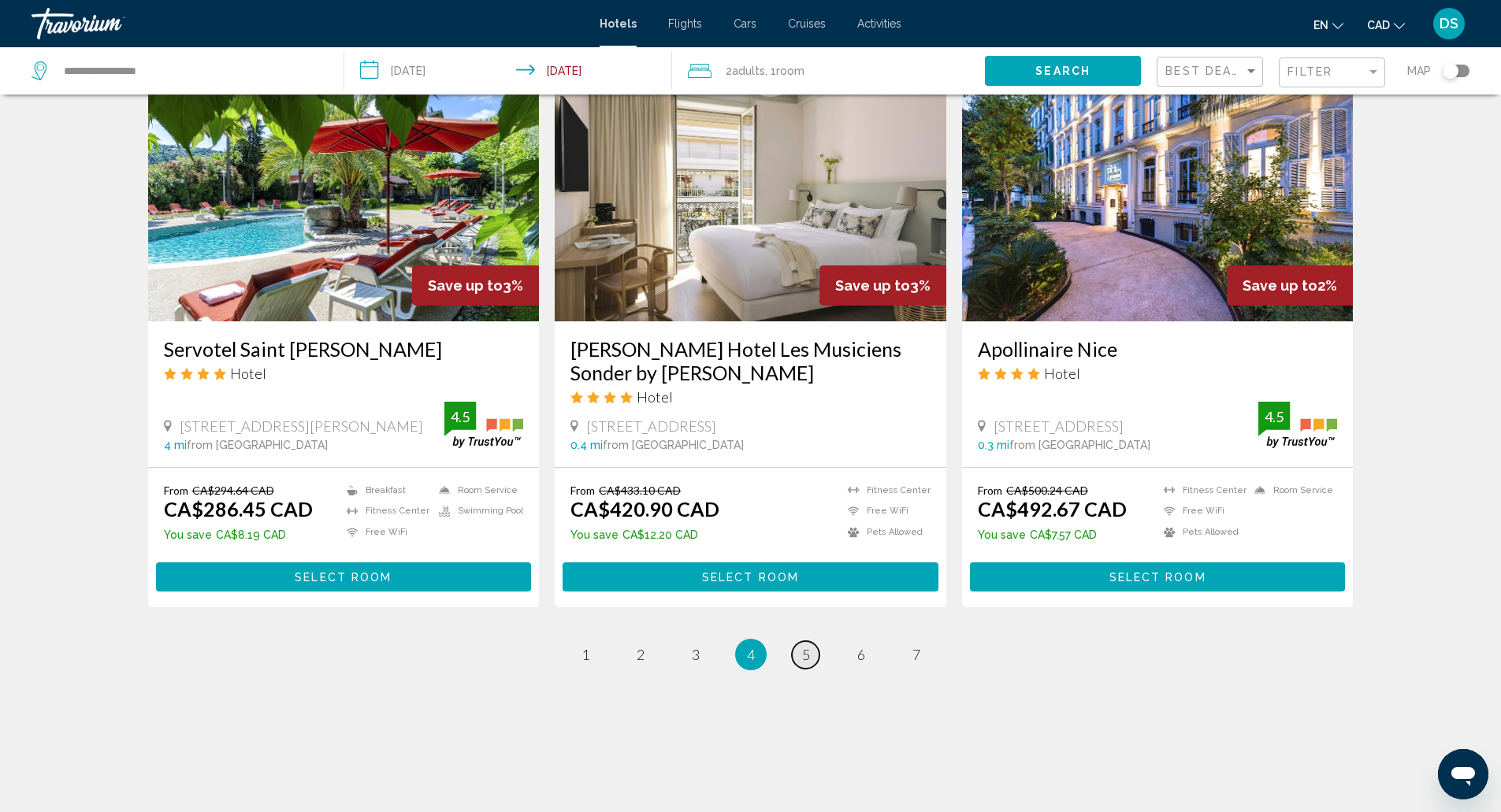
click at [805, 657] on span "5" at bounding box center [805, 654] width 7 height 17
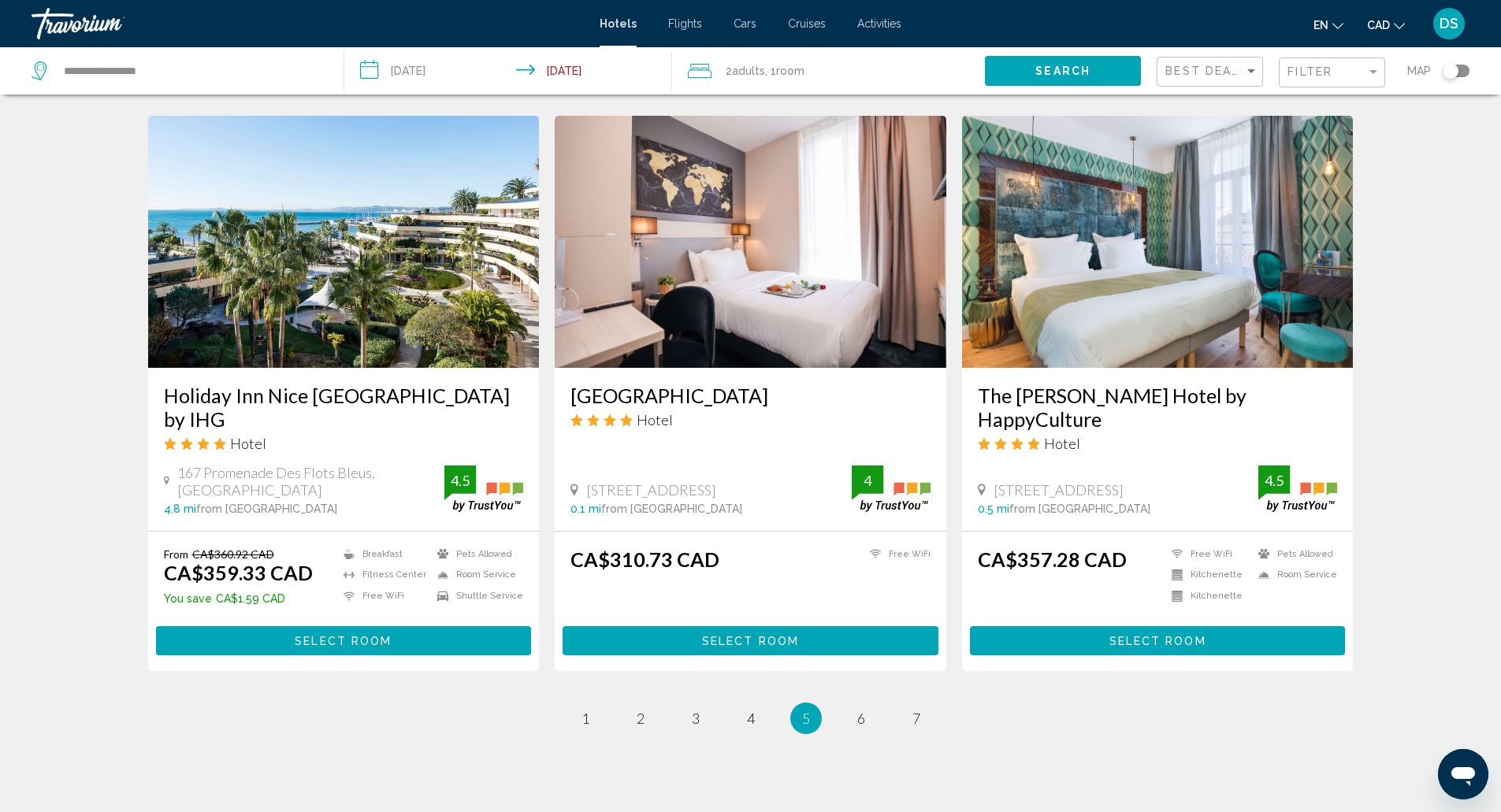
scroll to position [1794, 0]
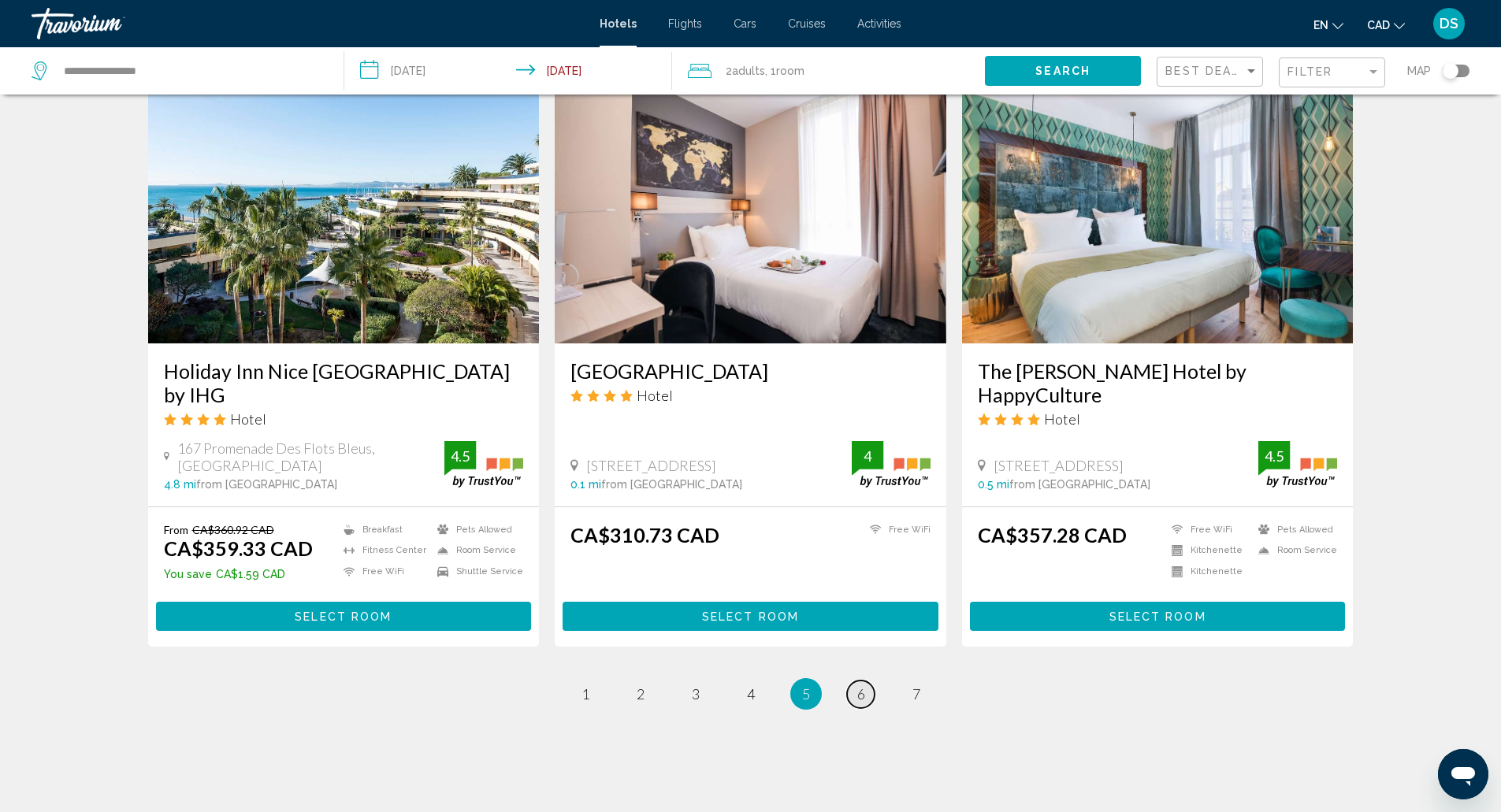
click at [862, 686] on span "6" at bounding box center [860, 694] width 7 height 17
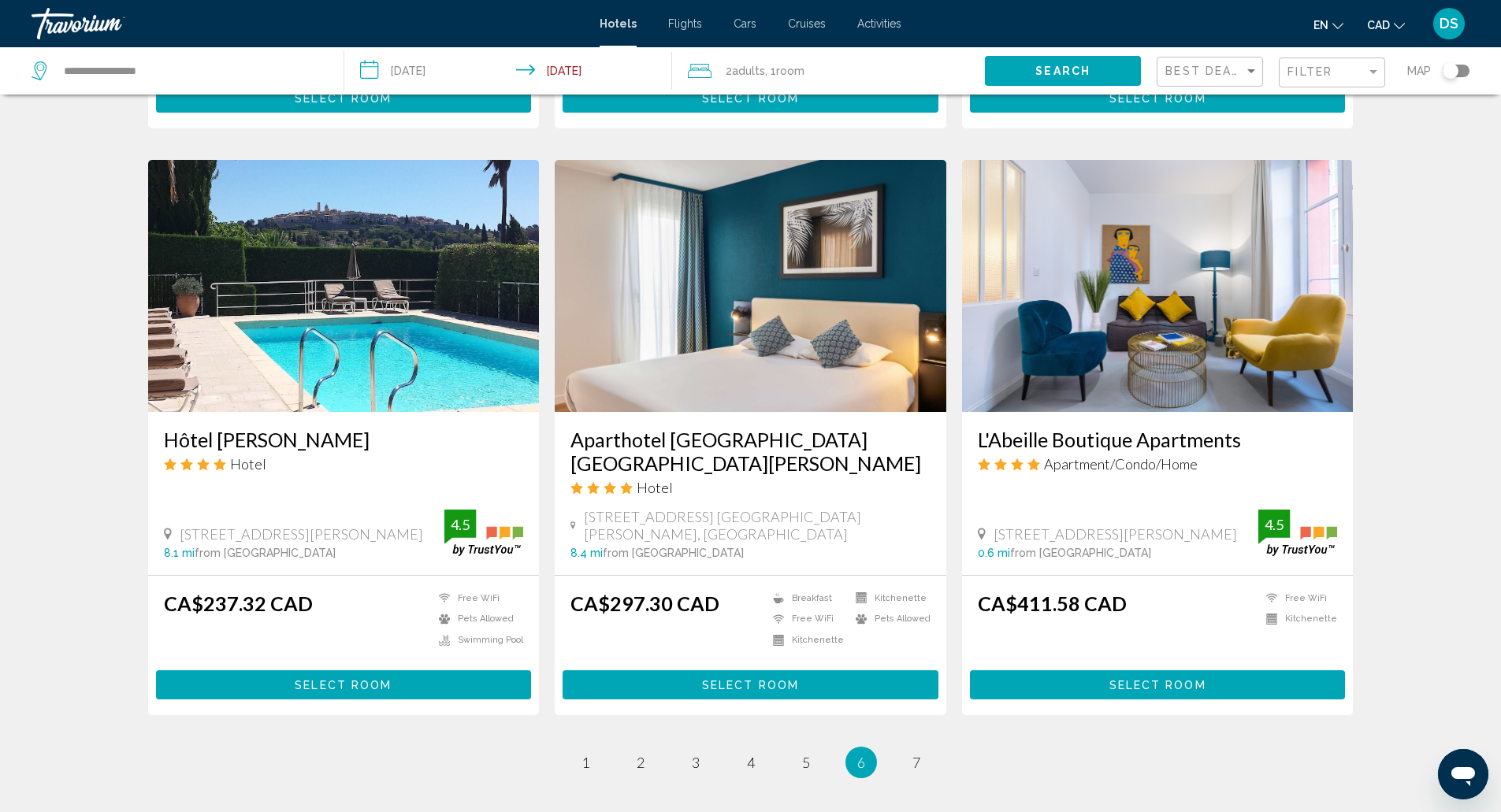
scroll to position [1768, 0]
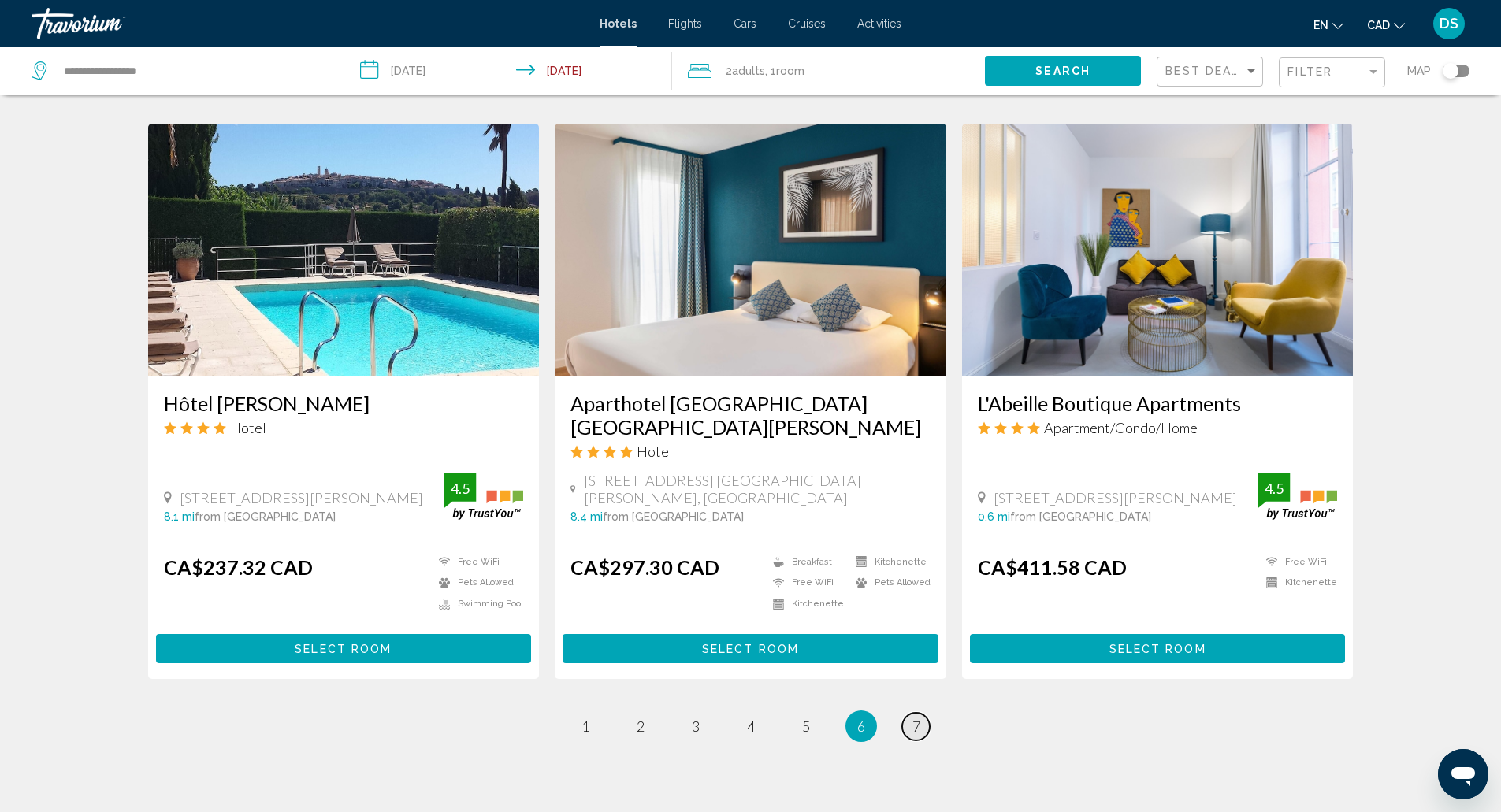
click at [916, 718] on span "7" at bounding box center [916, 726] width 7 height 17
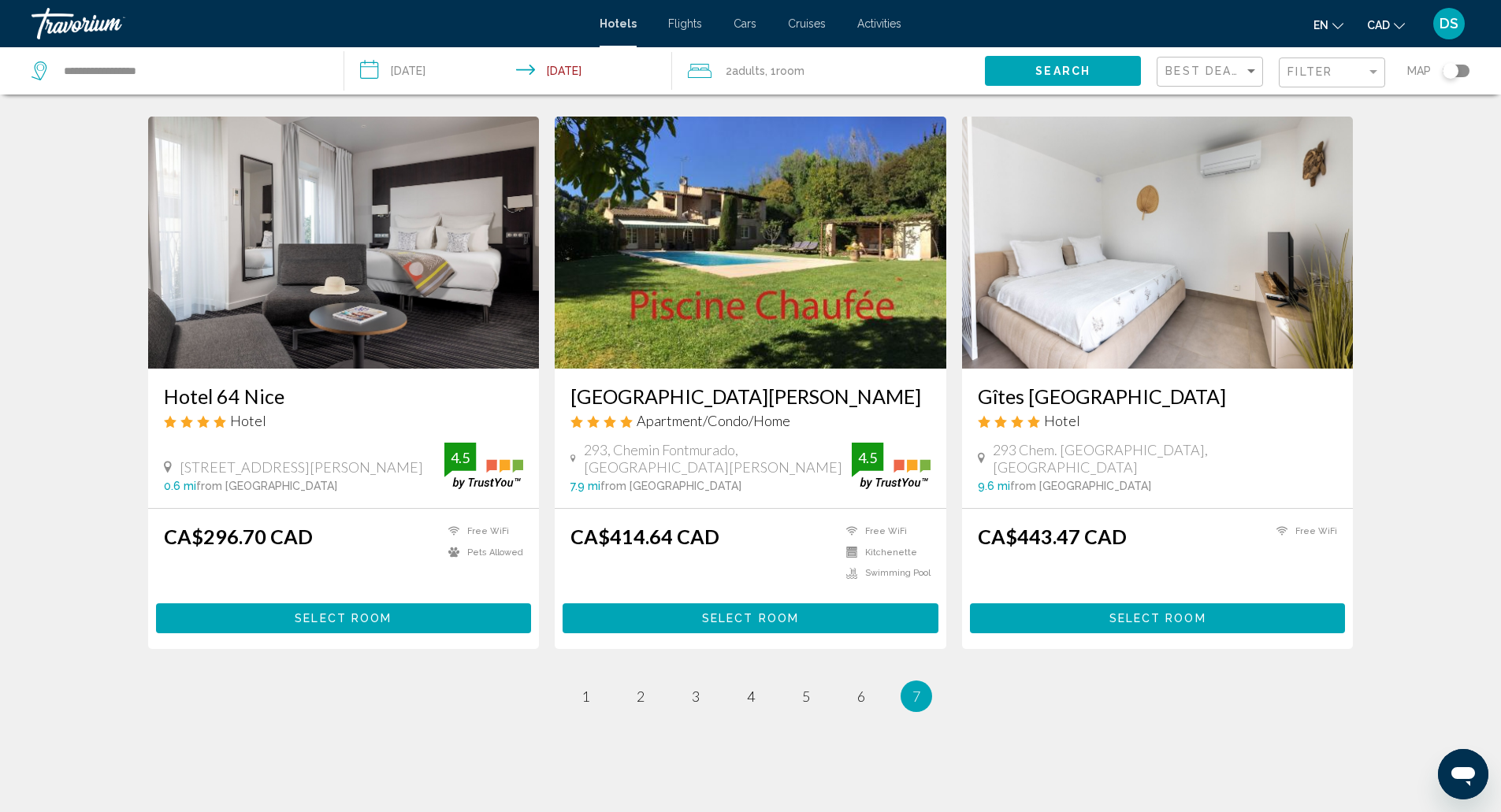
scroll to position [1201, 0]
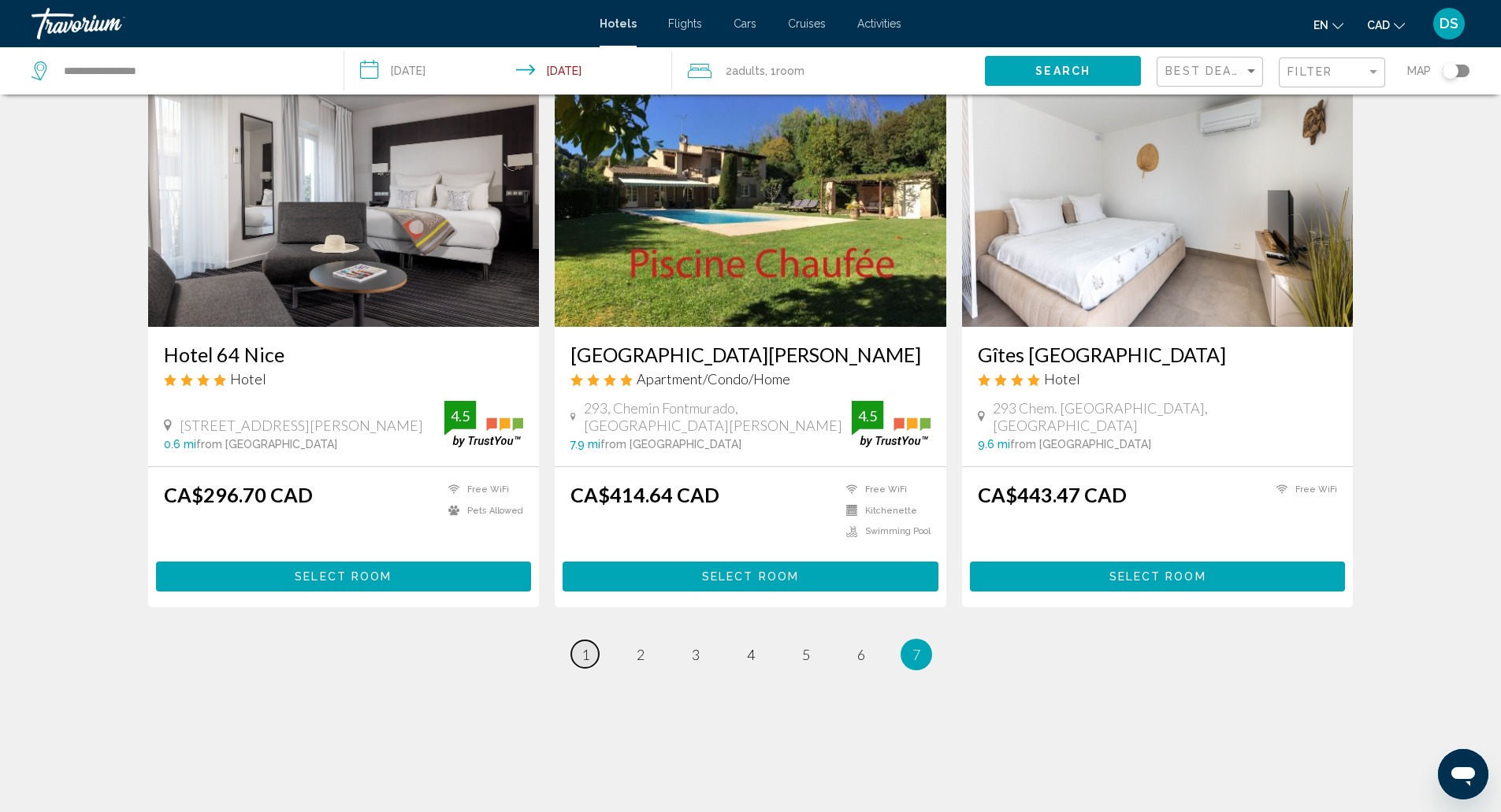
click at [584, 655] on span "1" at bounding box center [585, 654] width 7 height 17
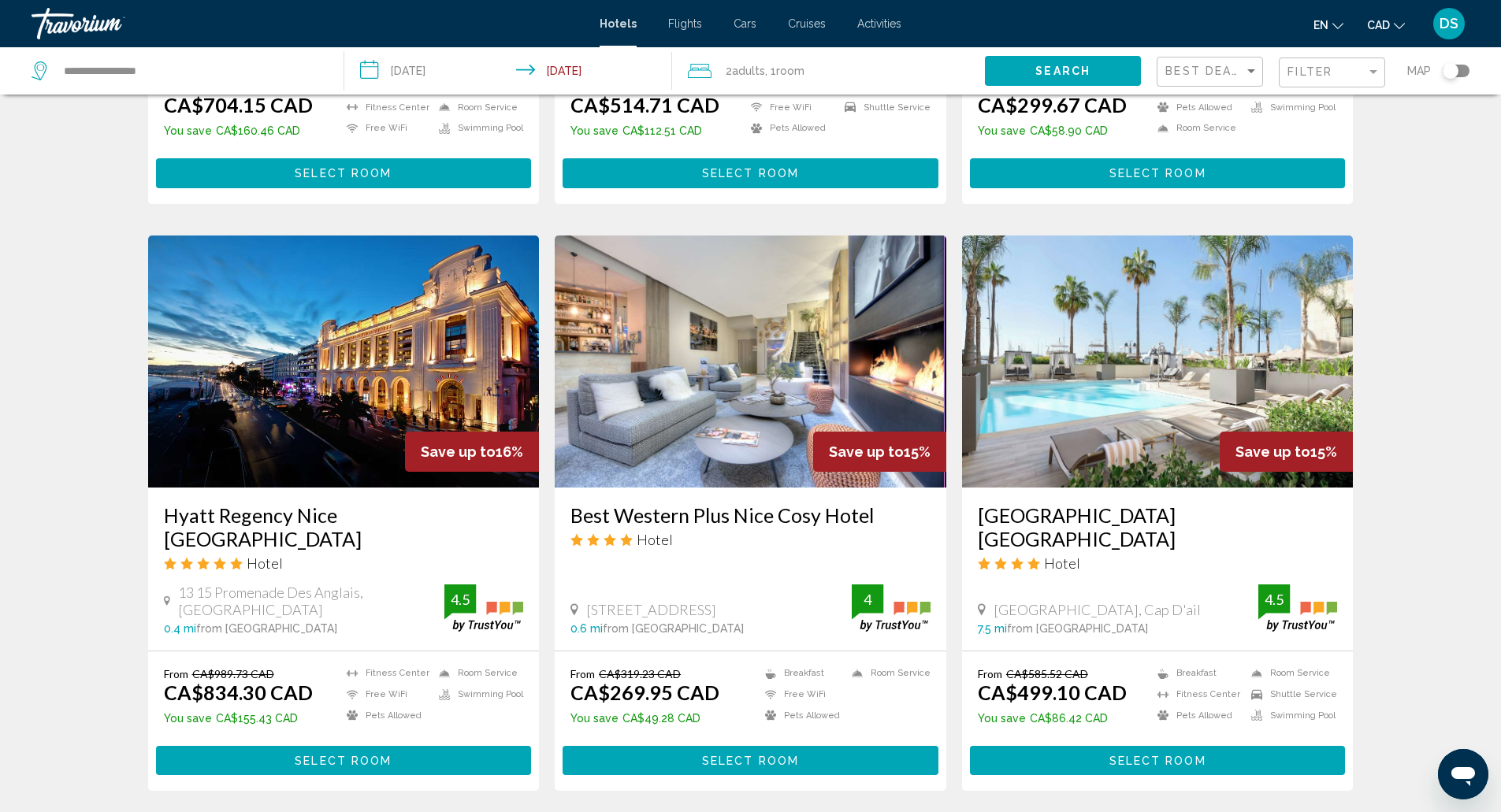
scroll to position [1067, 0]
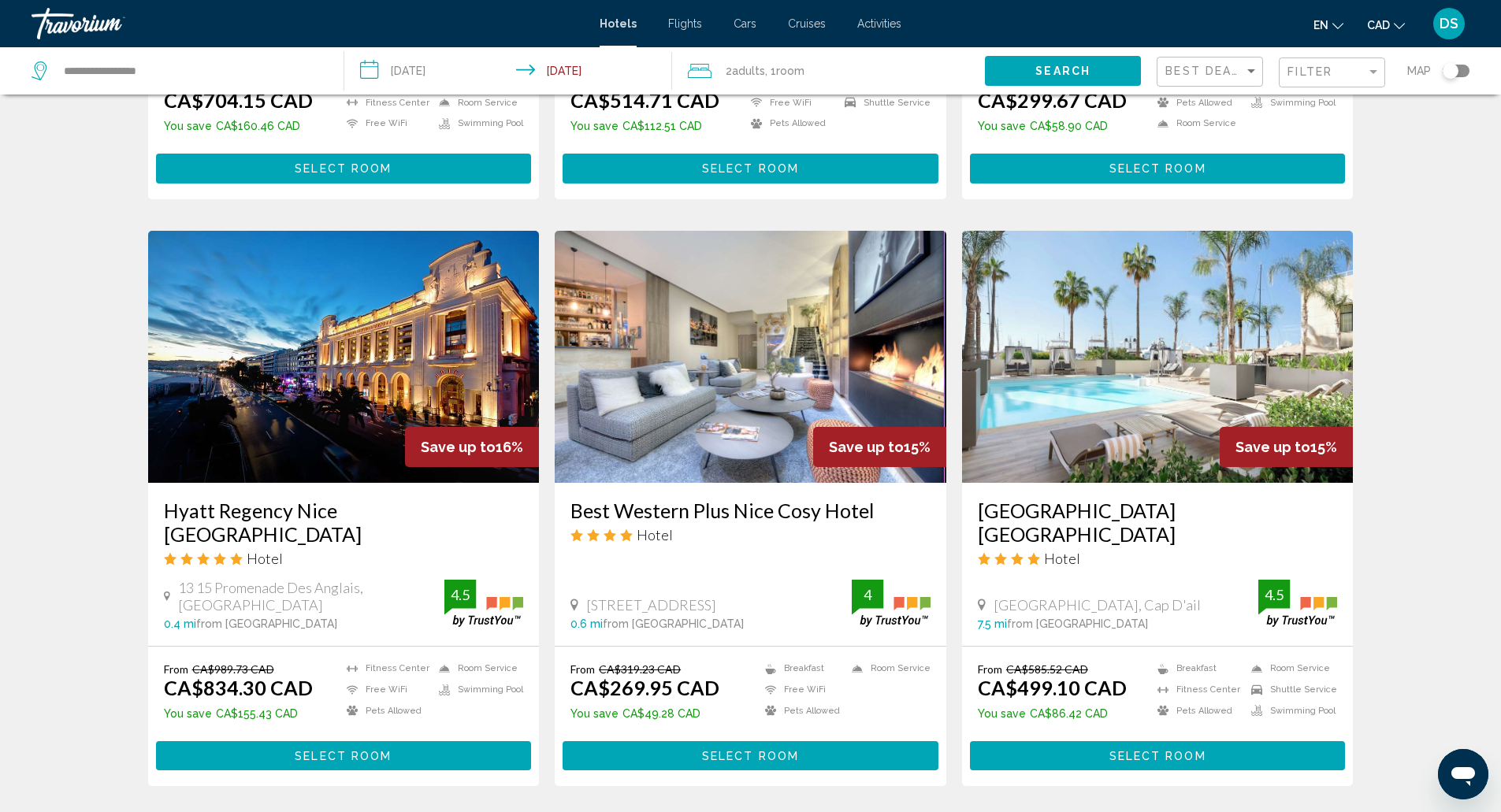
drag, startPoint x: 586, startPoint y: 578, endPoint x: 719, endPoint y: 567, distance: 133.5
click at [719, 580] on div "[STREET_ADDRESS] 0.6 mi from [GEOGRAPHIC_DATA] from [GEOGRAPHIC_DATA]" at bounding box center [750, 605] width 360 height 50
click at [597, 597] on span "[STREET_ADDRESS]" at bounding box center [651, 605] width 130 height 17
drag, startPoint x: 588, startPoint y: 578, endPoint x: 742, endPoint y: 585, distance: 154.2
click at [742, 597] on div "[STREET_ADDRESS]" at bounding box center [711, 605] width 281 height 17
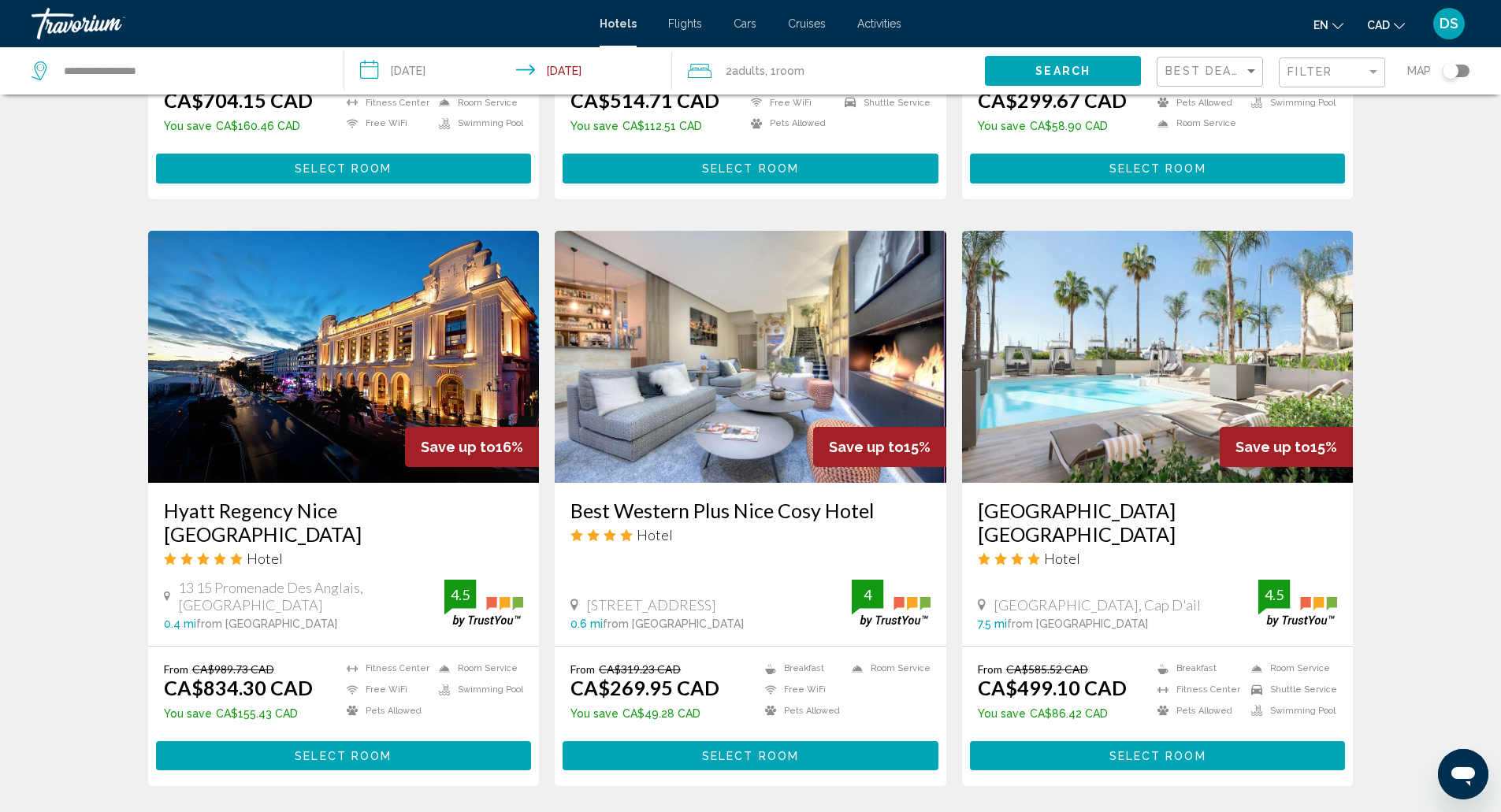
copy span "[STREET_ADDRESS]"
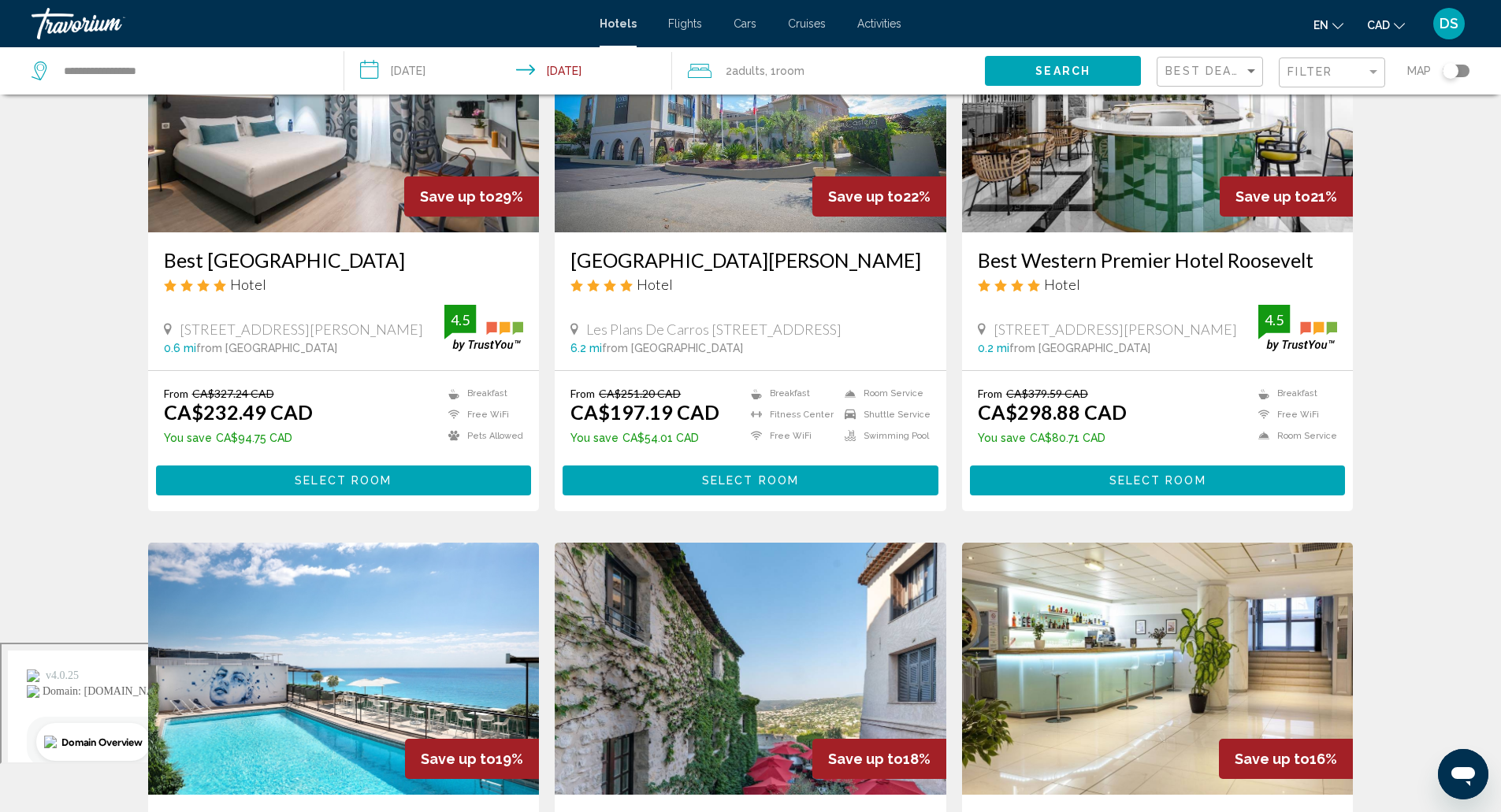
scroll to position [165, 0]
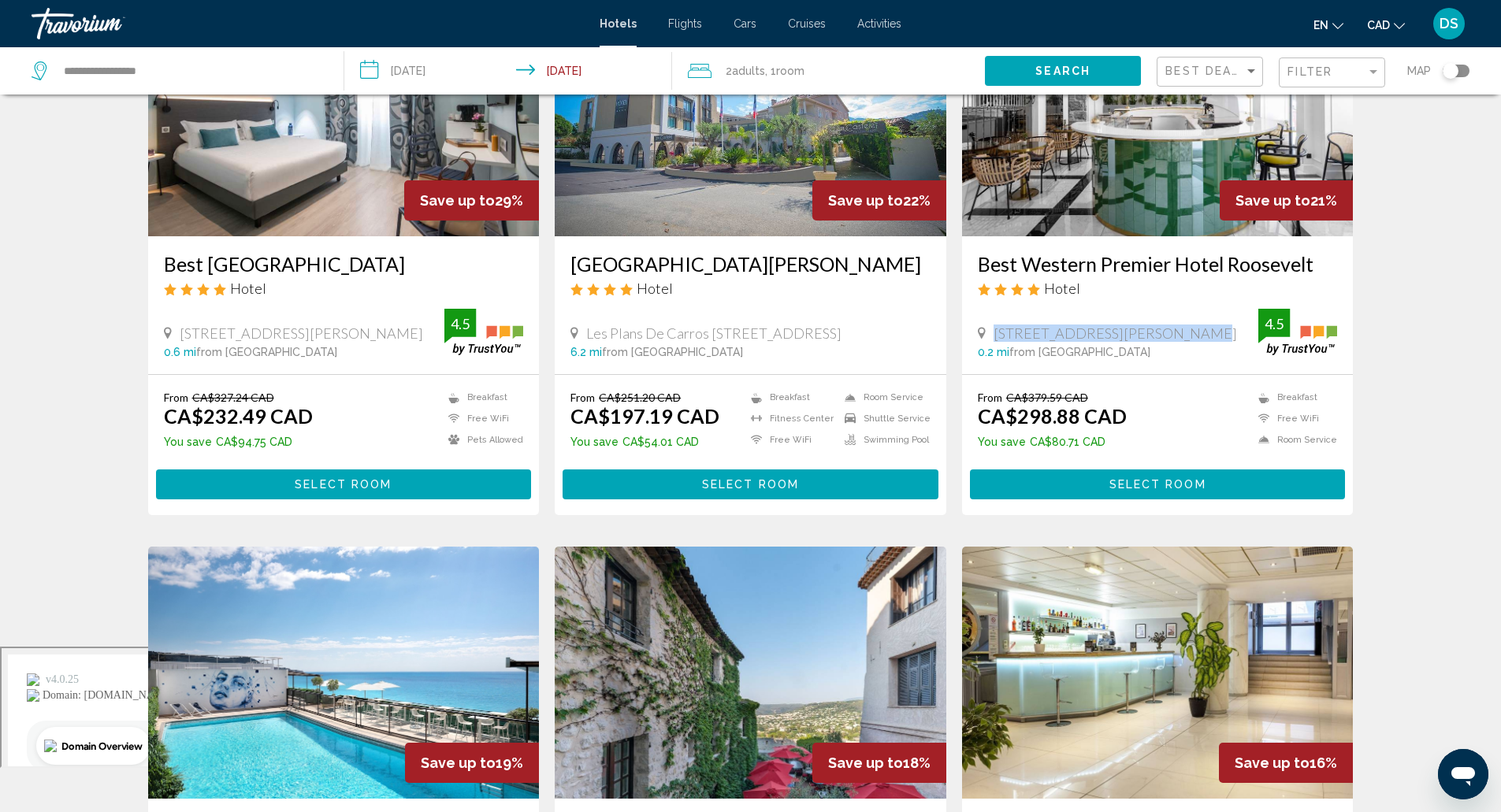
drag, startPoint x: 991, startPoint y: 329, endPoint x: 1224, endPoint y: 311, distance: 233.7
click at [1224, 311] on div "[STREET_ADDRESS][PERSON_NAME] 0.2 mi from [GEOGRAPHIC_DATA] from hotel 4.5" at bounding box center [1157, 334] width 360 height 50
copy span "[STREET_ADDRESS][PERSON_NAME]"
click at [1031, 480] on button "Select Room" at bounding box center [1158, 484] width 376 height 29
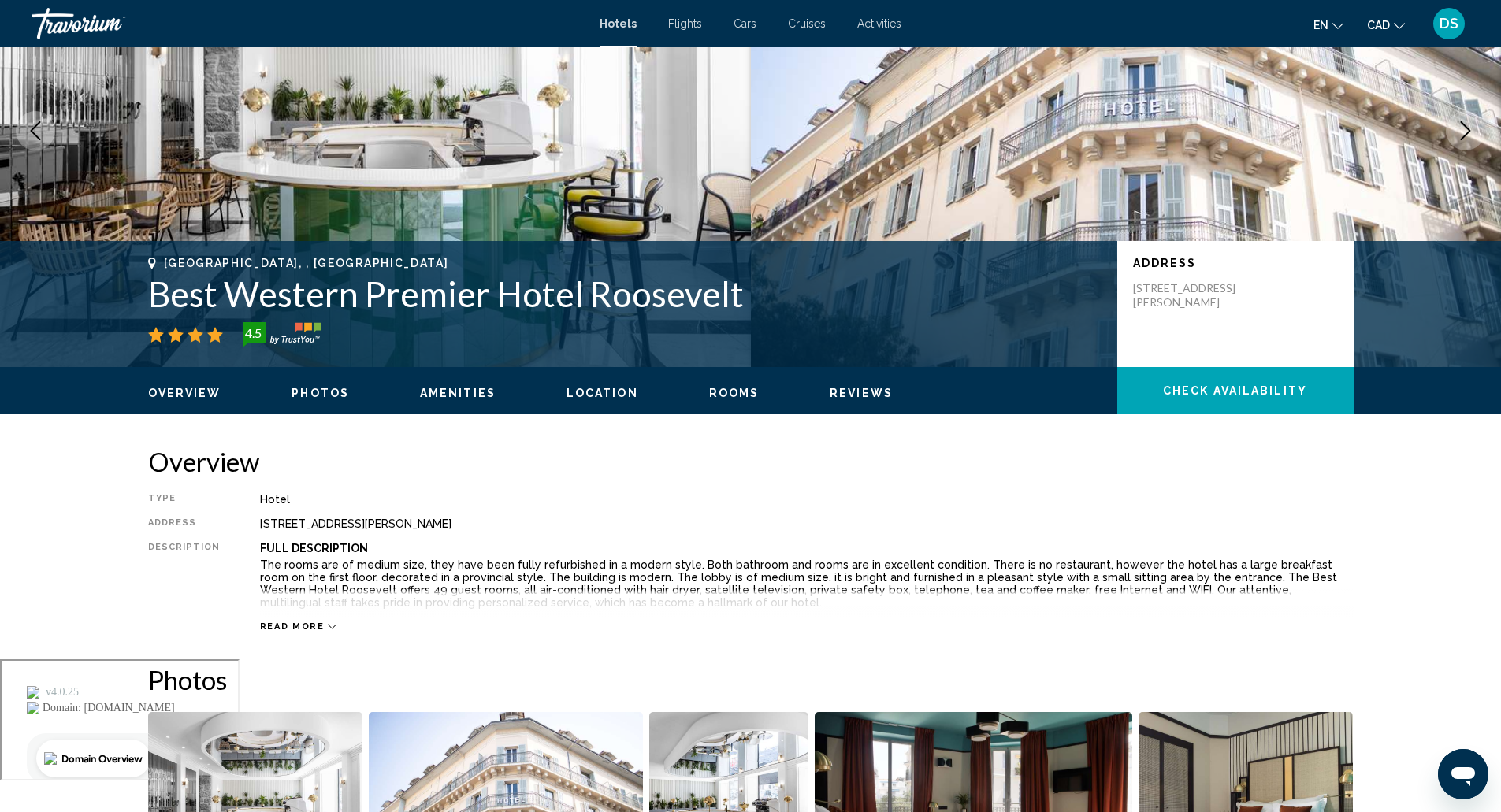
scroll to position [144, 0]
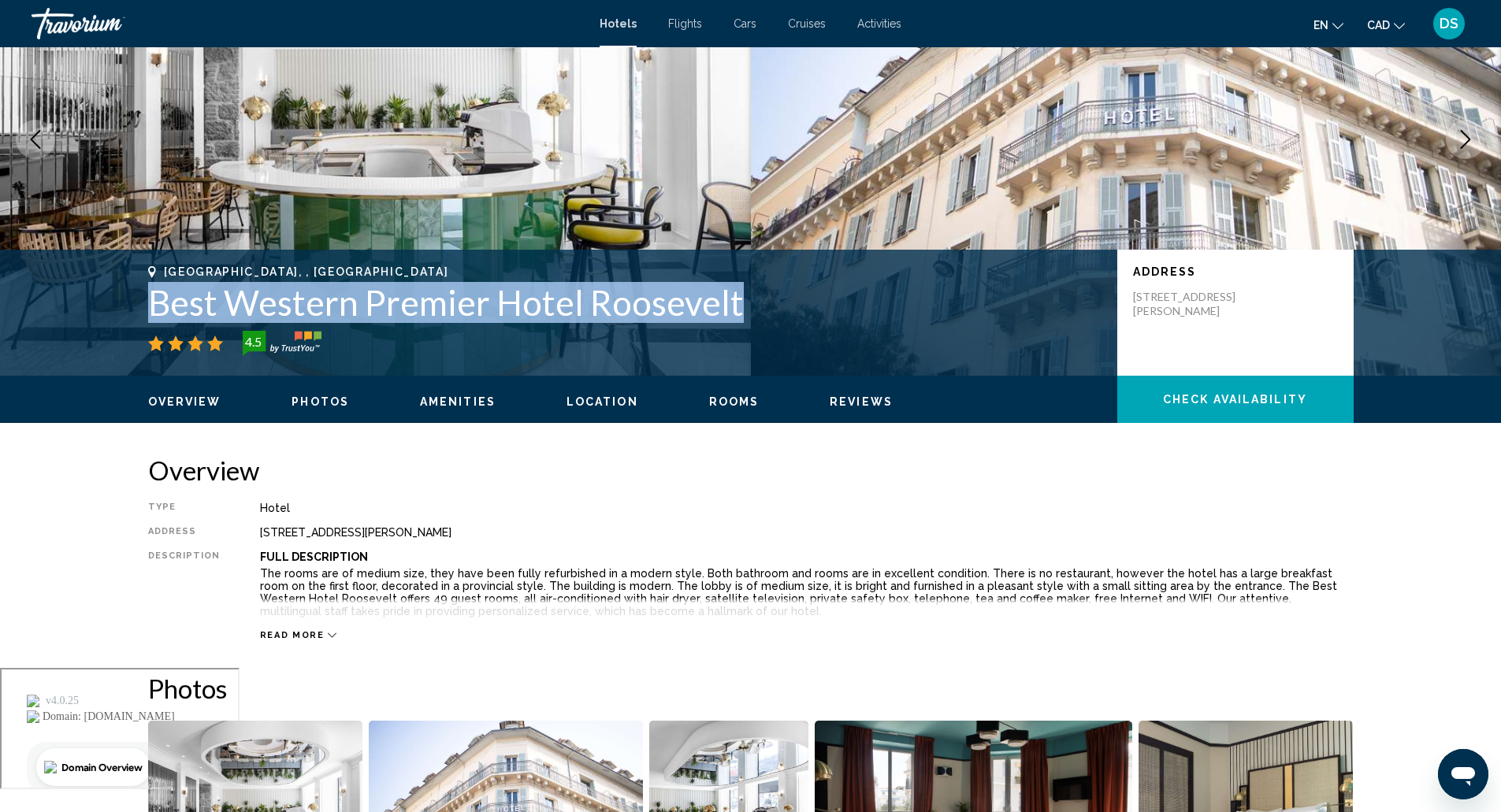
drag, startPoint x: 144, startPoint y: 308, endPoint x: 741, endPoint y: 295, distance: 597.1
click at [741, 295] on div "[GEOGRAPHIC_DATA], , [GEOGRAPHIC_DATA] Best Western Premier Hotel Roosevelt 4.5…" at bounding box center [750, 312] width 1268 height 95
copy h1 "Best Western Premier Hotel Roosevelt"
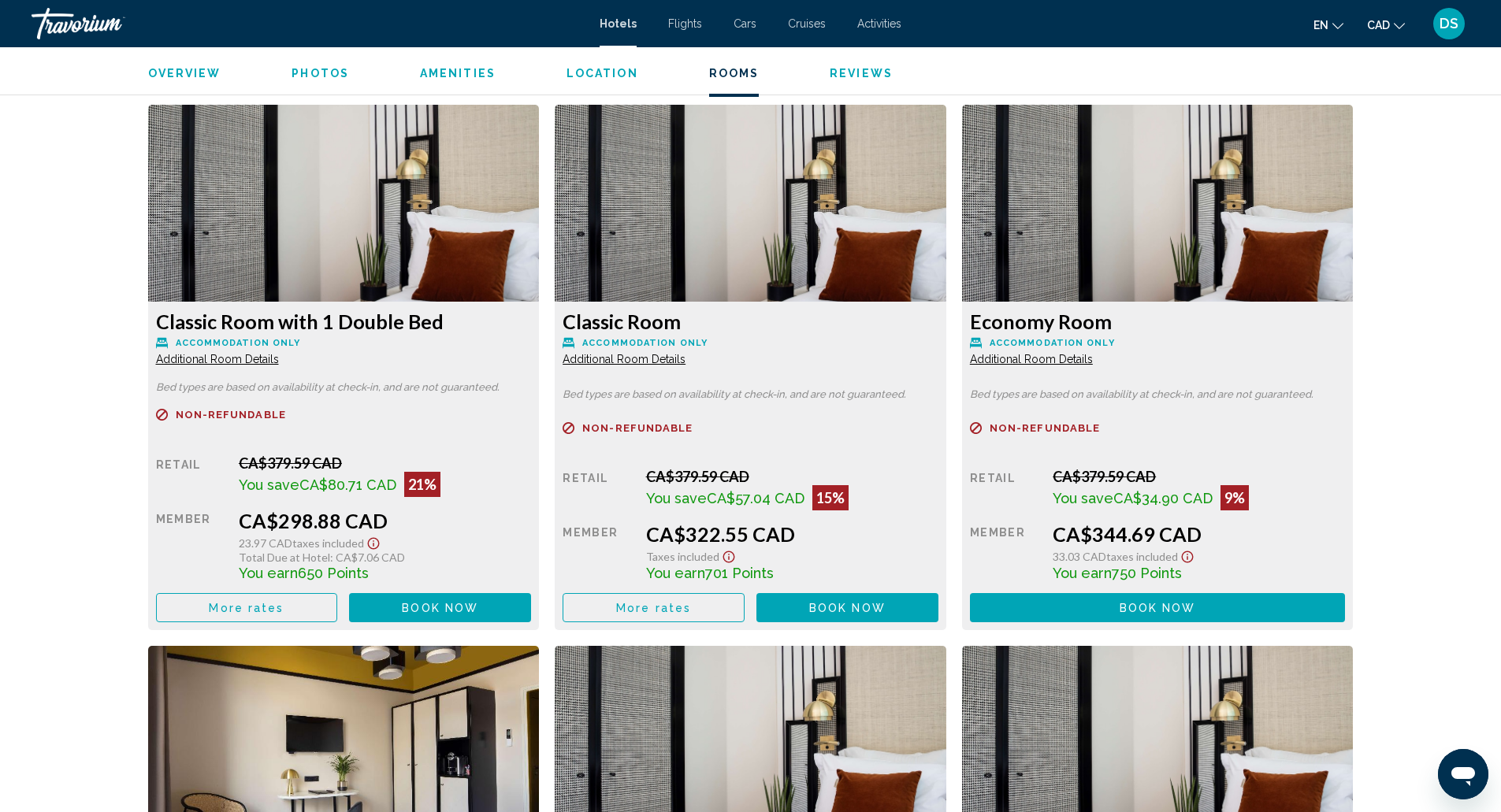
scroll to position [2081, 0]
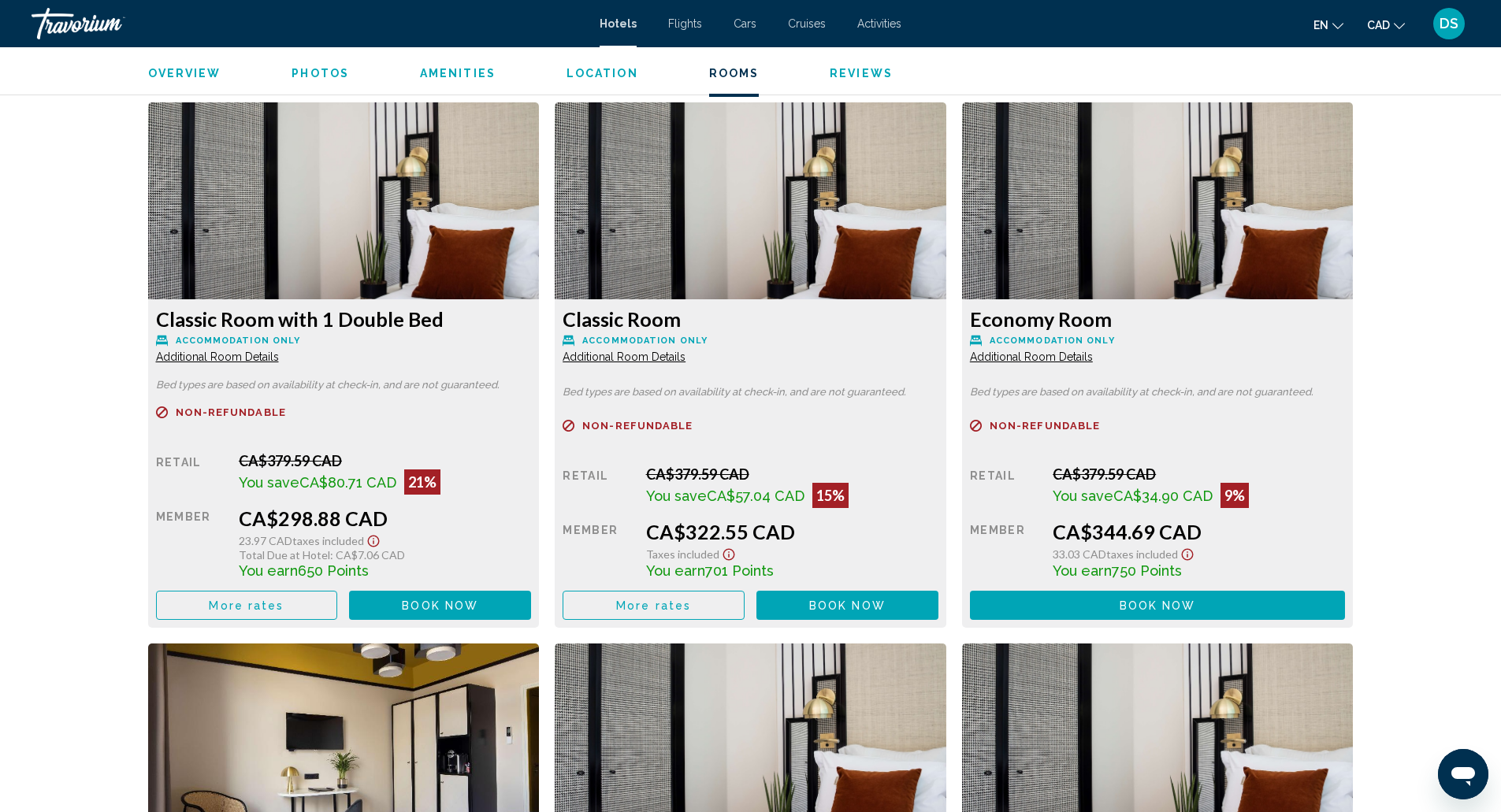
click at [440, 605] on span "Book now" at bounding box center [440, 605] width 76 height 12
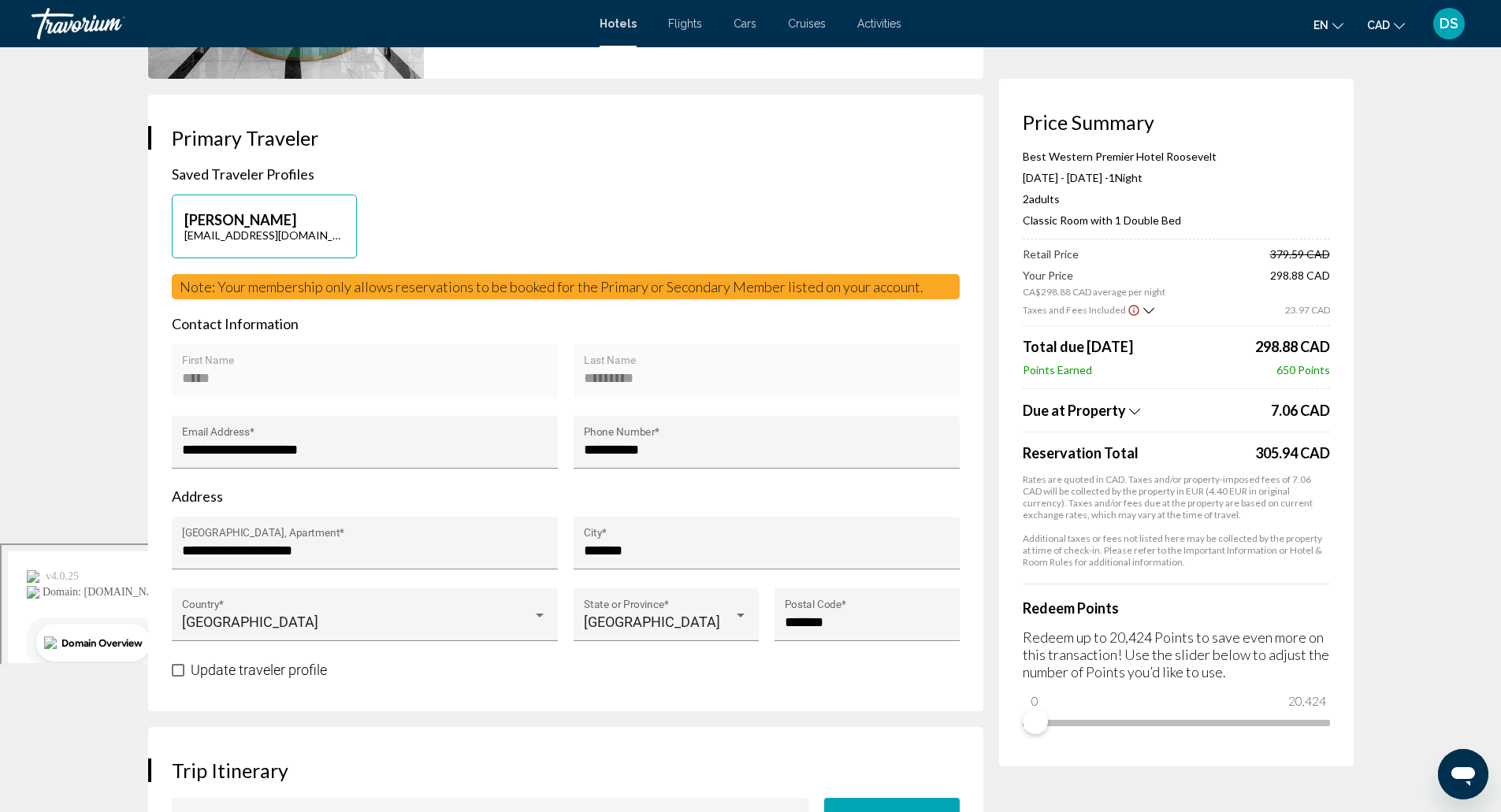
scroll to position [271, 0]
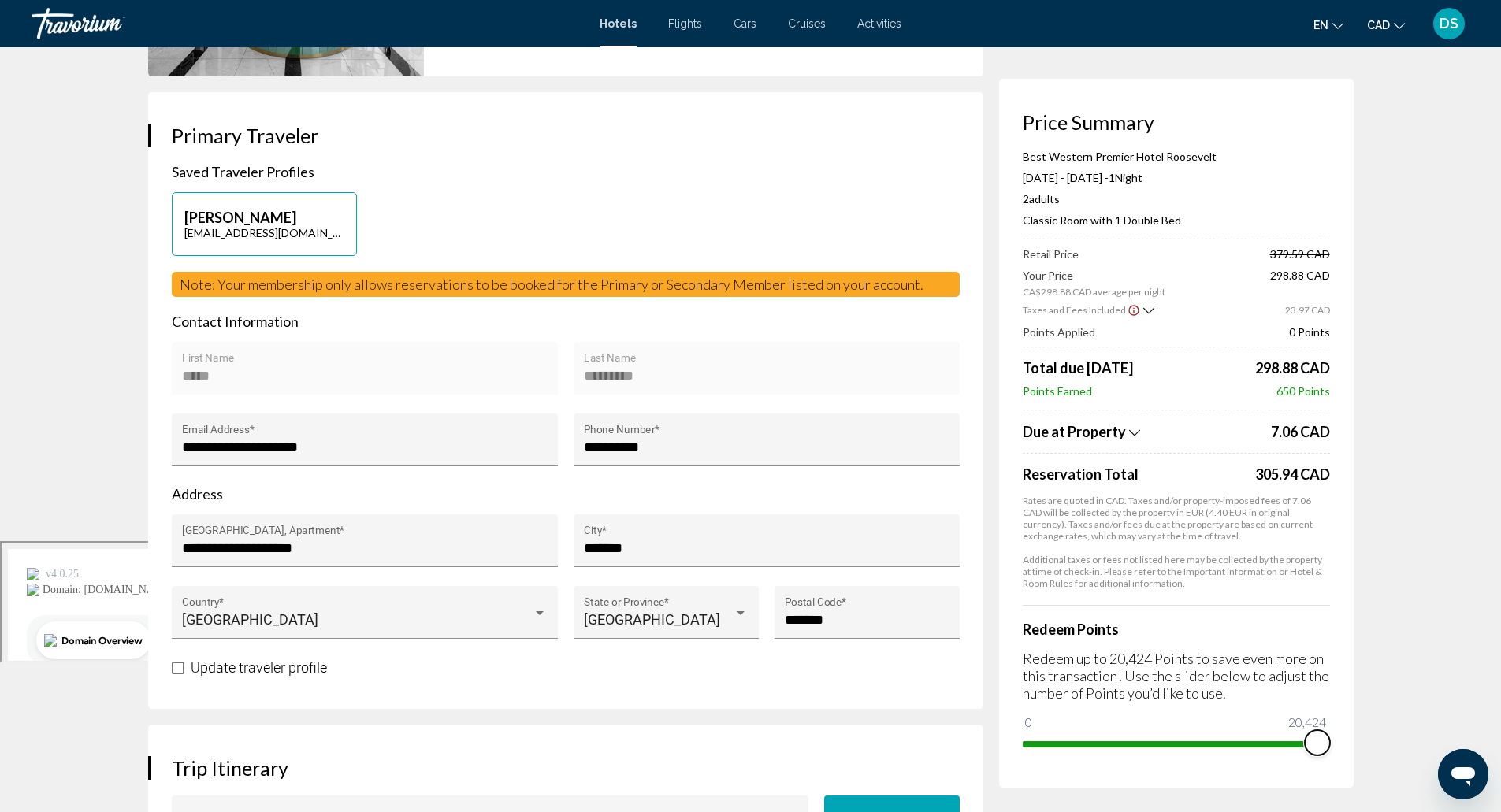
drag, startPoint x: 1040, startPoint y: 726, endPoint x: 1408, endPoint y: 722, distance: 368.0
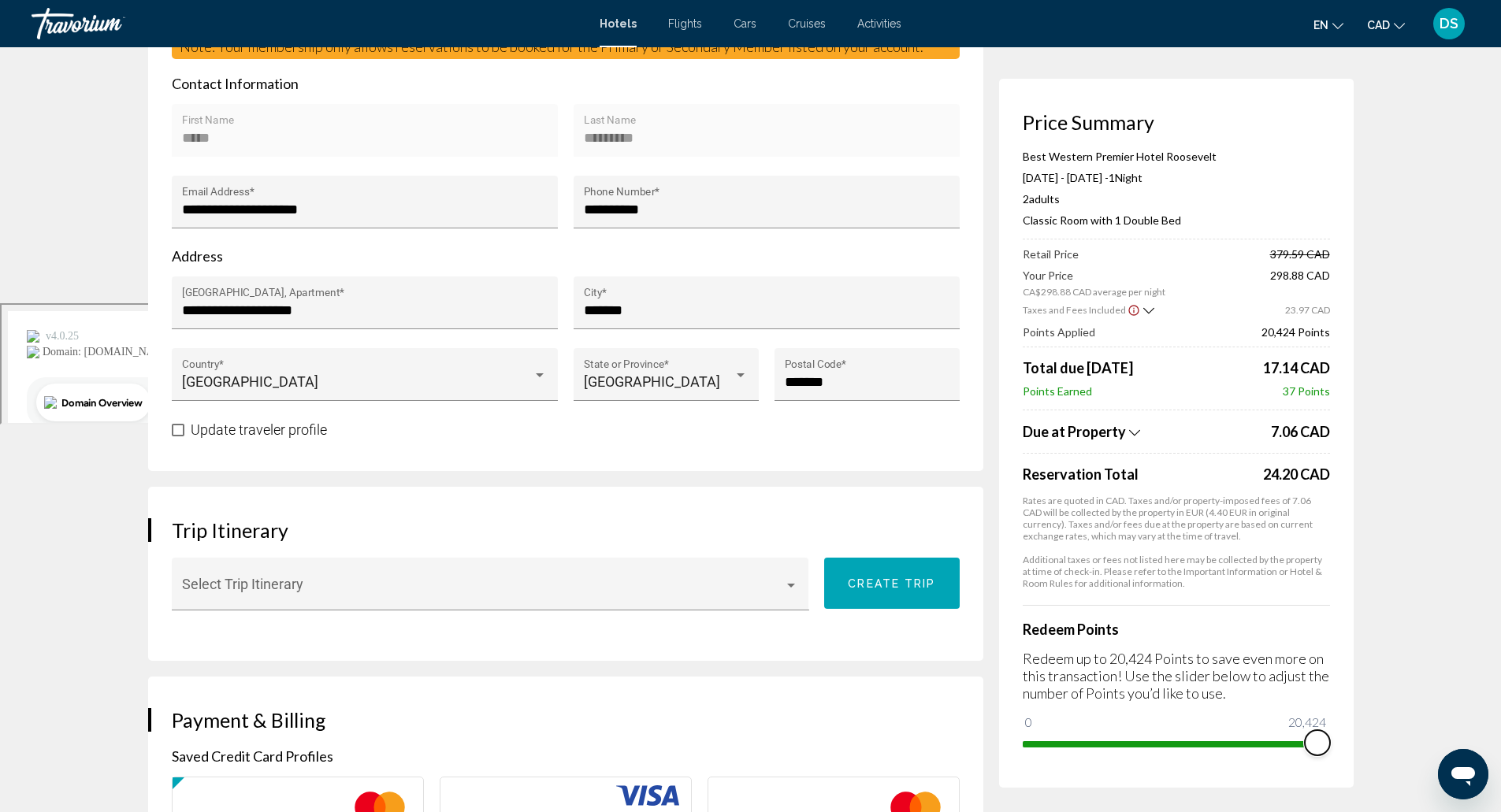
scroll to position [516, 0]
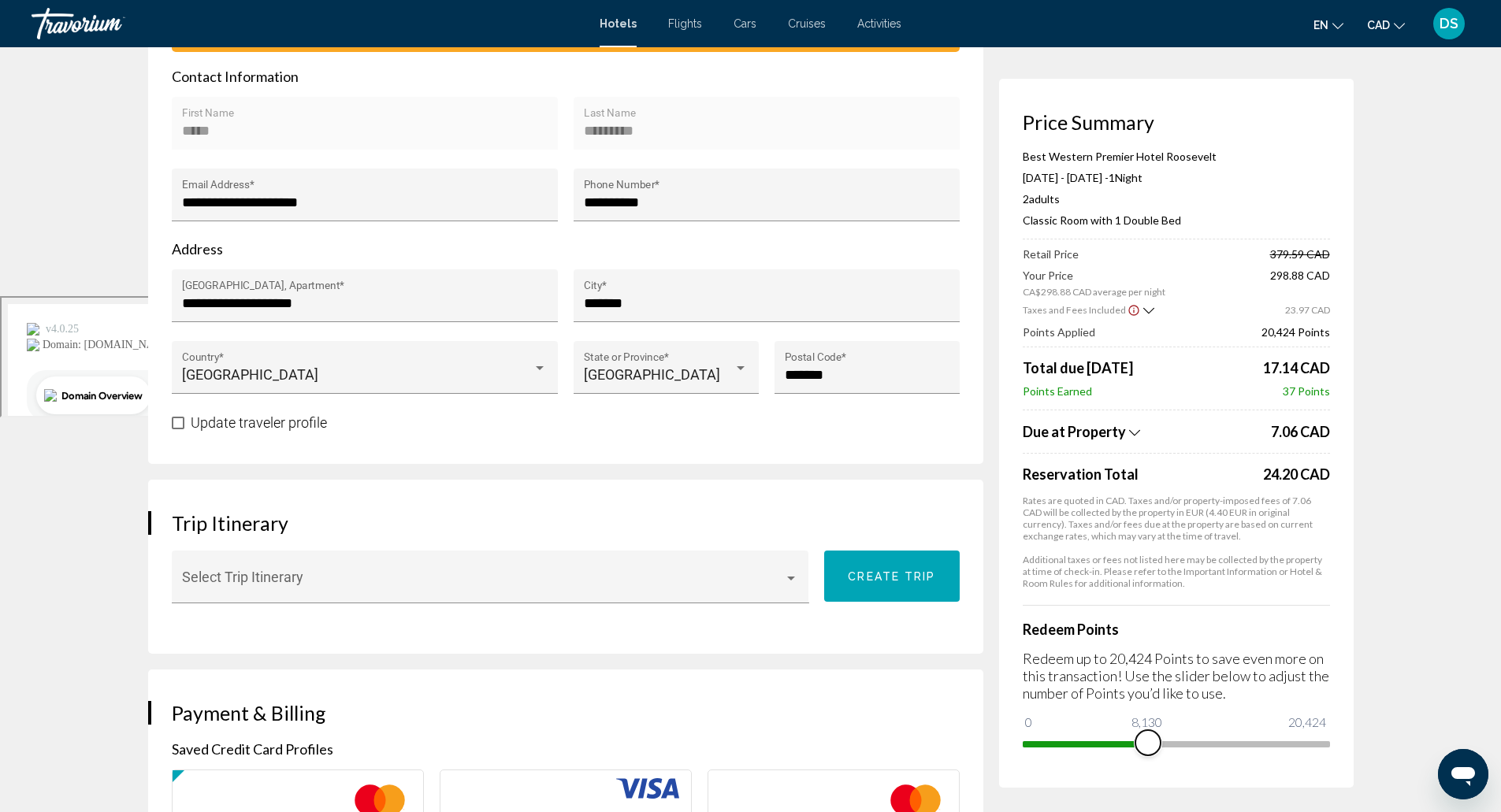
drag, startPoint x: 1321, startPoint y: 743, endPoint x: 1140, endPoint y: 765, distance: 182.3
click at [1140, 765] on div "Price Summary Best Western Premier Hotel Roosevelt [DATE] - [DATE] - 1 Night Ni…" at bounding box center [1176, 433] width 355 height 709
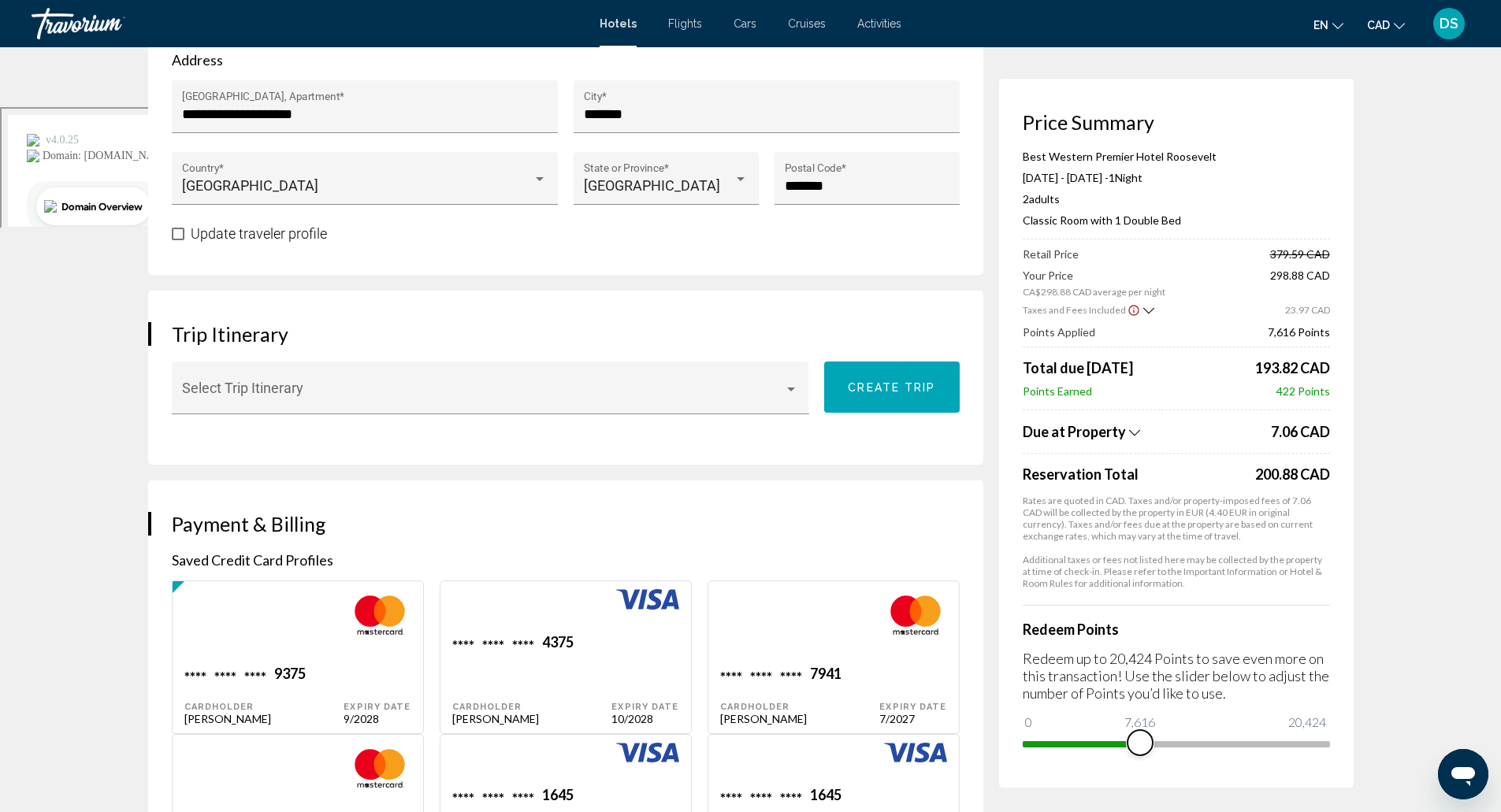
scroll to position [729, 0]
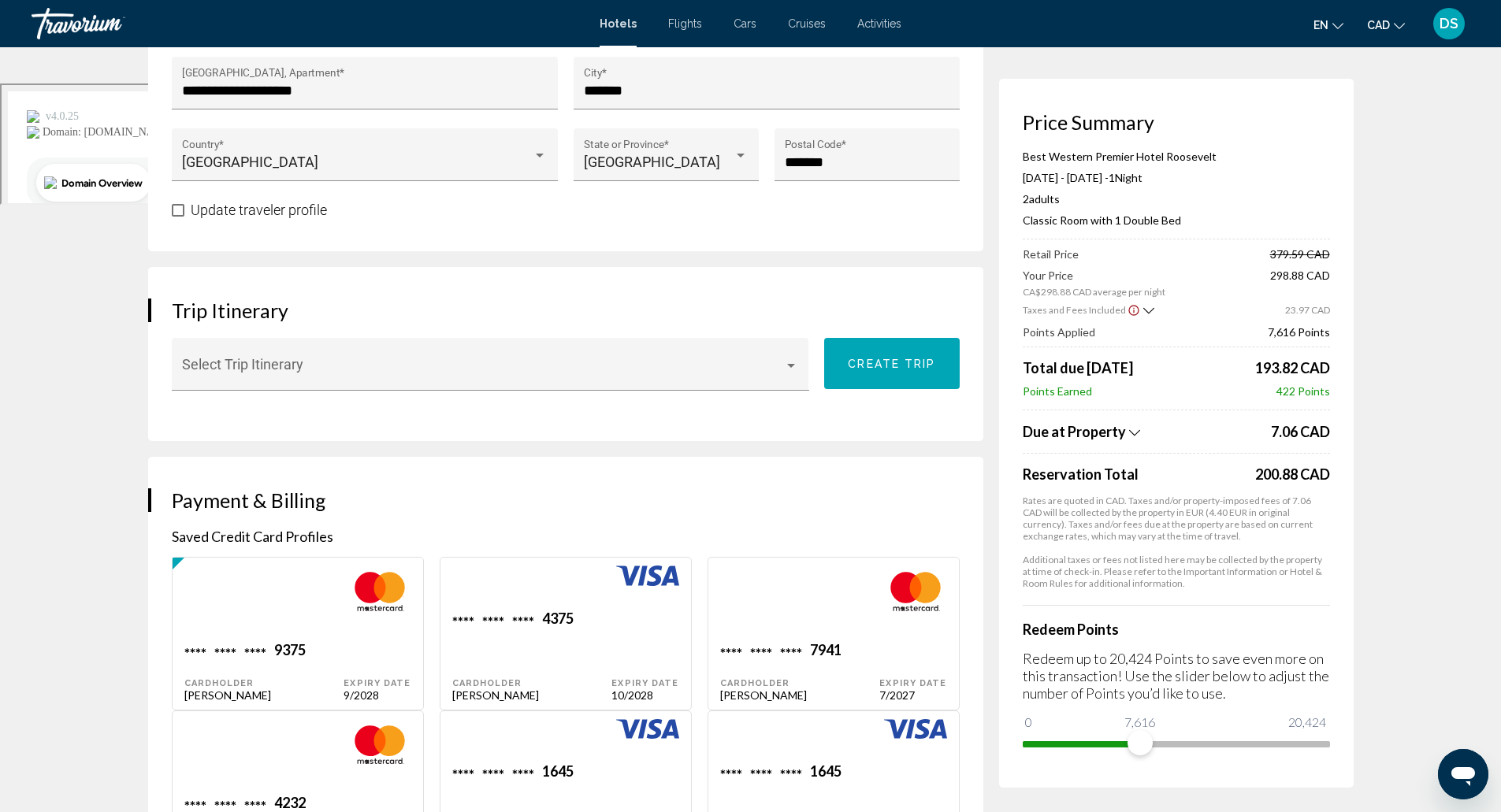
click at [344, 642] on div "**** **** **** 4375 Cardholder [PERSON_NAME]" at bounding box center [264, 672] width 160 height 61
type input "*****"
type input "*********"
type input "**********"
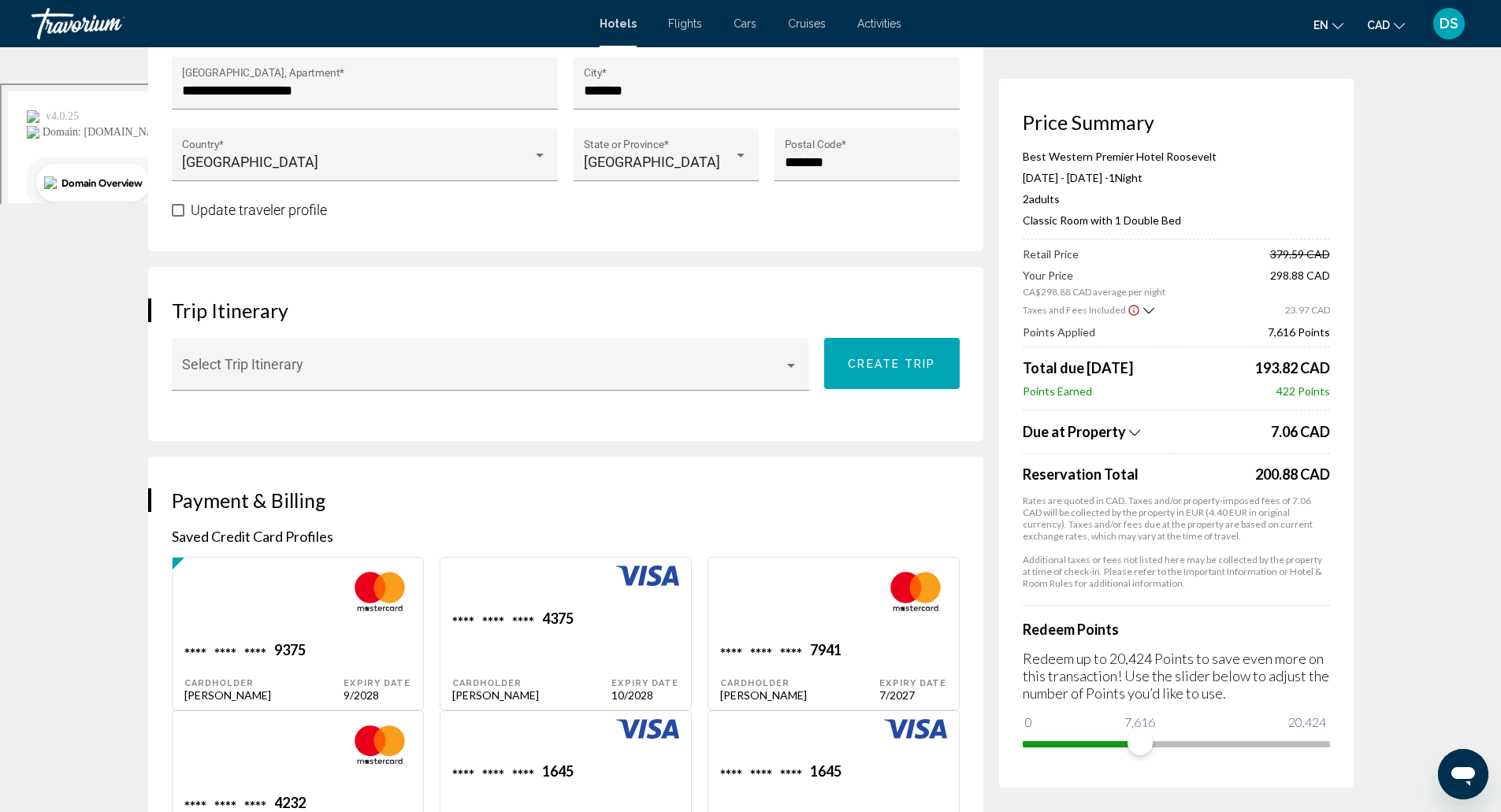
type input "*******"
type input "******"
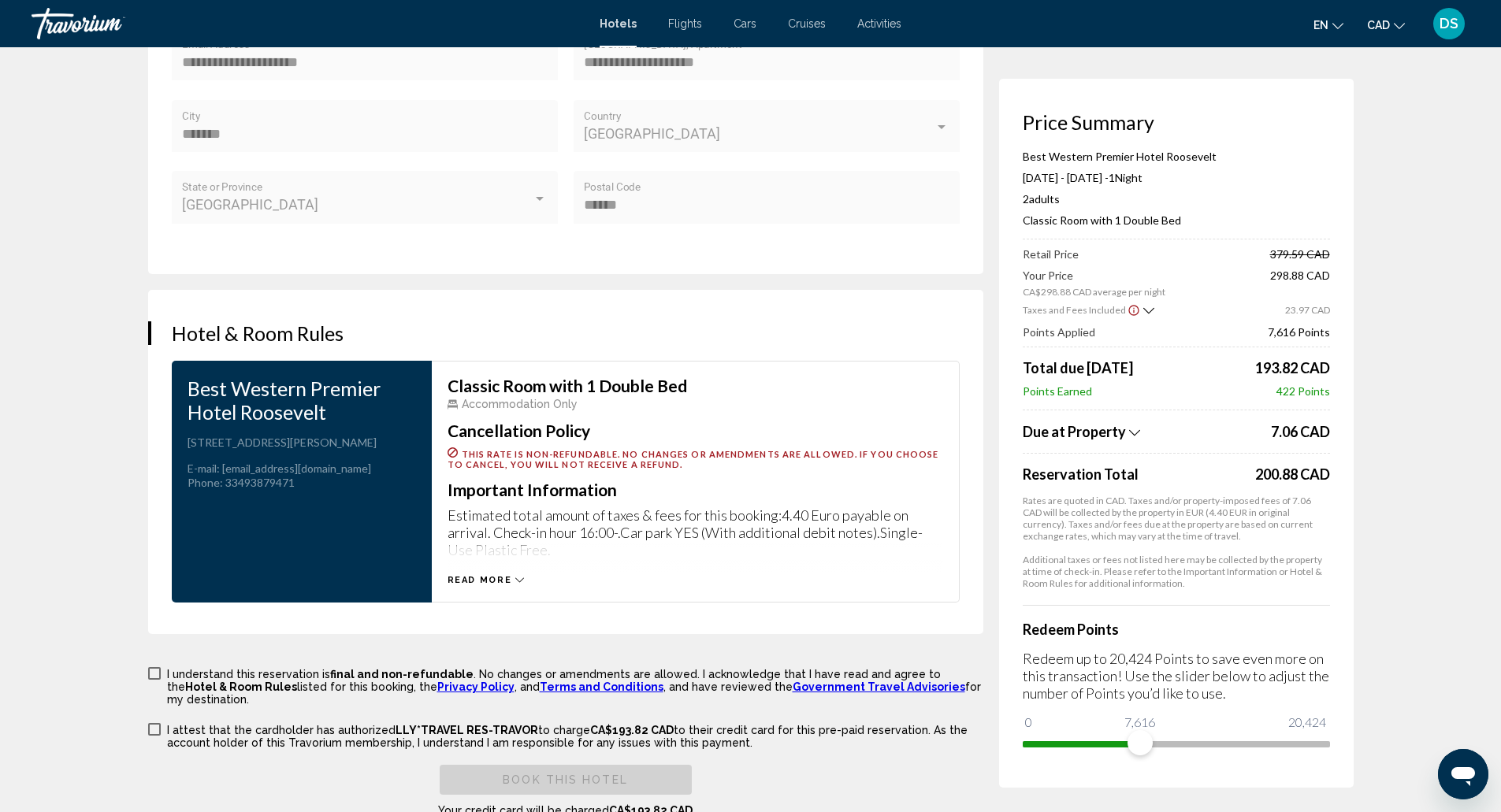
scroll to position [2085, 0]
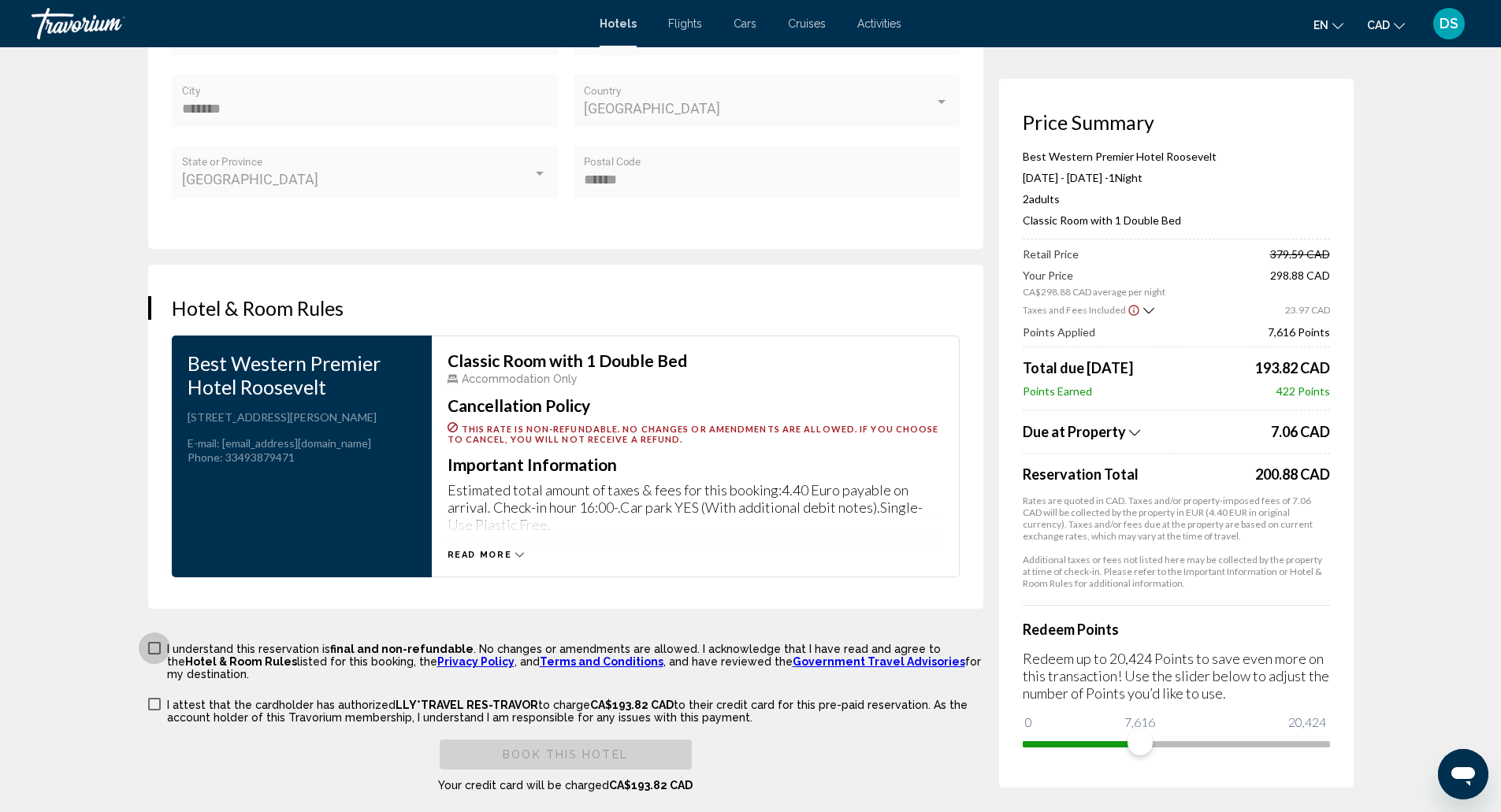
click at [155, 647] on span "Main content" at bounding box center [154, 648] width 12 height 12
click at [150, 698] on span "Main content" at bounding box center [154, 704] width 12 height 12
click at [552, 749] on span "Book this hotel" at bounding box center [565, 755] width 125 height 12
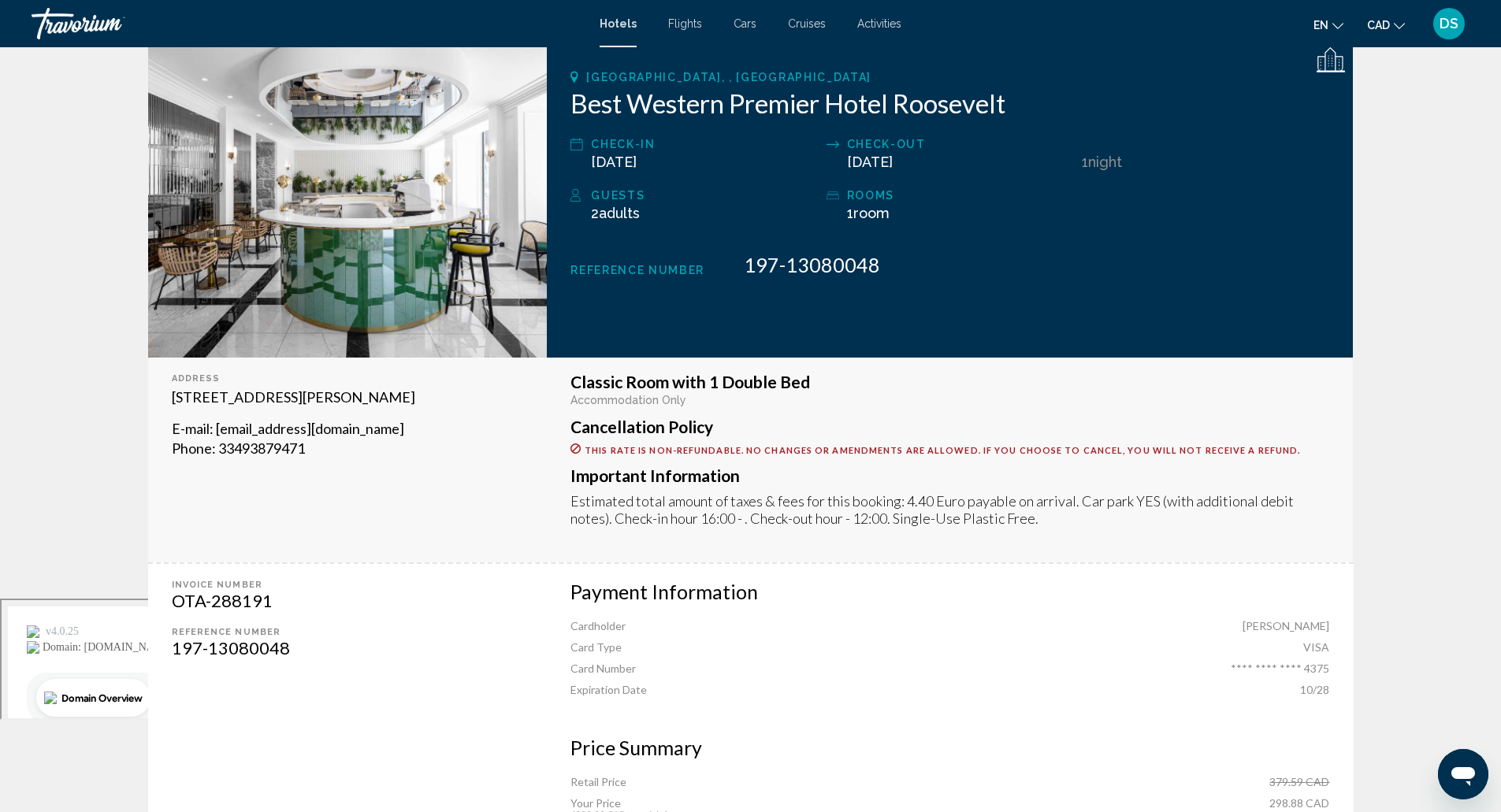
scroll to position [214, 0]
click at [1453, 33] on div "DS" at bounding box center [1449, 23] width 32 height 32
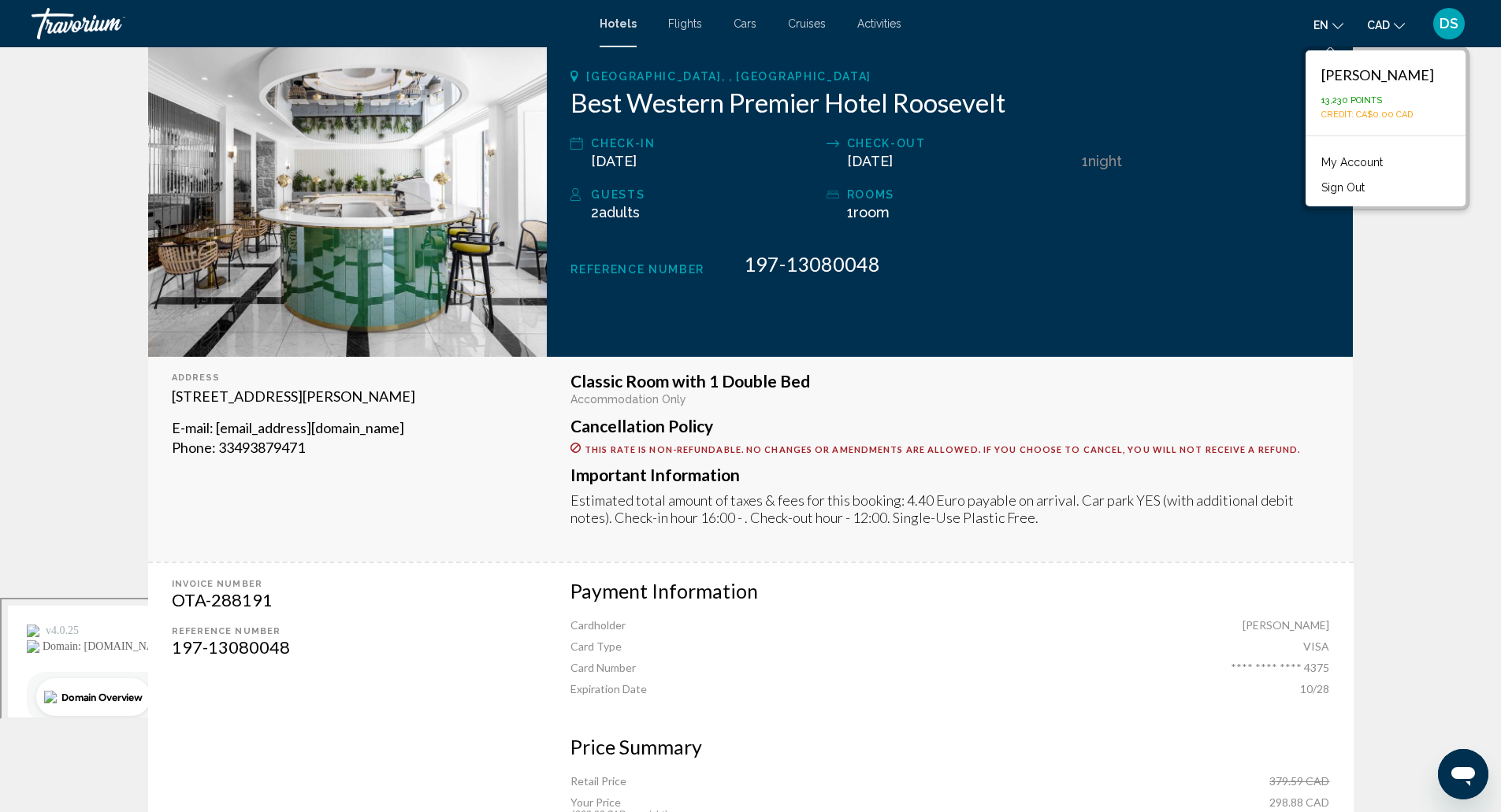
click at [1428, 7] on button "DS" at bounding box center [1448, 24] width 41 height 33
